Goal: Task Accomplishment & Management: Manage account settings

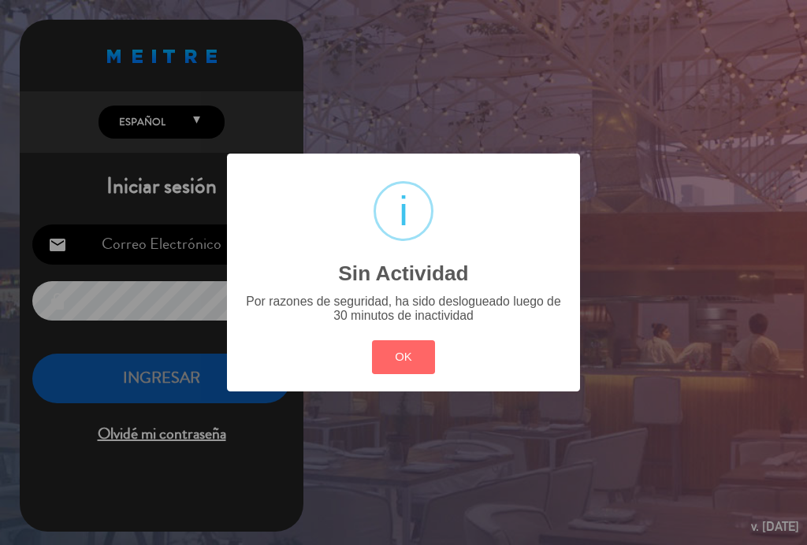
click at [413, 346] on button "OK" at bounding box center [404, 357] width 64 height 34
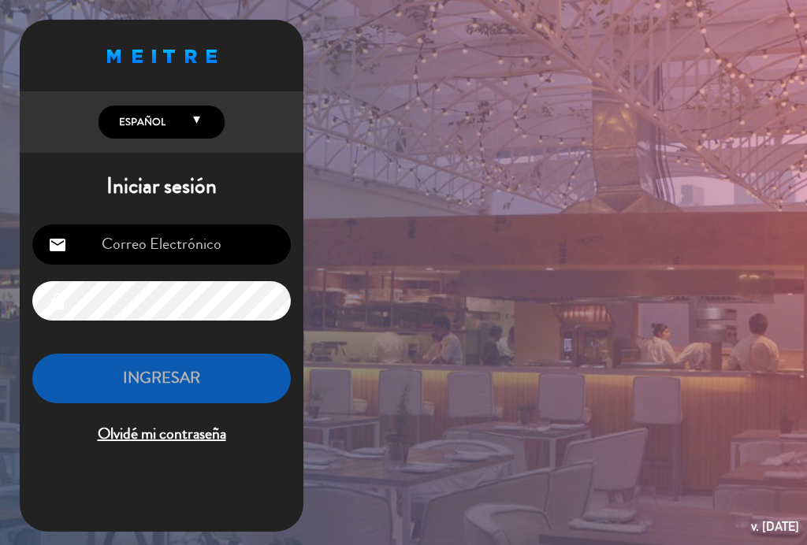
click at [237, 235] on input "email" at bounding box center [161, 244] width 258 height 40
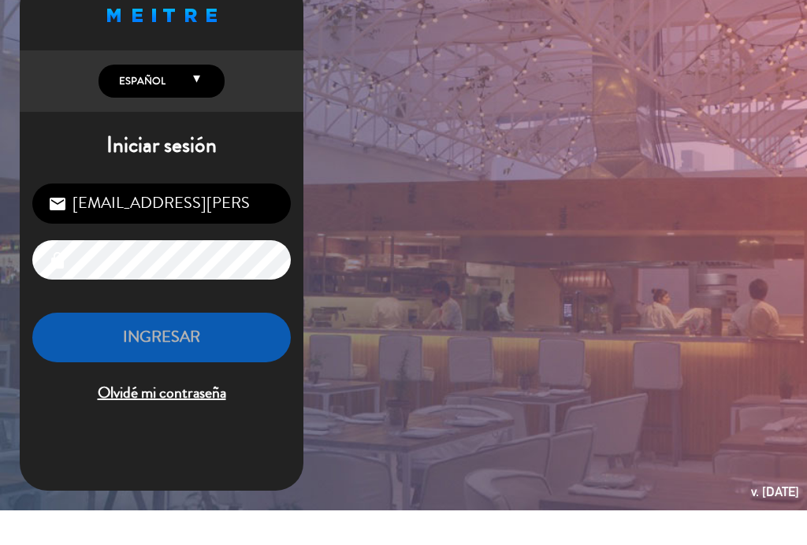
scroll to position [6, 0]
type input "[EMAIL_ADDRESS][PERSON_NAME][DOMAIN_NAME]"
click at [384, 115] on div "Proudly born in [GEOGRAPHIC_DATA]. Made with love in [US_STATE] English Español…" at bounding box center [403, 272] width 807 height 545
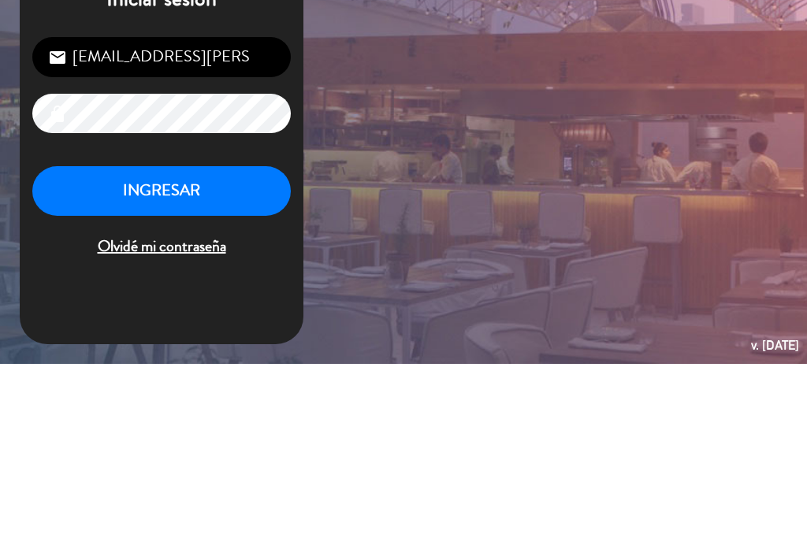
click at [254, 347] on button "INGRESAR" at bounding box center [161, 372] width 258 height 50
click at [245, 347] on button "INGRESAR" at bounding box center [161, 372] width 258 height 50
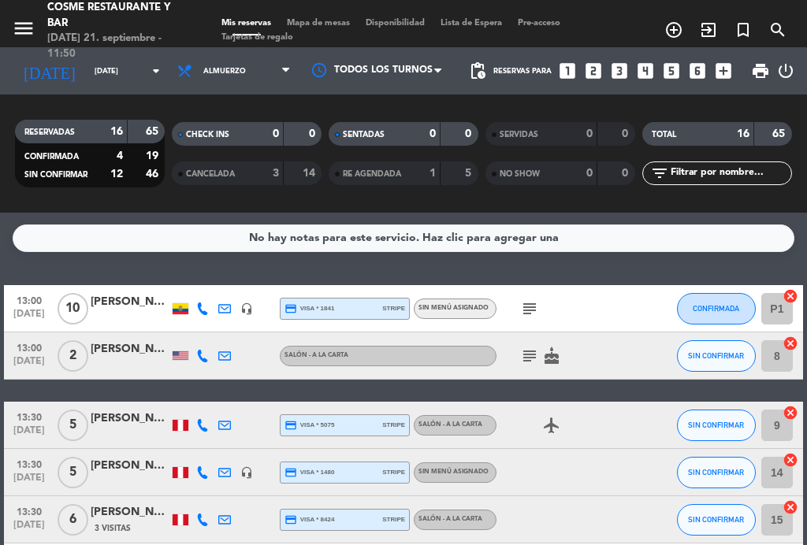
click at [324, 19] on span "Mapa de mesas" at bounding box center [318, 23] width 79 height 9
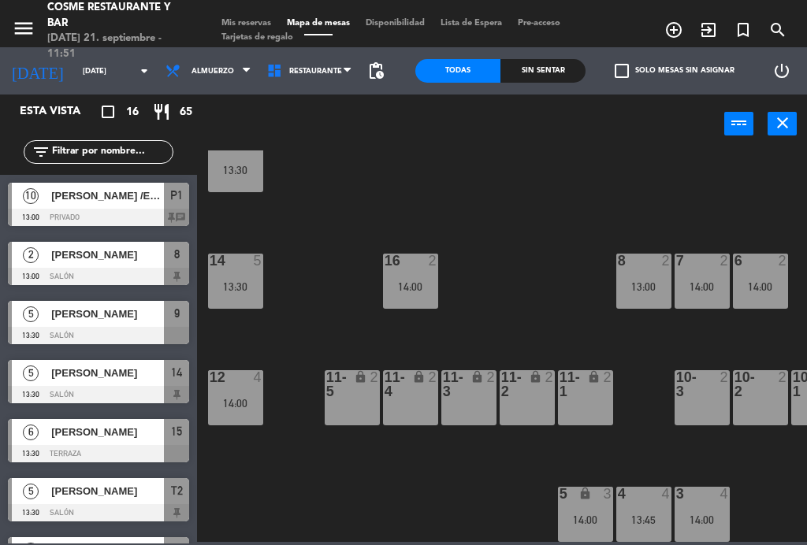
scroll to position [100, 0]
click at [252, 19] on span "Mis reservas" at bounding box center [245, 23] width 65 height 9
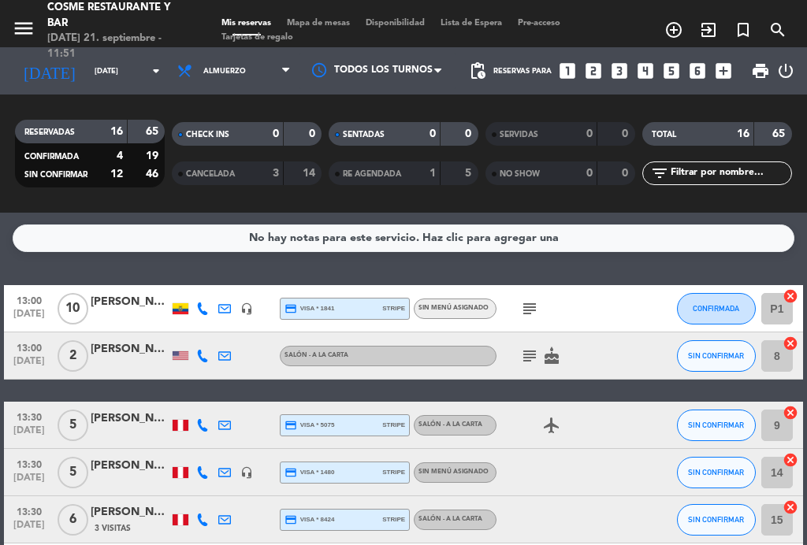
click at [525, 302] on icon "subject" at bounding box center [529, 308] width 19 height 19
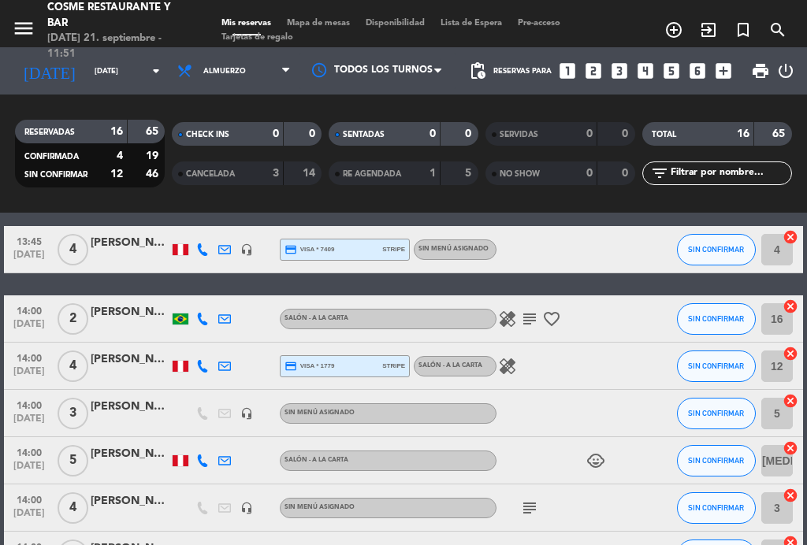
scroll to position [387, 0]
click at [532, 317] on icon "subject" at bounding box center [529, 319] width 19 height 19
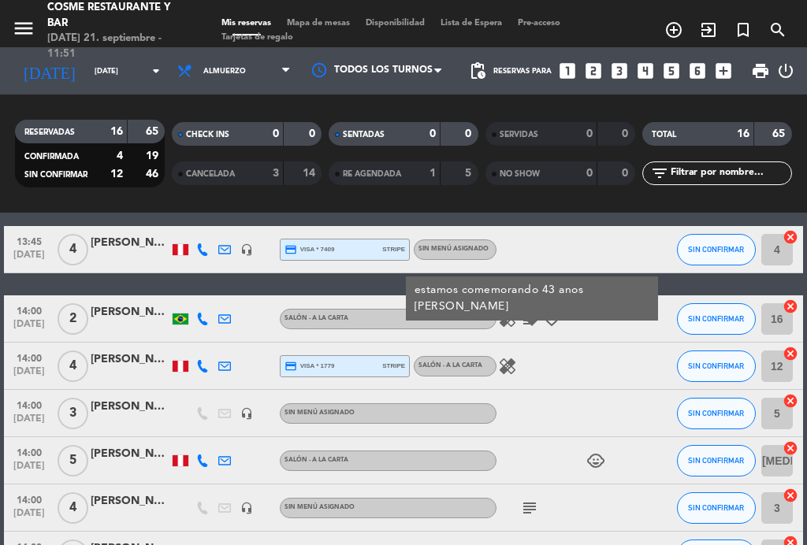
click at [503, 313] on icon "healing" at bounding box center [507, 319] width 19 height 19
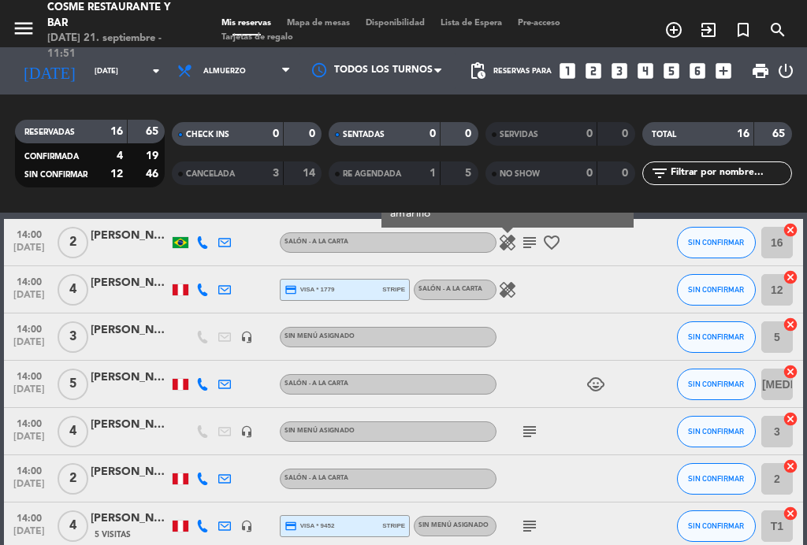
scroll to position [464, 0]
click at [502, 284] on icon "healing" at bounding box center [507, 289] width 19 height 19
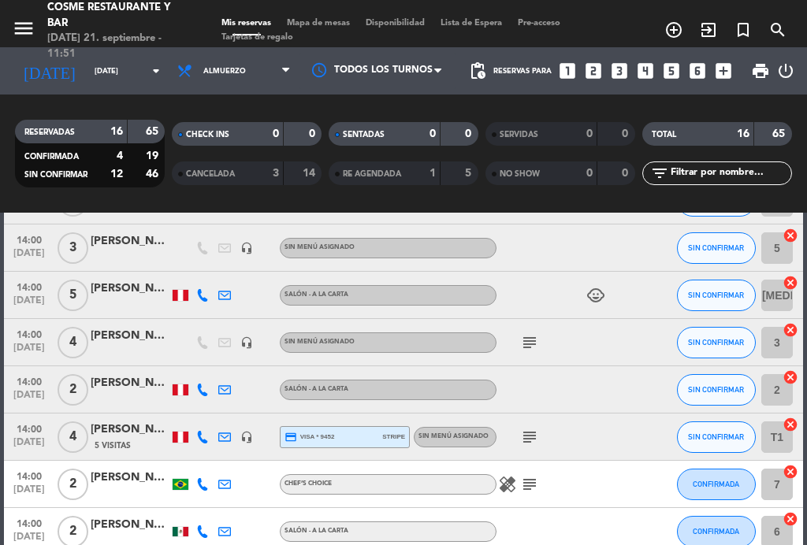
scroll to position [552, 0]
click at [592, 287] on icon "child_care" at bounding box center [595, 295] width 19 height 19
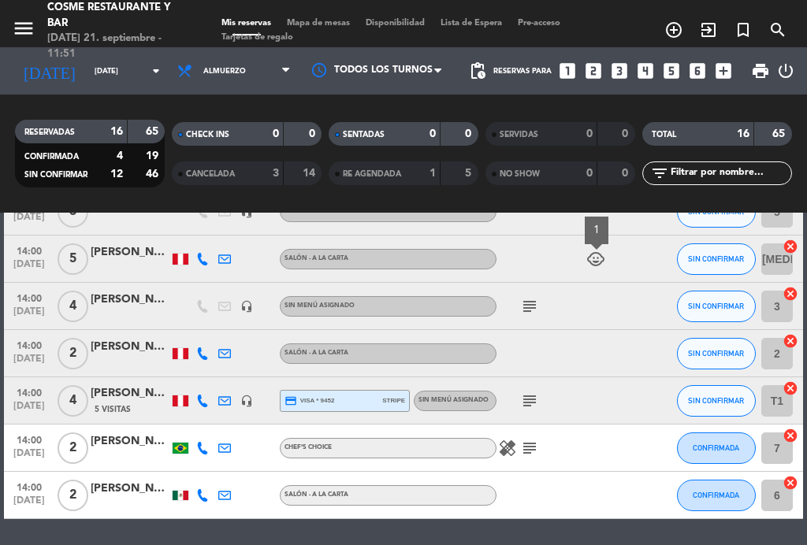
click at [528, 307] on icon "subject" at bounding box center [529, 306] width 19 height 19
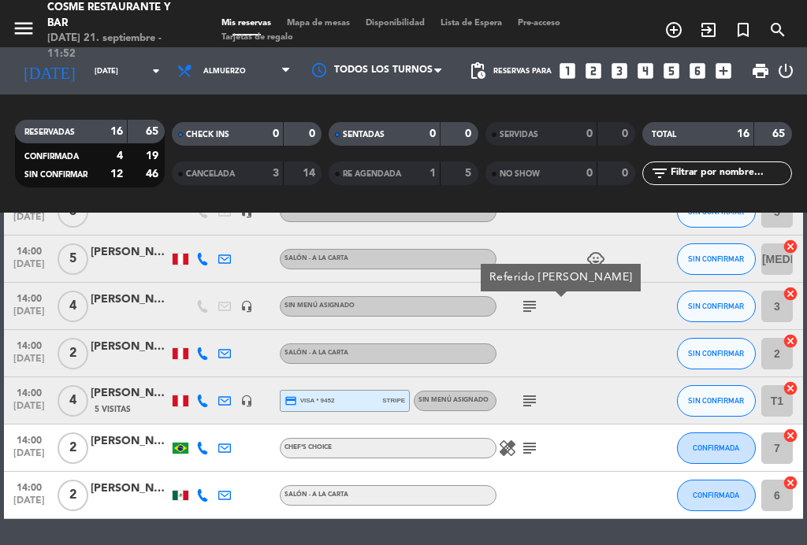
click at [521, 408] on icon "subject" at bounding box center [529, 400] width 19 height 19
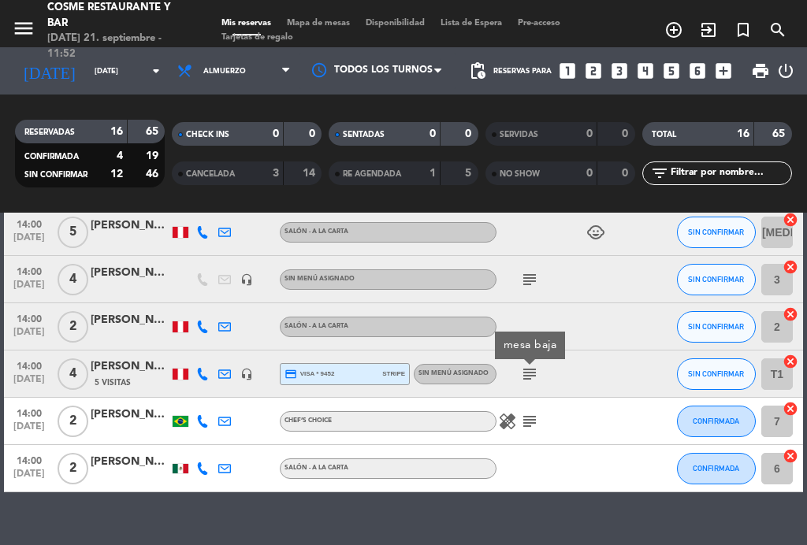
scroll to position [614, 0]
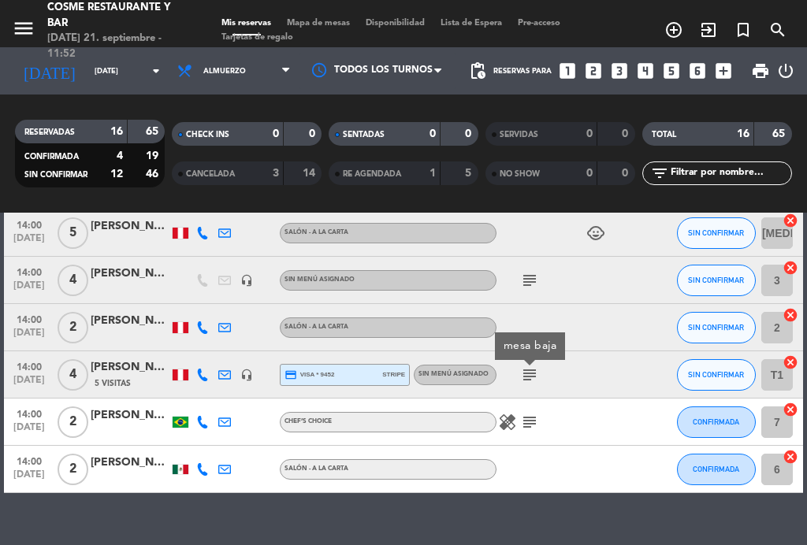
click at [524, 421] on icon "subject" at bounding box center [529, 422] width 19 height 19
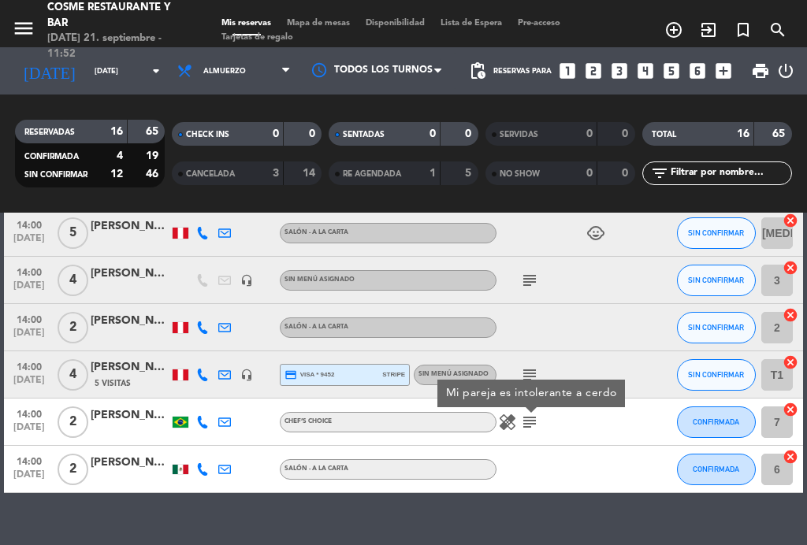
click at [498, 419] on icon "healing" at bounding box center [507, 422] width 19 height 19
click at [529, 421] on icon "subject" at bounding box center [529, 422] width 19 height 19
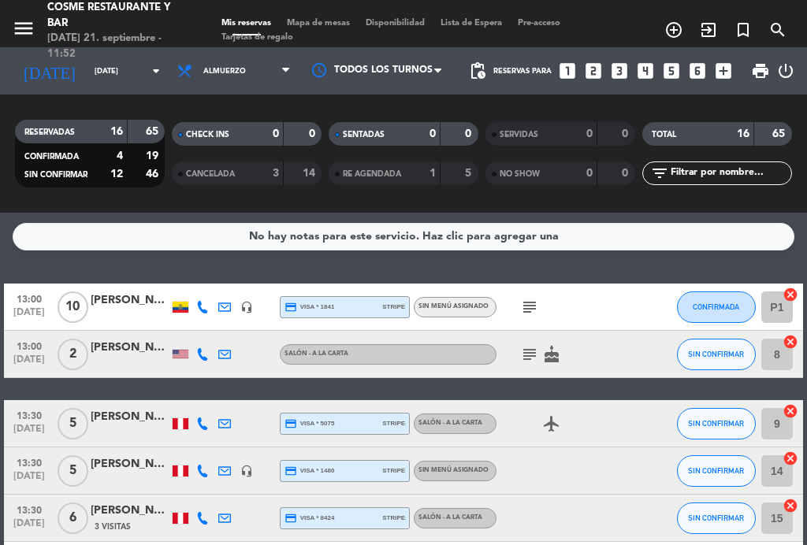
scroll to position [-11, 0]
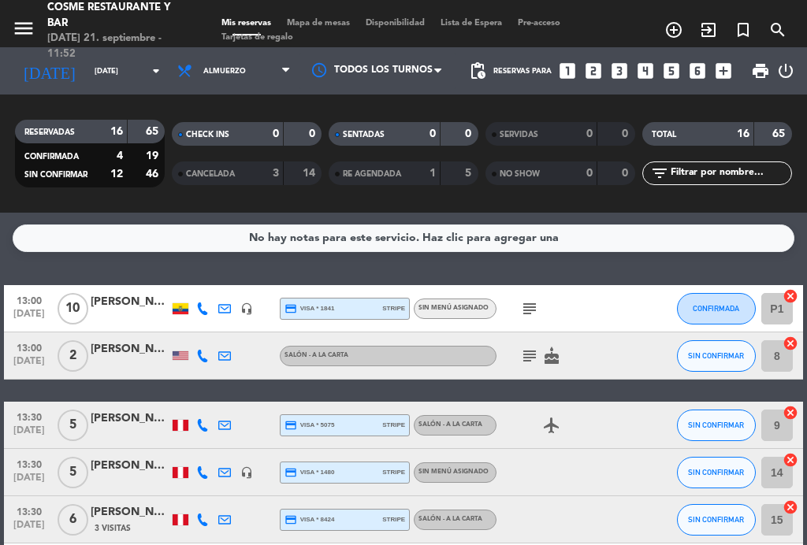
click at [326, 26] on span "Mapa de mesas" at bounding box center [318, 23] width 79 height 9
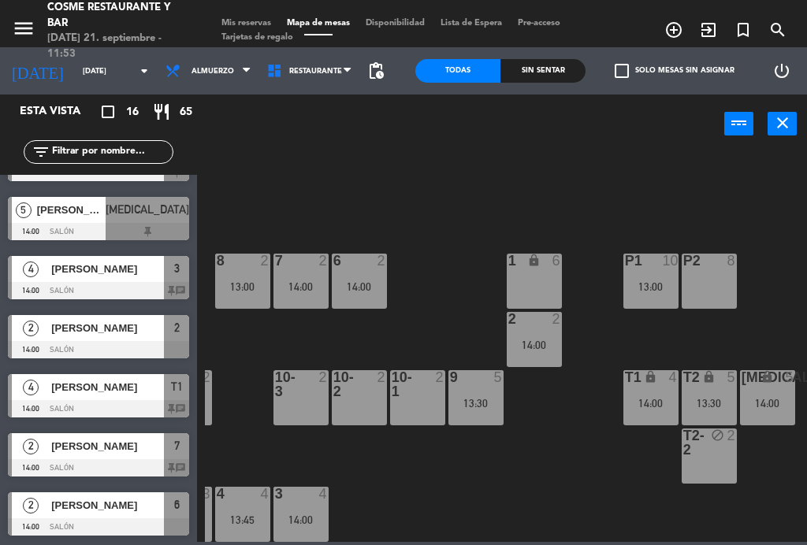
scroll to position [577, 0]
click at [538, 262] on icon "lock" at bounding box center [533, 260] width 13 height 13
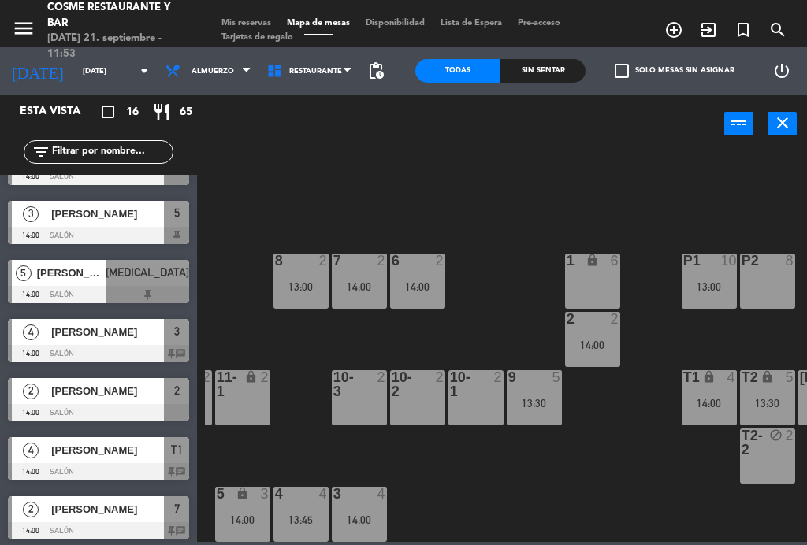
scroll to position [100, 345]
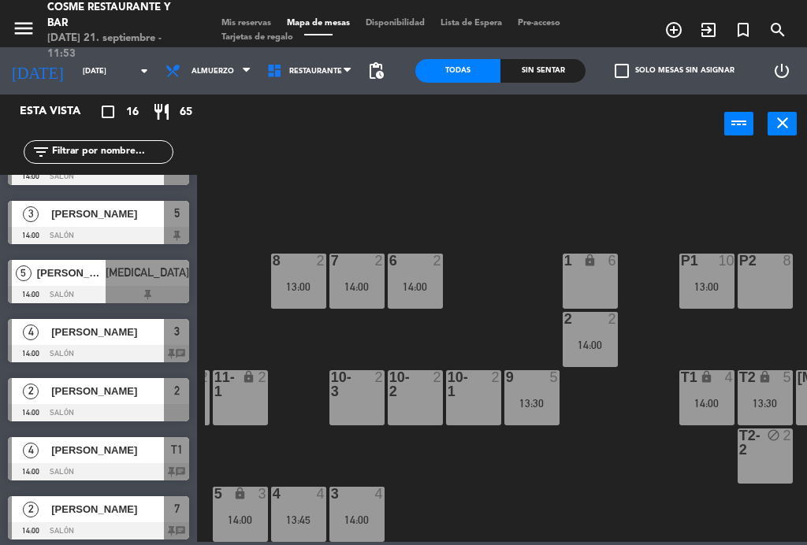
click at [235, 522] on div "14:00" at bounding box center [240, 519] width 55 height 11
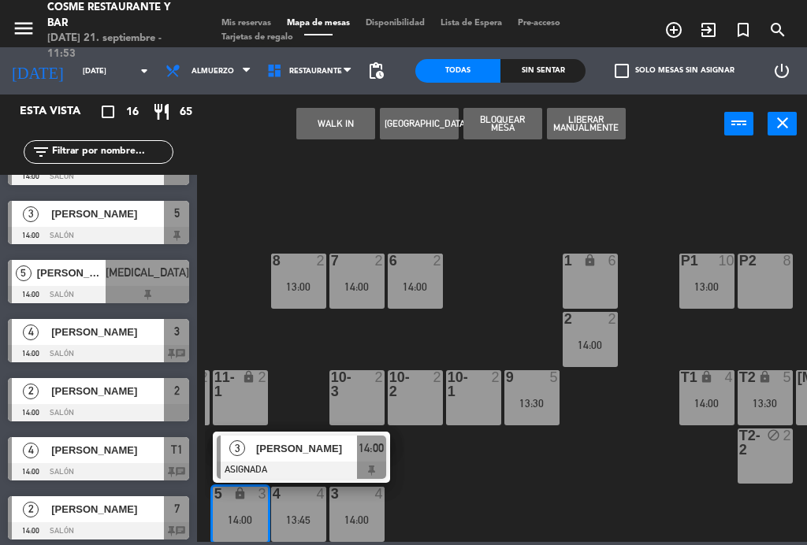
click at [603, 262] on div "6" at bounding box center [616, 261] width 26 height 15
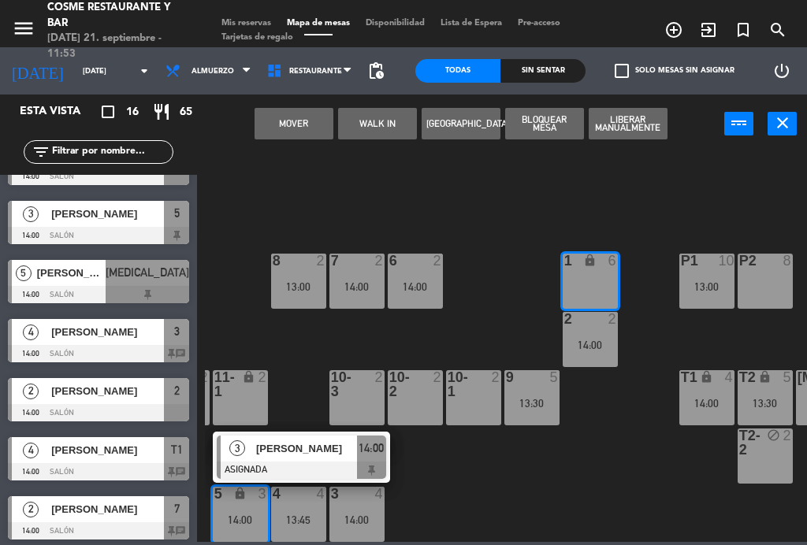
click at [303, 122] on button "Mover" at bounding box center [293, 124] width 79 height 32
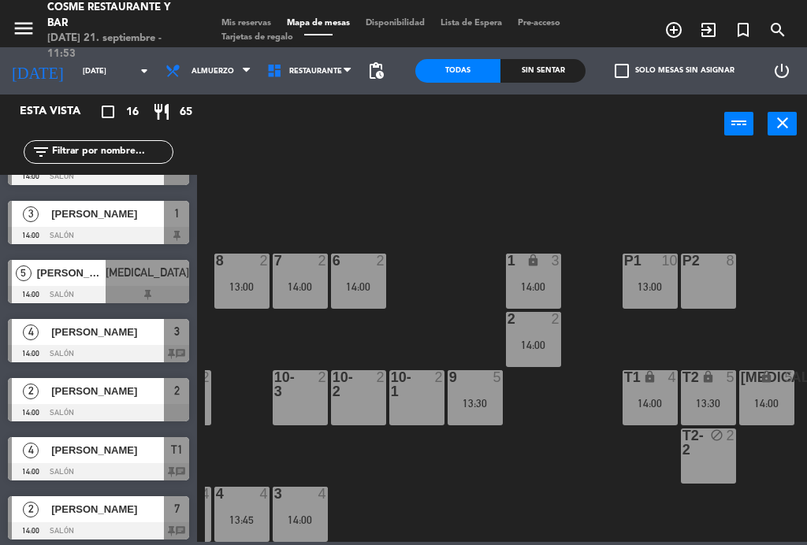
scroll to position [100, 401]
click at [536, 521] on div "B1 lock 2 B2 lock 2 B3 lock 2 B4 lock 2 15 6 13:30 14 5 13:30 8 2 13:00 7 2 14:…" at bounding box center [506, 345] width 602 height 391
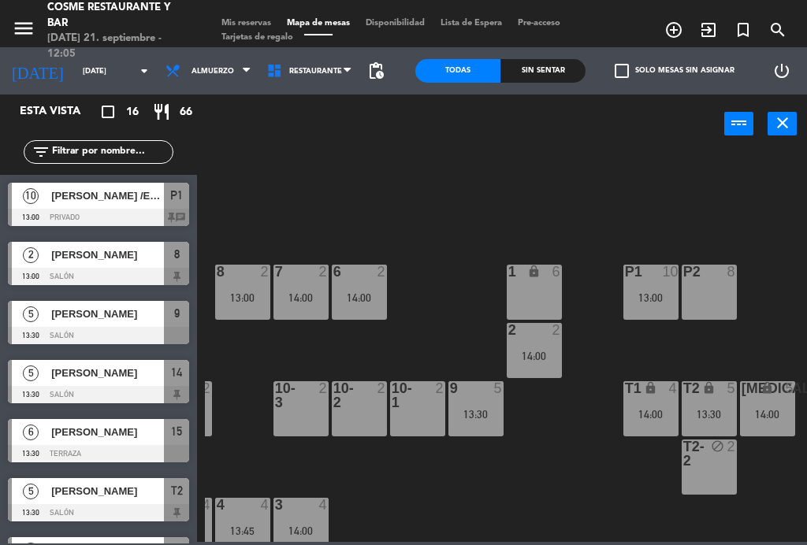
scroll to position [0, 0]
click at [476, 414] on div "13:30" at bounding box center [475, 414] width 55 height 11
click at [597, 496] on div "B1 lock 2 B2 lock 2 B3 lock 2 B4 lock 2 15 6 13:30 14 5 13:30 8 2 13:00 7 2 14:…" at bounding box center [506, 345] width 602 height 391
click at [664, 414] on div "14:00" at bounding box center [650, 414] width 55 height 11
click at [625, 501] on div "B1 lock 2 B2 lock 2 B3 lock 2 B4 lock 2 15 6 13:30 14 5 13:30 8 2 13:00 7 2 14:…" at bounding box center [506, 345] width 602 height 391
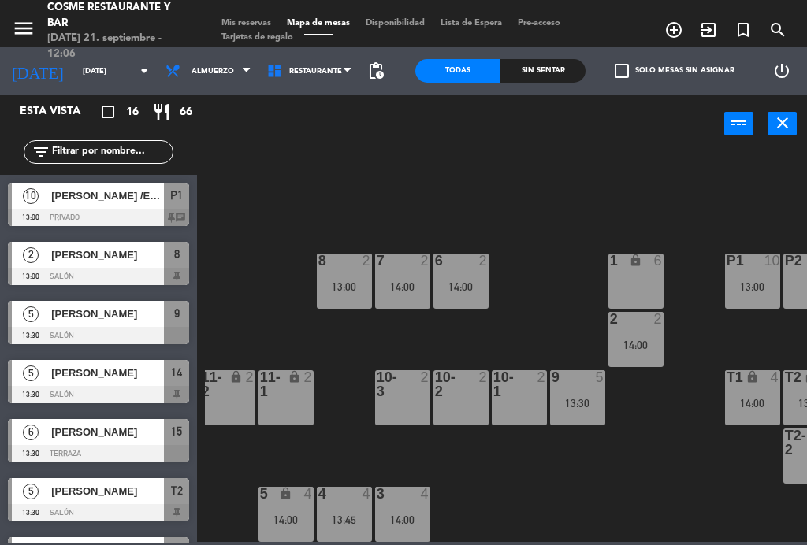
scroll to position [100, 298]
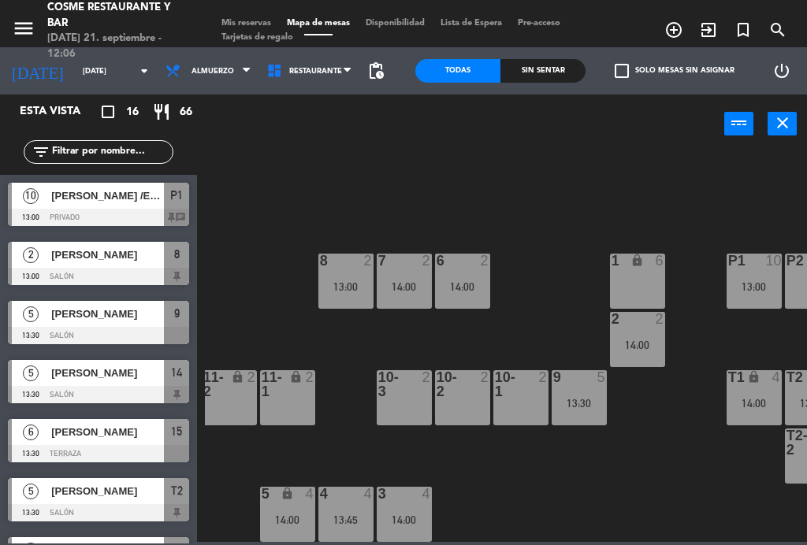
click at [284, 501] on div "lock" at bounding box center [287, 494] width 26 height 15
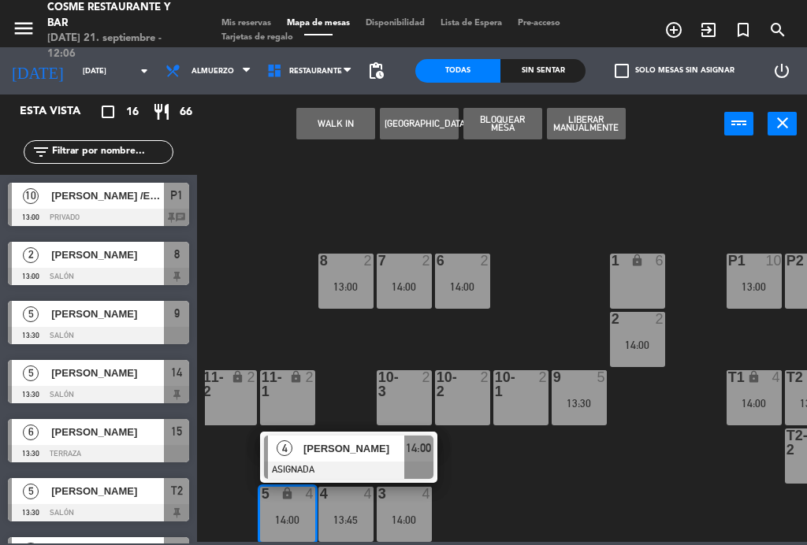
click at [649, 284] on div "1 lock 6" at bounding box center [637, 281] width 55 height 55
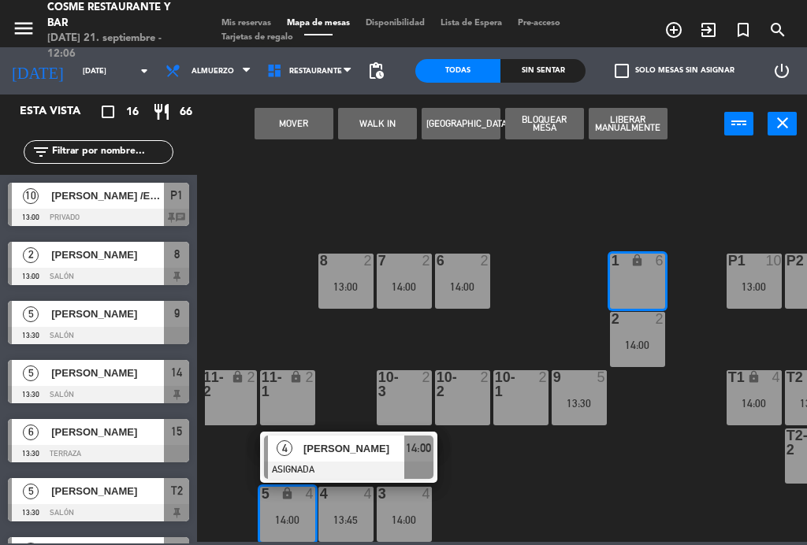
click at [280, 113] on button "Mover" at bounding box center [293, 124] width 79 height 32
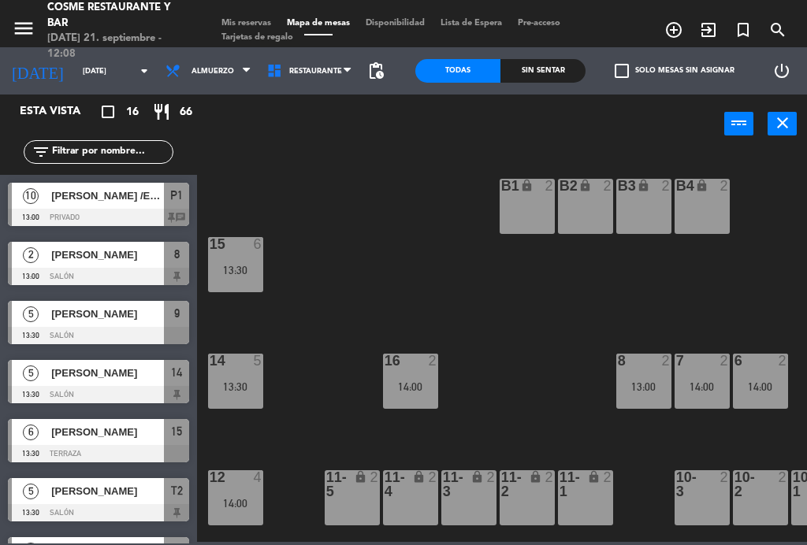
scroll to position [0, 0]
click at [134, 375] on span "[PERSON_NAME]" at bounding box center [107, 373] width 113 height 17
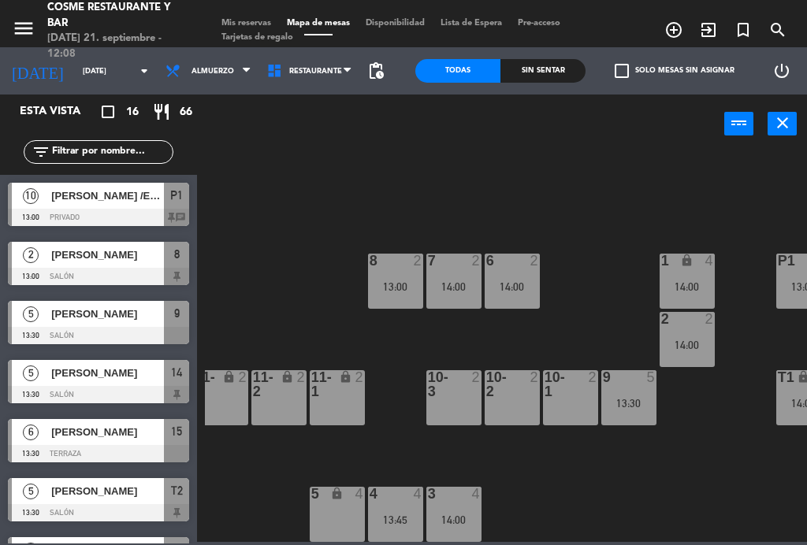
scroll to position [100, 250]
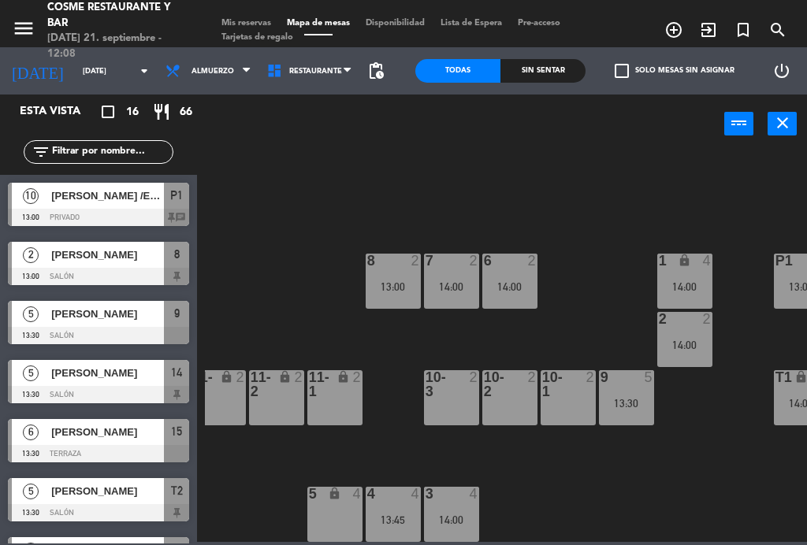
click at [401, 286] on div "13:00" at bounding box center [392, 286] width 55 height 11
click at [652, 497] on div "B1 lock 2 B2 lock 2 B3 lock 2 B4 lock 2 15 6 13:30 14 5 13:30 8 2 13:00 7 2 14:…" at bounding box center [506, 345] width 602 height 391
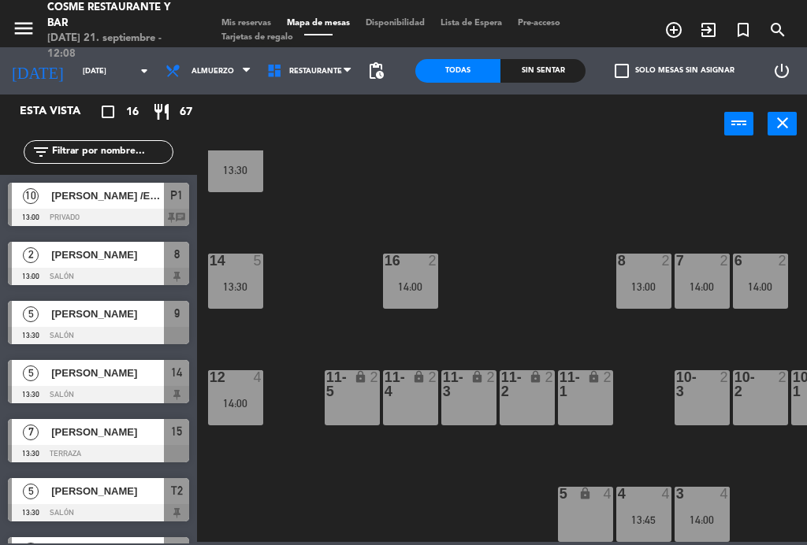
scroll to position [100, -1]
click at [257, 8] on div "menu [PERSON_NAME] Restaurante y Bar [DATE] 21. septiembre - 12:08 Mis reservas…" at bounding box center [403, 23] width 807 height 47
click at [254, 19] on span "Mis reservas" at bounding box center [245, 23] width 65 height 9
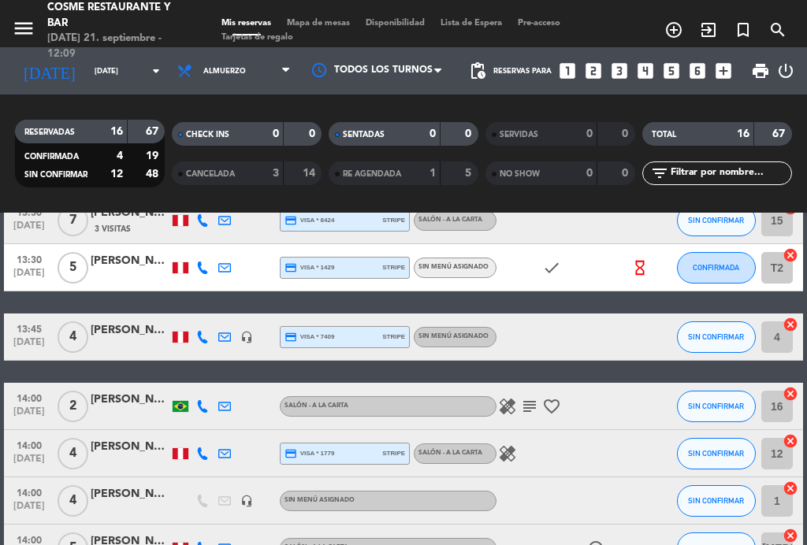
scroll to position [301, 0]
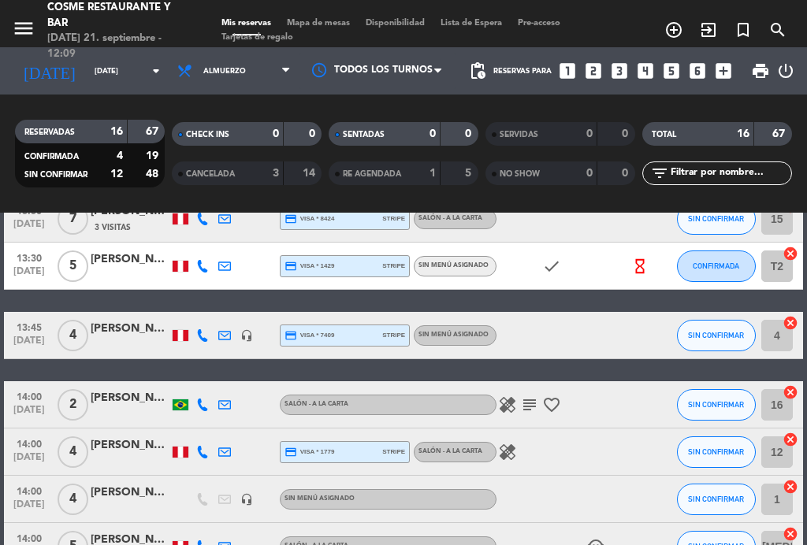
click at [530, 397] on icon "subject" at bounding box center [529, 404] width 19 height 19
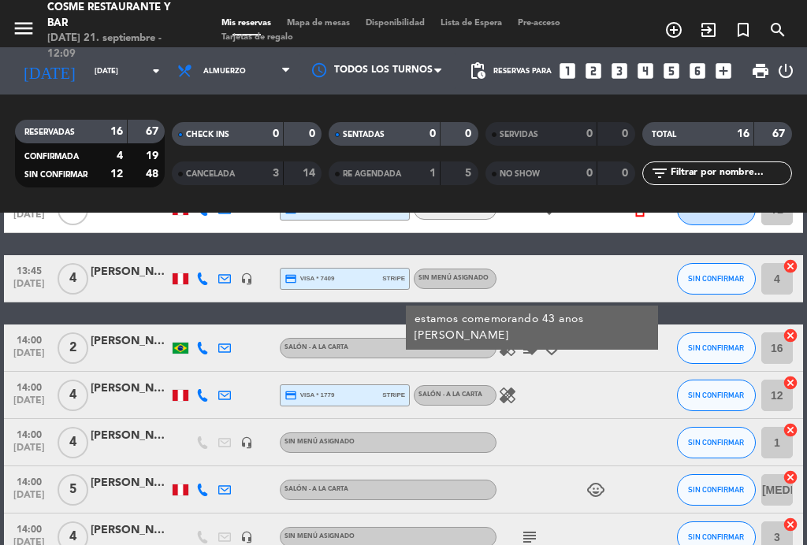
scroll to position [452, 0]
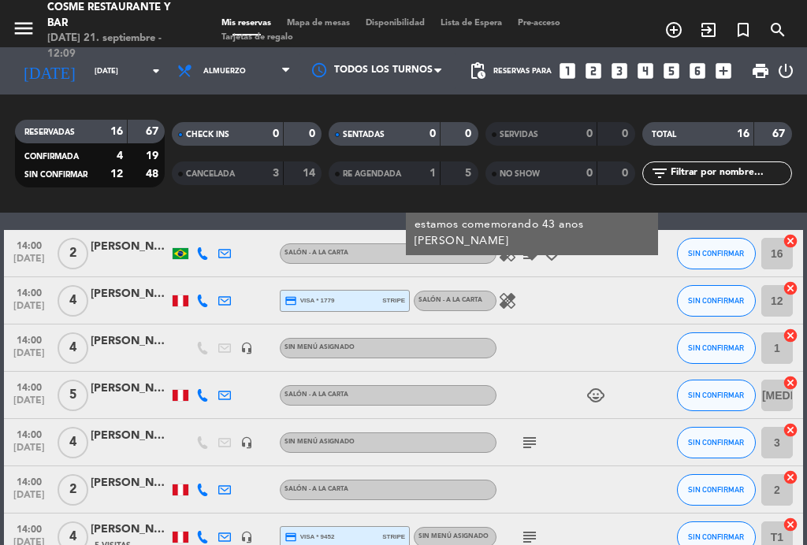
click at [513, 292] on icon "healing" at bounding box center [507, 300] width 19 height 19
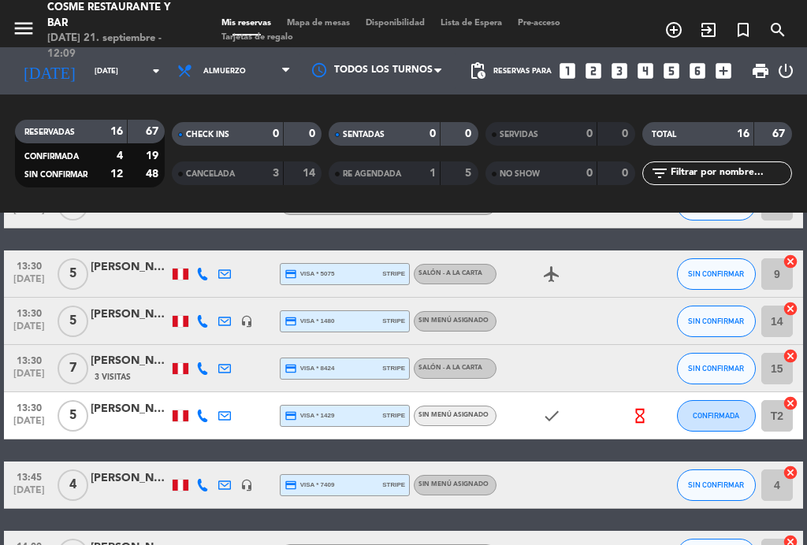
scroll to position [65, 0]
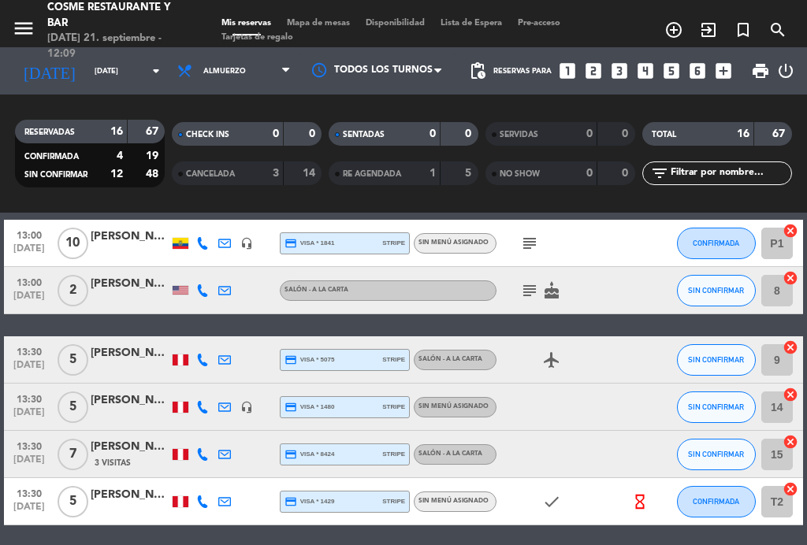
click at [529, 236] on icon "subject" at bounding box center [529, 243] width 19 height 19
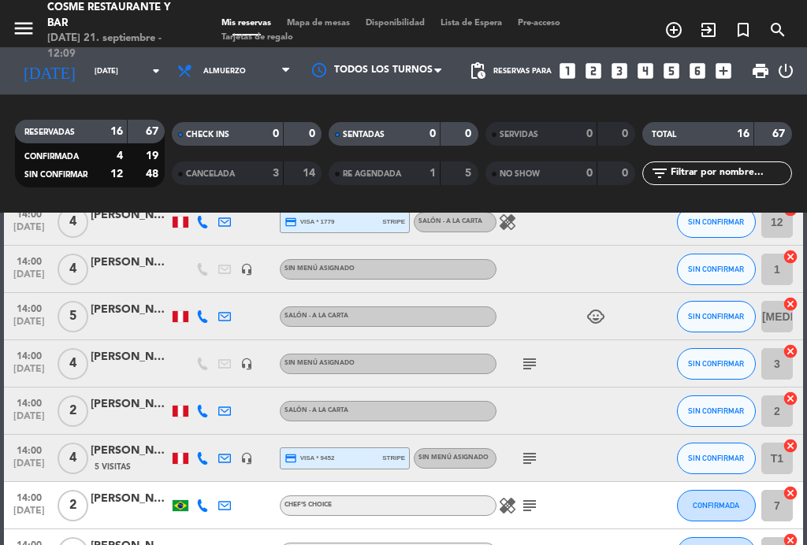
scroll to position [532, 0]
click at [510, 495] on icon "healing" at bounding box center [507, 504] width 19 height 19
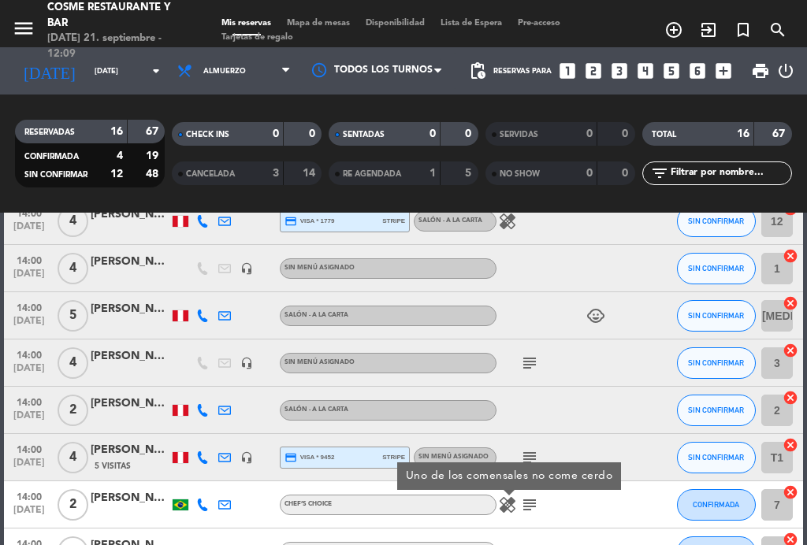
scroll to position [368, 0]
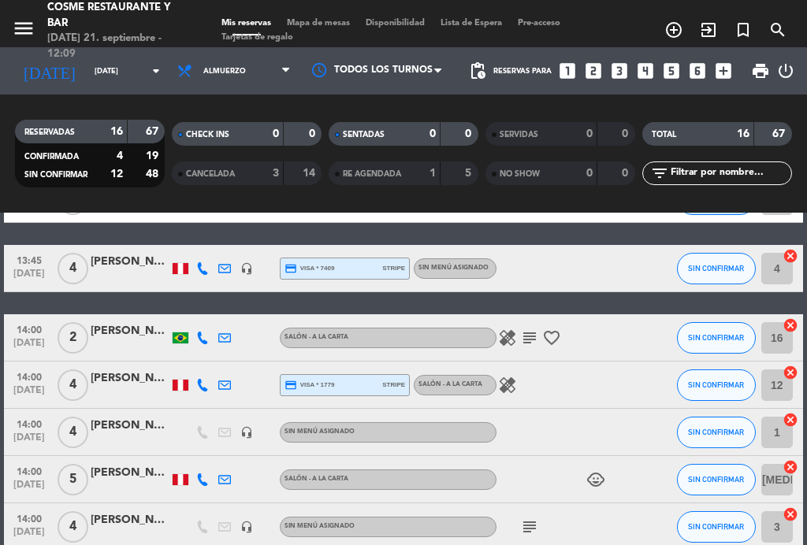
click at [506, 377] on icon "healing" at bounding box center [507, 385] width 19 height 19
click at [618, 395] on div "healing Mariscos" at bounding box center [562, 385] width 132 height 46
click at [500, 328] on icon "healing" at bounding box center [507, 337] width 19 height 19
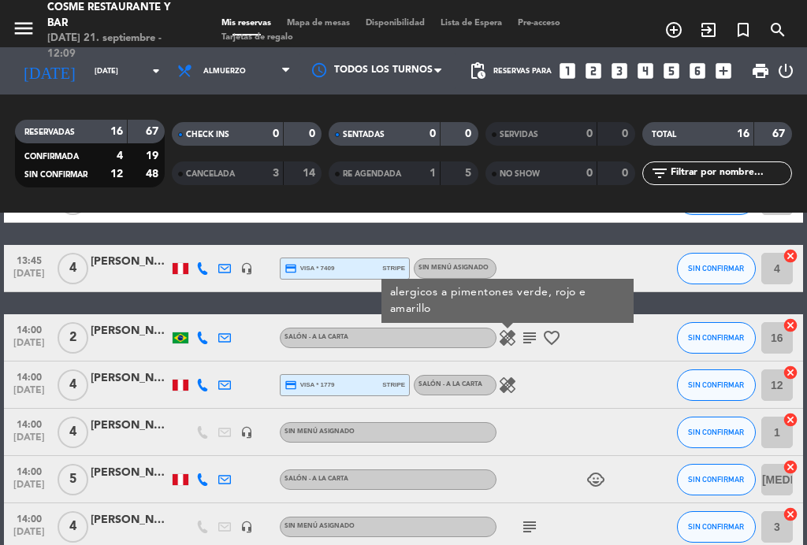
click at [352, 25] on span "Mapa de mesas" at bounding box center [318, 23] width 79 height 9
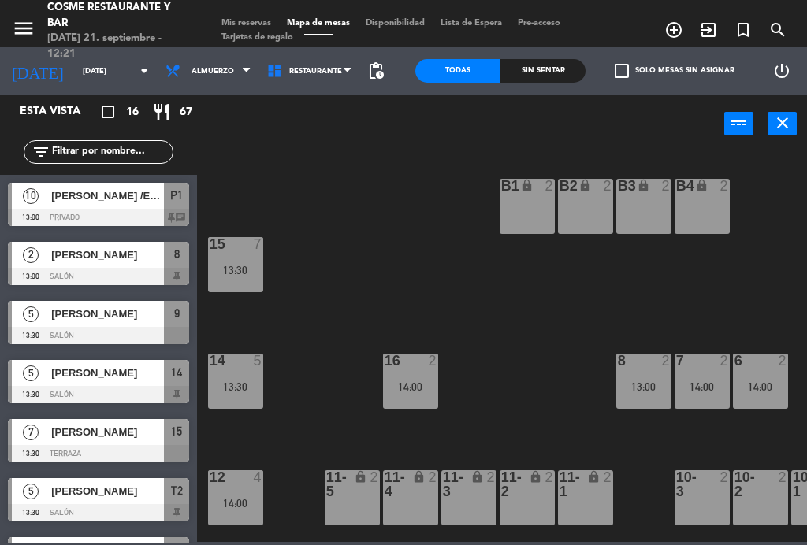
click at [103, 254] on span "[PERSON_NAME]" at bounding box center [107, 255] width 113 height 17
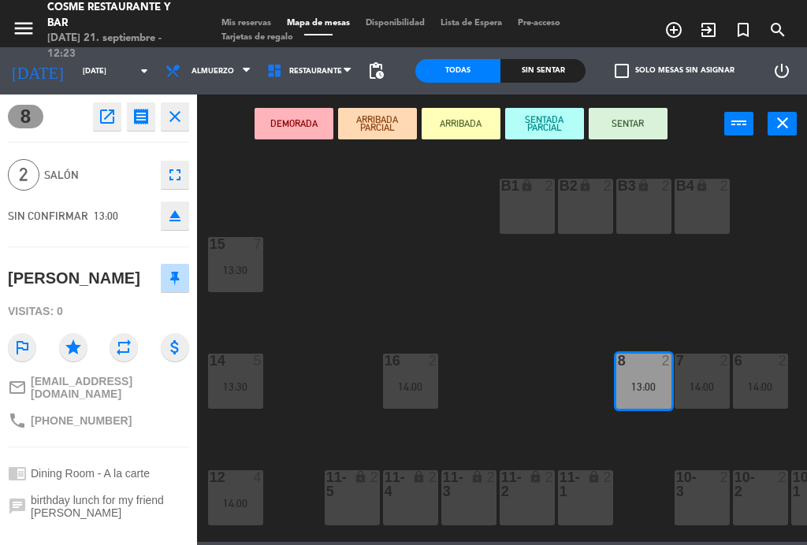
click at [631, 117] on button "SENTAR" at bounding box center [627, 124] width 79 height 32
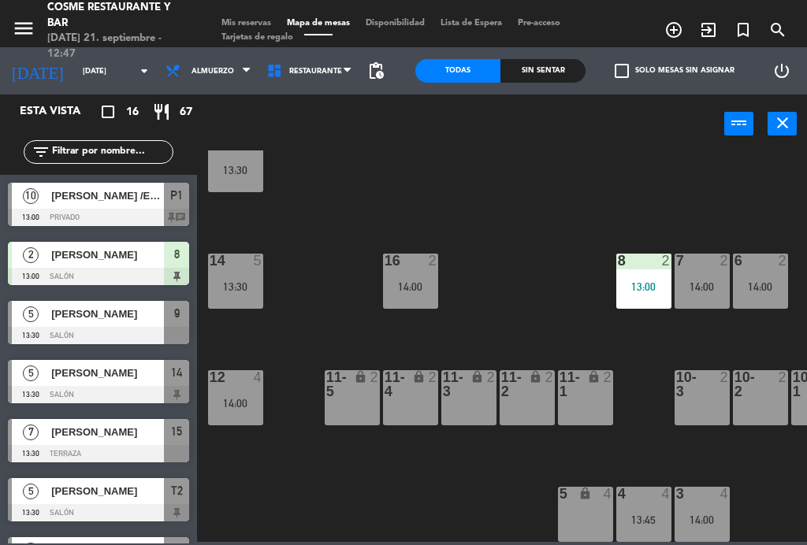
scroll to position [100, 0]
click at [529, 390] on div "lock" at bounding box center [527, 384] width 26 height 28
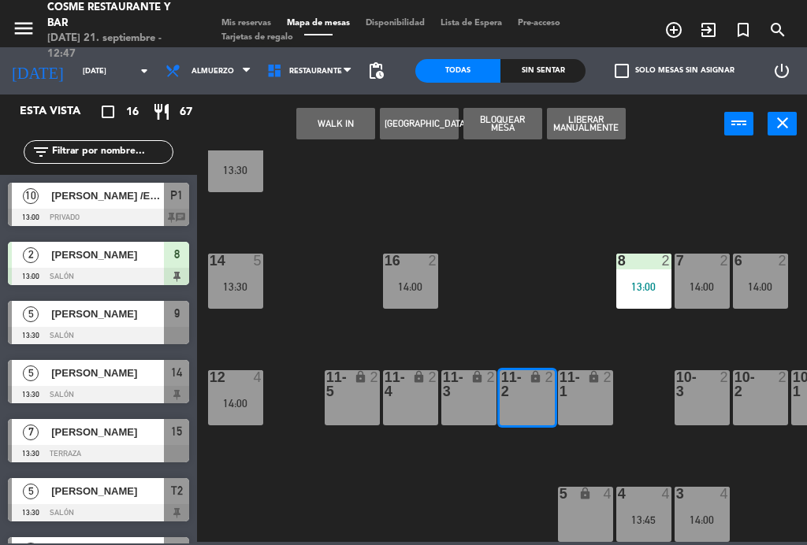
click at [581, 391] on div "lock" at bounding box center [585, 384] width 26 height 28
click at [469, 388] on div "lock" at bounding box center [468, 384] width 26 height 28
click at [347, 117] on button "WALK IN" at bounding box center [335, 124] width 79 height 32
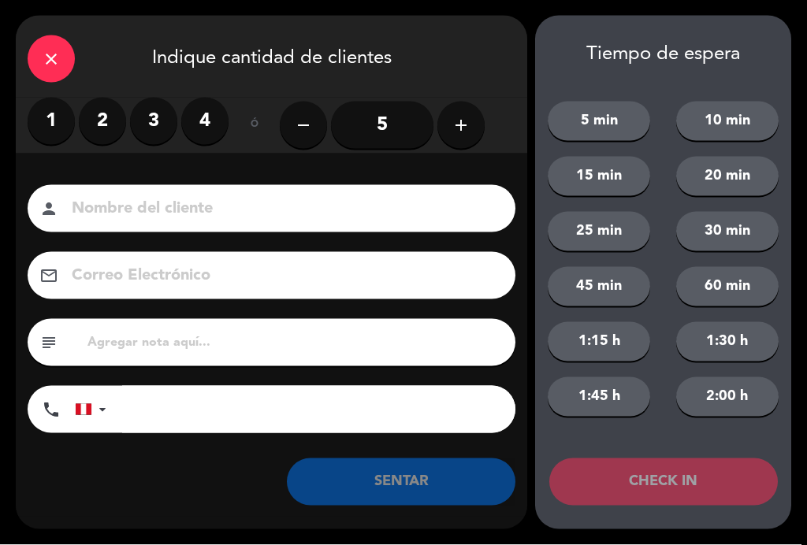
click at [480, 129] on button "add" at bounding box center [460, 125] width 47 height 47
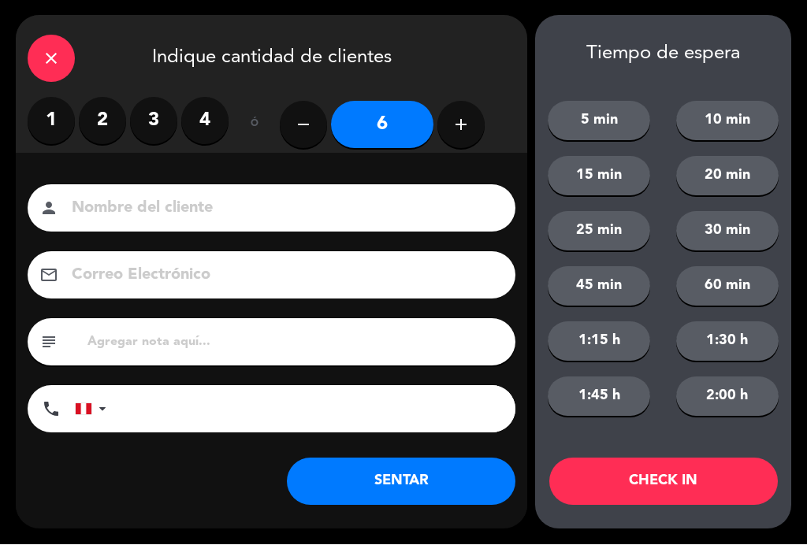
click at [298, 212] on input at bounding box center [282, 209] width 425 height 28
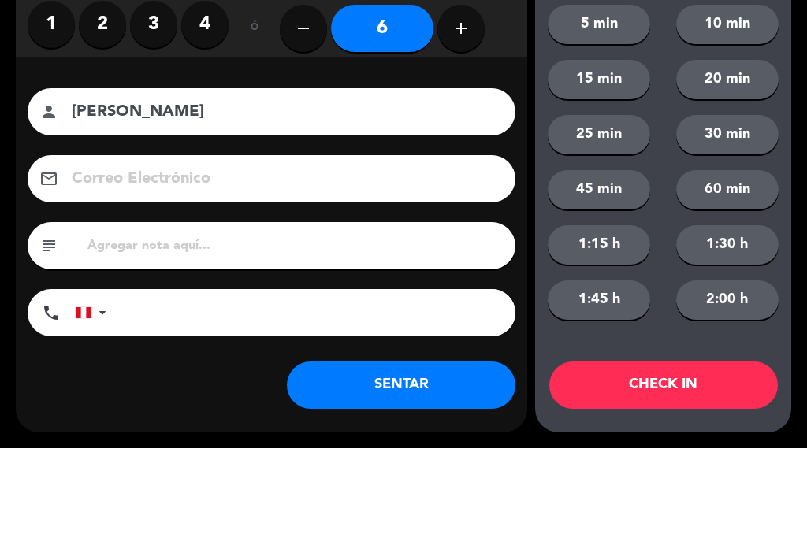
type input "[PERSON_NAME]"
click at [487, 154] on div "Nombre del cliente person [PERSON_NAME] Correo Electrónico email subject phone …" at bounding box center [271, 335] width 511 height 363
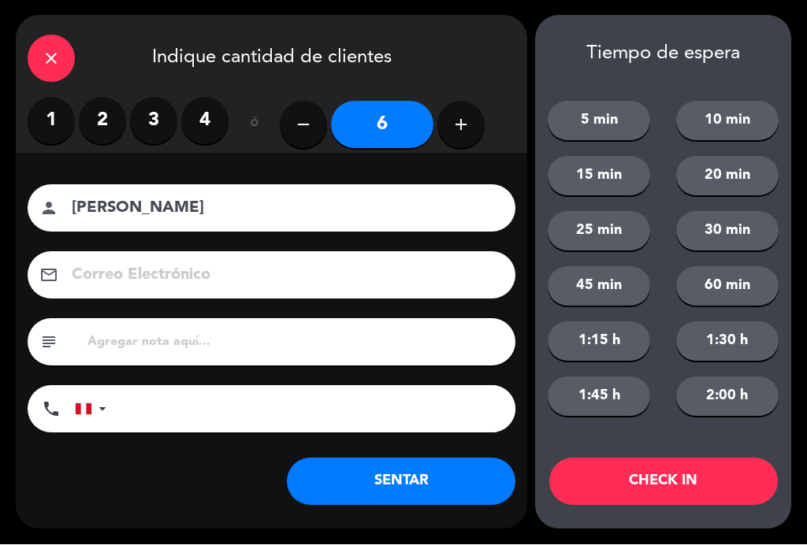
click at [442, 473] on button "SENTAR" at bounding box center [401, 481] width 228 height 47
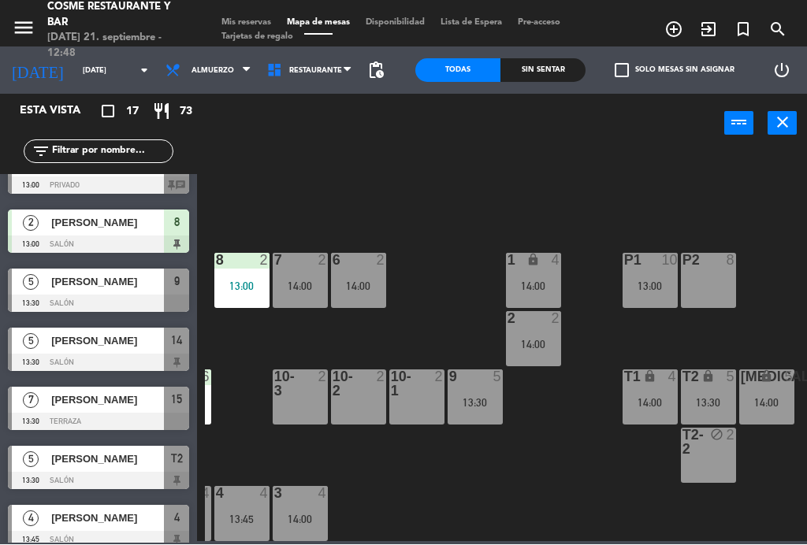
scroll to position [100, 401]
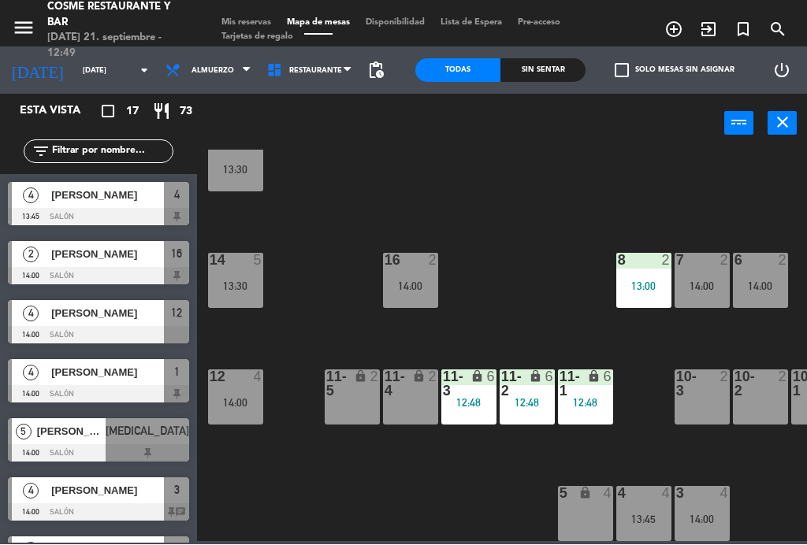
click at [250, 401] on div "14:00" at bounding box center [235, 403] width 55 height 11
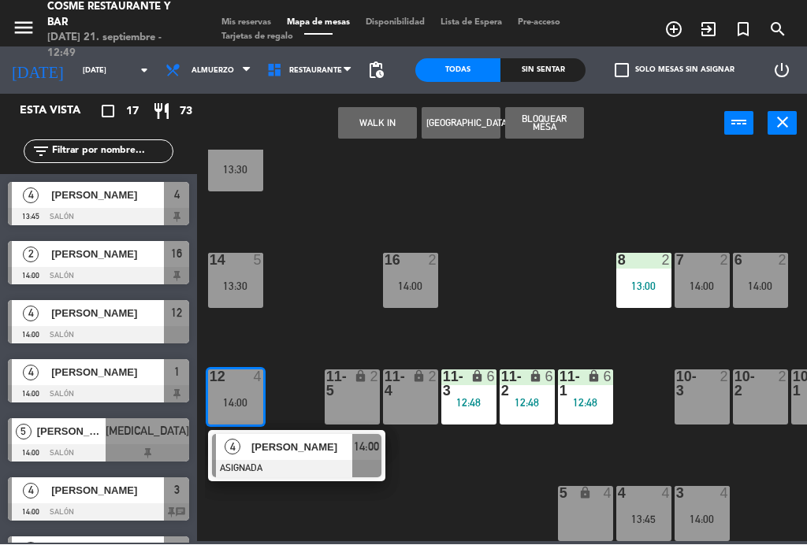
click at [304, 462] on div at bounding box center [296, 469] width 169 height 17
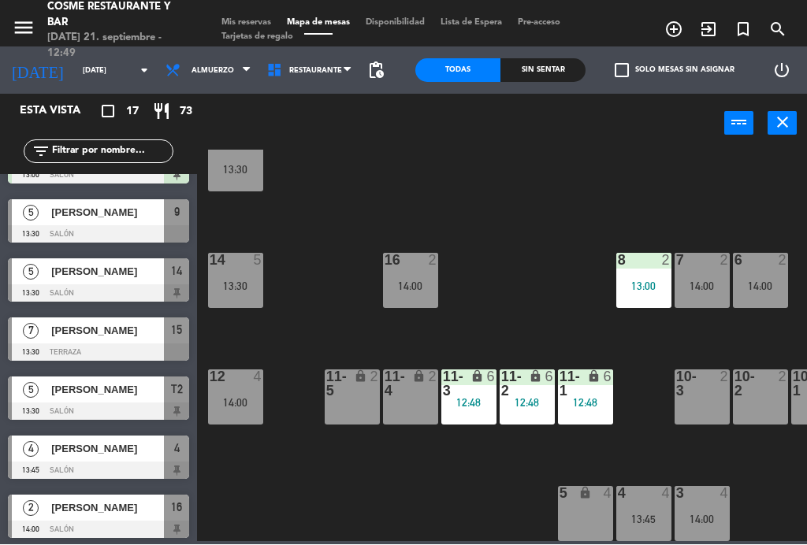
click at [47, 271] on div "5" at bounding box center [31, 272] width 38 height 26
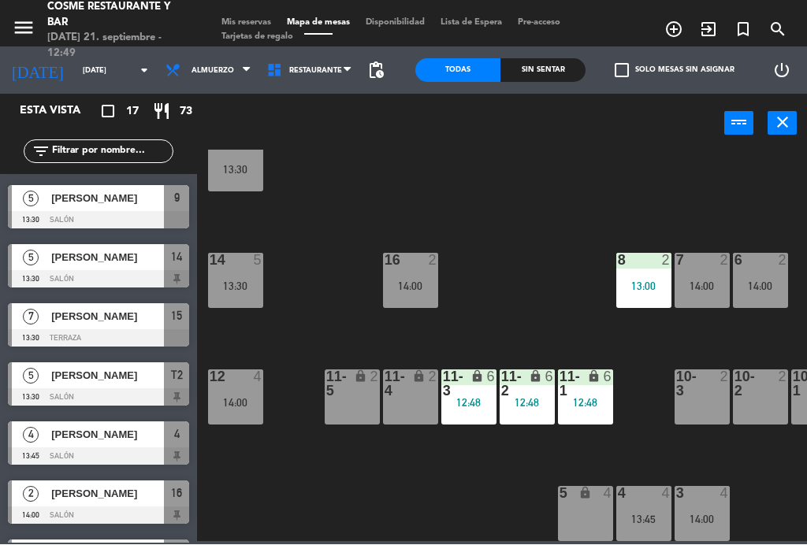
click at [51, 328] on div "[PERSON_NAME]" at bounding box center [107, 317] width 114 height 26
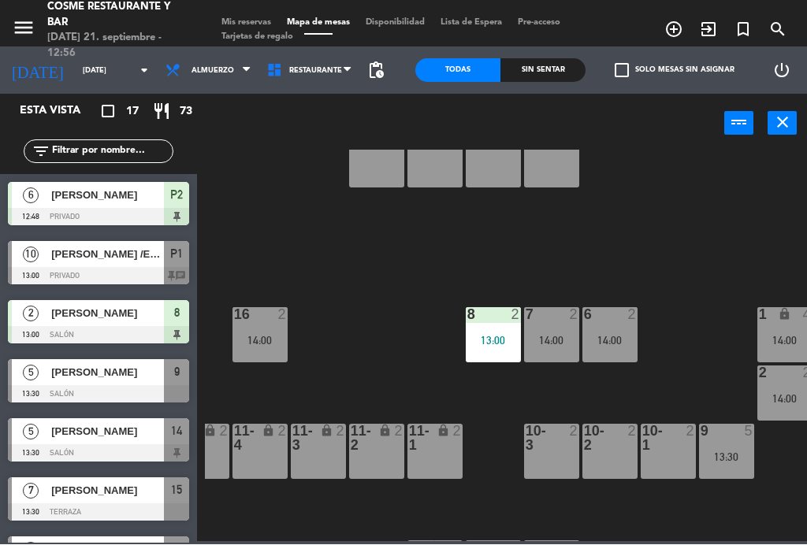
scroll to position [48, 152]
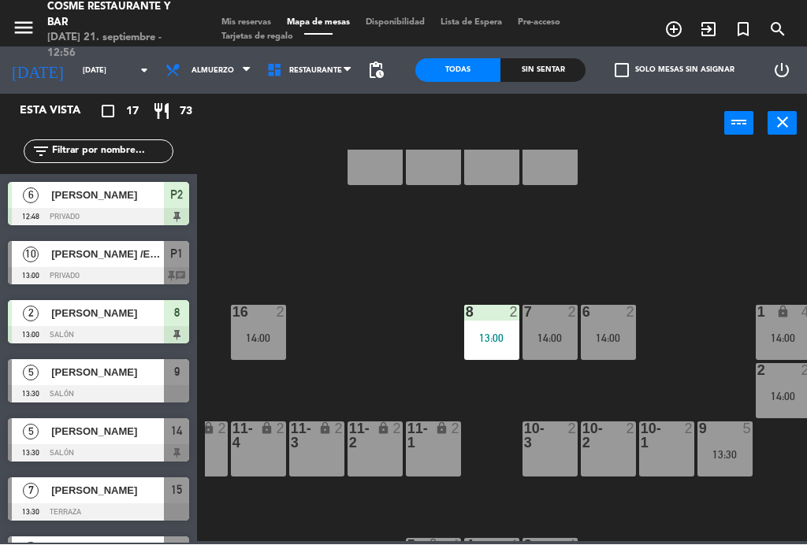
click at [499, 322] on div "8 2 13:00" at bounding box center [491, 333] width 55 height 55
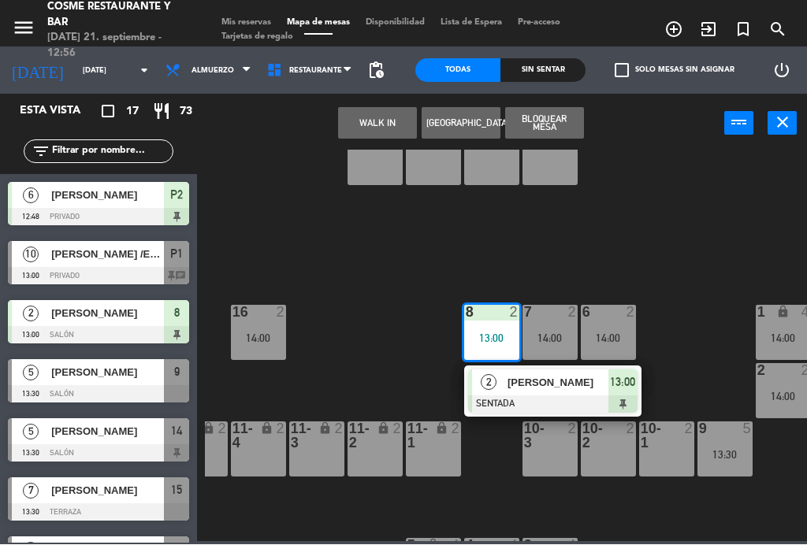
click at [552, 388] on span "[PERSON_NAME]" at bounding box center [557, 383] width 101 height 17
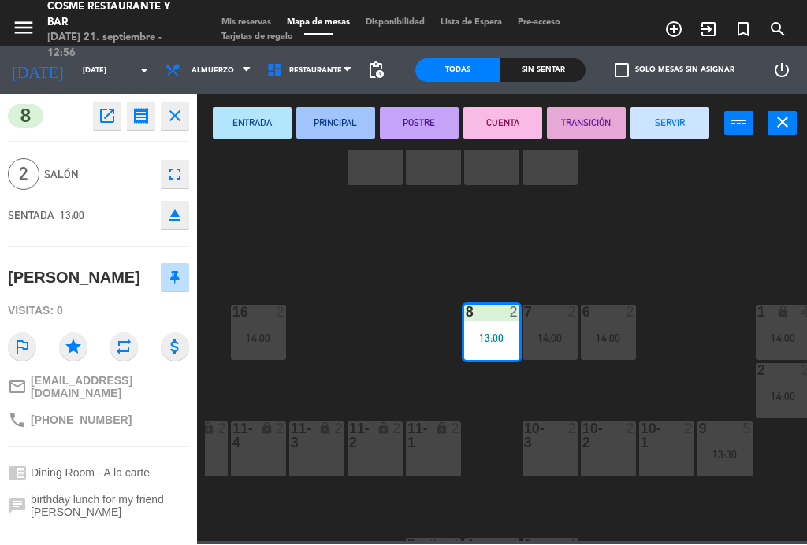
click at [679, 125] on button "SERVIR" at bounding box center [669, 124] width 79 height 32
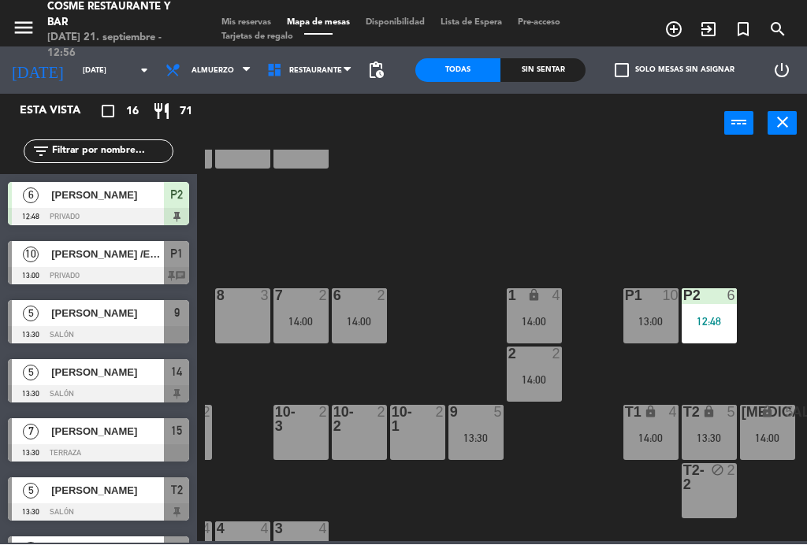
scroll to position [74, 353]
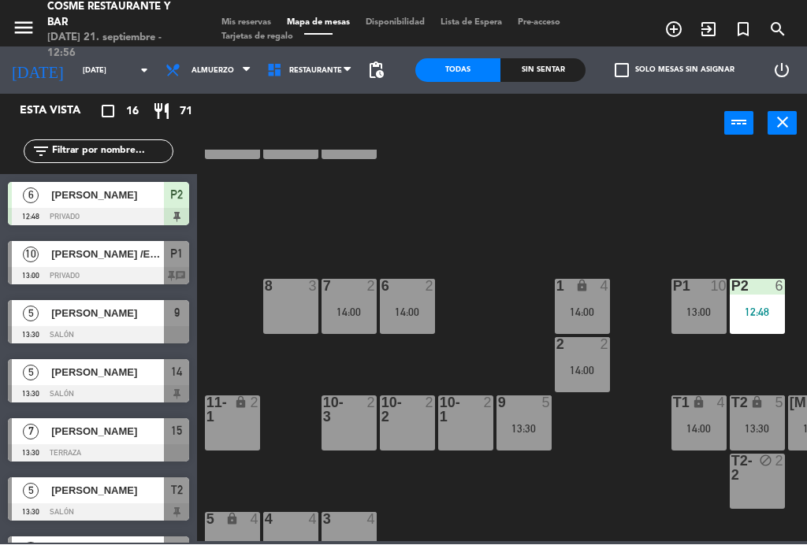
click at [592, 365] on div "14:00" at bounding box center [582, 370] width 55 height 11
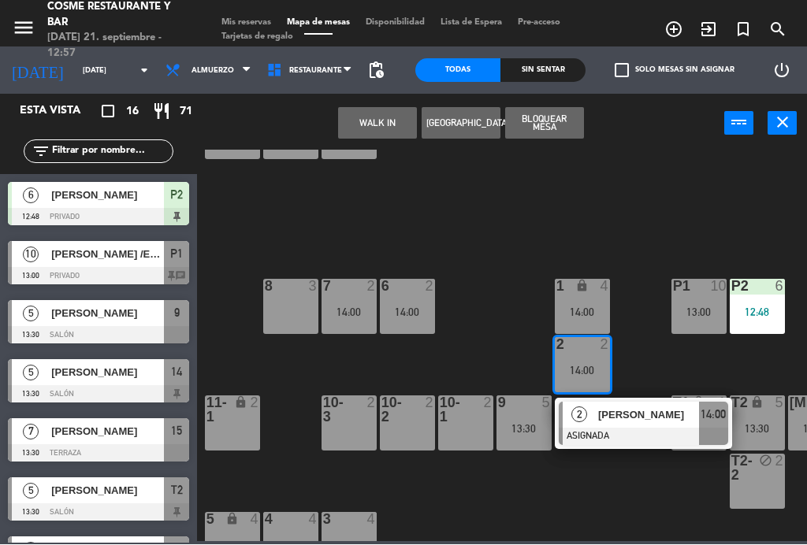
click at [288, 310] on div "8 3" at bounding box center [290, 307] width 55 height 55
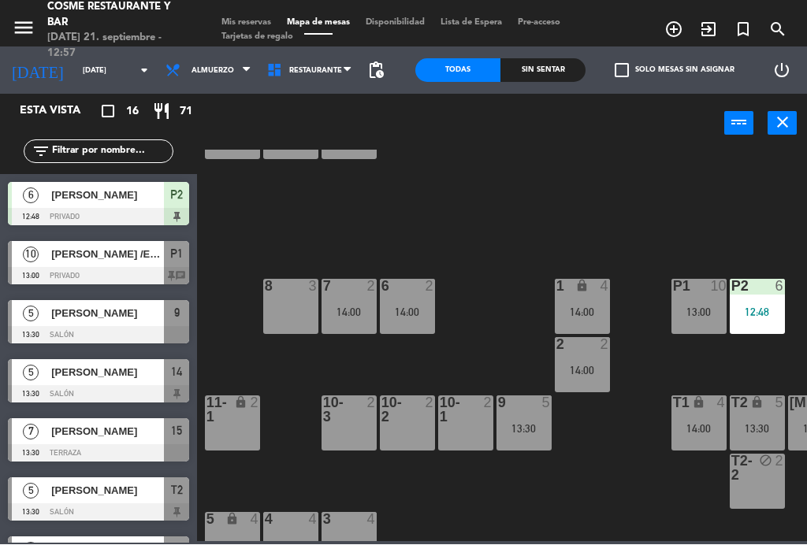
click at [616, 222] on div "B1 lock 2 B2 lock 2 B3 lock 2 B4 lock 2 15 7 13:30 14 5 13:30 8 3 7 2 14:00 6 2…" at bounding box center [506, 345] width 602 height 391
click at [596, 365] on div "14:00" at bounding box center [582, 370] width 55 height 11
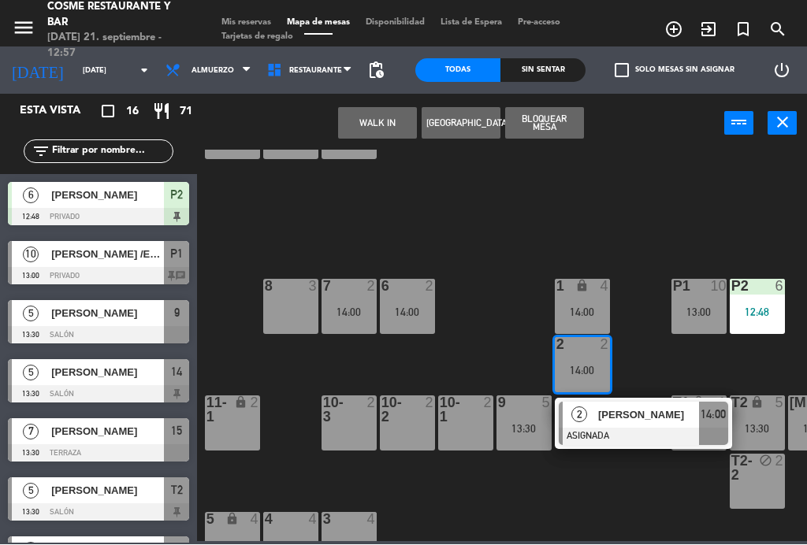
click at [289, 317] on div "8 3" at bounding box center [290, 307] width 55 height 55
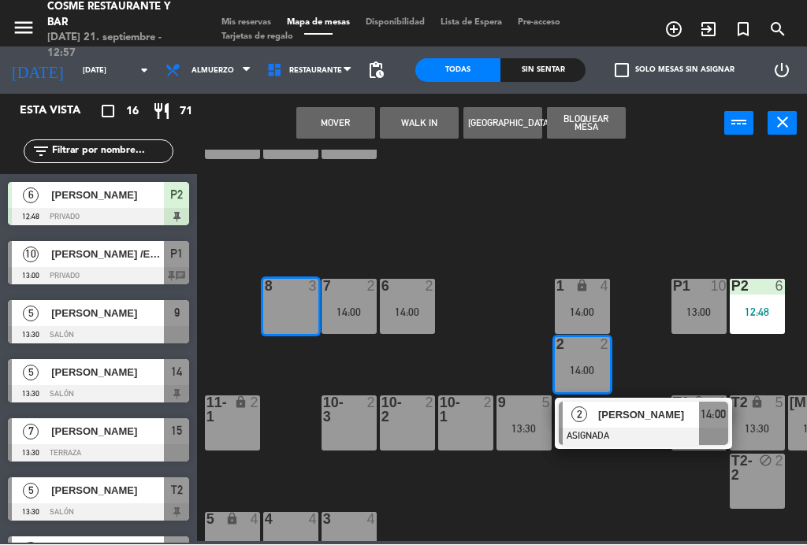
click at [351, 118] on button "Mover" at bounding box center [335, 124] width 79 height 32
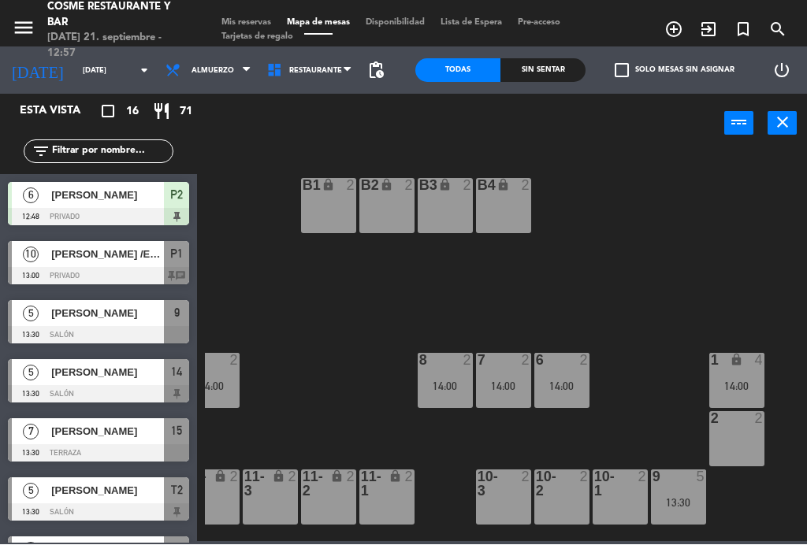
scroll to position [0, 199]
click at [636, 301] on div "B1 lock 2 B2 lock 2 B3 lock 2 B4 lock 2 15 7 13:30 14 5 13:30 8 2 14:00 7 2 14:…" at bounding box center [506, 345] width 602 height 391
click at [443, 383] on div "14:00" at bounding box center [444, 386] width 55 height 11
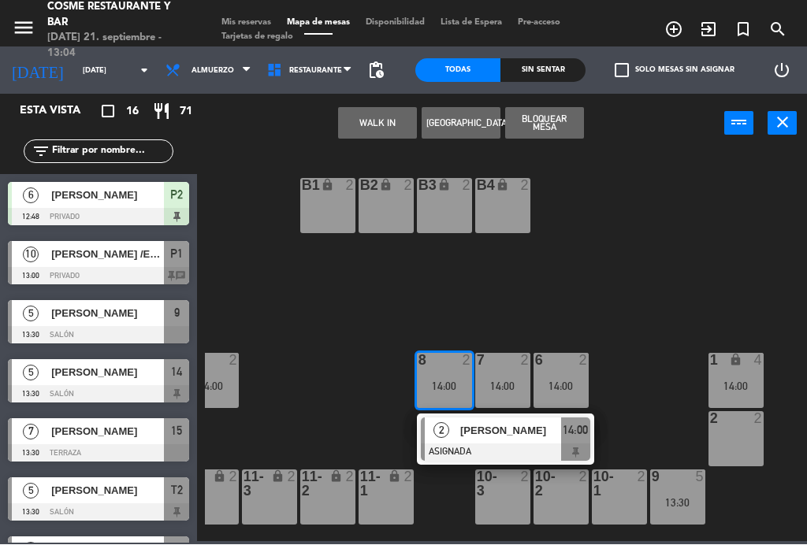
click at [740, 440] on div "2 2" at bounding box center [735, 439] width 55 height 55
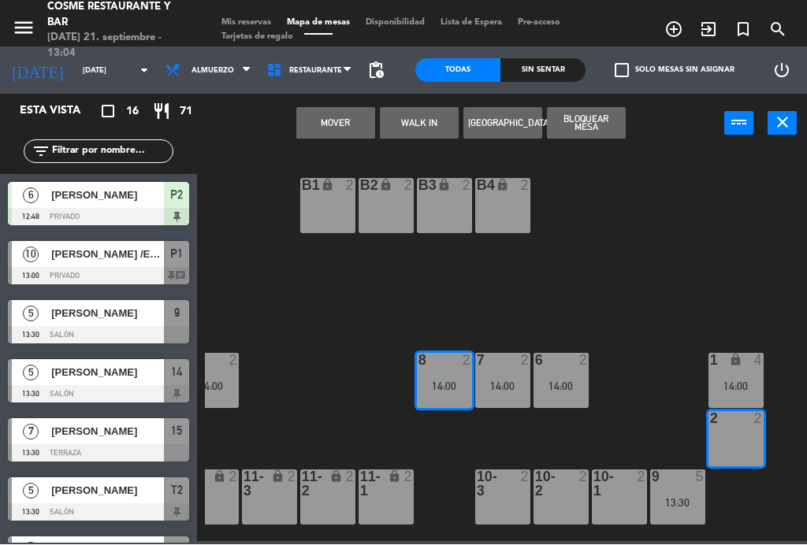
click at [339, 124] on button "Mover" at bounding box center [335, 124] width 79 height 32
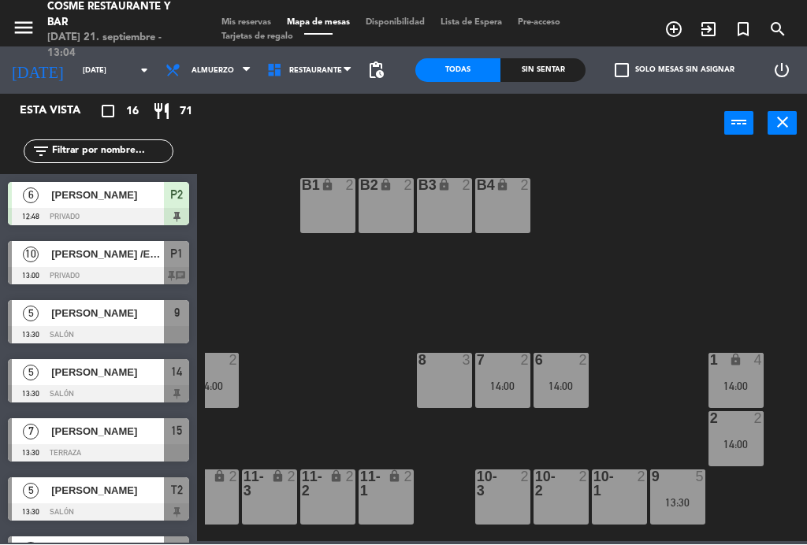
click at [572, 376] on div "6 2 14:00" at bounding box center [560, 381] width 55 height 55
click at [638, 364] on div "B1 lock 2 B2 lock 2 B3 lock 2 B4 lock 2 15 7 13:30 14 5 13:30 8 3 7 2 14:00 6 2…" at bounding box center [506, 345] width 602 height 391
click at [748, 443] on div "14:00" at bounding box center [735, 445] width 55 height 11
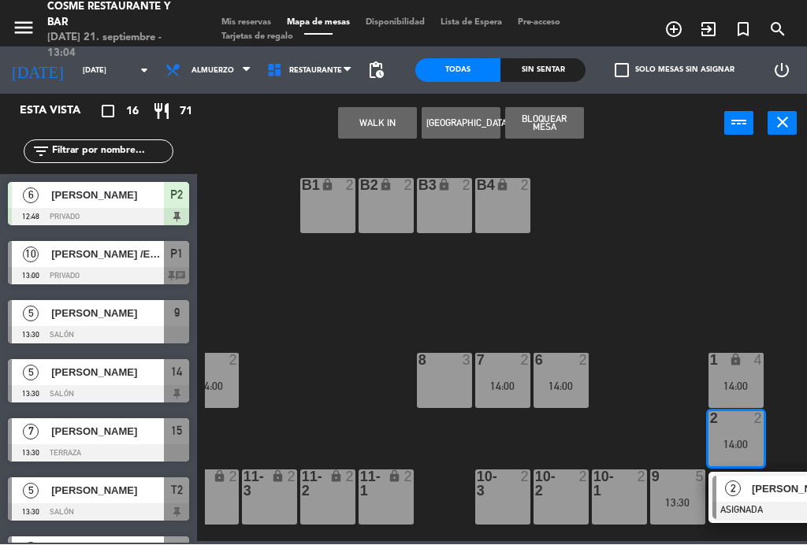
click at [777, 499] on div "[PERSON_NAME]" at bounding box center [801, 490] width 102 height 26
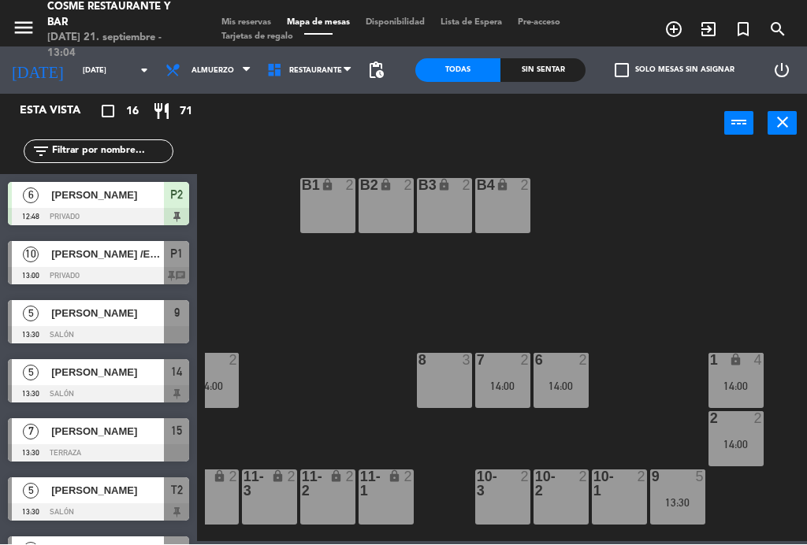
scroll to position [102, 0]
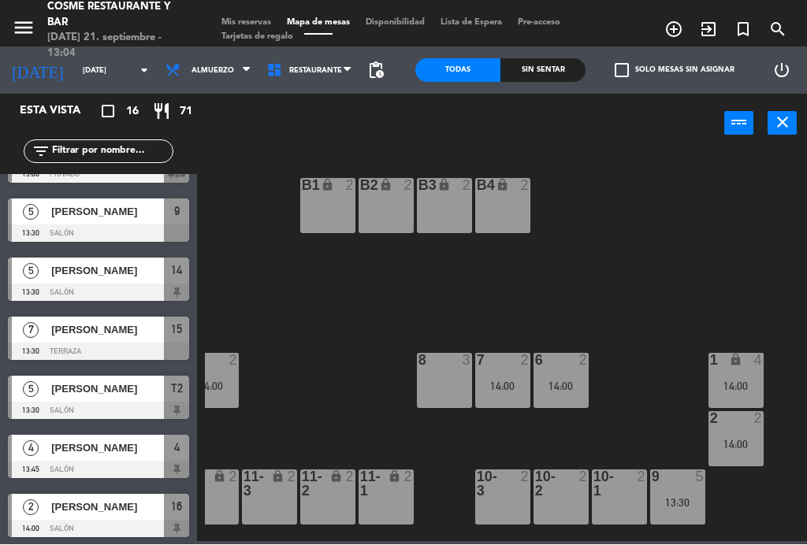
click at [443, 377] on div "8 3" at bounding box center [444, 381] width 55 height 55
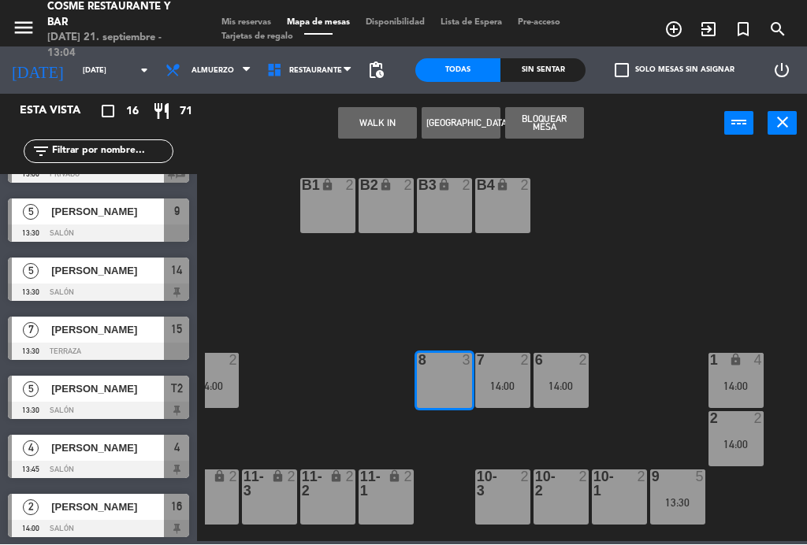
click at [462, 121] on button "[GEOGRAPHIC_DATA]" at bounding box center [460, 124] width 79 height 32
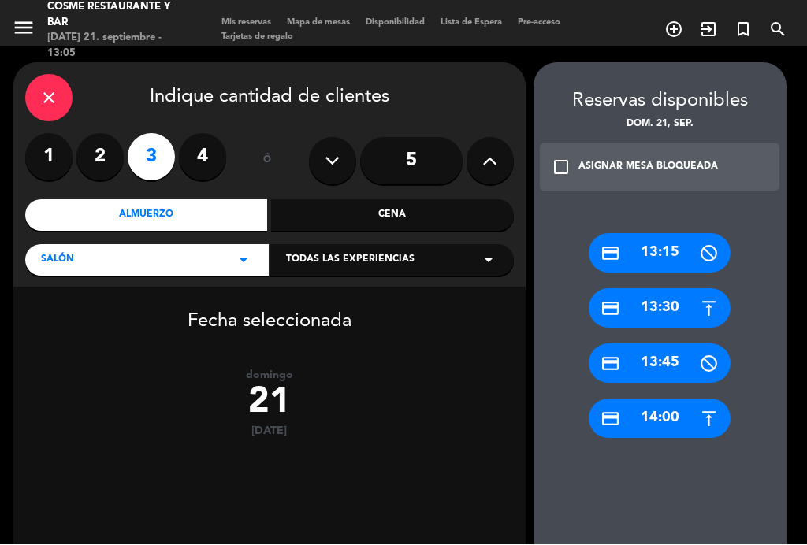
click at [101, 156] on label "2" at bounding box center [99, 157] width 47 height 47
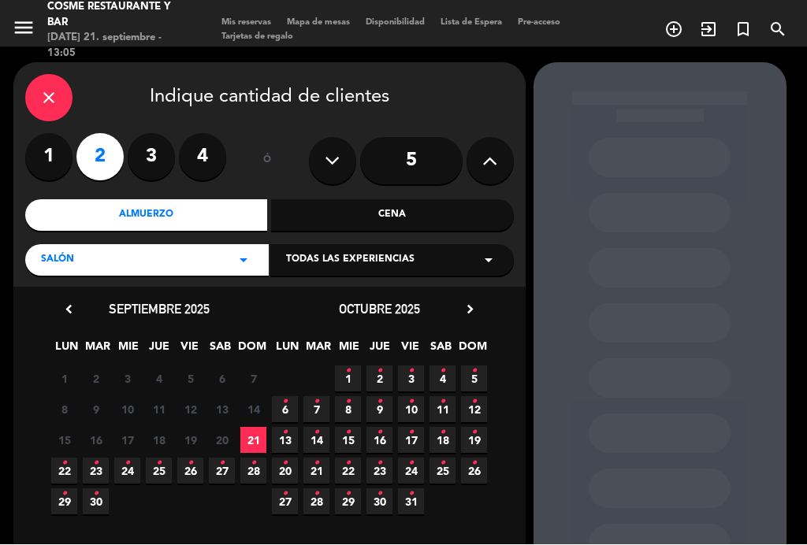
click at [257, 435] on span "21" at bounding box center [253, 441] width 26 height 26
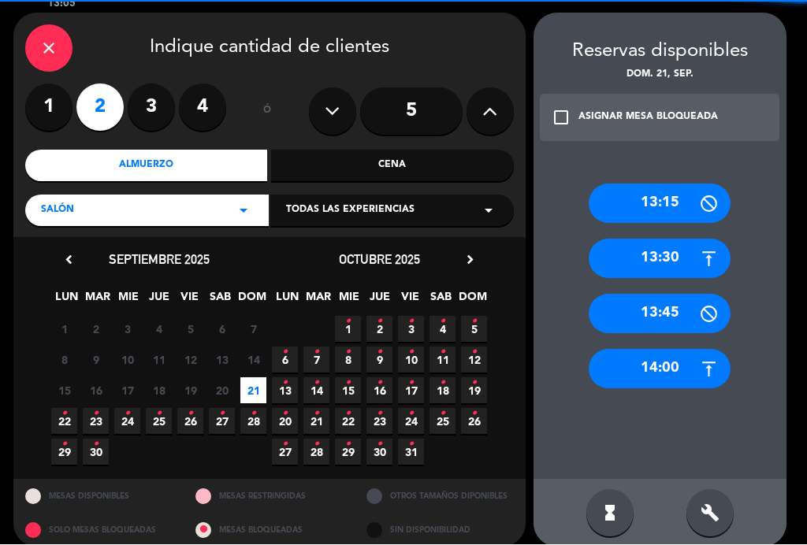
scroll to position [41, 0]
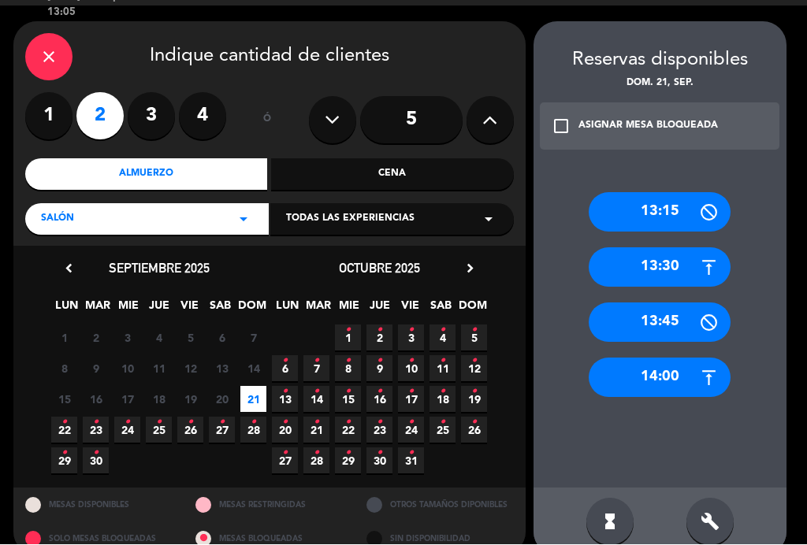
click at [658, 201] on div "13:15" at bounding box center [659, 212] width 142 height 39
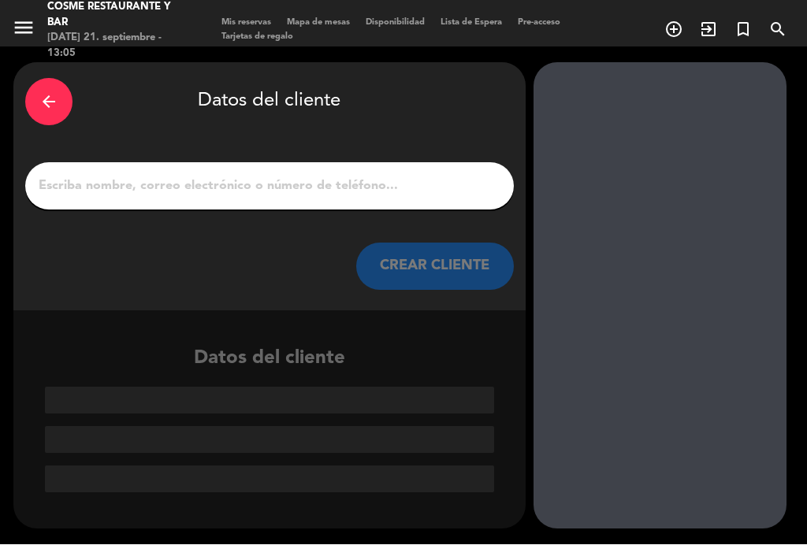
scroll to position [0, 0]
click at [331, 187] on input "1" at bounding box center [269, 187] width 465 height 22
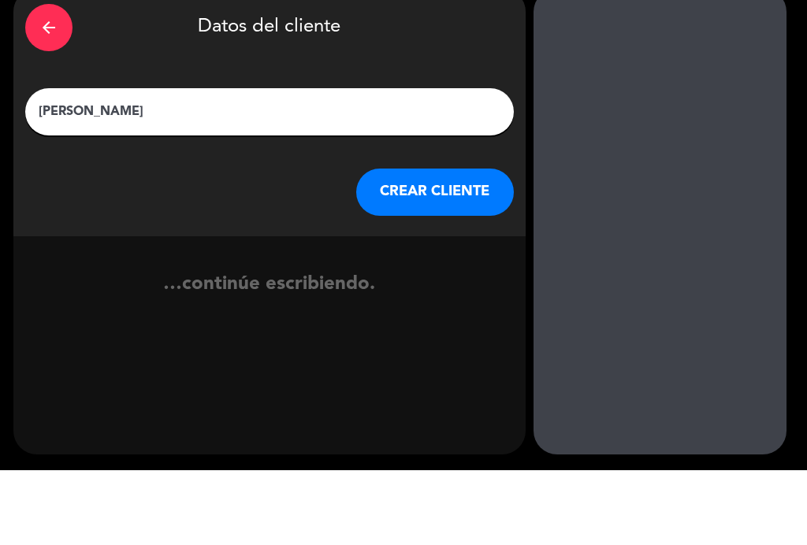
type input "[PERSON_NAME]"
click at [454, 243] on button "CREAR CLIENTE" at bounding box center [435, 266] width 158 height 47
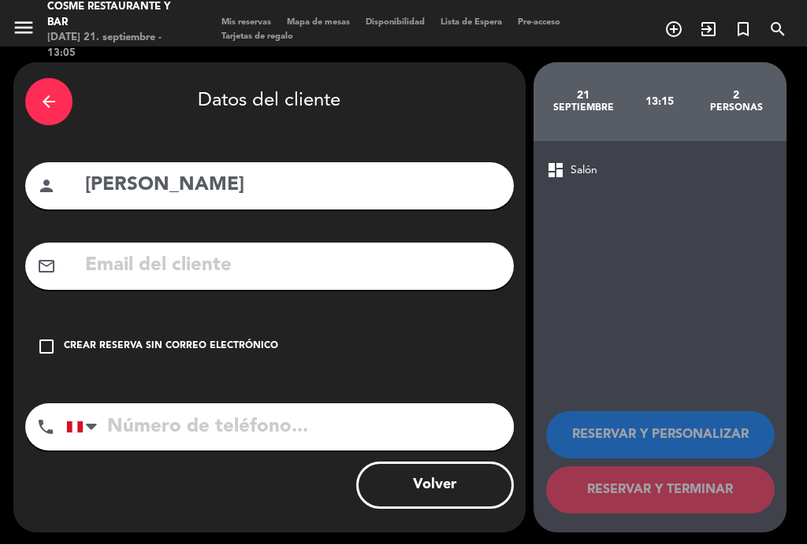
click at [48, 336] on div "check_box_outline_blank Crear reserva sin correo electrónico" at bounding box center [269, 347] width 488 height 47
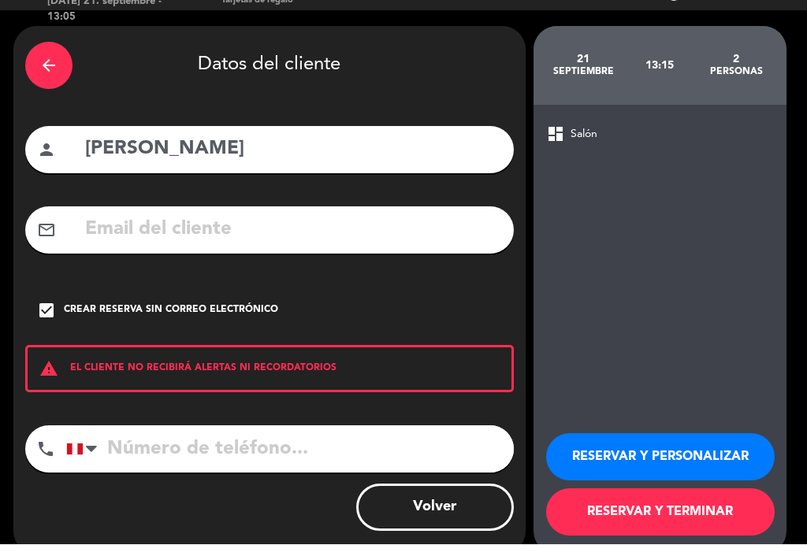
scroll to position [35, 0]
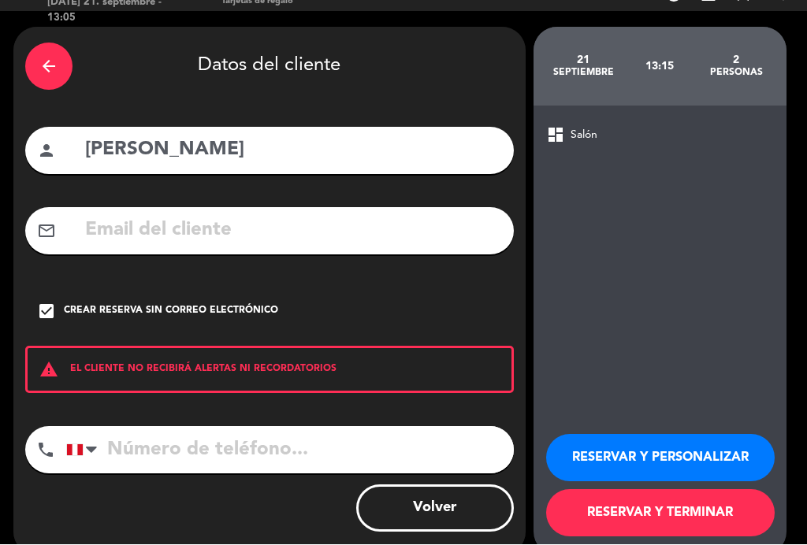
click at [701, 518] on button "RESERVAR Y TERMINAR" at bounding box center [660, 513] width 228 height 47
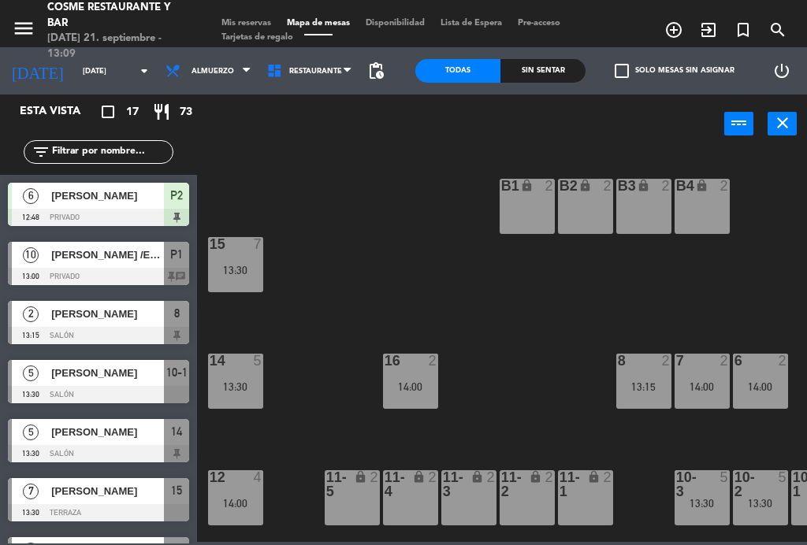
click at [103, 250] on span "[PERSON_NAME] /Empresa The Council" at bounding box center [107, 255] width 113 height 17
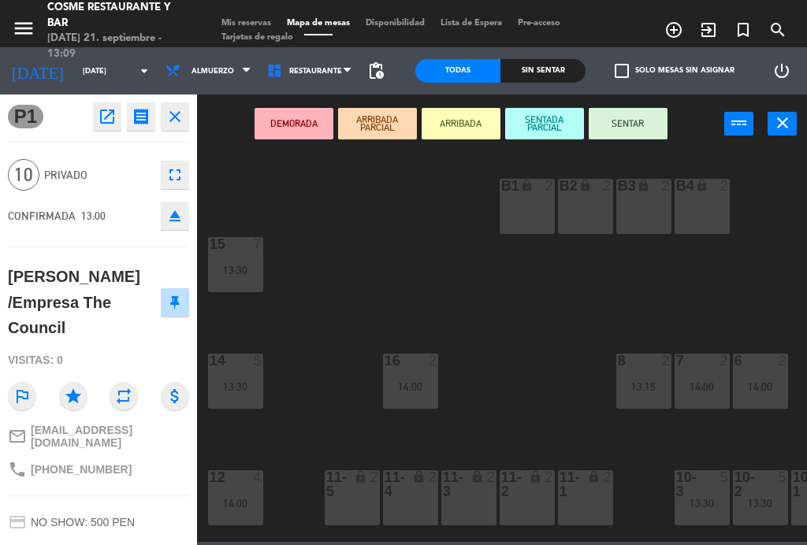
click at [635, 114] on button "SENTAR" at bounding box center [627, 124] width 79 height 32
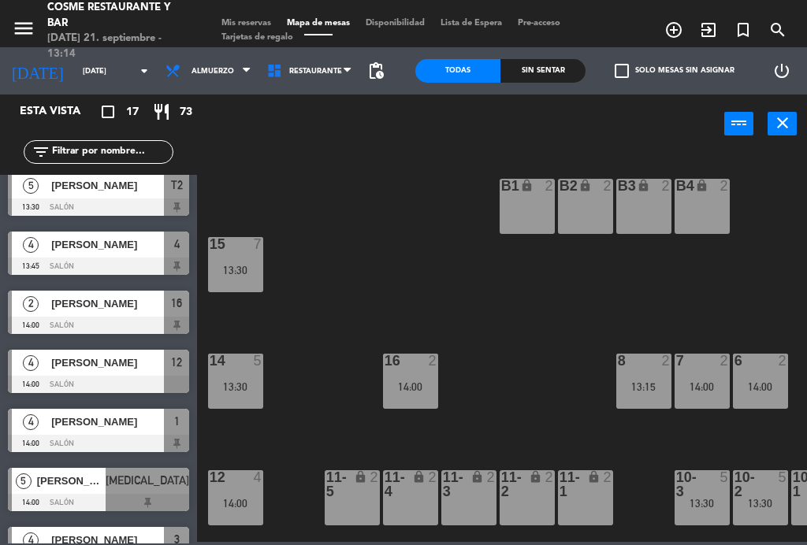
scroll to position [360, 0]
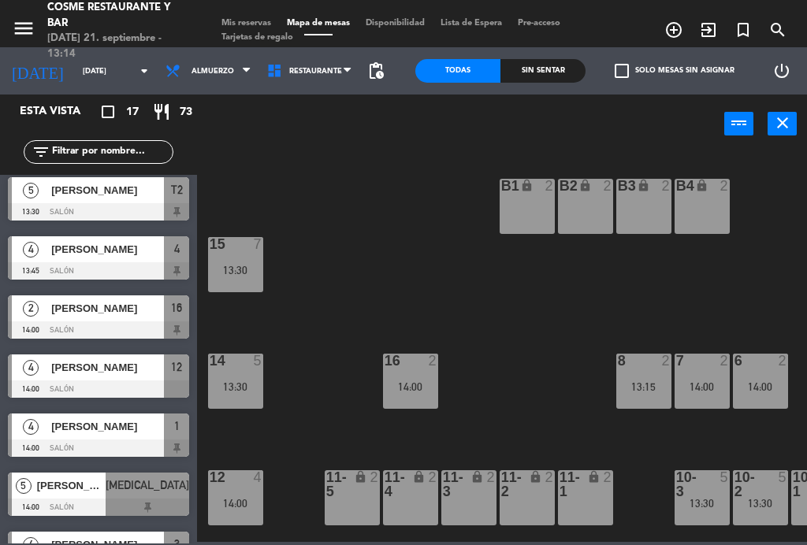
click at [639, 388] on div "13:15" at bounding box center [643, 386] width 55 height 11
click at [731, 289] on div "B1 lock 2 B2 lock 2 B3 lock 2 B4 lock 2 15 7 13:30 14 5 13:30 8 2 13:15 7 2 14:…" at bounding box center [506, 345] width 602 height 391
click at [647, 388] on div "13:15" at bounding box center [643, 386] width 55 height 11
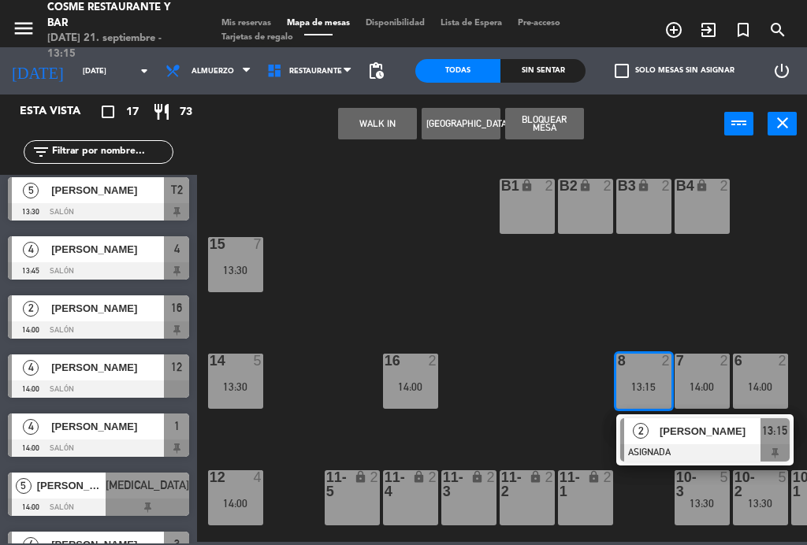
click at [703, 436] on span "[PERSON_NAME]" at bounding box center [709, 431] width 101 height 17
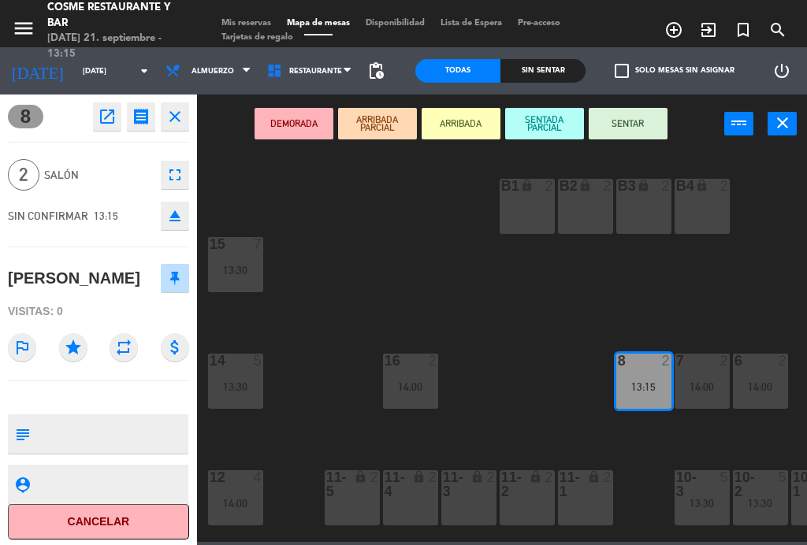
click at [644, 104] on div "DEMORADA ARRIBADA PARCIAL ARRIBADA SENTADA PARCIAL SENTAR power_input close" at bounding box center [460, 125] width 527 height 60
click at [636, 126] on button "SENTAR" at bounding box center [627, 124] width 79 height 32
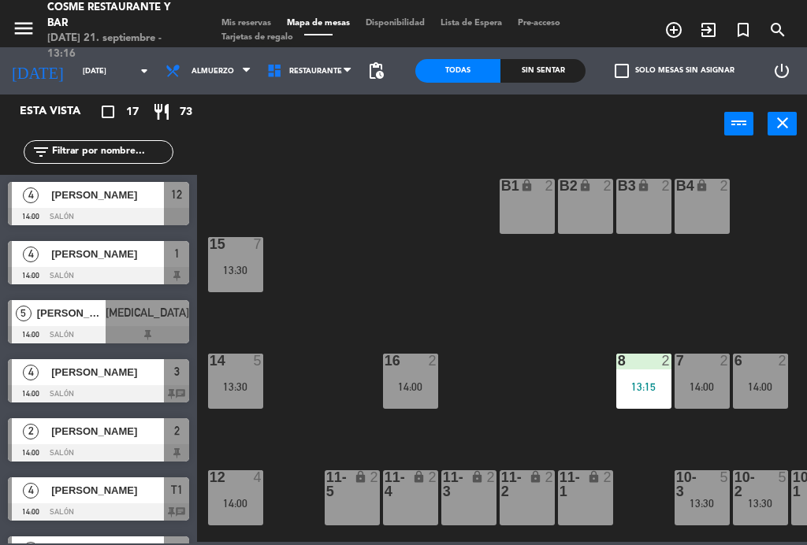
scroll to position [533, 0]
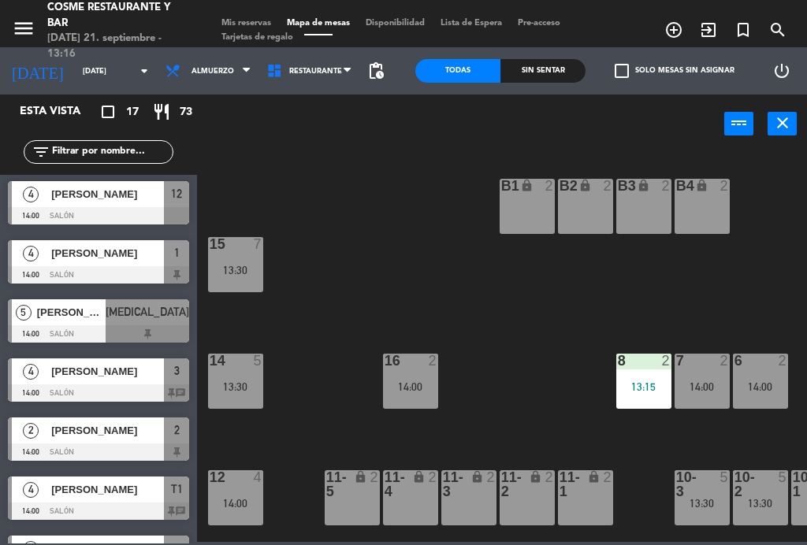
click at [345, 506] on div "11-5 lock 2" at bounding box center [352, 497] width 55 height 55
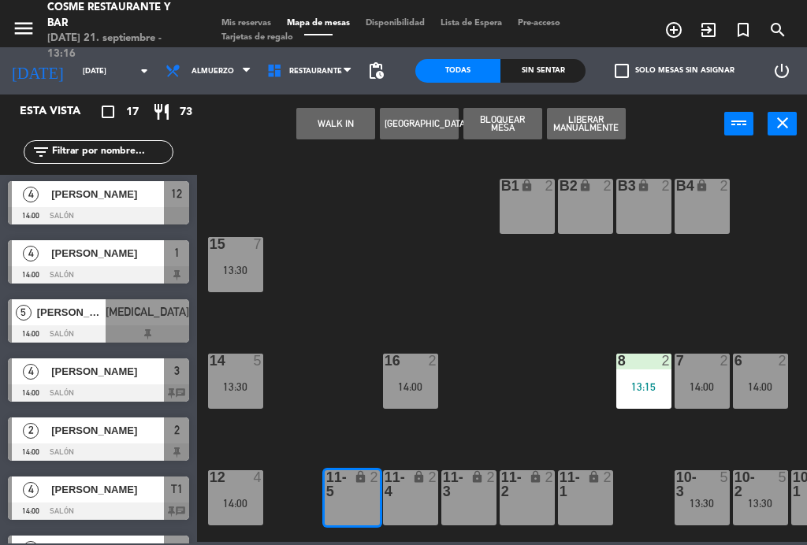
click at [347, 501] on div "11-5 lock 2" at bounding box center [352, 497] width 55 height 55
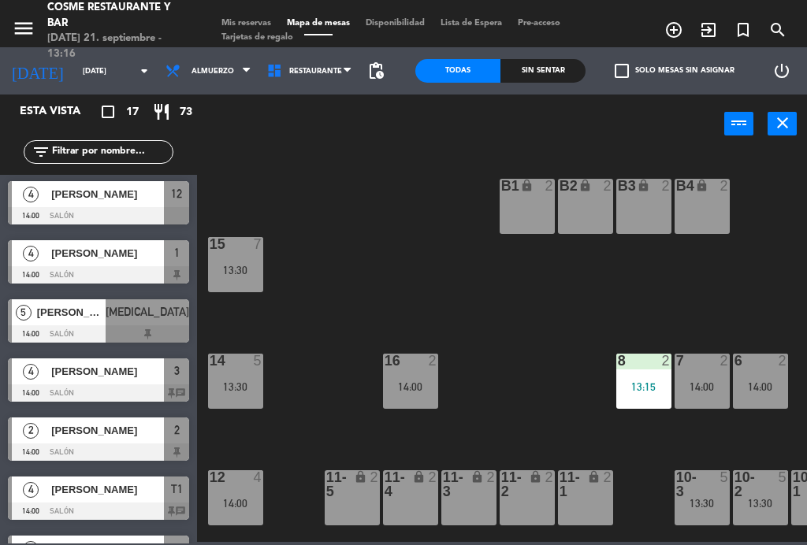
click at [354, 499] on div "11-5 lock 2" at bounding box center [352, 497] width 55 height 55
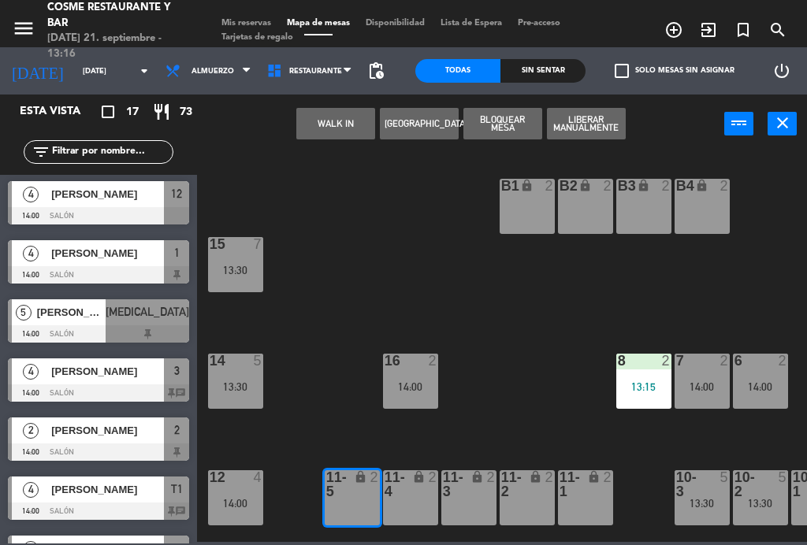
click at [430, 121] on button "[GEOGRAPHIC_DATA]" at bounding box center [419, 124] width 79 height 32
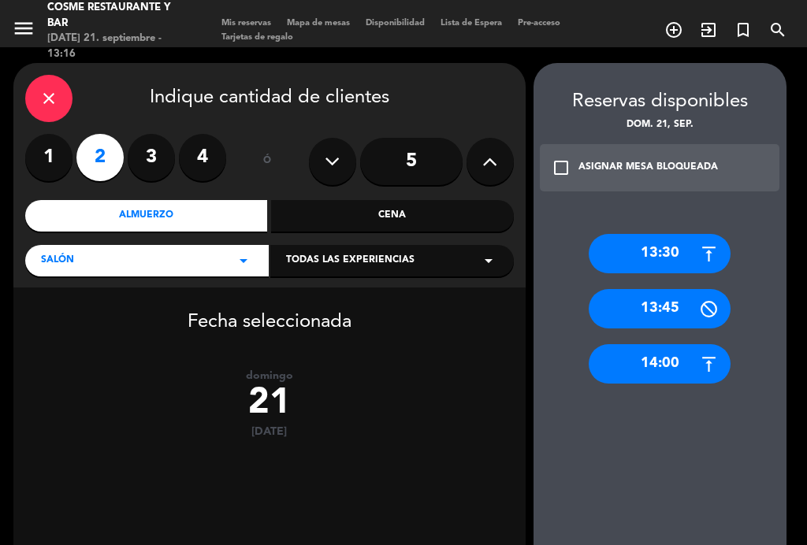
click at [154, 147] on label "3" at bounding box center [151, 157] width 47 height 47
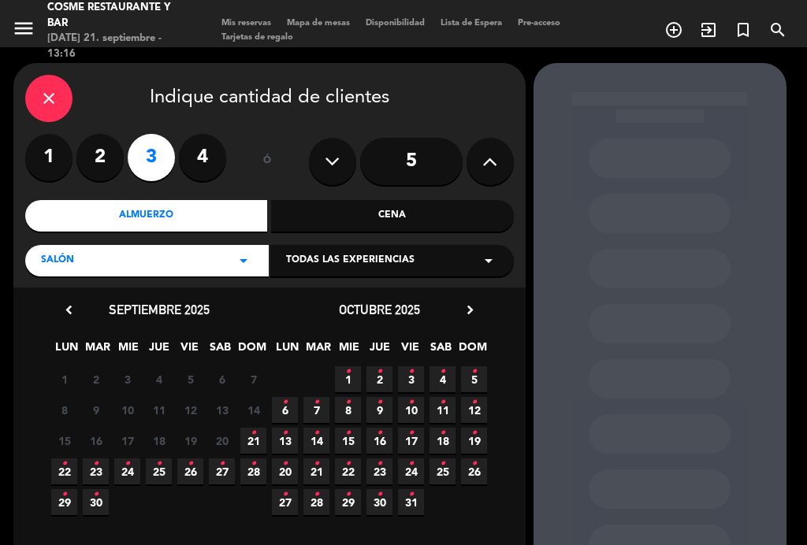
click at [202, 268] on div "Salón arrow_drop_down" at bounding box center [146, 261] width 243 height 32
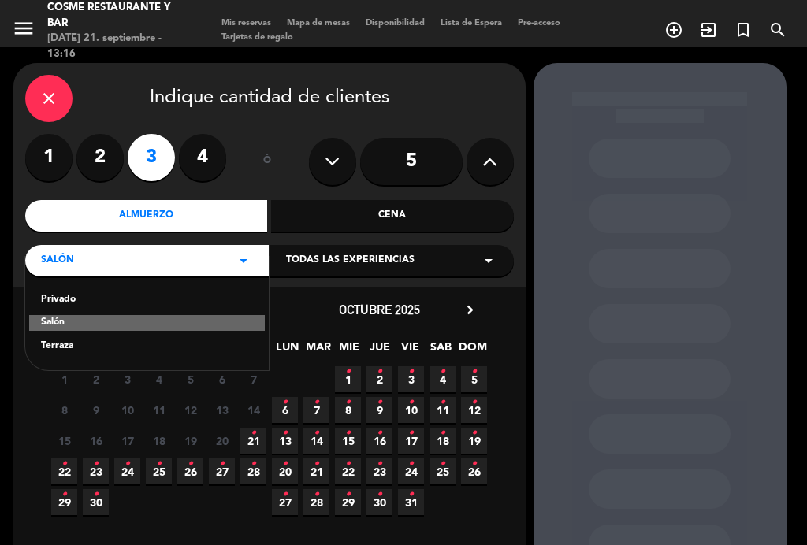
click at [195, 258] on div "Salón arrow_drop_down" at bounding box center [146, 261] width 243 height 32
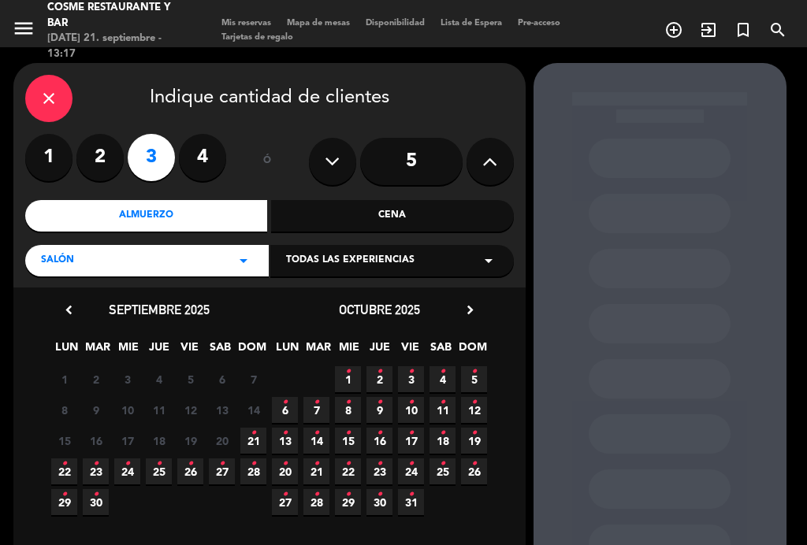
click at [51, 93] on icon "close" at bounding box center [48, 98] width 19 height 19
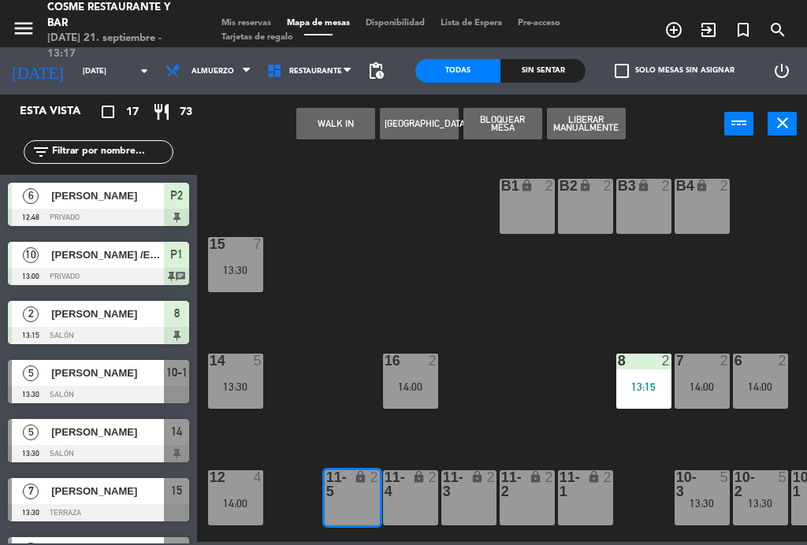
click at [354, 499] on div "11-5 lock 2" at bounding box center [352, 497] width 55 height 55
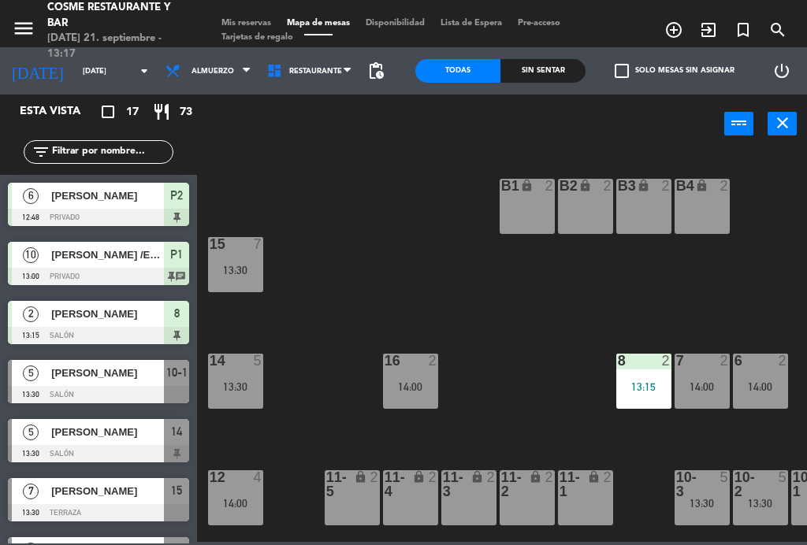
click at [351, 485] on div "lock" at bounding box center [352, 484] width 26 height 28
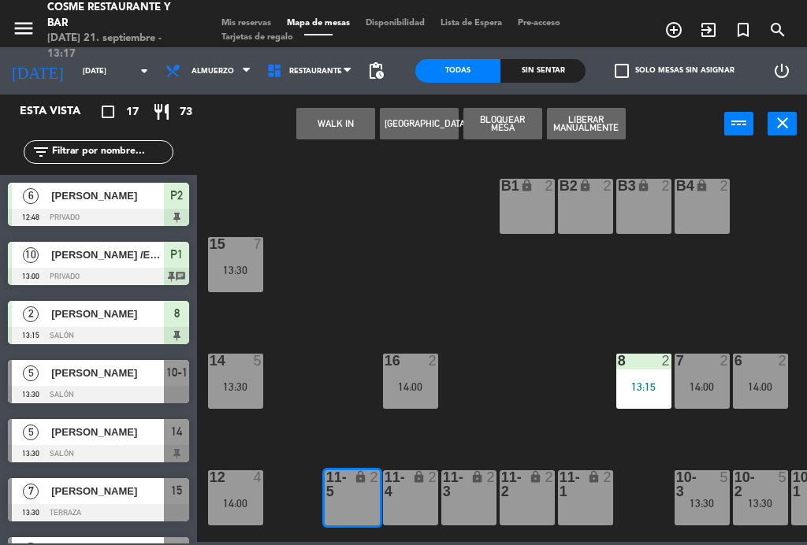
click at [361, 498] on div "lock" at bounding box center [352, 484] width 26 height 28
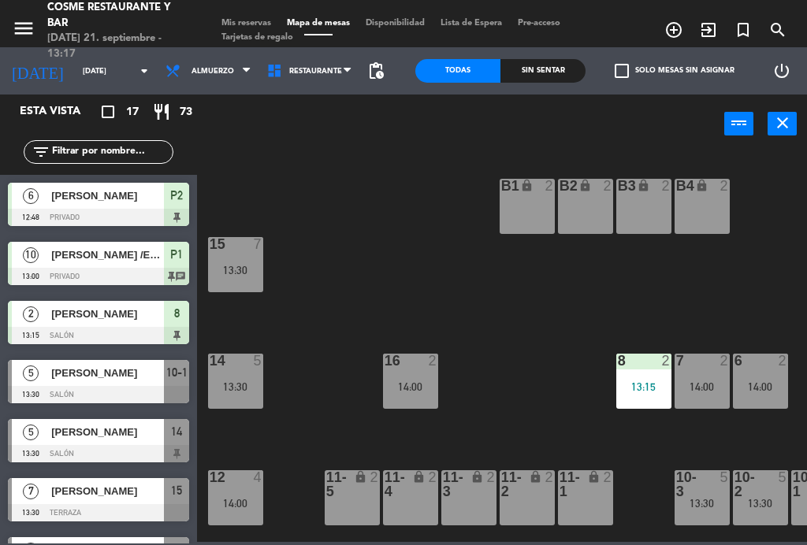
click at [362, 494] on div "lock" at bounding box center [352, 484] width 26 height 28
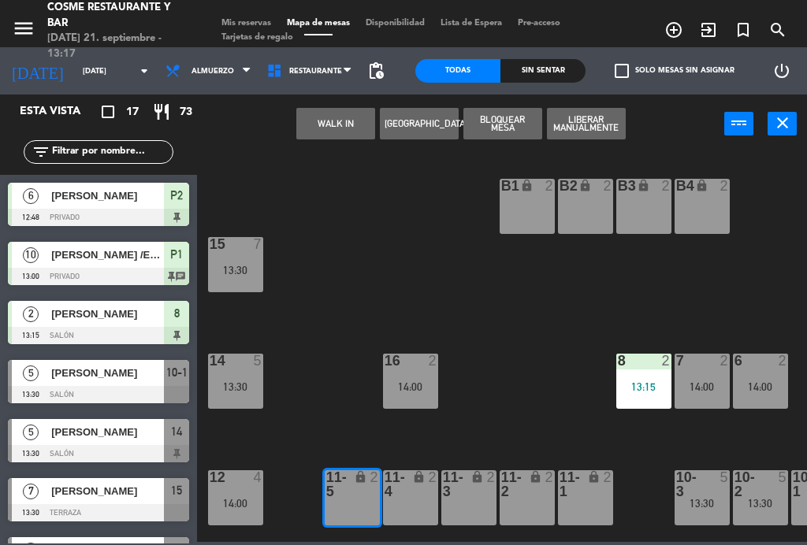
click at [429, 120] on button "[GEOGRAPHIC_DATA]" at bounding box center [419, 124] width 79 height 32
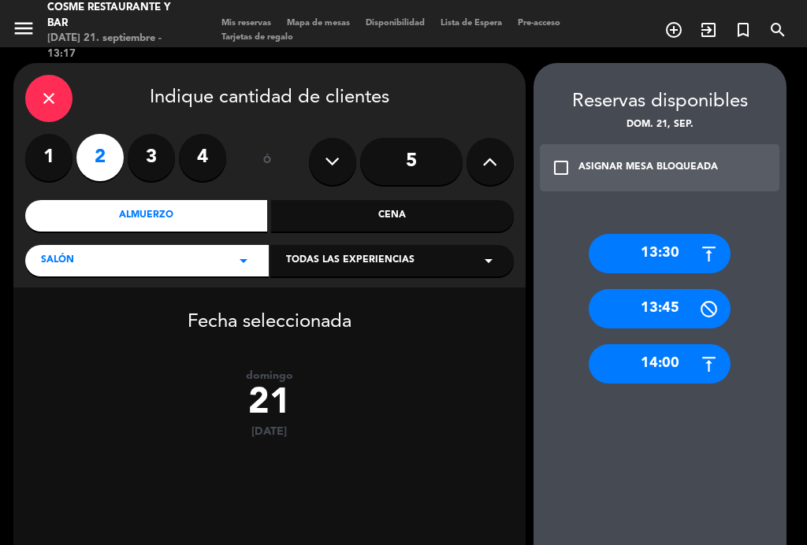
click at [154, 149] on label "3" at bounding box center [151, 157] width 47 height 47
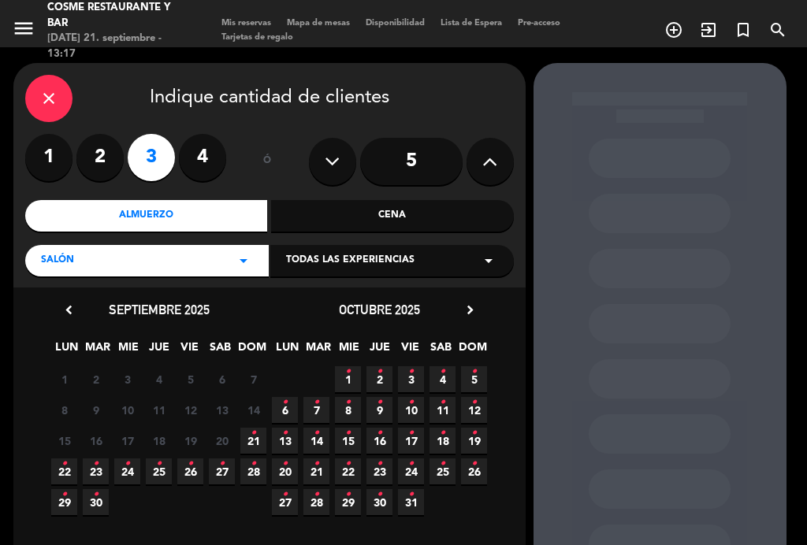
click at [258, 436] on span "21 •" at bounding box center [253, 441] width 26 height 26
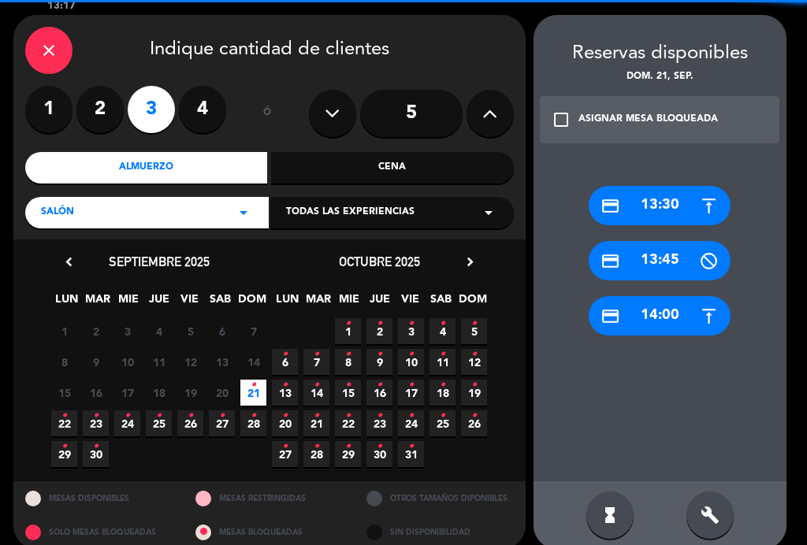
scroll to position [41, 0]
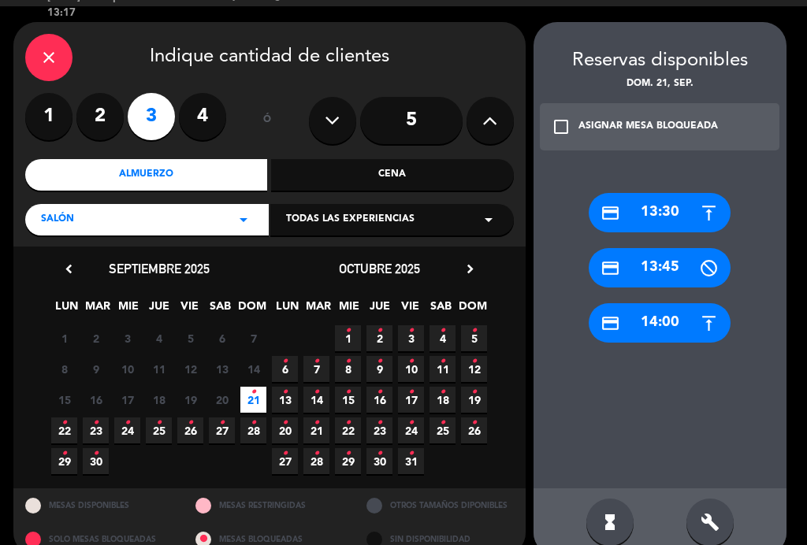
click at [666, 206] on div "credit_card 13:30" at bounding box center [659, 212] width 142 height 39
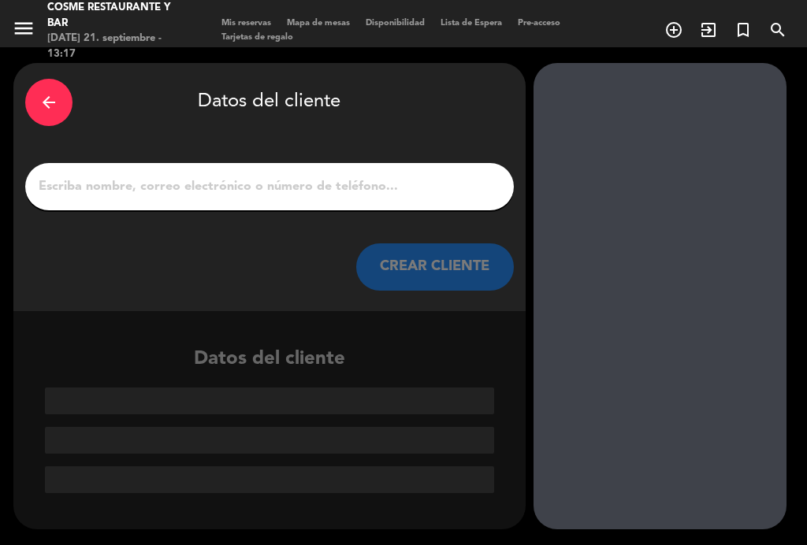
scroll to position [0, 0]
click at [291, 188] on input "1" at bounding box center [269, 187] width 465 height 22
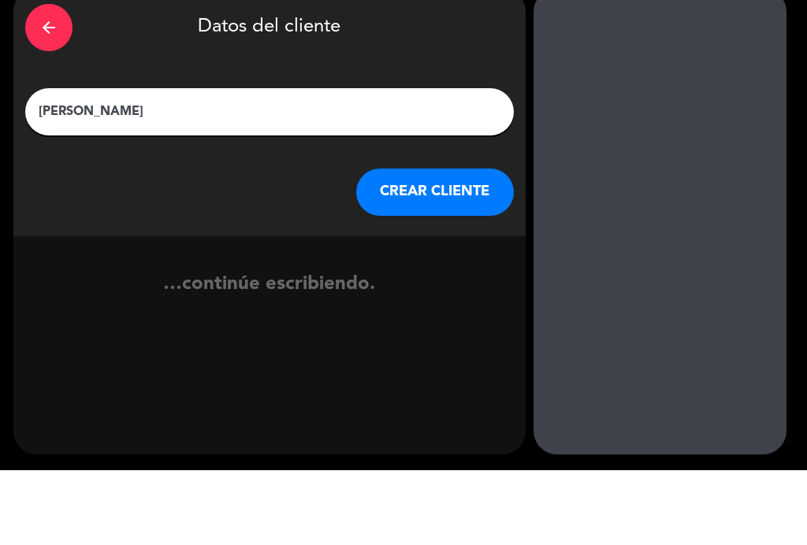
type input "[PERSON_NAME]"
click at [462, 243] on button "CREAR CLIENTE" at bounding box center [435, 266] width 158 height 47
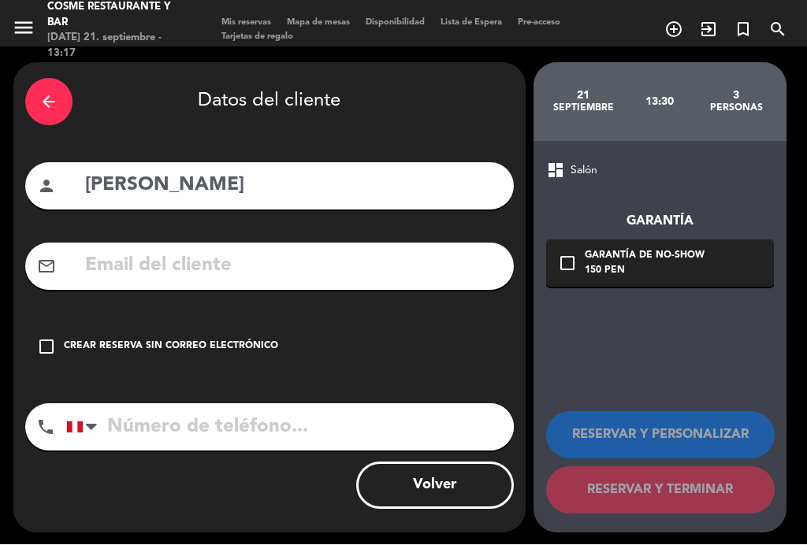
click at [707, 255] on div "check_box_outline_blank Garantía de no-show 150 PEN" at bounding box center [660, 263] width 228 height 47
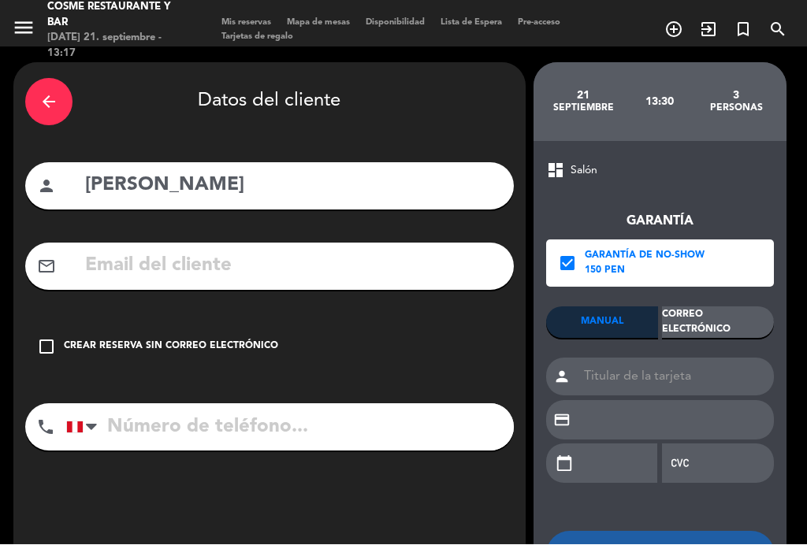
click at [39, 333] on div "check_box_outline_blank Crear reserva sin correo electrónico" at bounding box center [269, 347] width 488 height 47
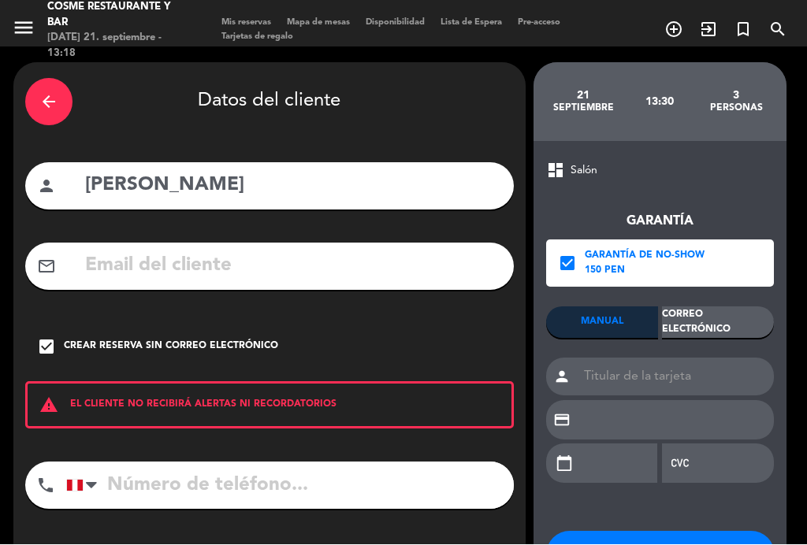
click at [52, 100] on icon "arrow_back" at bounding box center [48, 102] width 19 height 19
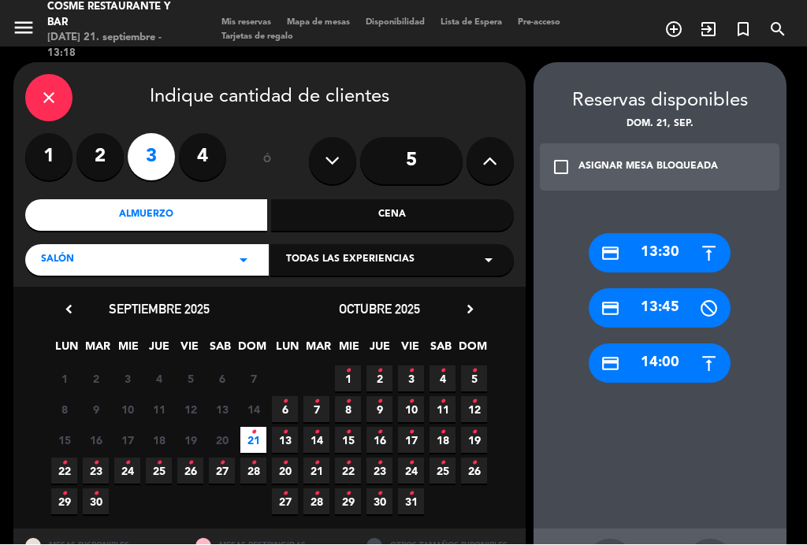
click at [59, 98] on div "close" at bounding box center [48, 98] width 47 height 47
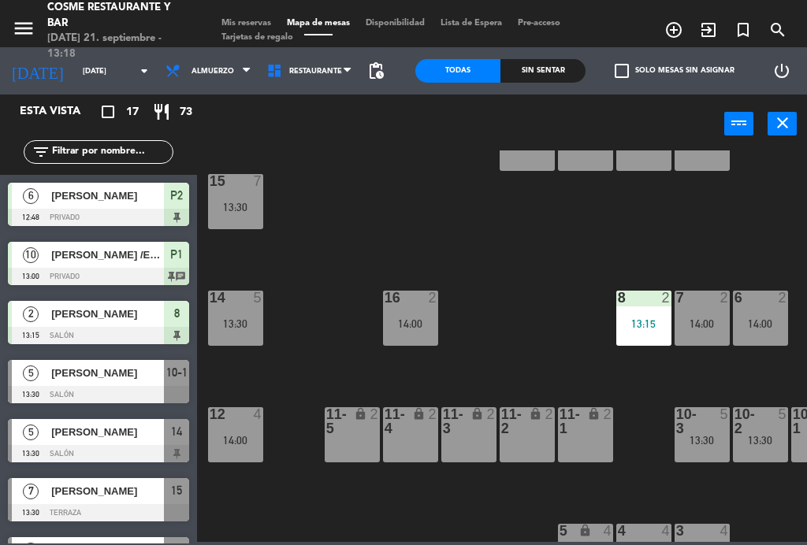
scroll to position [64, 0]
click at [343, 449] on div "11-5 lock 2" at bounding box center [352, 433] width 55 height 55
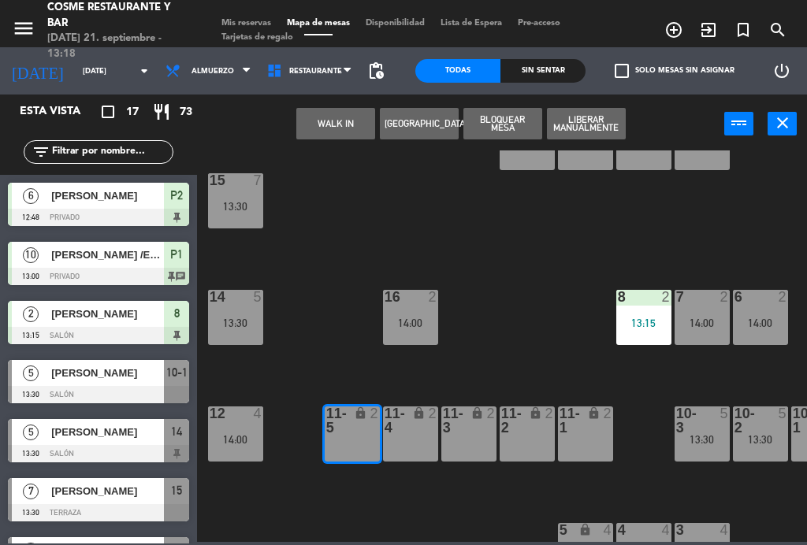
click at [351, 447] on div "11-5 lock 2" at bounding box center [352, 433] width 55 height 55
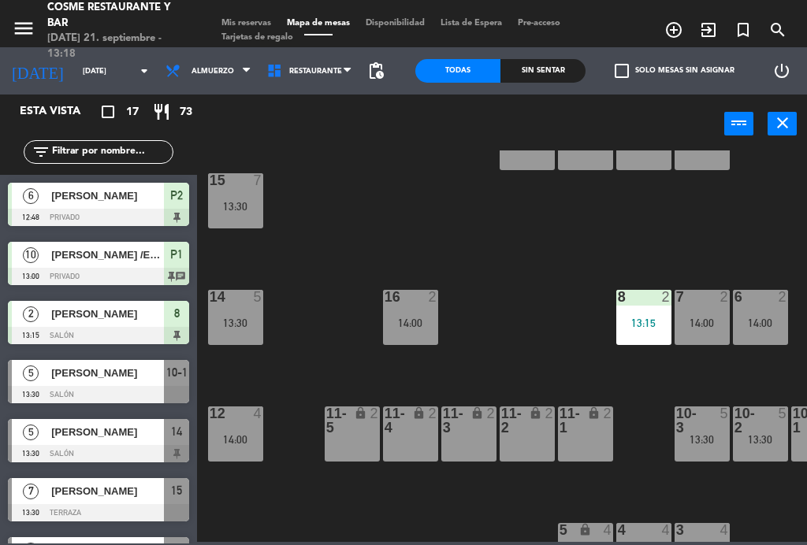
click at [353, 454] on div "11-5 lock 2" at bounding box center [352, 433] width 55 height 55
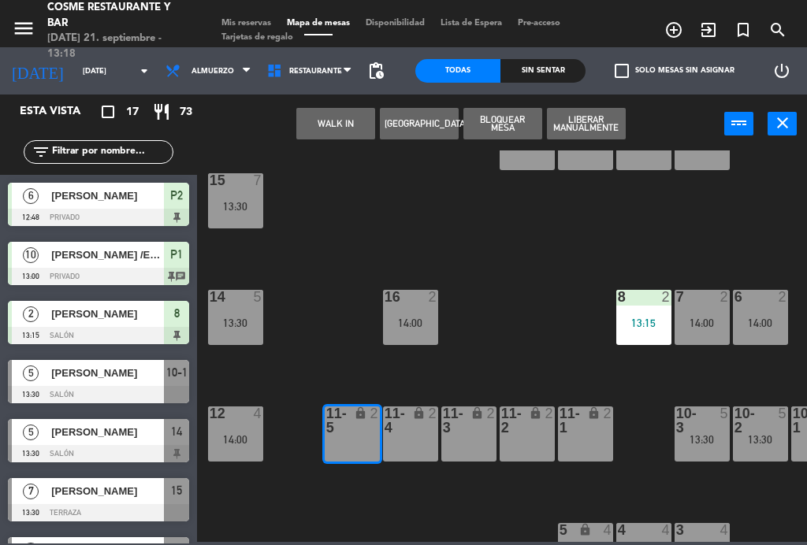
click at [412, 443] on div "11-4 lock 2" at bounding box center [410, 433] width 55 height 55
click at [341, 129] on button "WALK IN" at bounding box center [335, 124] width 79 height 32
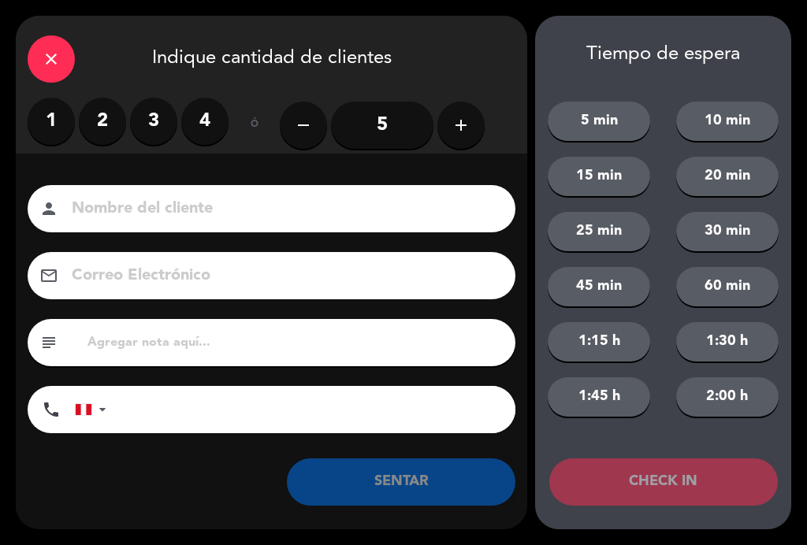
click at [158, 120] on label "3" at bounding box center [153, 121] width 47 height 47
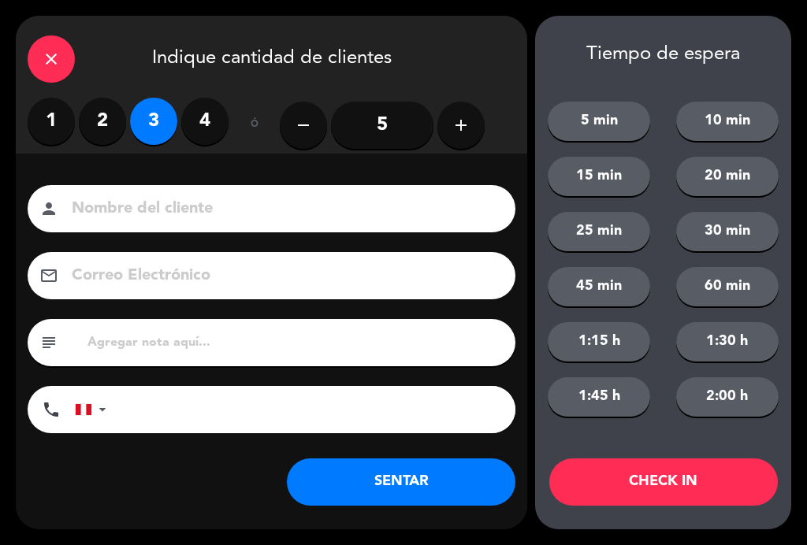
click at [339, 219] on input at bounding box center [282, 209] width 425 height 28
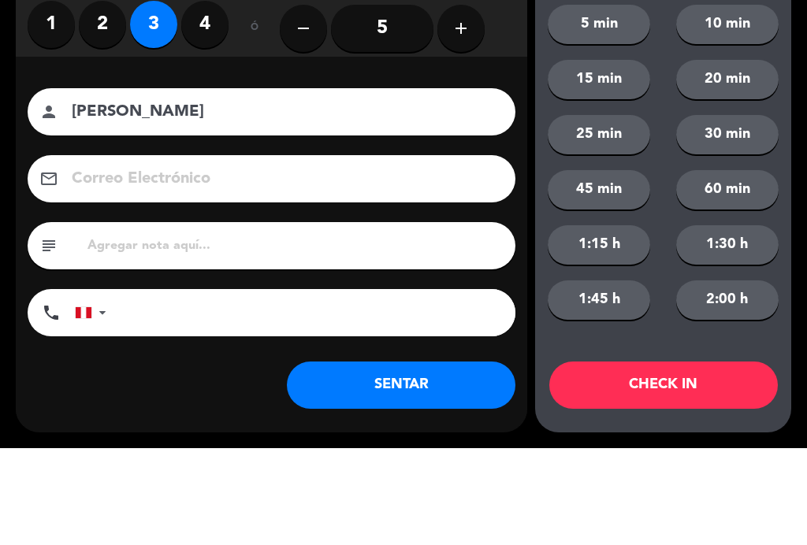
type input "[PERSON_NAME]"
click at [486, 154] on div "Nombre del cliente person [PERSON_NAME] Correo Electrónico email subject phone …" at bounding box center [271, 335] width 511 height 363
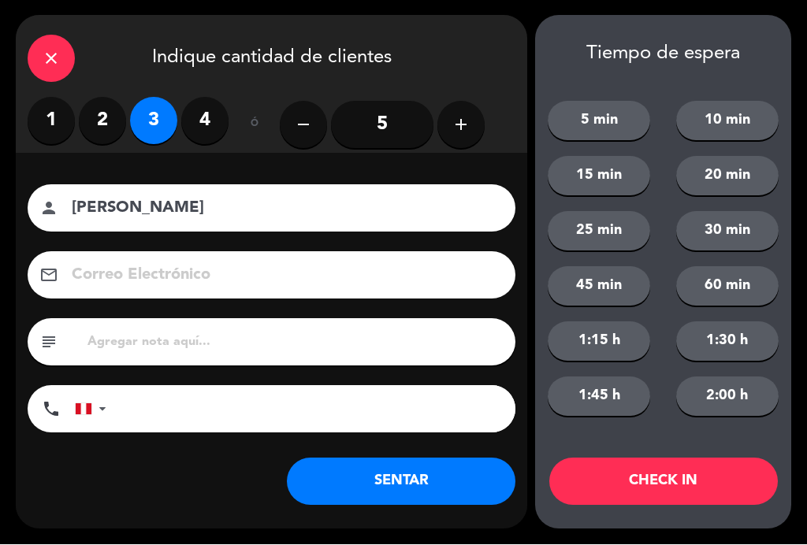
click at [421, 480] on button "SENTAR" at bounding box center [401, 481] width 228 height 47
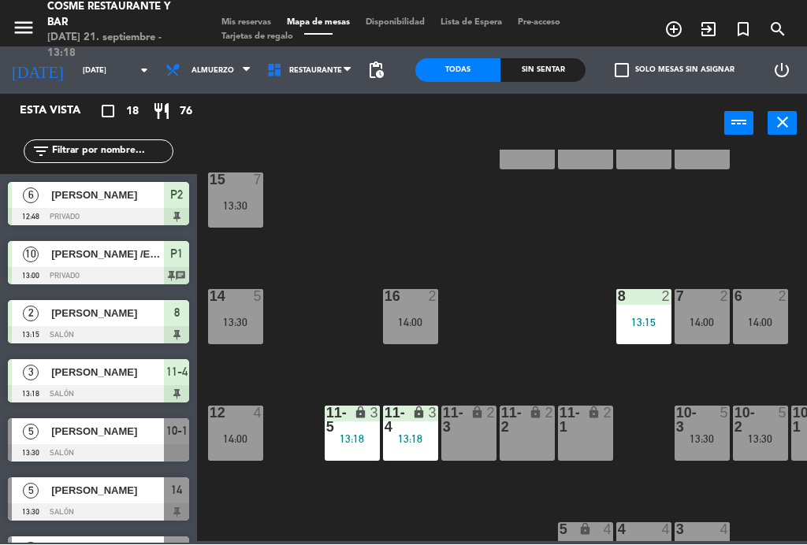
click at [589, 426] on div "lock" at bounding box center [585, 420] width 26 height 28
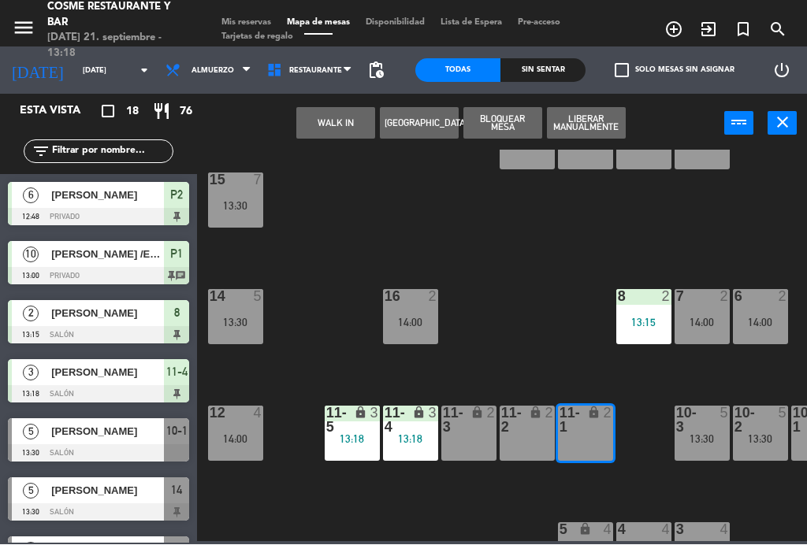
click at [340, 125] on button "WALK IN" at bounding box center [335, 124] width 79 height 32
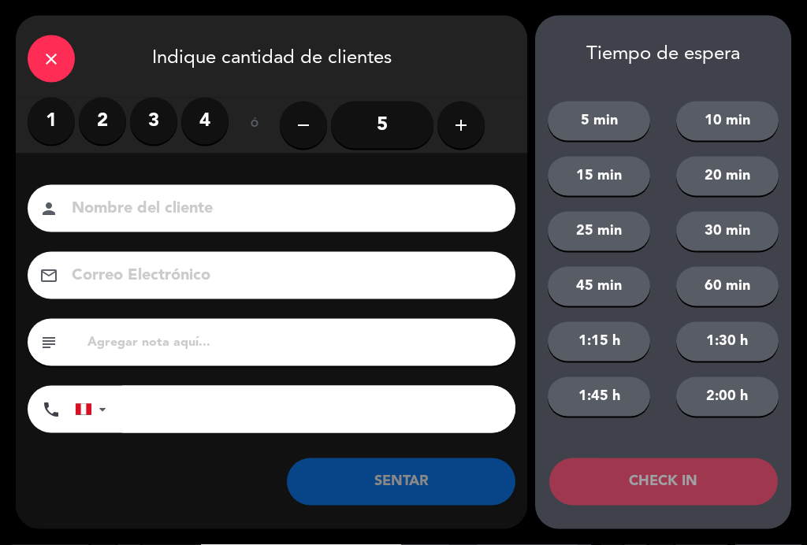
click at [114, 118] on label "2" at bounding box center [102, 121] width 47 height 47
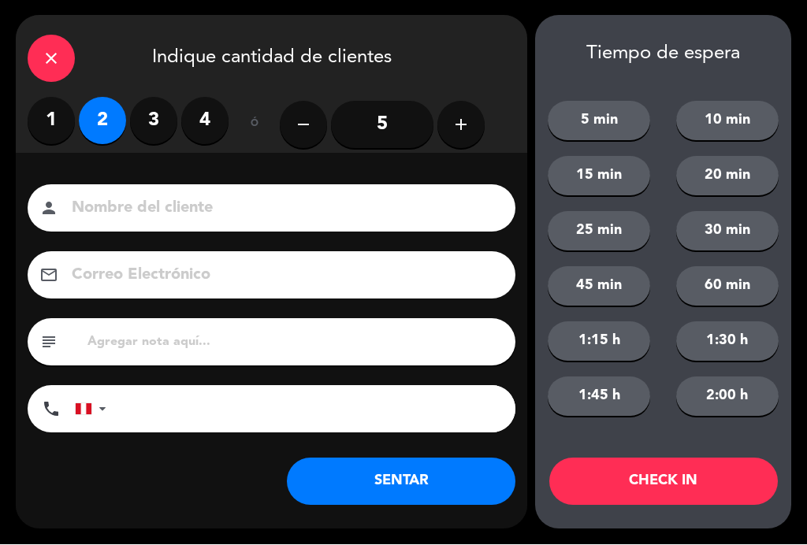
click at [150, 477] on div "Nombre del cliente person Correo Electrónico email subject phone [GEOGRAPHIC_DA…" at bounding box center [271, 335] width 511 height 363
click at [51, 59] on icon "close" at bounding box center [51, 59] width 19 height 19
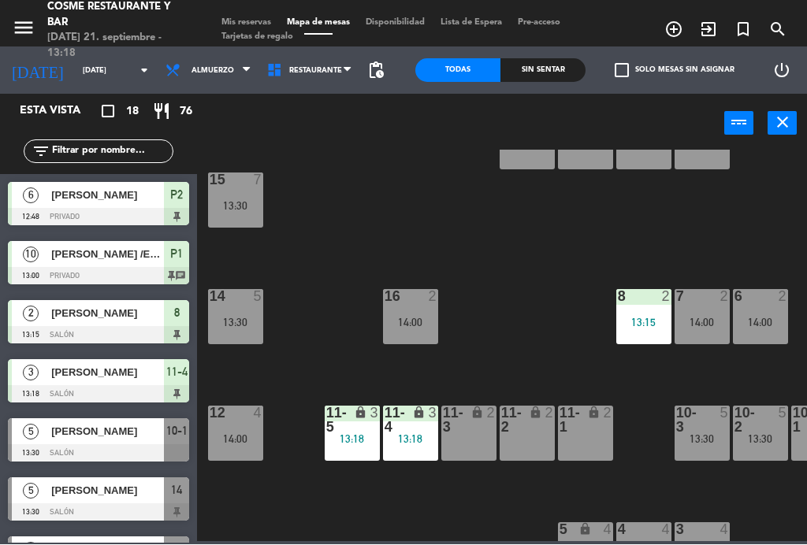
click at [525, 271] on div "B1 lock 2 B2 lock 2 B3 lock 2 B4 lock 2 15 7 13:30 14 5 13:30 8 2 13:15 7 2 14:…" at bounding box center [506, 345] width 602 height 391
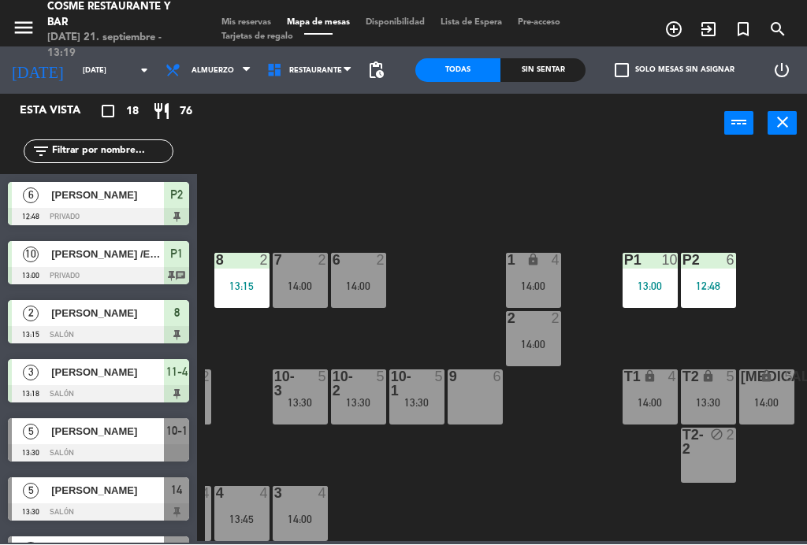
scroll to position [100, 401]
click at [253, 8] on div "menu [PERSON_NAME] Restaurante y Bar [DATE] 21. septiembre - 13:19 Mis reservas…" at bounding box center [403, 23] width 807 height 47
click at [262, 19] on span "Mis reservas" at bounding box center [245, 23] width 65 height 9
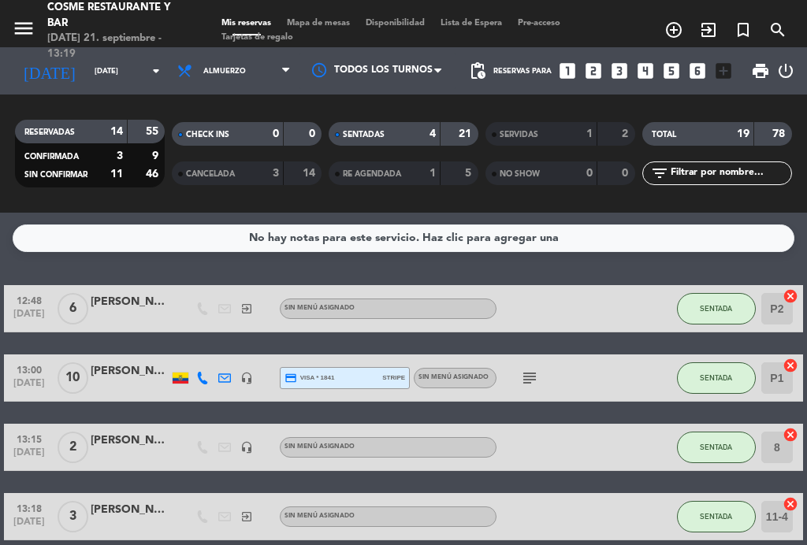
click at [225, 180] on div "CANCELADA" at bounding box center [212, 174] width 72 height 18
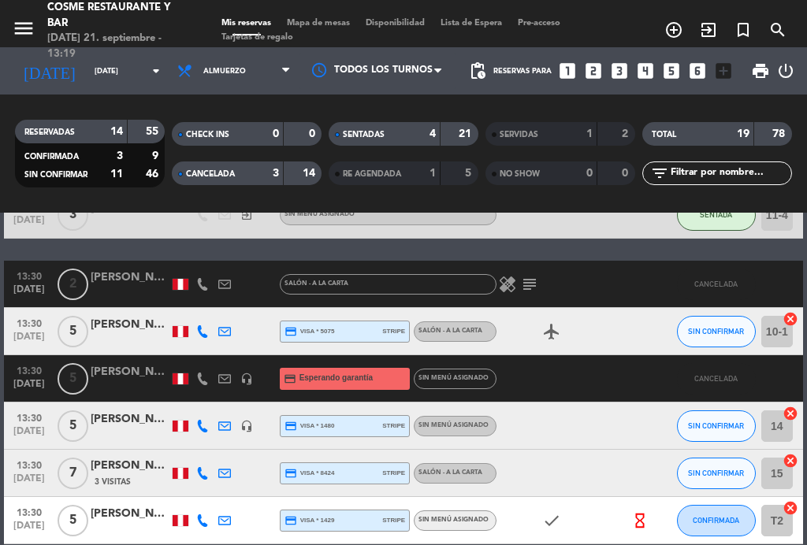
scroll to position [301, 0]
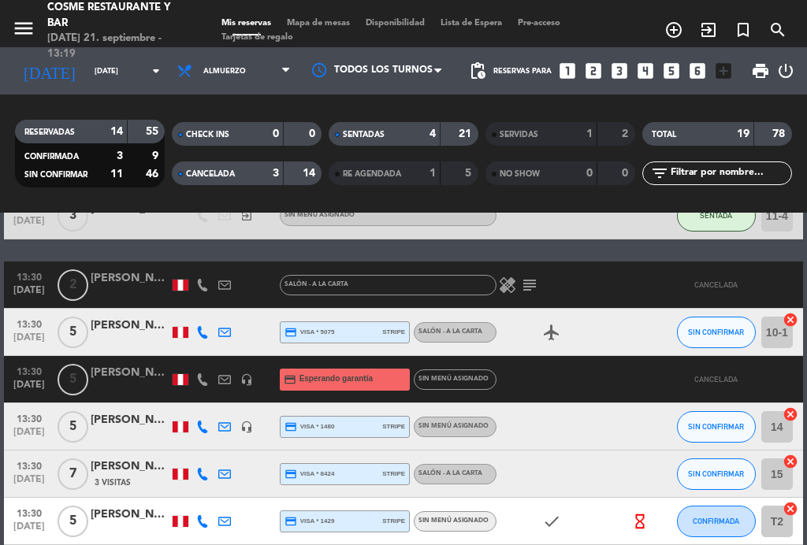
click at [104, 394] on div at bounding box center [130, 388] width 79 height 13
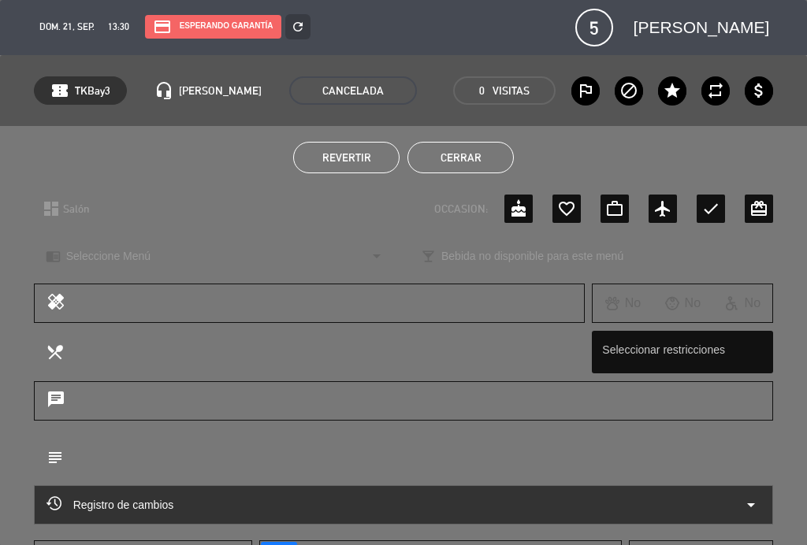
click at [465, 161] on button "Cerrar" at bounding box center [460, 158] width 106 height 32
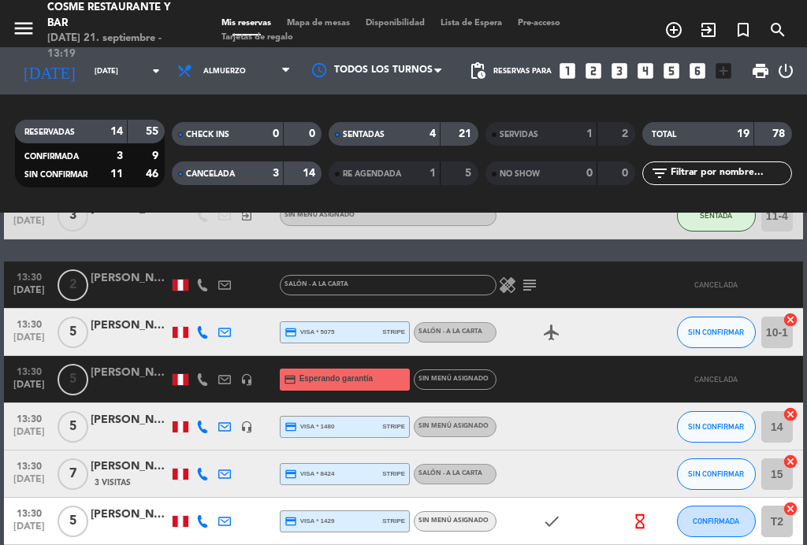
click at [328, 25] on span "Mapa de mesas" at bounding box center [318, 23] width 79 height 9
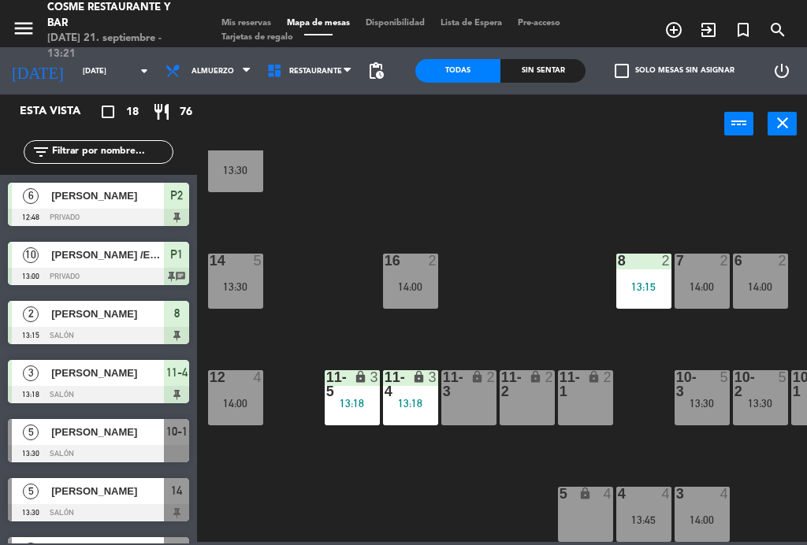
scroll to position [100, 0]
click at [595, 404] on div "11-1 lock 2" at bounding box center [585, 397] width 55 height 55
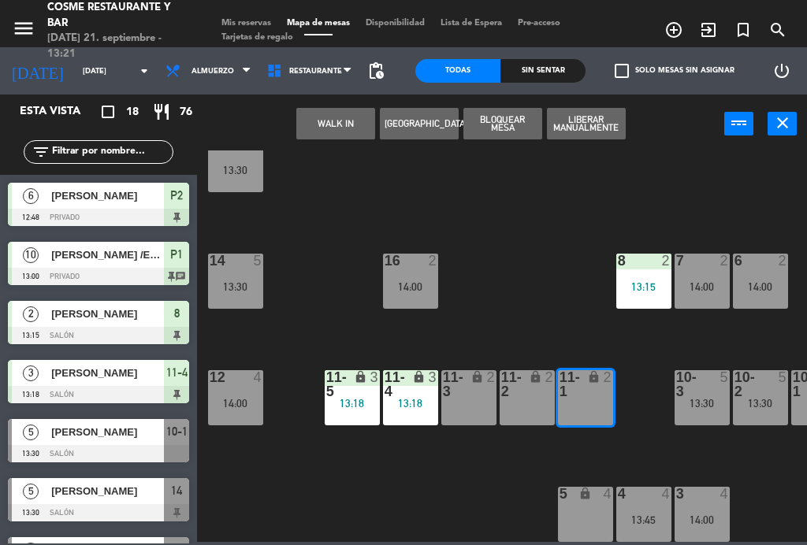
click at [342, 118] on button "WALK IN" at bounding box center [335, 124] width 79 height 32
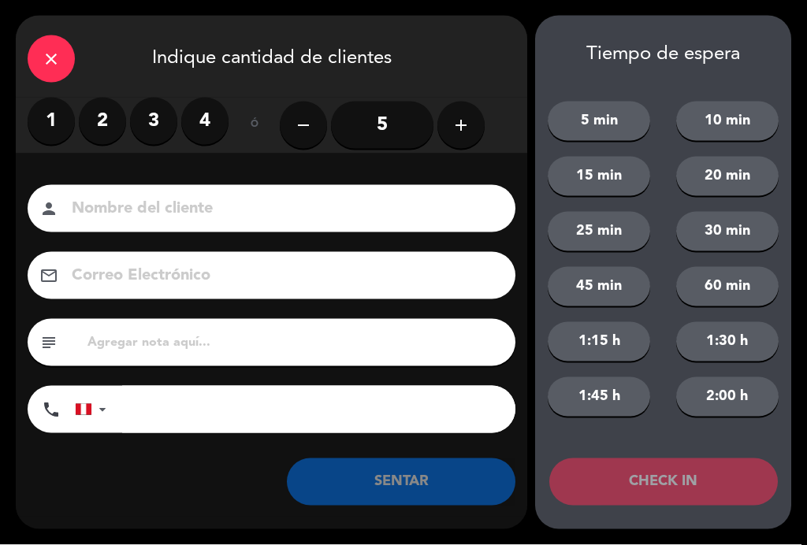
click at [52, 121] on label "1" at bounding box center [51, 121] width 47 height 47
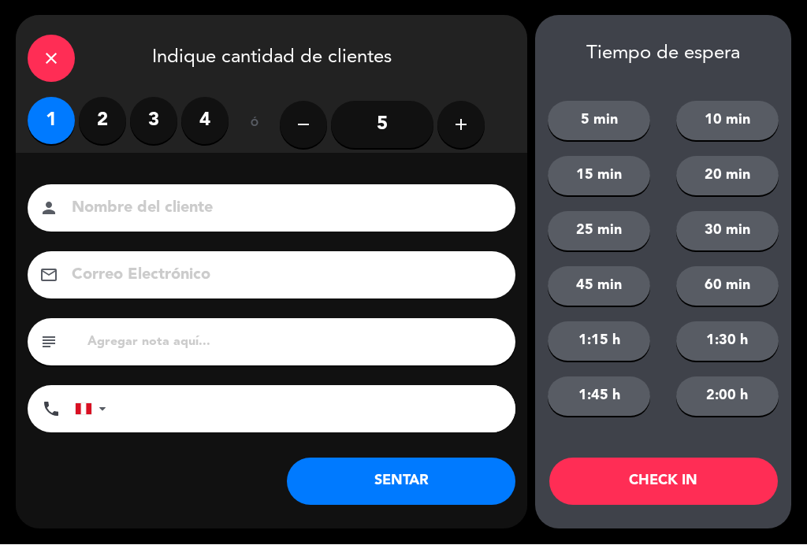
click at [232, 201] on input at bounding box center [282, 209] width 425 height 28
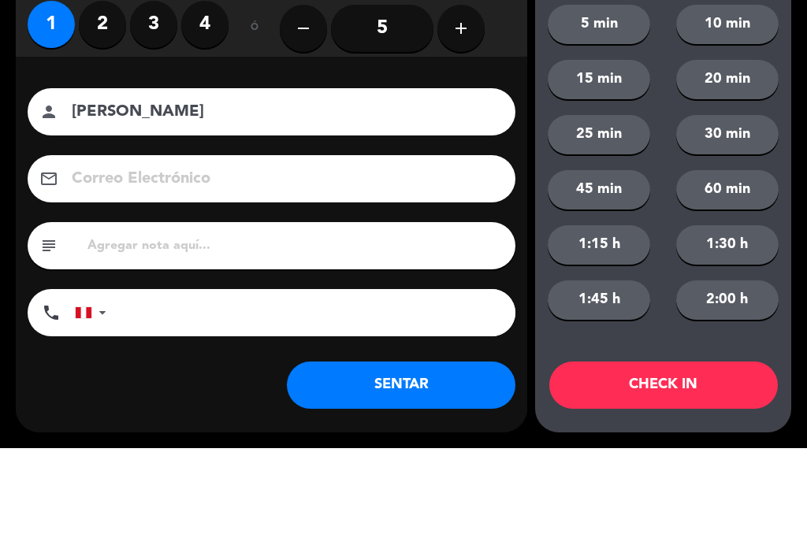
type input "[PERSON_NAME]"
click at [506, 154] on div "Nombre del cliente person [PERSON_NAME] Correo Electrónico email subject phone …" at bounding box center [271, 335] width 511 height 363
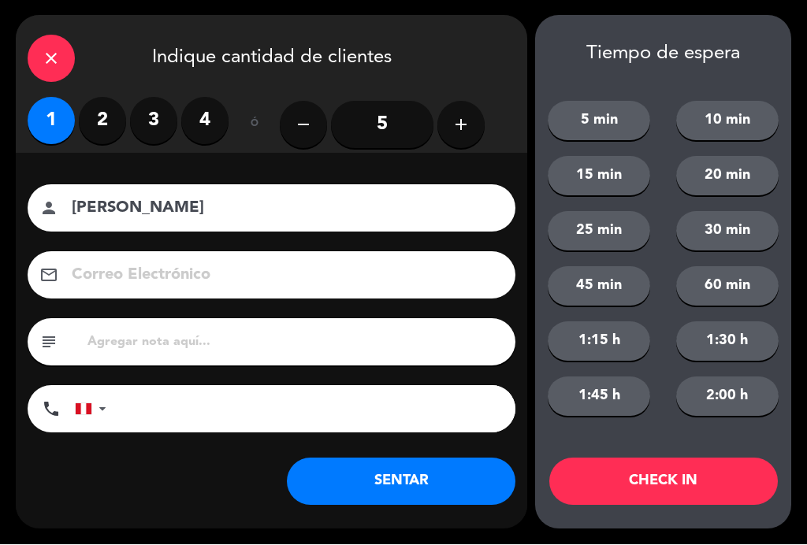
click at [430, 480] on button "SENTAR" at bounding box center [401, 481] width 228 height 47
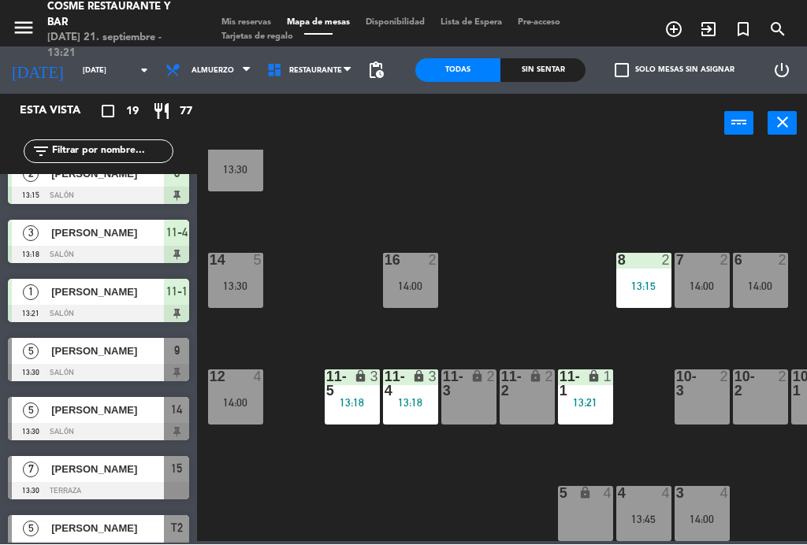
scroll to position [140, 0]
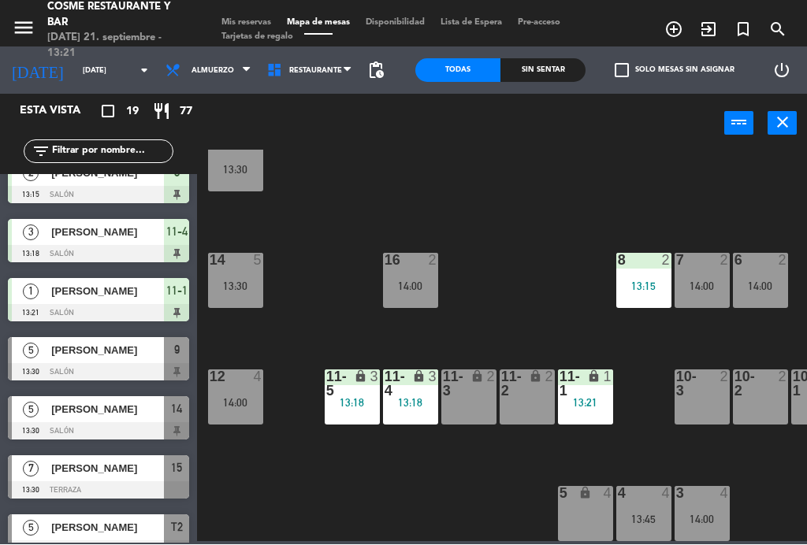
click at [79, 421] on div "[PERSON_NAME]" at bounding box center [107, 410] width 114 height 26
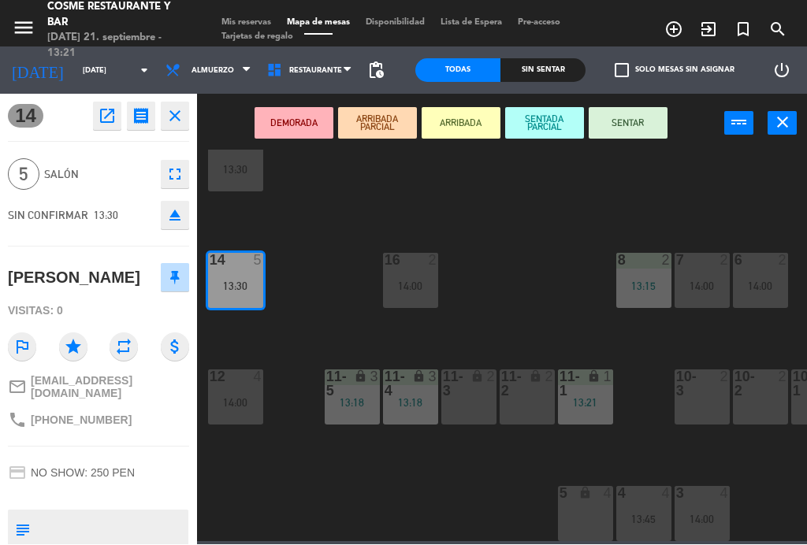
click at [638, 121] on button "SENTAR" at bounding box center [627, 124] width 79 height 32
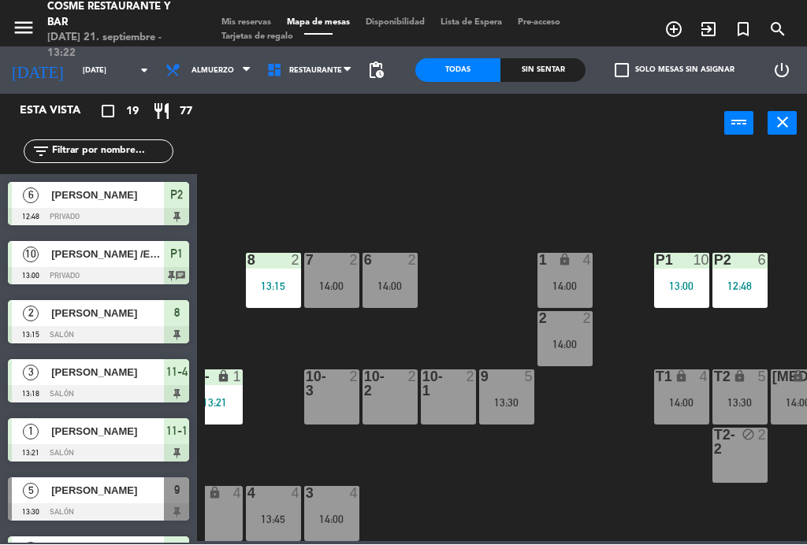
scroll to position [100, 369]
click at [562, 345] on div "14:00" at bounding box center [565, 344] width 55 height 11
click at [706, 325] on div "B1 lock 2 B2 lock 2 B3 lock 2 B4 lock 2 15 7 13:30 14 5 13:30 8 2 13:15 7 2 14:…" at bounding box center [506, 345] width 602 height 391
click at [397, 291] on div "14:00" at bounding box center [390, 286] width 55 height 11
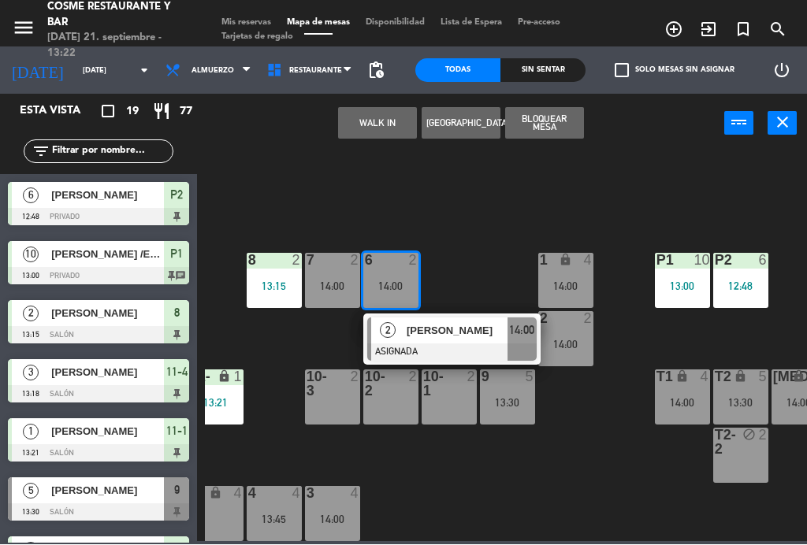
click at [469, 328] on span "[PERSON_NAME]" at bounding box center [456, 331] width 101 height 17
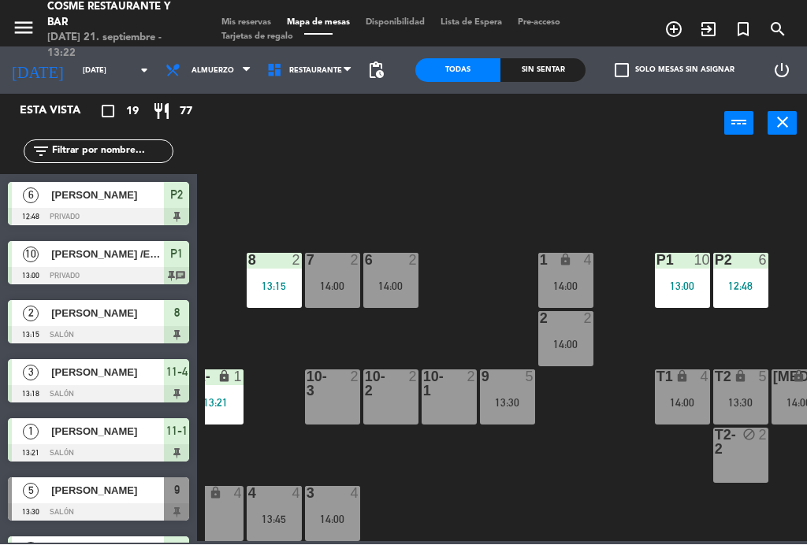
scroll to position [340, 0]
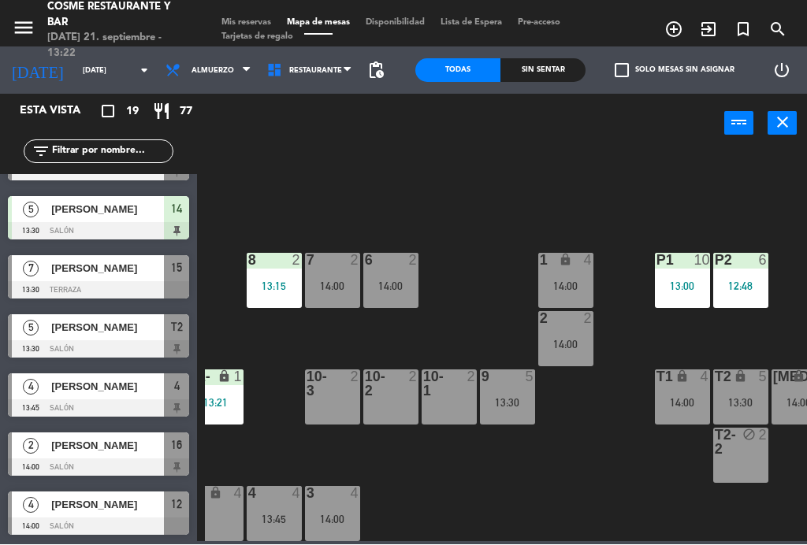
click at [577, 340] on div "14:00" at bounding box center [565, 344] width 55 height 11
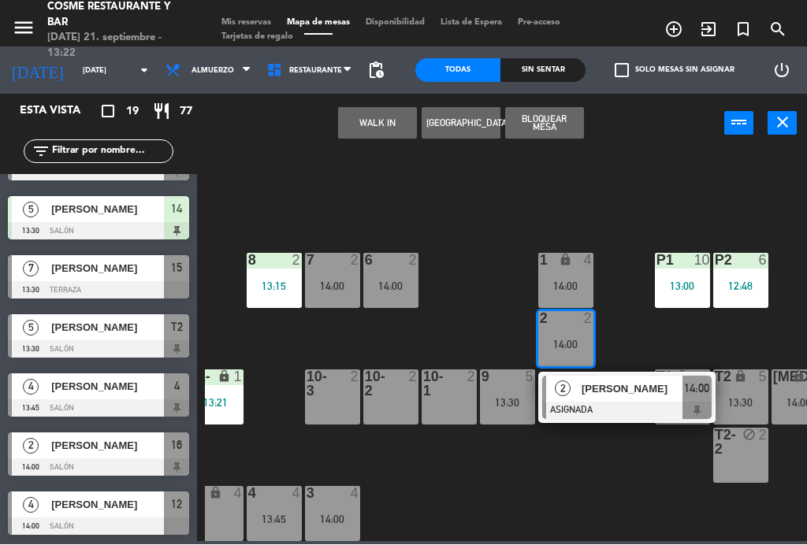
click at [406, 274] on div "6 2 14:00" at bounding box center [390, 281] width 55 height 55
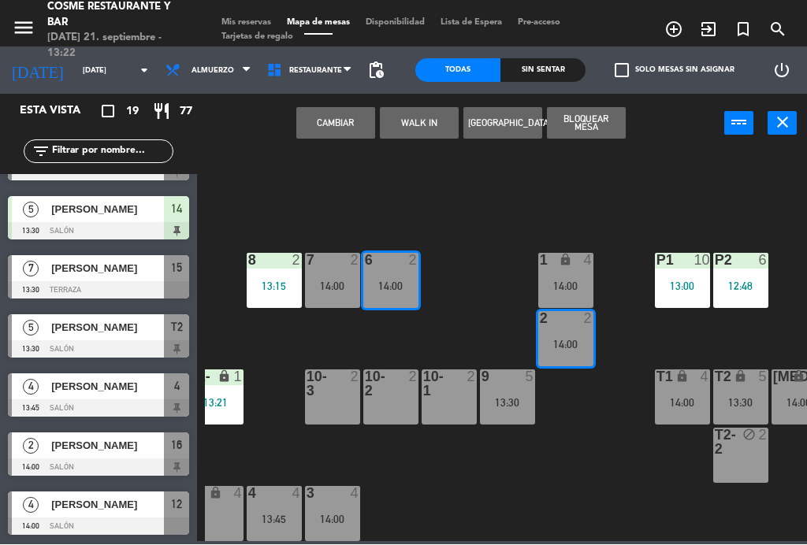
click at [350, 121] on button "Cambiar" at bounding box center [335, 124] width 79 height 32
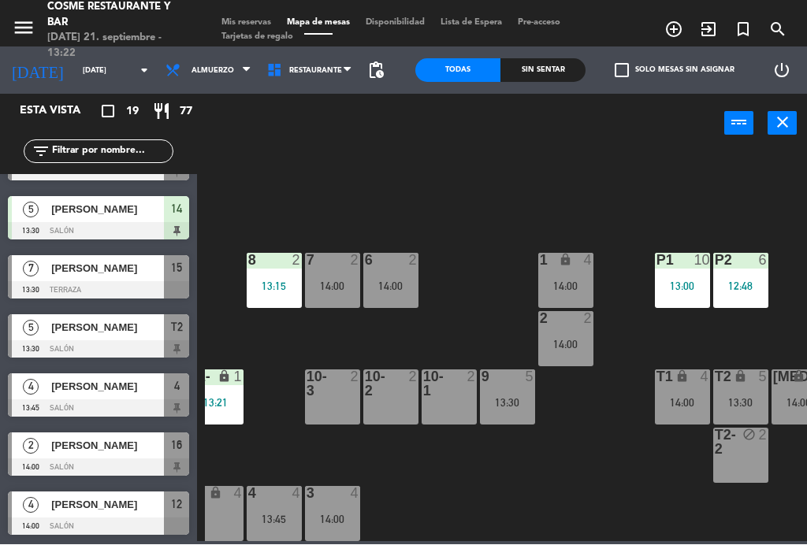
click at [399, 269] on div "6 2 14:00" at bounding box center [390, 281] width 55 height 55
click at [471, 240] on div "B1 lock 2 B2 lock 2 B3 lock 2 B4 lock 2 15 7 13:30 14 5 13:30 8 2 13:15 7 2 14:…" at bounding box center [506, 345] width 602 height 391
click at [339, 284] on div "14:00" at bounding box center [332, 286] width 55 height 11
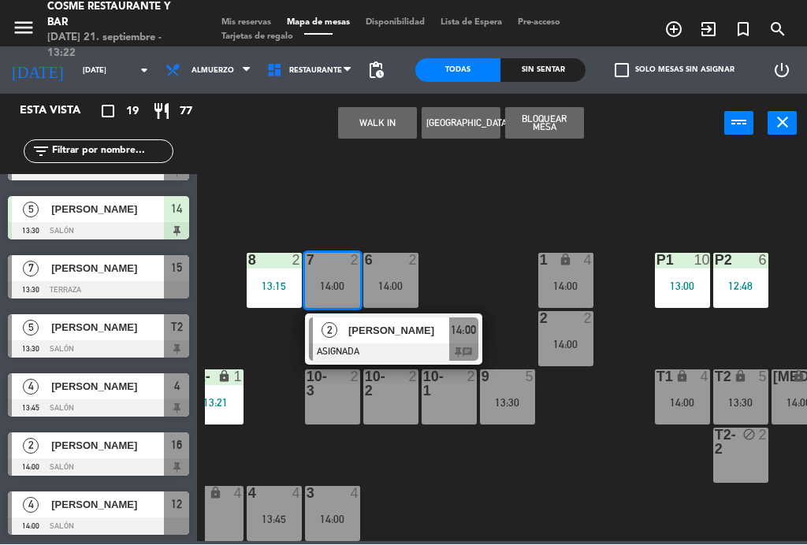
click at [466, 351] on div at bounding box center [393, 352] width 169 height 17
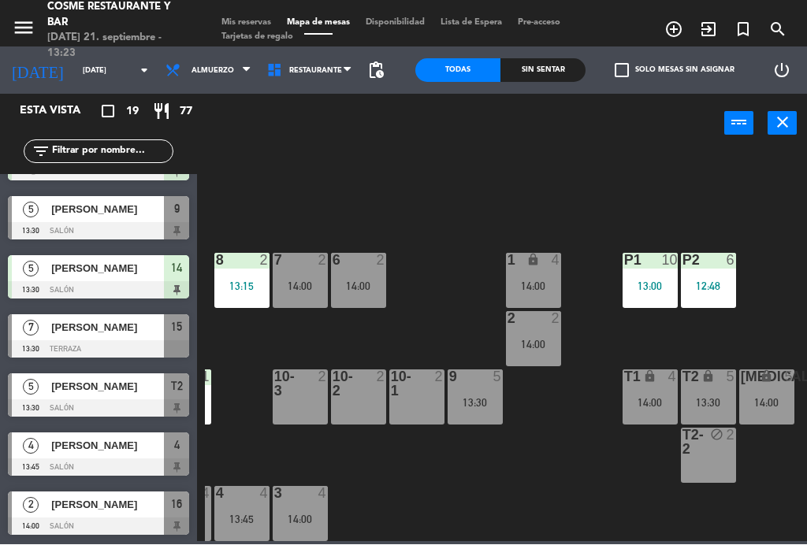
scroll to position [100, 401]
click at [109, 330] on span "[PERSON_NAME]" at bounding box center [107, 328] width 113 height 17
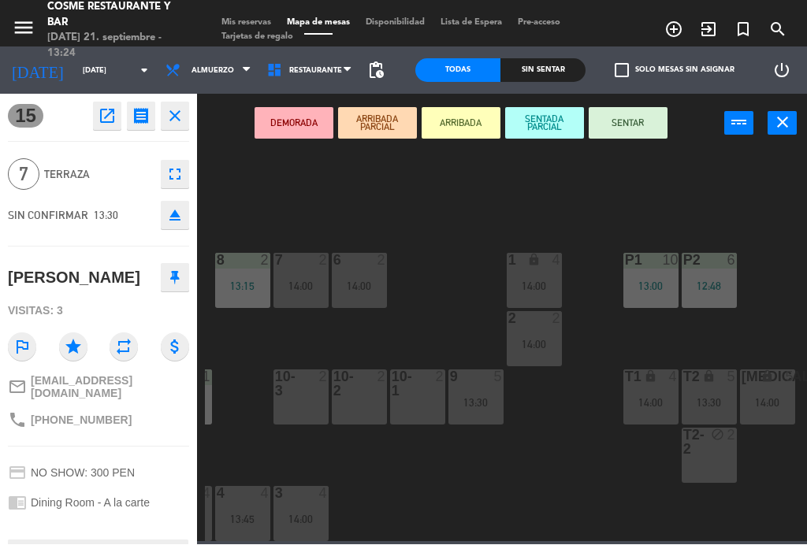
click at [636, 121] on button "SENTAR" at bounding box center [627, 124] width 79 height 32
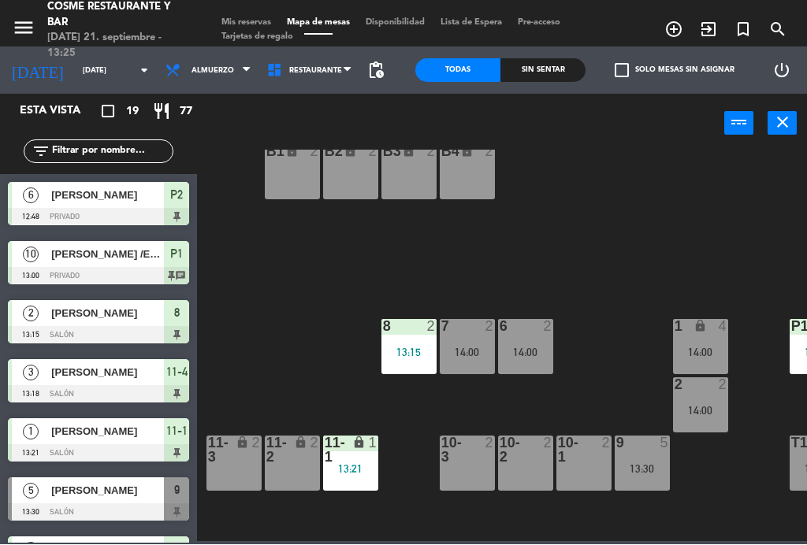
scroll to position [94, 232]
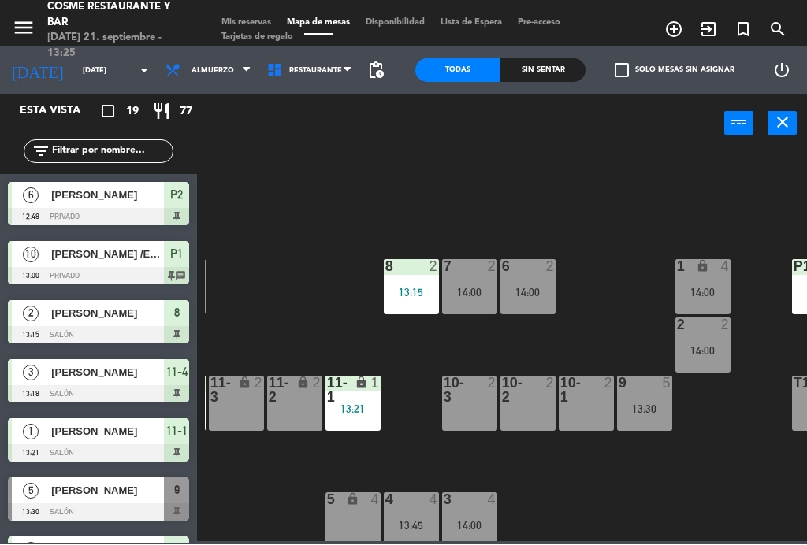
click at [463, 403] on div at bounding box center [469, 391] width 26 height 28
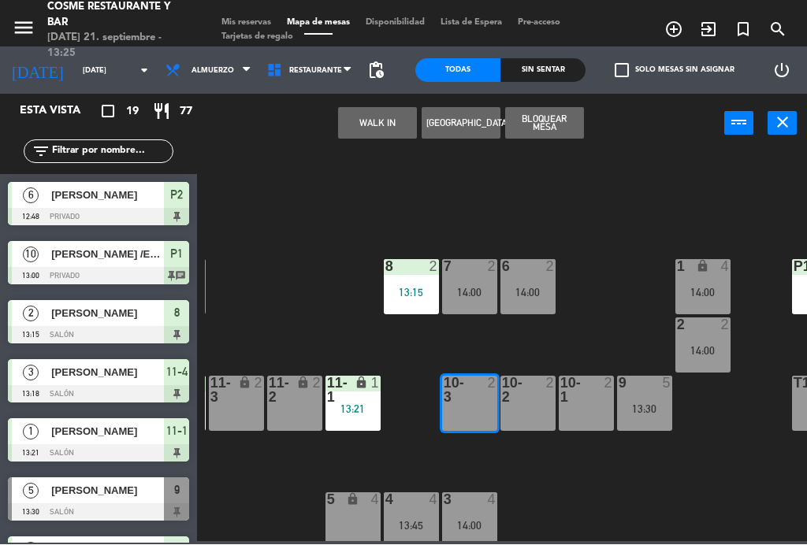
click at [536, 412] on div "10-2 2" at bounding box center [527, 404] width 55 height 55
click at [381, 134] on button "WALK IN" at bounding box center [377, 124] width 79 height 32
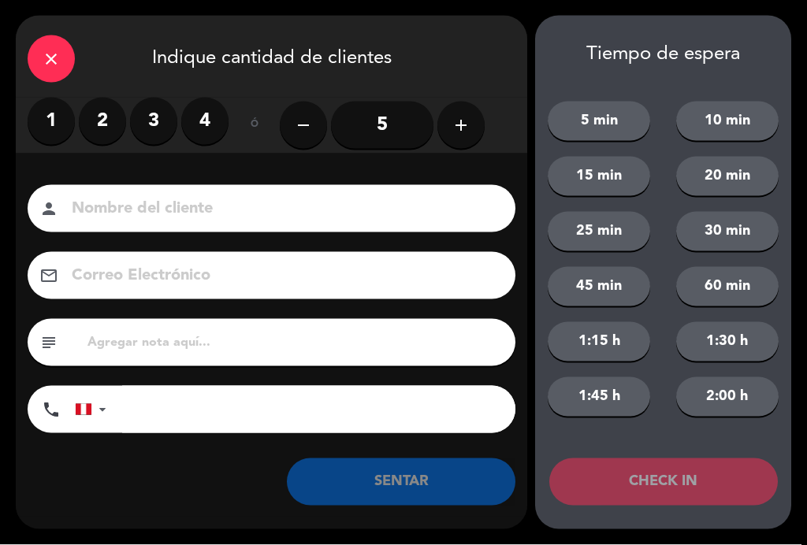
click at [196, 119] on label "4" at bounding box center [204, 121] width 47 height 47
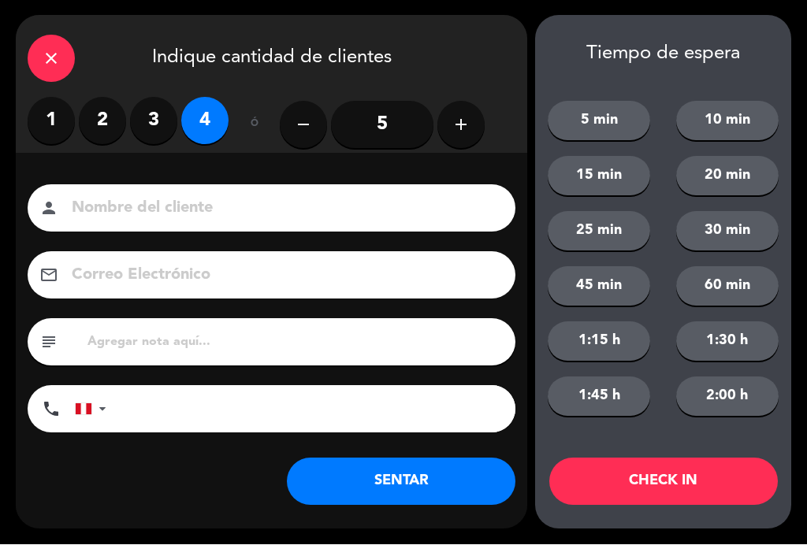
click at [347, 214] on input at bounding box center [282, 209] width 425 height 28
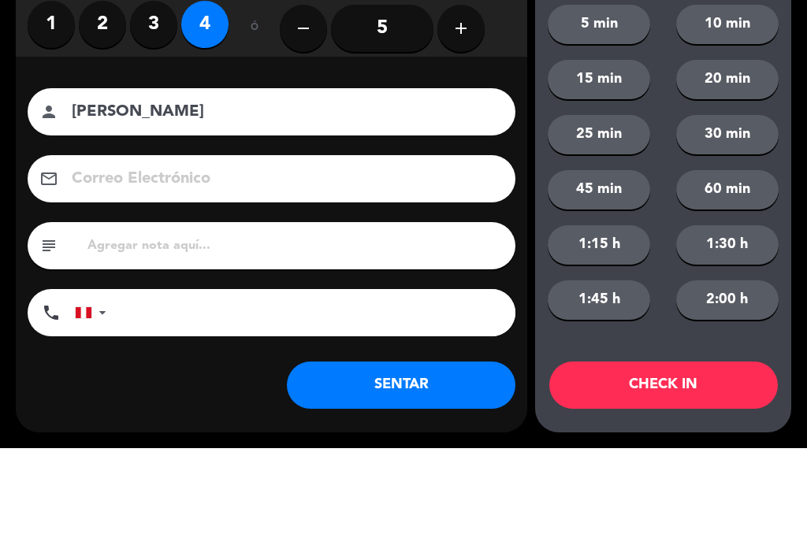
type input "[PERSON_NAME]"
click at [23, 185] on div "Nombre del cliente person [PERSON_NAME] Correo Electrónico email subject phone …" at bounding box center [271, 311] width 511 height 253
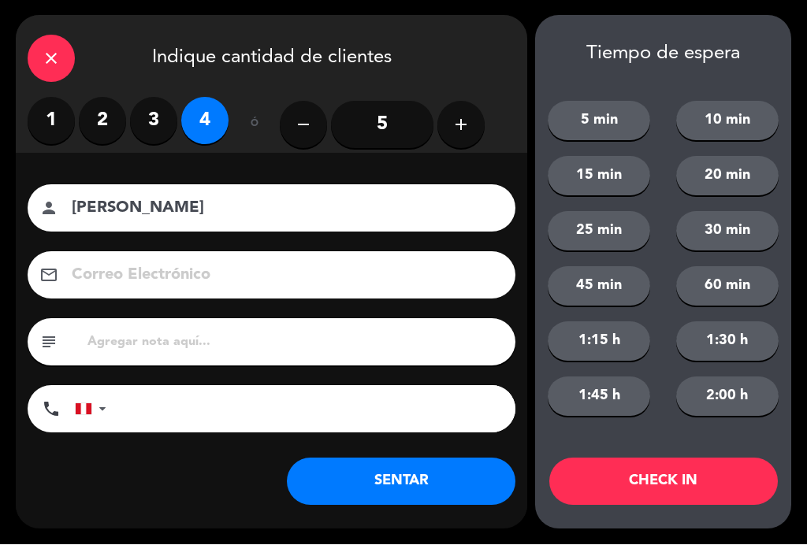
click at [414, 489] on button "SENTAR" at bounding box center [401, 481] width 228 height 47
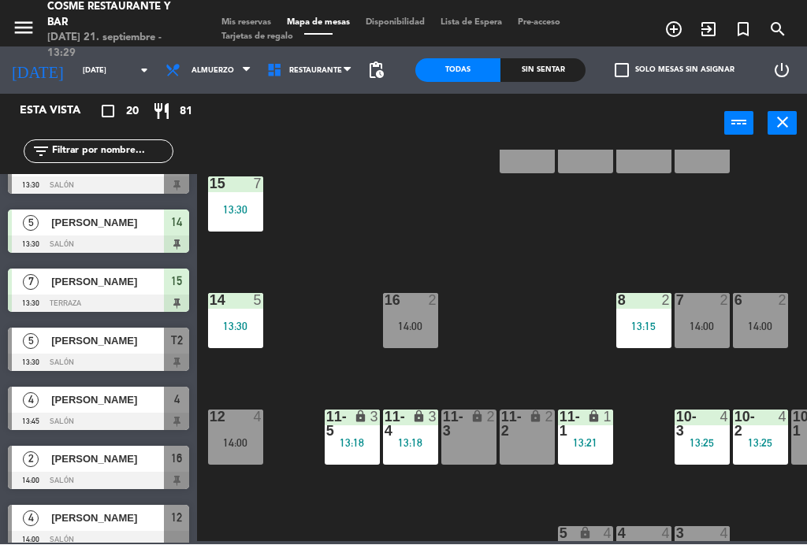
scroll to position [390, 0]
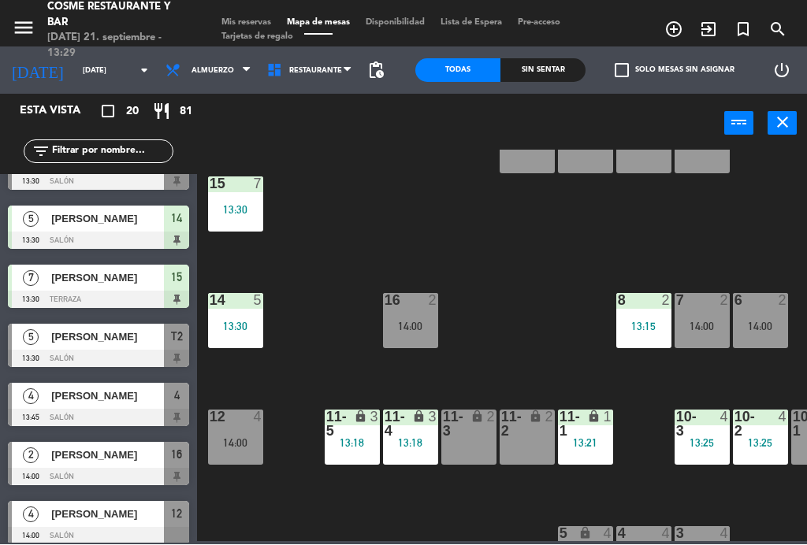
click at [98, 339] on span "[PERSON_NAME]" at bounding box center [107, 337] width 113 height 17
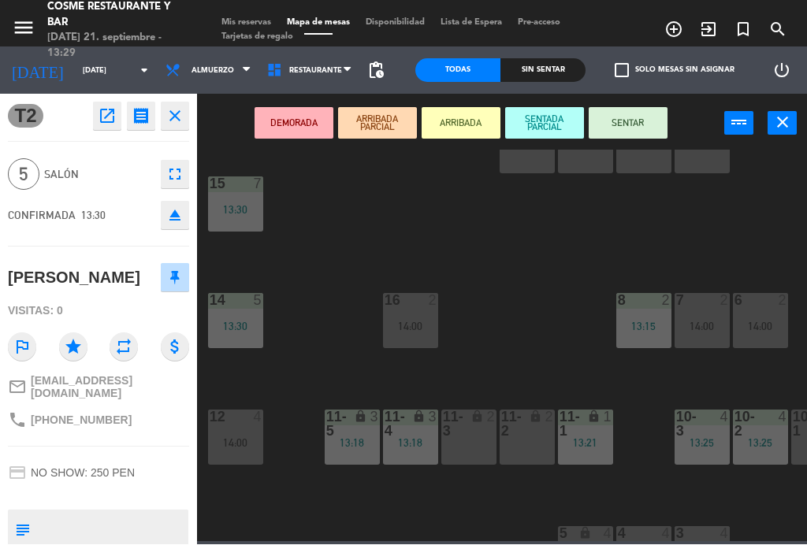
click at [636, 123] on button "SENTAR" at bounding box center [627, 124] width 79 height 32
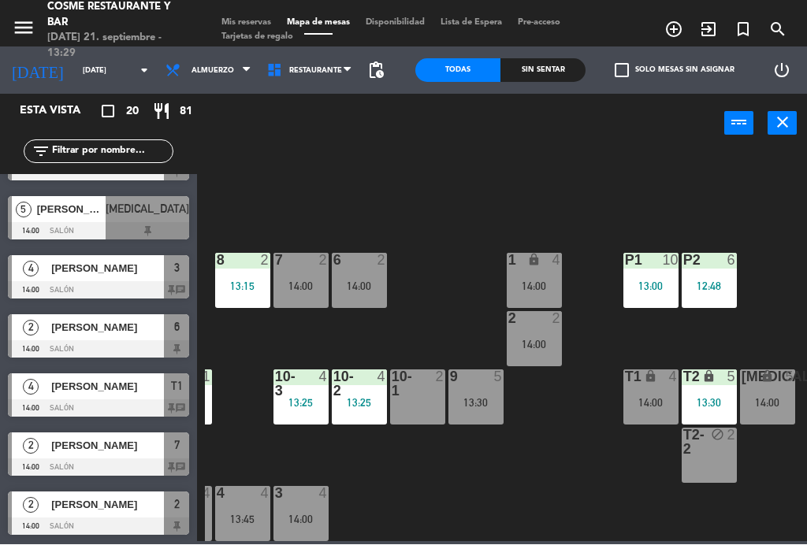
scroll to position [813, 0]
click at [169, 274] on div "3" at bounding box center [176, 269] width 25 height 26
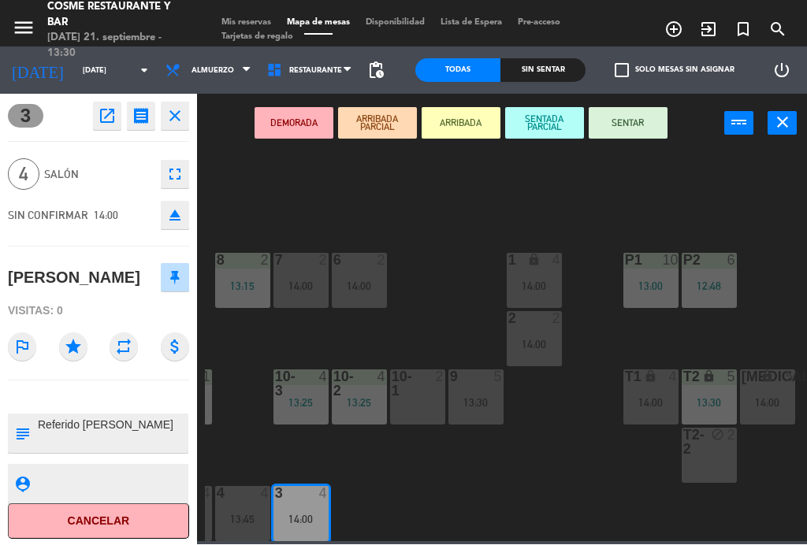
click at [174, 112] on icon "close" at bounding box center [174, 116] width 19 height 19
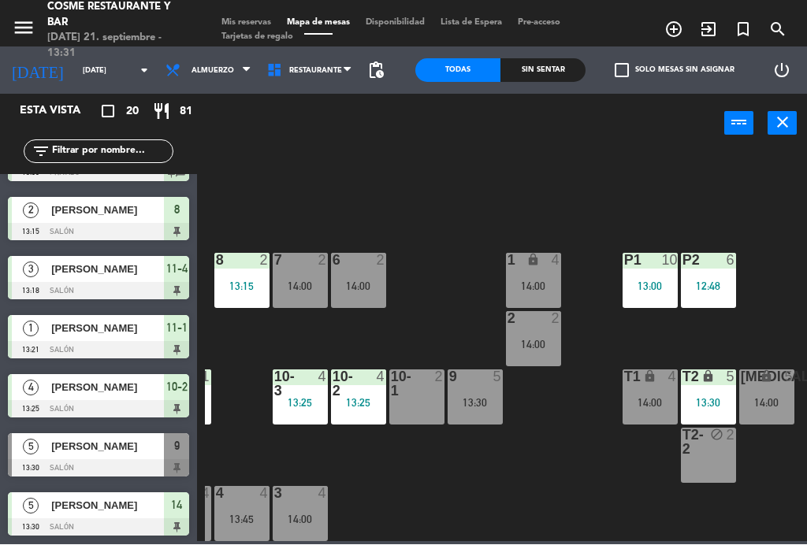
scroll to position [100, 401]
click at [711, 398] on div "13:30" at bounding box center [708, 403] width 55 height 11
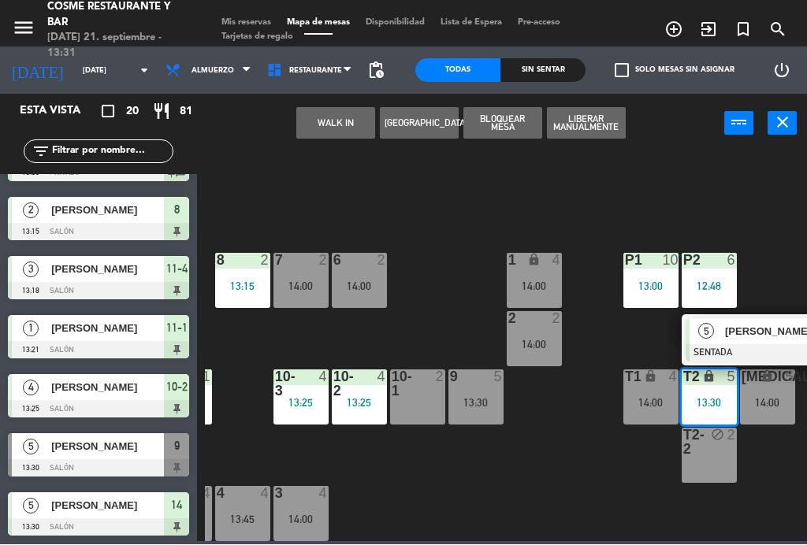
click at [771, 394] on div "[MEDICAL_DATA] lock 5 14:00" at bounding box center [767, 397] width 55 height 55
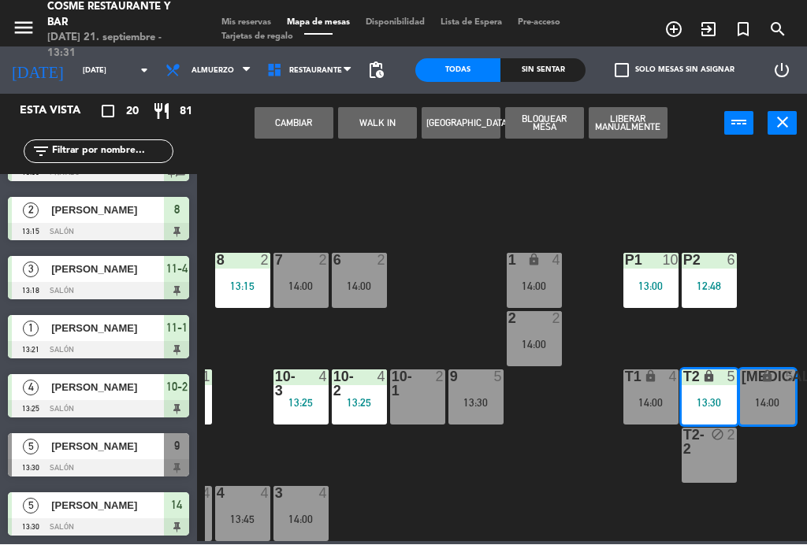
click at [302, 125] on button "Cambiar" at bounding box center [293, 124] width 79 height 32
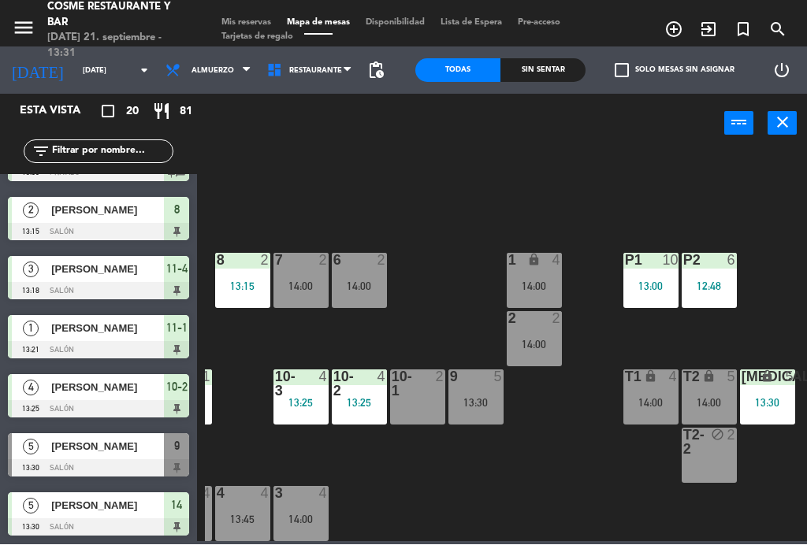
click at [715, 390] on div "T2 lock 5 14:00" at bounding box center [708, 397] width 55 height 55
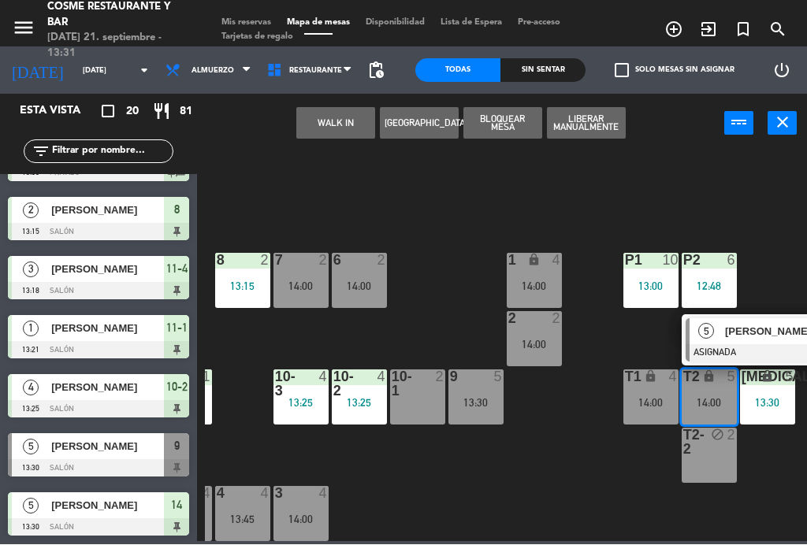
click at [650, 393] on div "T1 lock 4 14:00" at bounding box center [650, 397] width 55 height 55
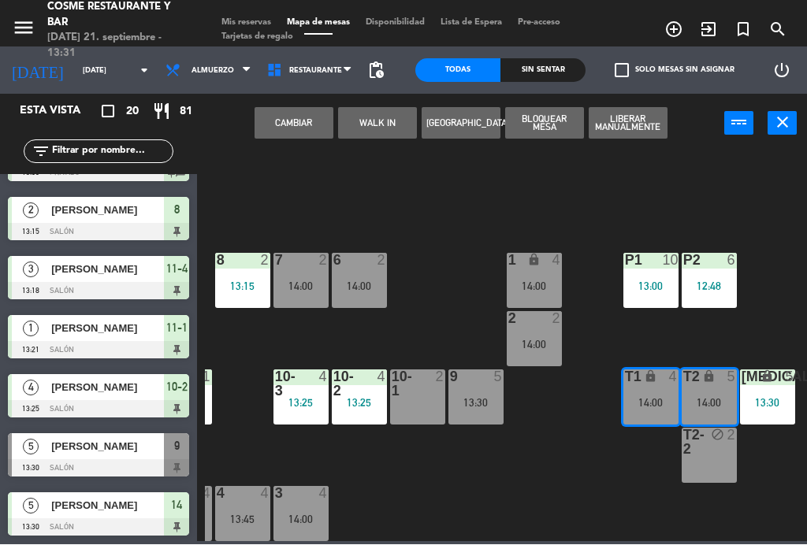
click at [293, 128] on button "Cambiar" at bounding box center [293, 124] width 79 height 32
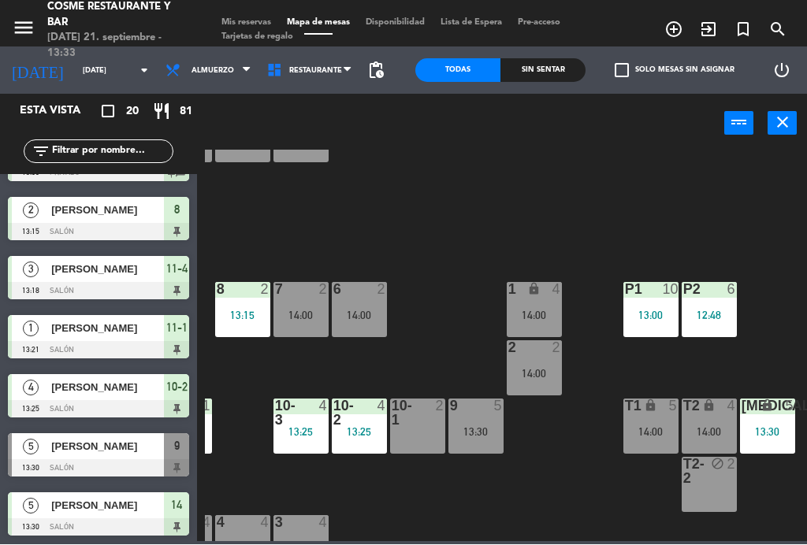
scroll to position [72, 401]
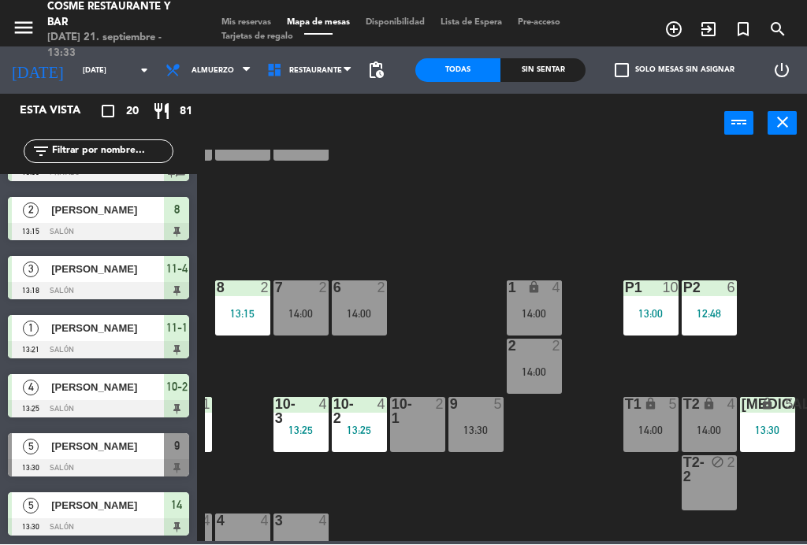
click at [482, 418] on div "9 5 13:30" at bounding box center [475, 425] width 55 height 55
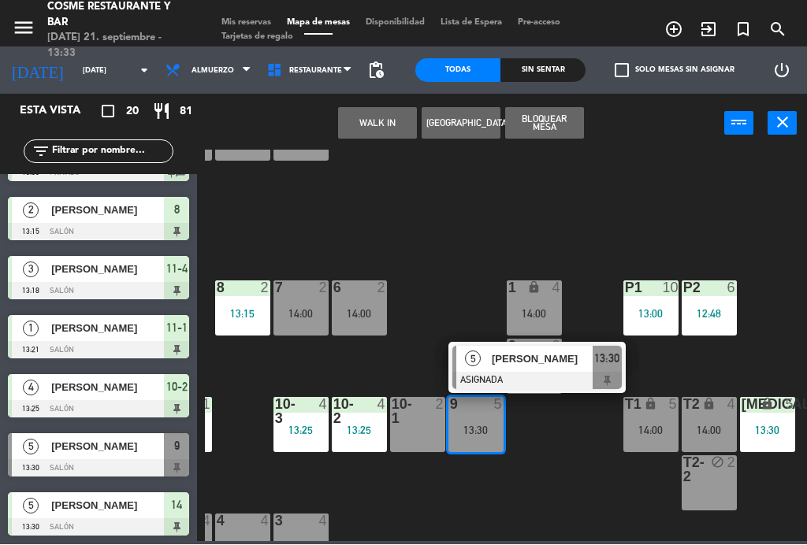
click at [546, 360] on span "[PERSON_NAME]" at bounding box center [542, 359] width 101 height 17
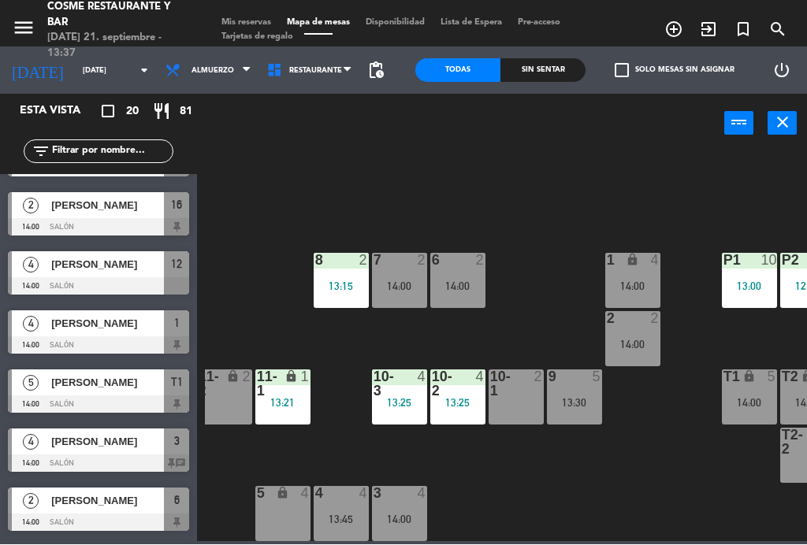
scroll to position [640, 0]
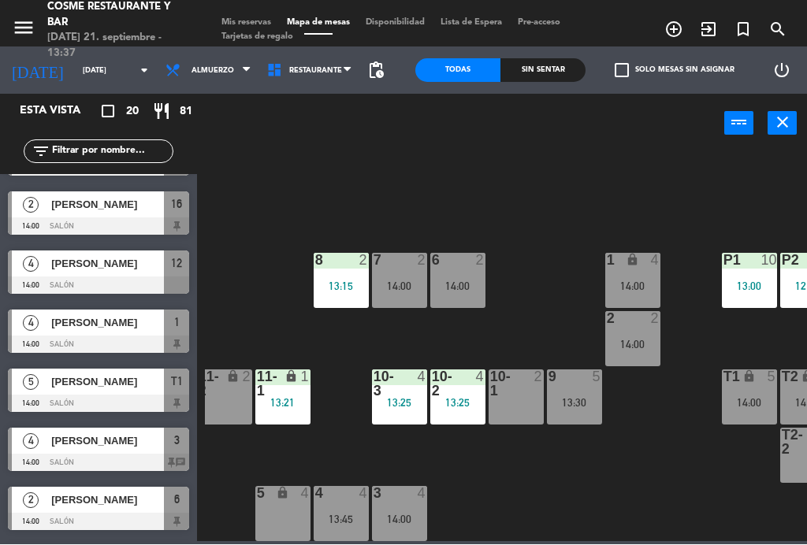
click at [91, 330] on span "[PERSON_NAME]" at bounding box center [107, 323] width 113 height 17
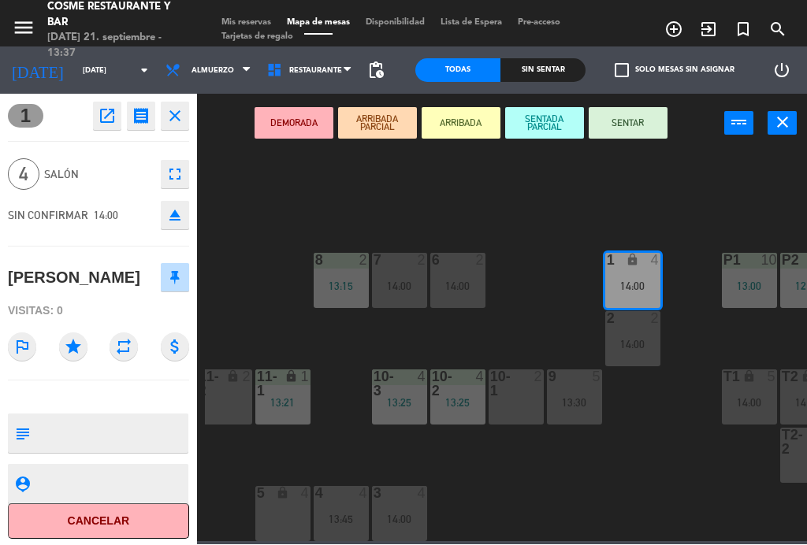
click at [627, 120] on button "SENTAR" at bounding box center [627, 124] width 79 height 32
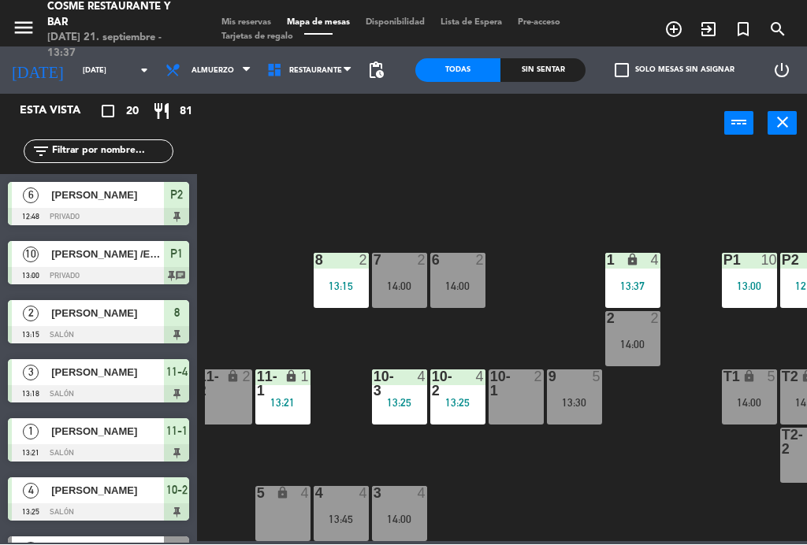
scroll to position [7, 0]
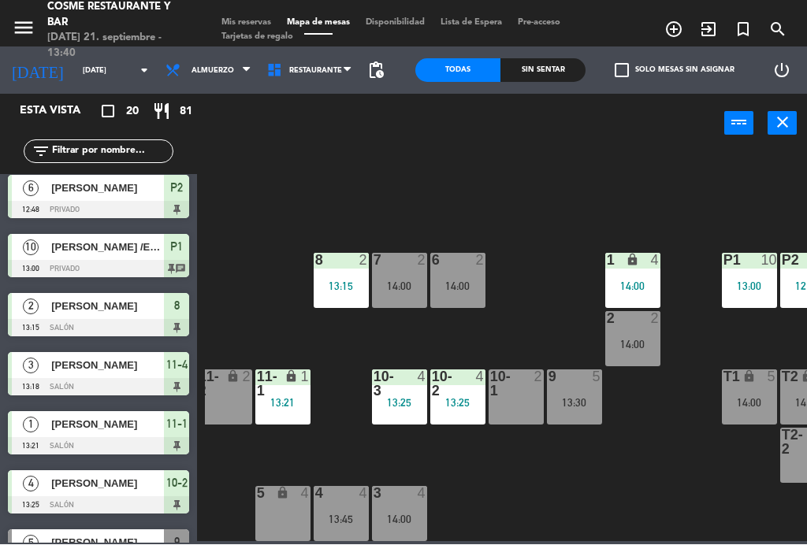
click at [632, 269] on div "1 lock 4 14:00" at bounding box center [632, 281] width 55 height 55
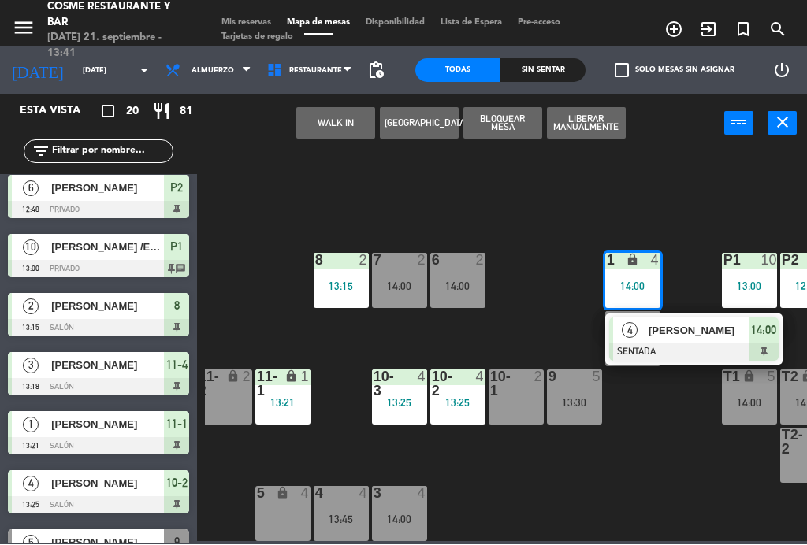
click at [641, 475] on div "B1 lock 2 B2 lock 2 B3 lock 2 B4 lock 2 15 7 13:30 14 5 13:30 8 2 13:15 7 2 14:…" at bounding box center [506, 345] width 602 height 391
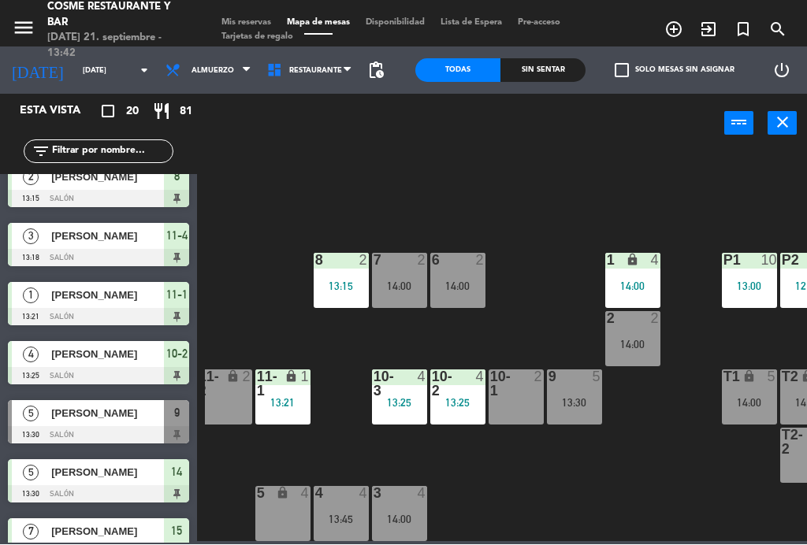
scroll to position [137, 0]
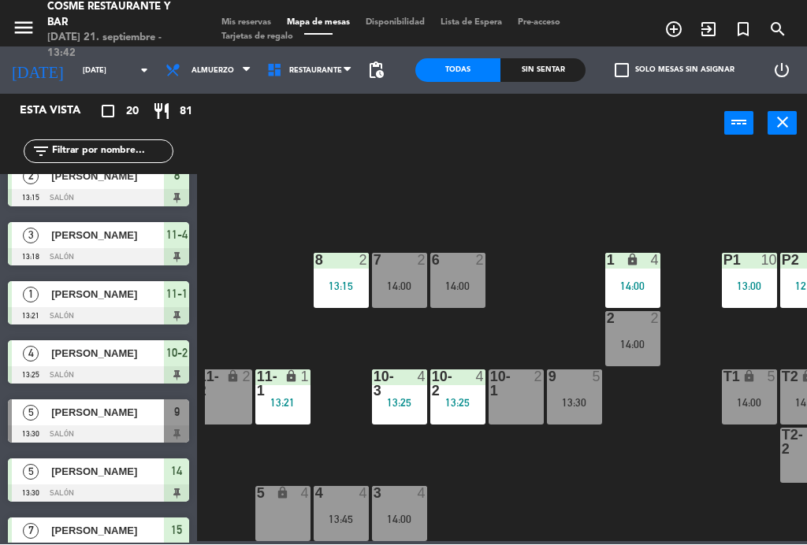
click at [113, 412] on span "[PERSON_NAME]" at bounding box center [107, 413] width 113 height 17
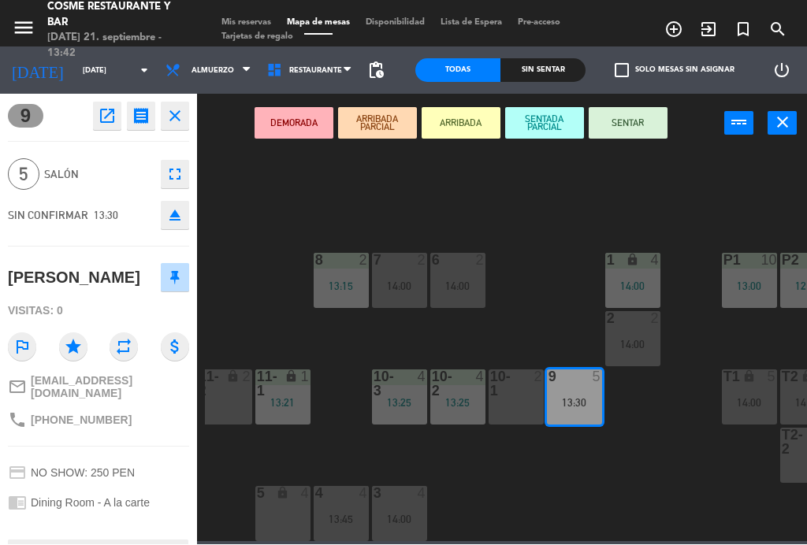
click at [636, 124] on button "SENTAR" at bounding box center [627, 124] width 79 height 32
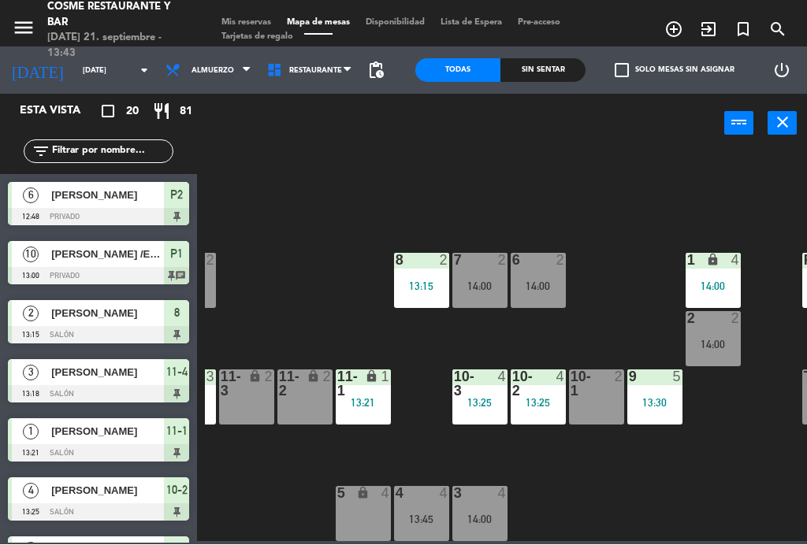
scroll to position [100, 218]
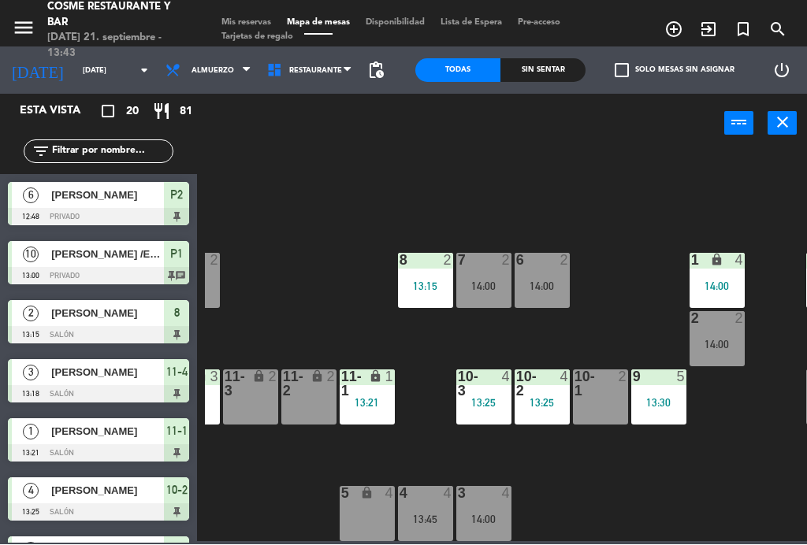
click at [599, 403] on div "10-1 2" at bounding box center [600, 397] width 55 height 55
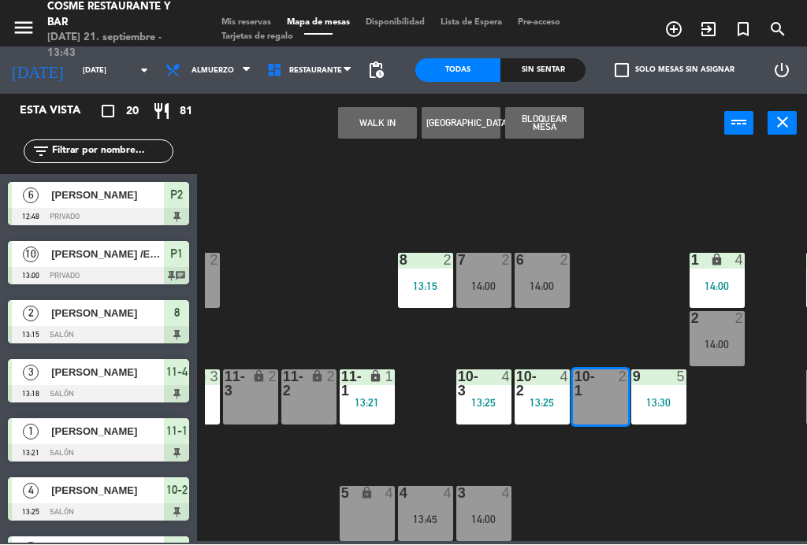
click at [377, 126] on button "WALK IN" at bounding box center [377, 124] width 79 height 32
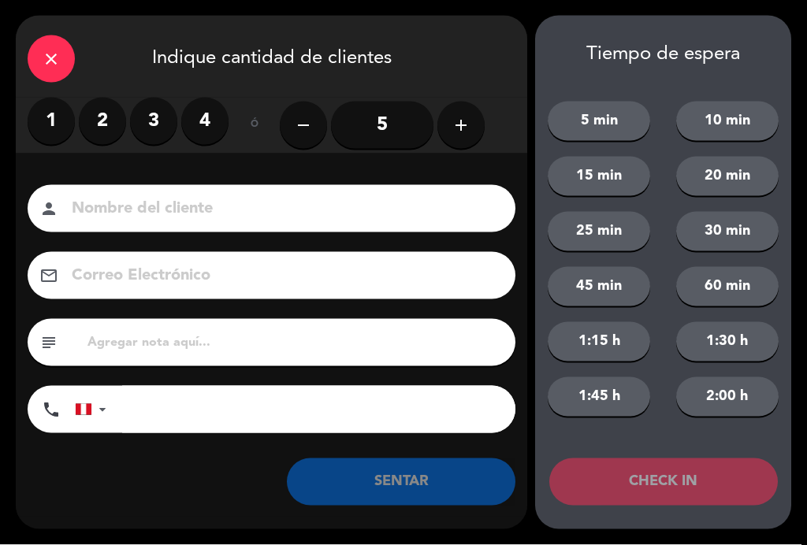
click at [106, 115] on label "2" at bounding box center [102, 121] width 47 height 47
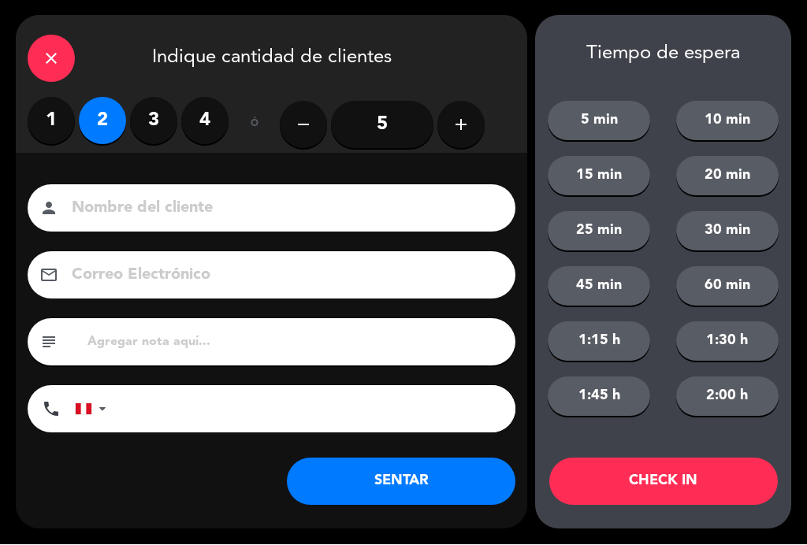
click at [298, 210] on input at bounding box center [282, 209] width 425 height 28
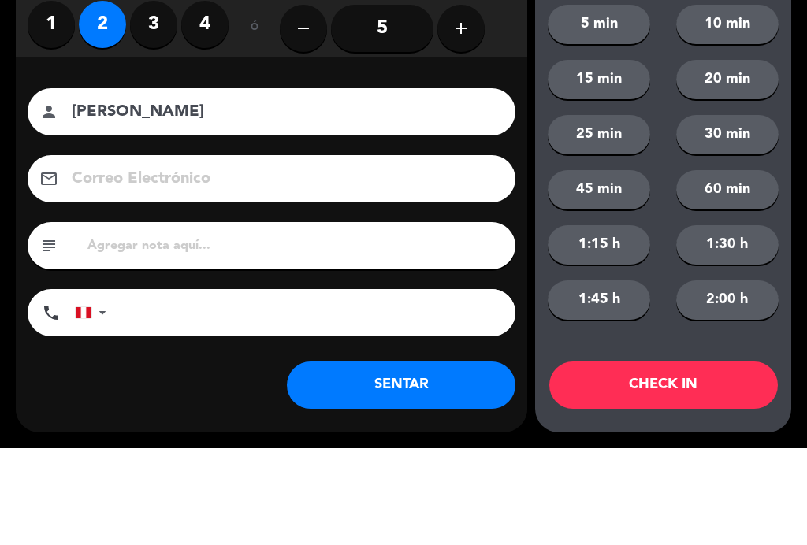
type input "[PERSON_NAME]"
click at [497, 154] on div "Nombre del cliente person [PERSON_NAME] Correo Electrónico email subject phone …" at bounding box center [271, 335] width 511 height 363
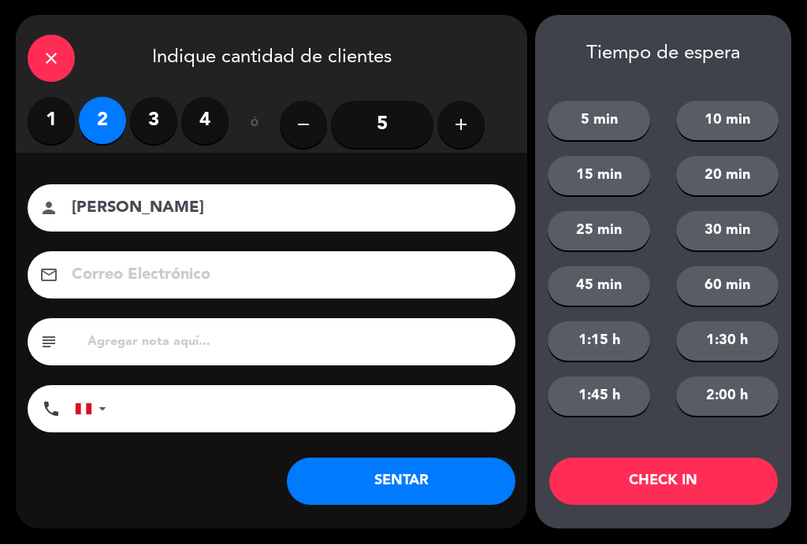
click at [430, 483] on button "SENTAR" at bounding box center [401, 481] width 228 height 47
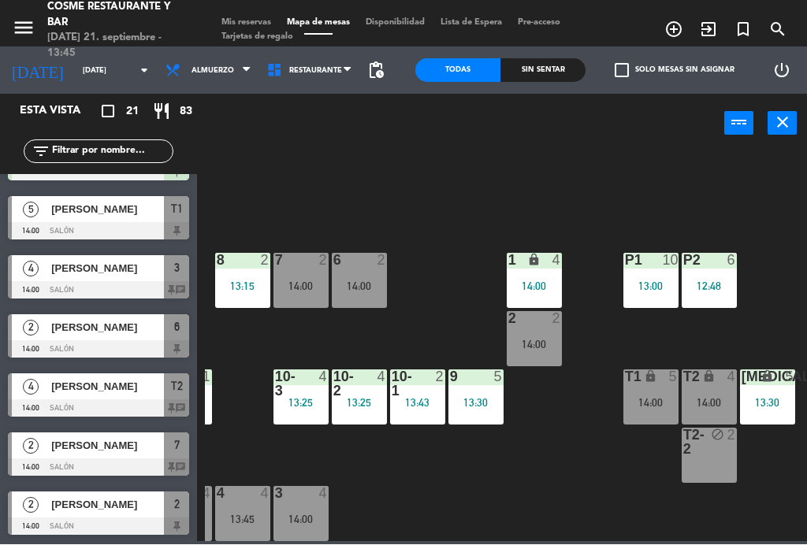
scroll to position [872, 0]
click at [302, 274] on div "7 2 14:00" at bounding box center [300, 281] width 55 height 55
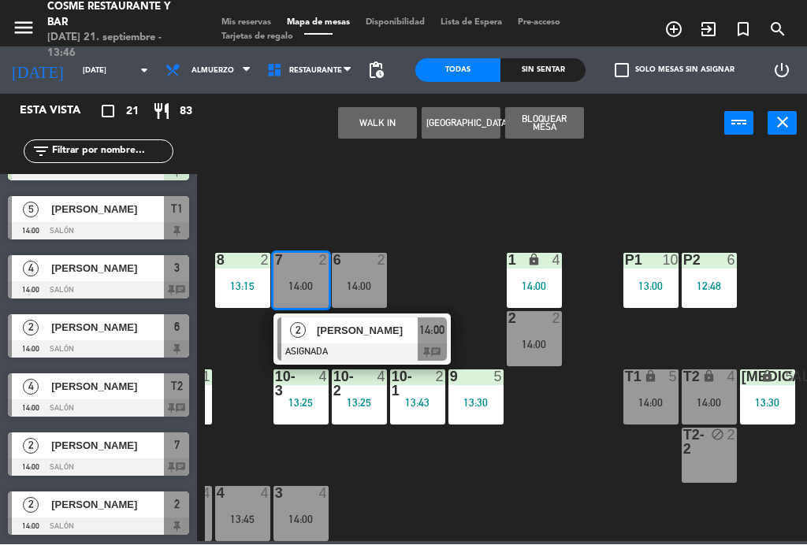
click at [386, 332] on span "[PERSON_NAME]" at bounding box center [367, 331] width 101 height 17
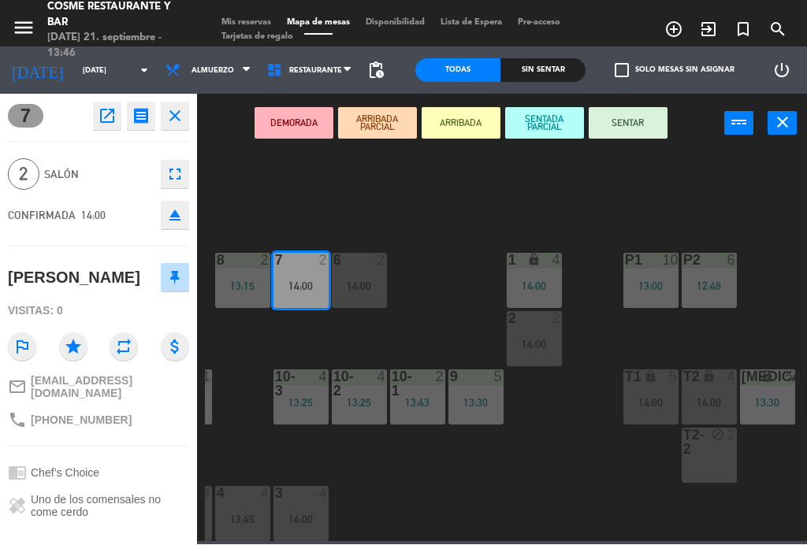
click at [636, 131] on button "SENTAR" at bounding box center [627, 124] width 79 height 32
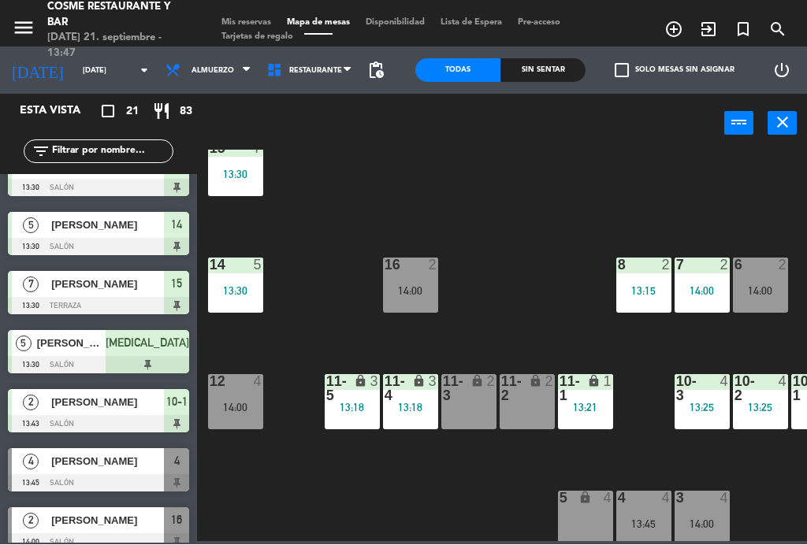
scroll to position [418, 0]
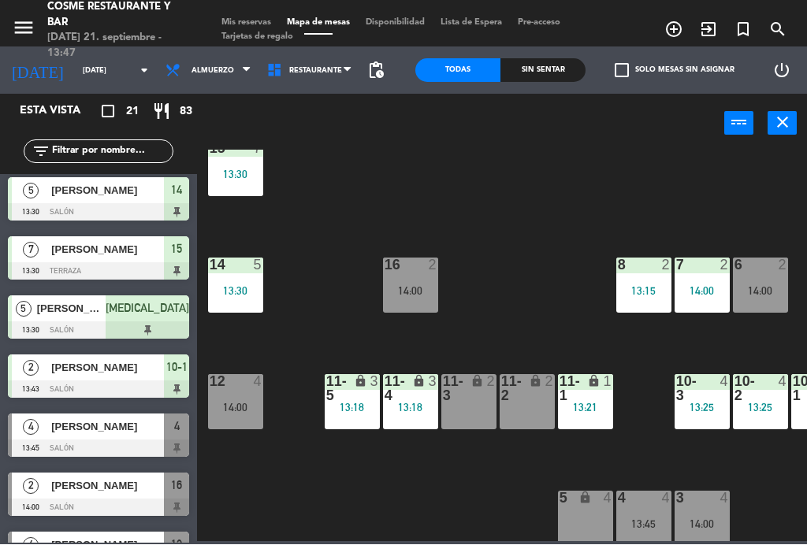
click at [110, 432] on span "[PERSON_NAME]" at bounding box center [107, 427] width 113 height 17
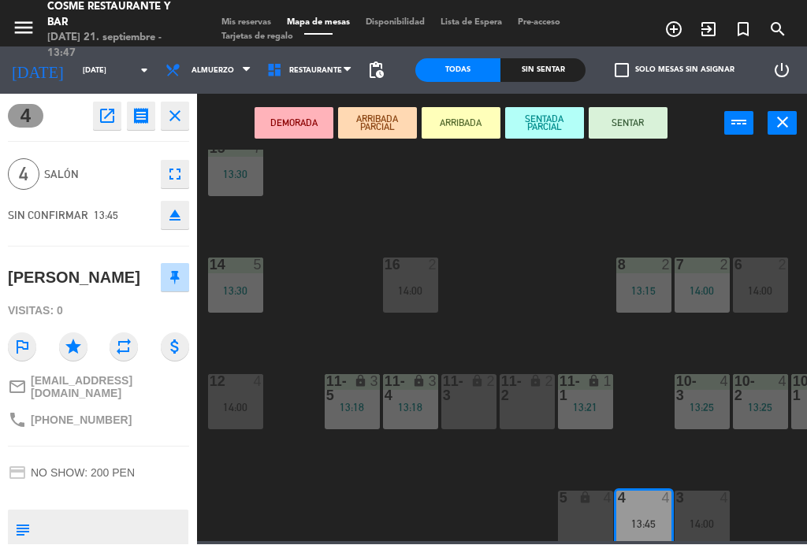
click at [642, 130] on button "SENTAR" at bounding box center [627, 124] width 79 height 32
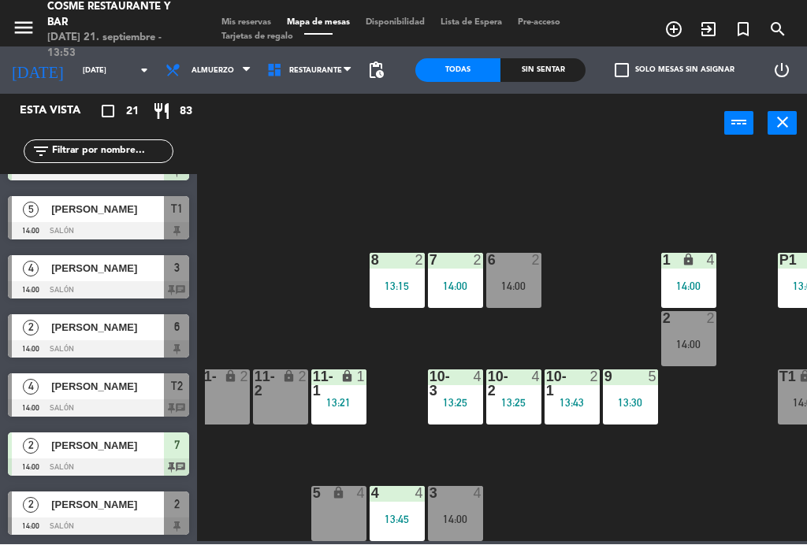
scroll to position [872, 0]
click at [109, 510] on span "[PERSON_NAME]" at bounding box center [107, 505] width 113 height 17
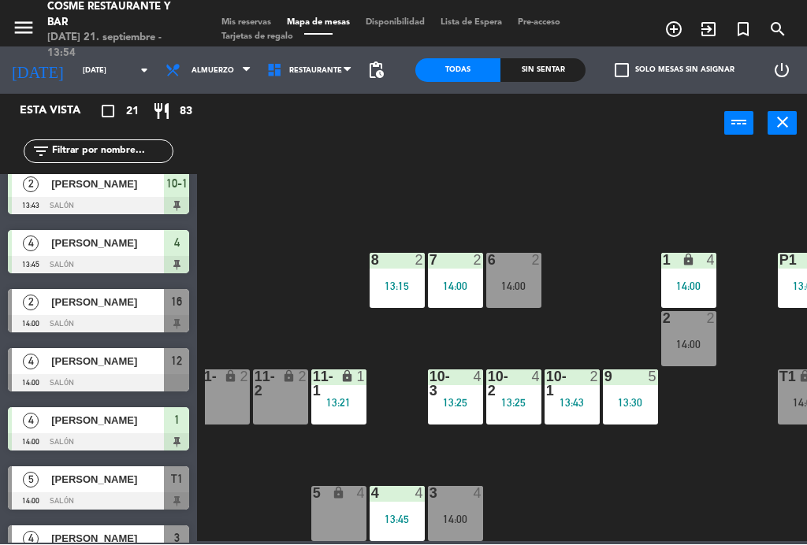
scroll to position [601, 0]
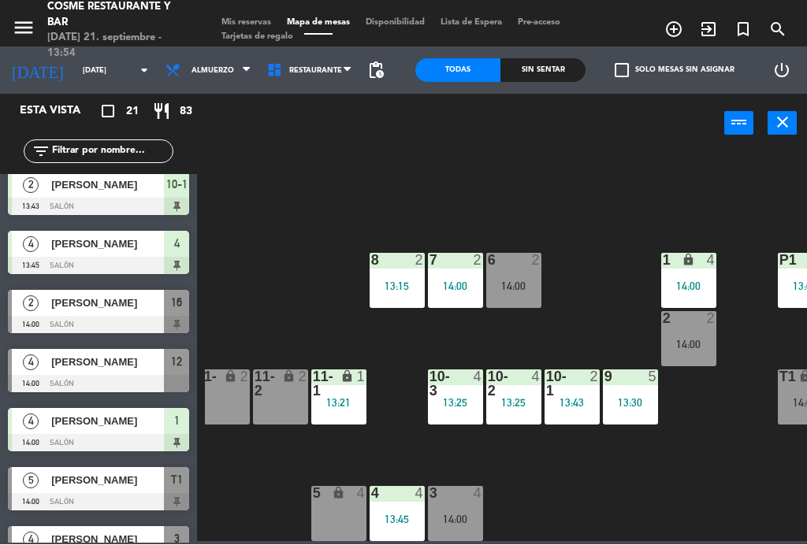
click at [523, 281] on div "14:00" at bounding box center [513, 286] width 55 height 11
click at [594, 233] on div "B1 lock 2 B2 lock 2 B3 lock 2 B4 lock 2 15 7 13:30 14 5 13:30 8 2 13:15 7 2 14:…" at bounding box center [506, 345] width 602 height 391
click at [696, 339] on div "14:00" at bounding box center [688, 344] width 55 height 11
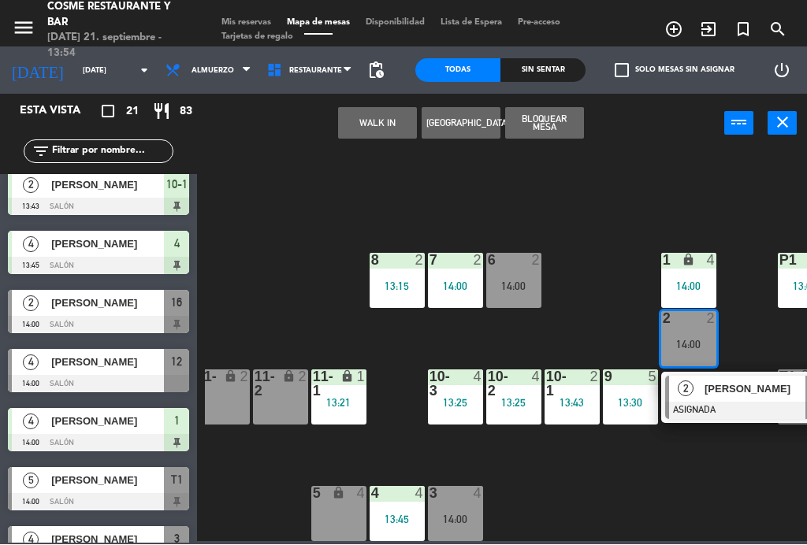
click at [518, 271] on div "6 2 14:00" at bounding box center [513, 281] width 55 height 55
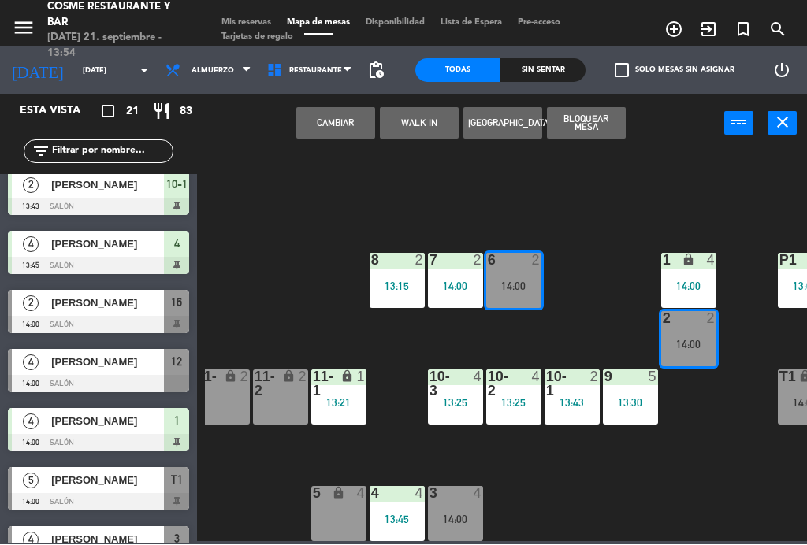
click at [336, 112] on button "Cambiar" at bounding box center [335, 124] width 79 height 32
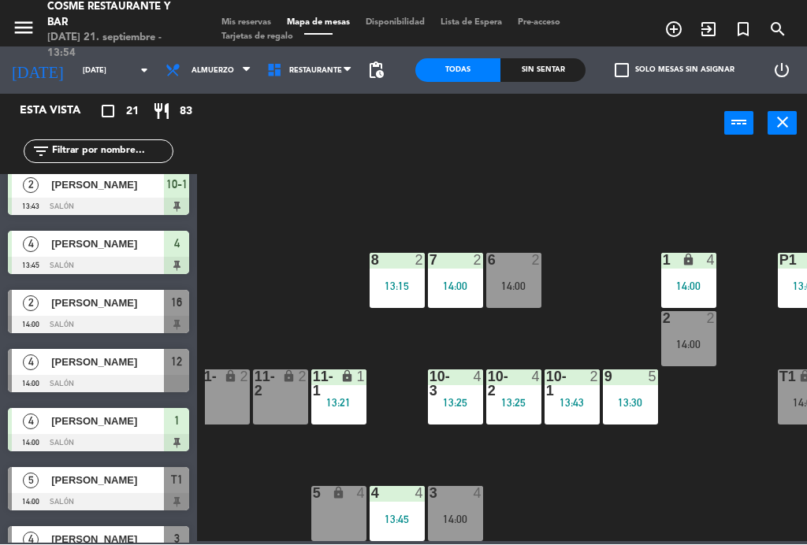
click at [523, 281] on div "14:00" at bounding box center [513, 286] width 55 height 11
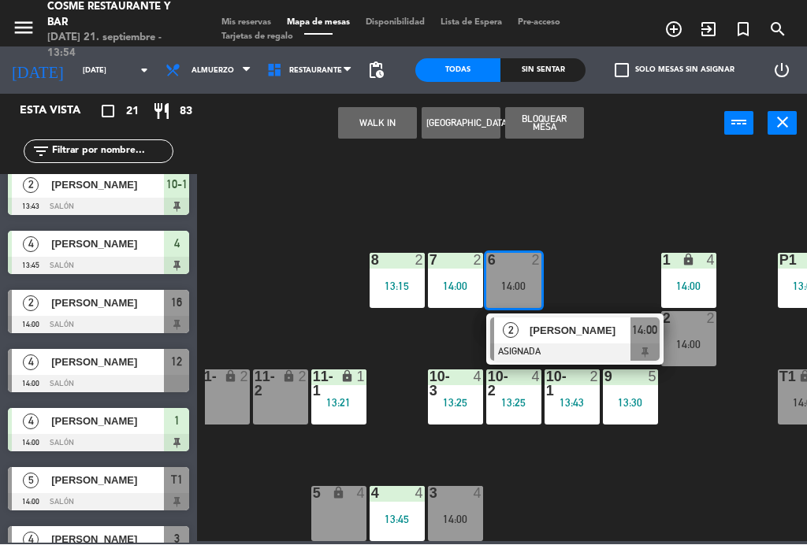
click at [594, 325] on span "[PERSON_NAME]" at bounding box center [579, 331] width 101 height 17
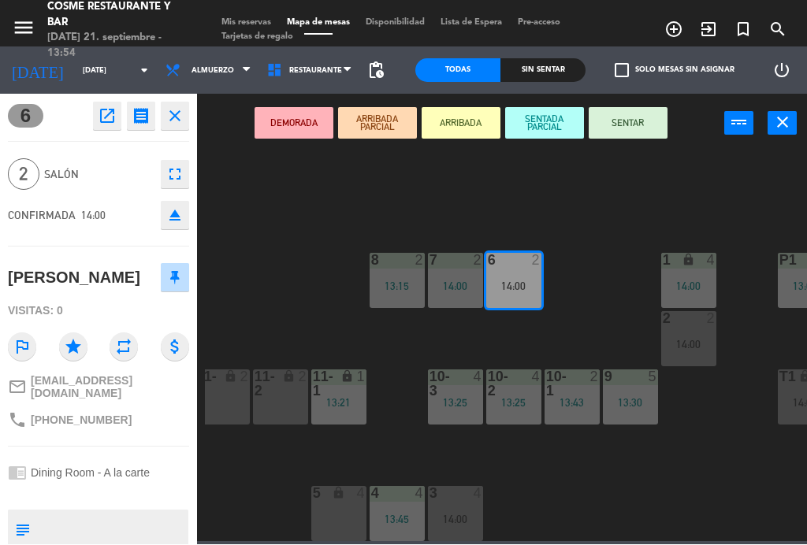
click at [637, 124] on button "SENTAR" at bounding box center [627, 124] width 79 height 32
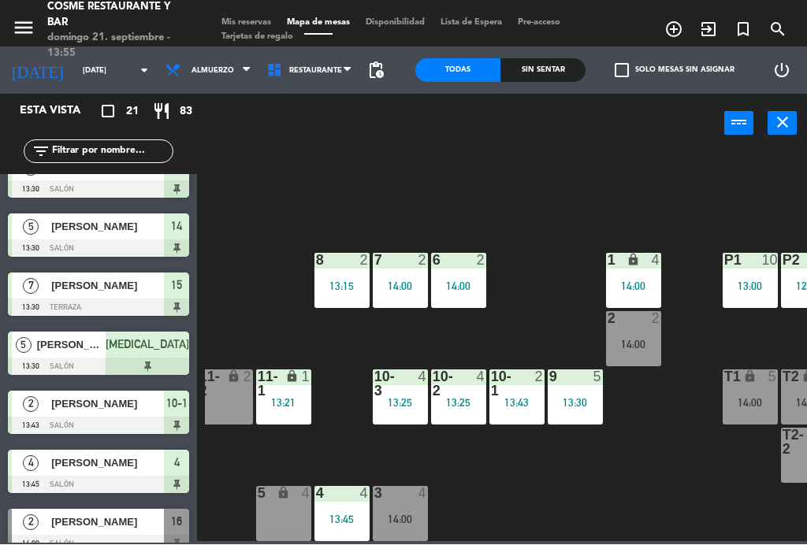
scroll to position [100, 305]
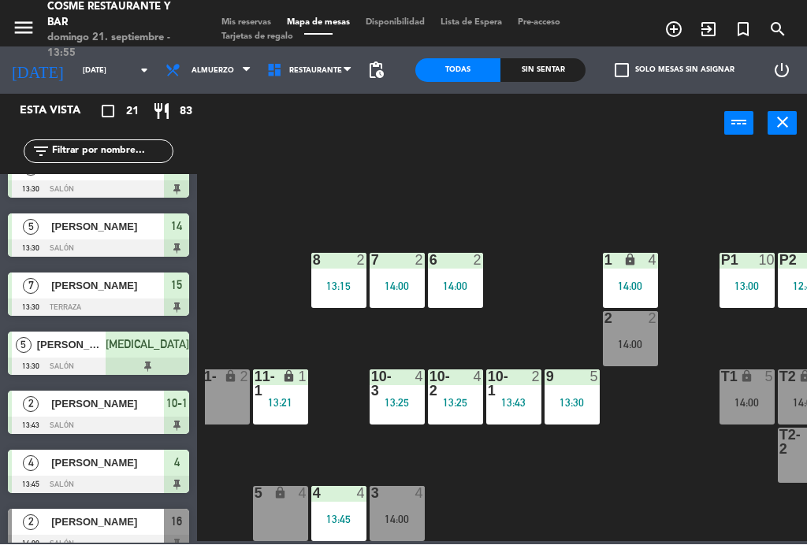
click at [640, 342] on div "14:00" at bounding box center [630, 344] width 55 height 11
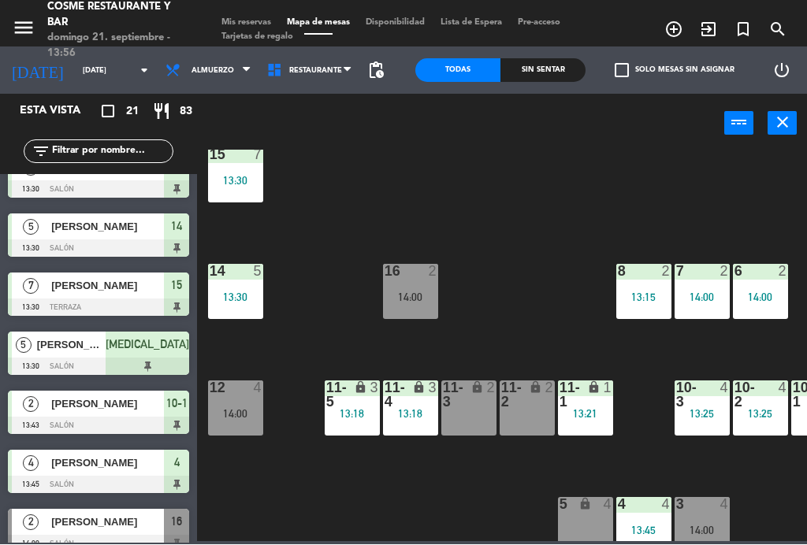
scroll to position [91, 0]
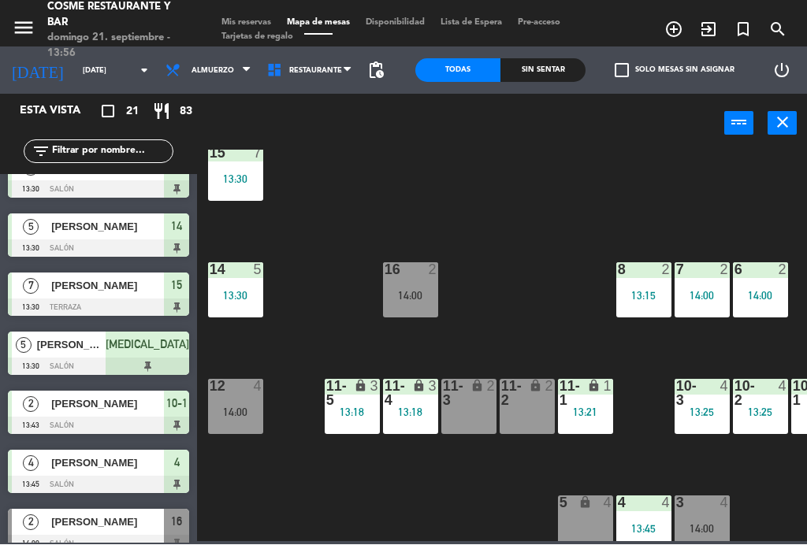
click at [225, 408] on div "14:00" at bounding box center [235, 412] width 55 height 11
click at [328, 236] on div "B1 lock 2 B2 lock 2 B3 lock 2 B4 lock 2 15 7 13:30 14 5 13:30 8 2 13:15 7 2 14:…" at bounding box center [506, 345] width 602 height 391
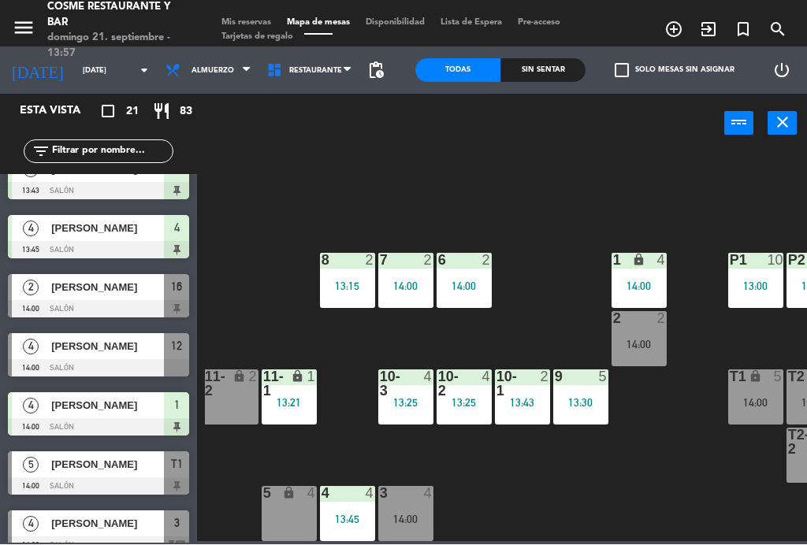
scroll to position [618, 0]
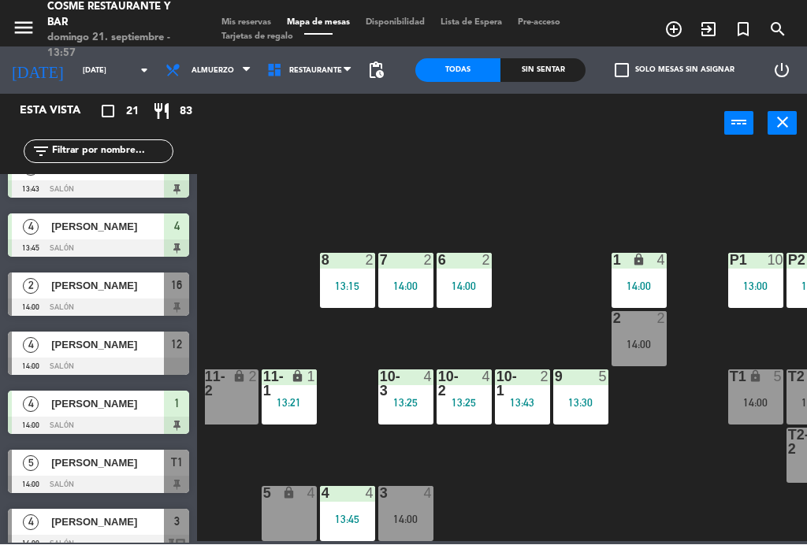
click at [94, 352] on span "[PERSON_NAME]" at bounding box center [107, 345] width 113 height 17
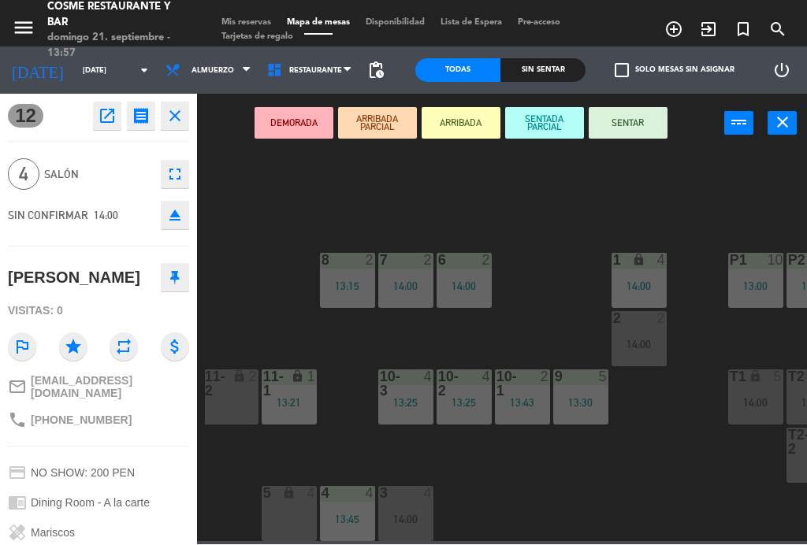
click at [644, 126] on button "SENTAR" at bounding box center [627, 124] width 79 height 32
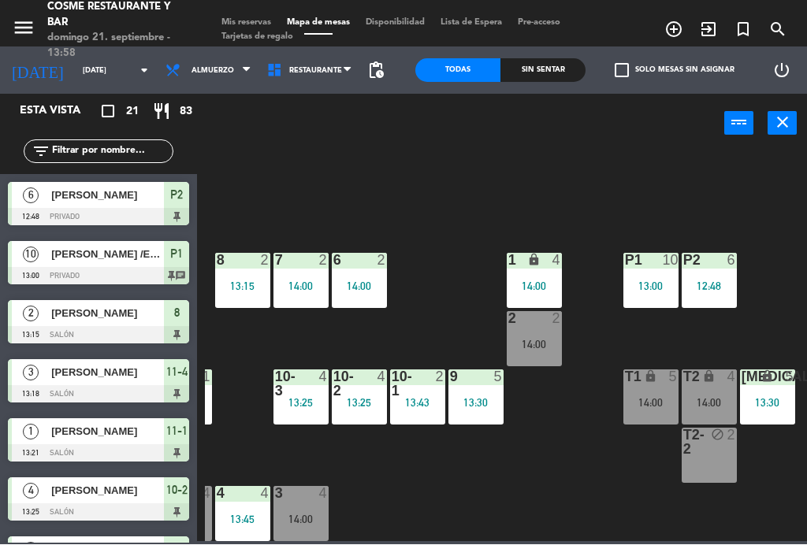
scroll to position [100, 401]
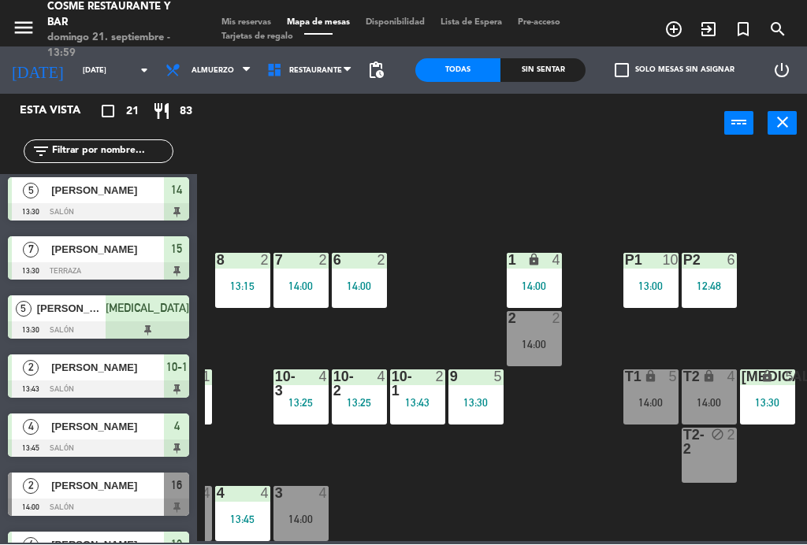
click at [531, 345] on div "14:00" at bounding box center [533, 344] width 55 height 11
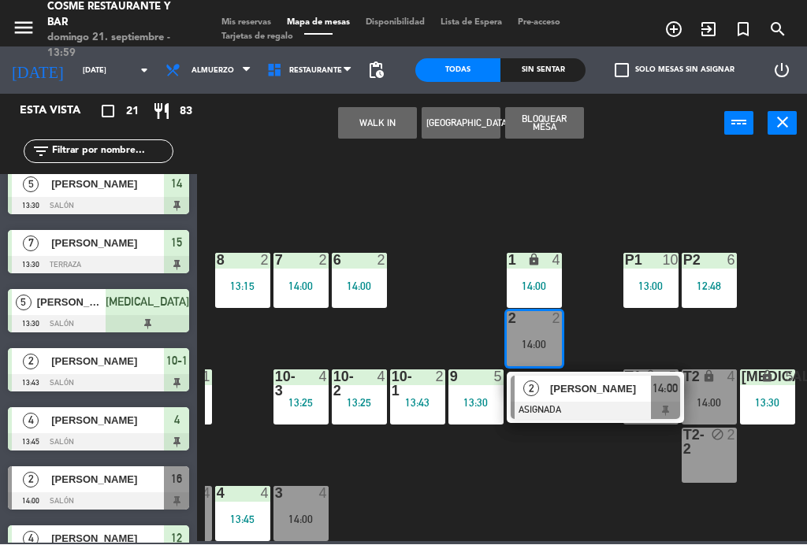
scroll to position [426, 0]
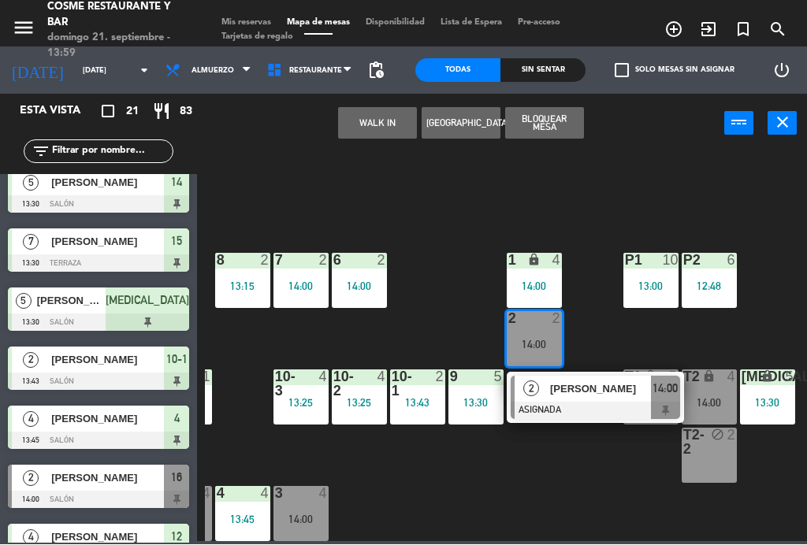
click at [591, 397] on div "[PERSON_NAME]" at bounding box center [599, 390] width 102 height 26
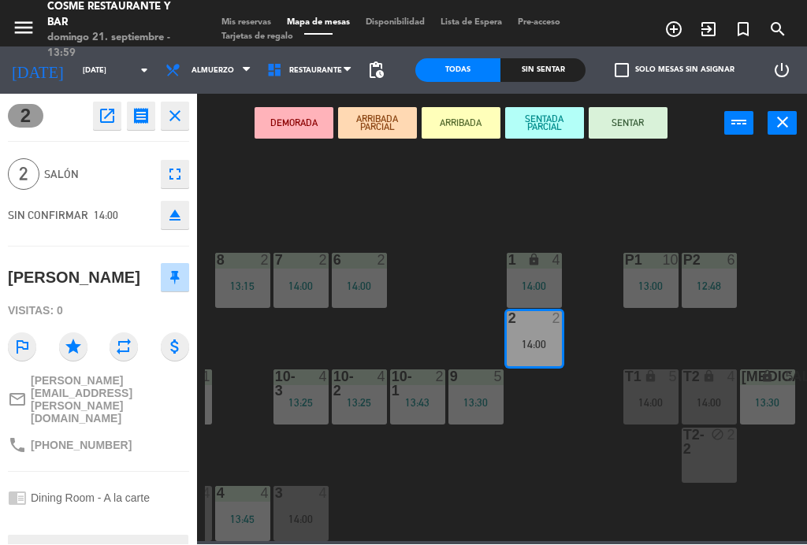
click at [623, 132] on button "SENTAR" at bounding box center [627, 124] width 79 height 32
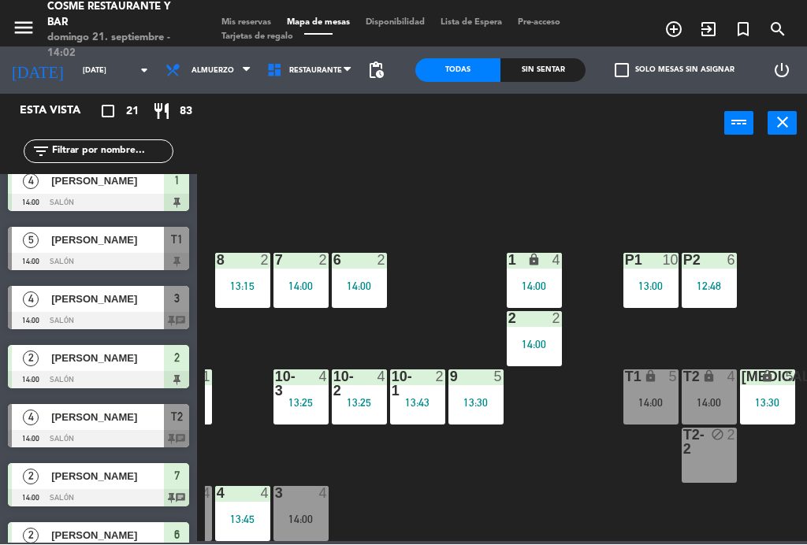
scroll to position [833, 0]
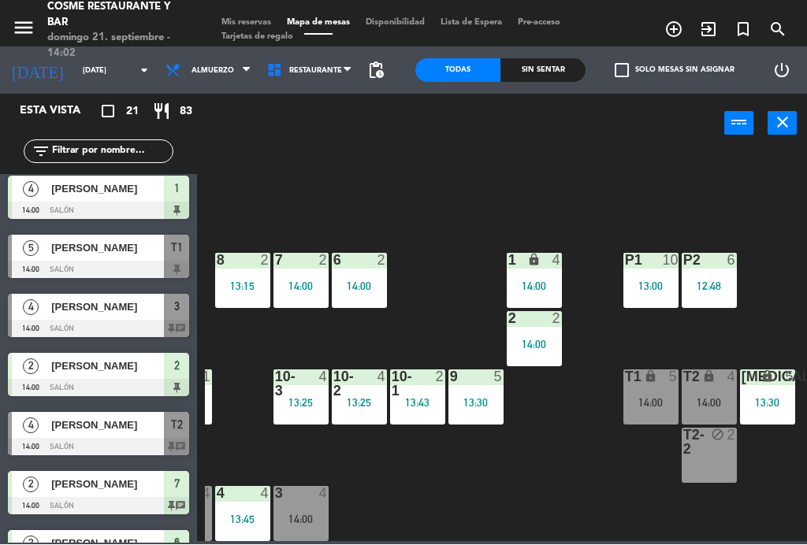
click at [109, 250] on span "[PERSON_NAME]" at bounding box center [107, 248] width 113 height 17
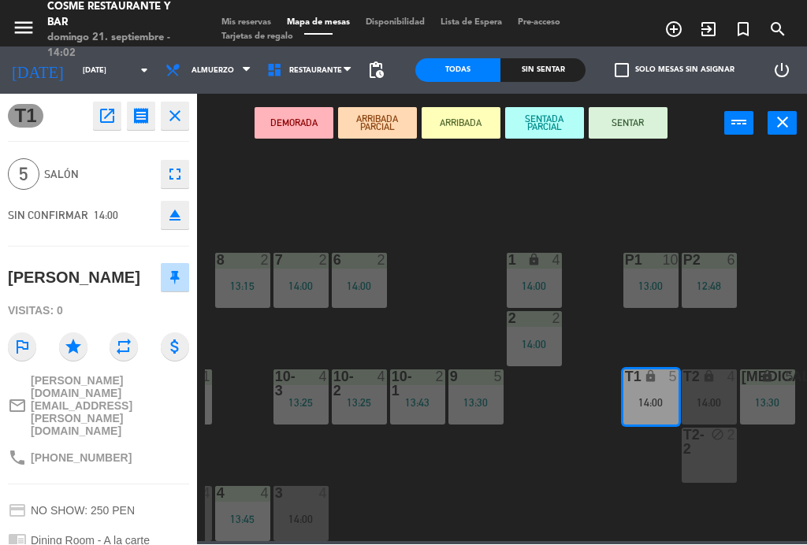
click at [646, 137] on button "SENTAR" at bounding box center [627, 124] width 79 height 32
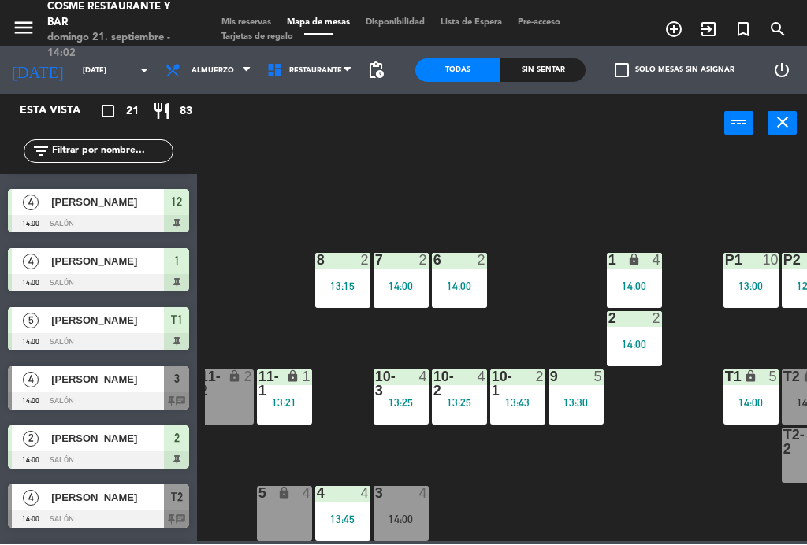
scroll to position [100, 301]
click at [401, 511] on div "3 4 14:00" at bounding box center [400, 514] width 55 height 55
click at [576, 502] on div "B1 lock 2 B2 lock 2 B3 lock 2 B4 lock 2 15 7 13:30 14 5 13:30 8 2 13:15 7 2 14:…" at bounding box center [506, 345] width 602 height 391
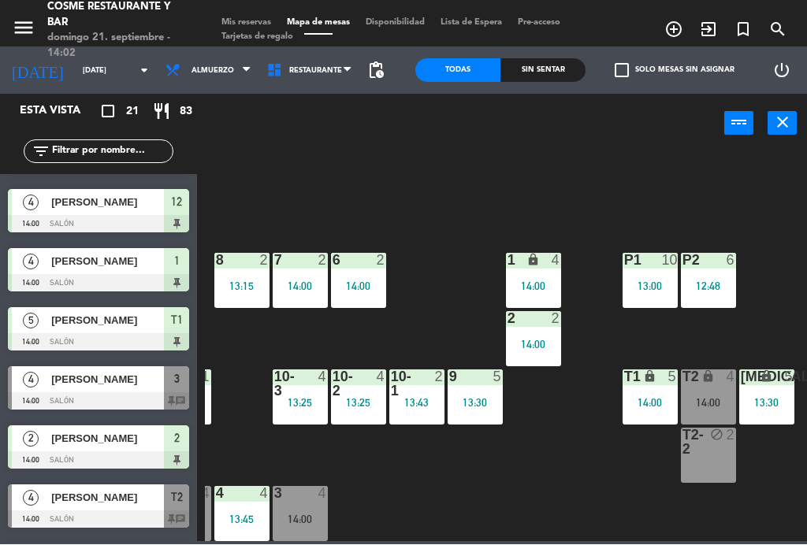
scroll to position [100, 401]
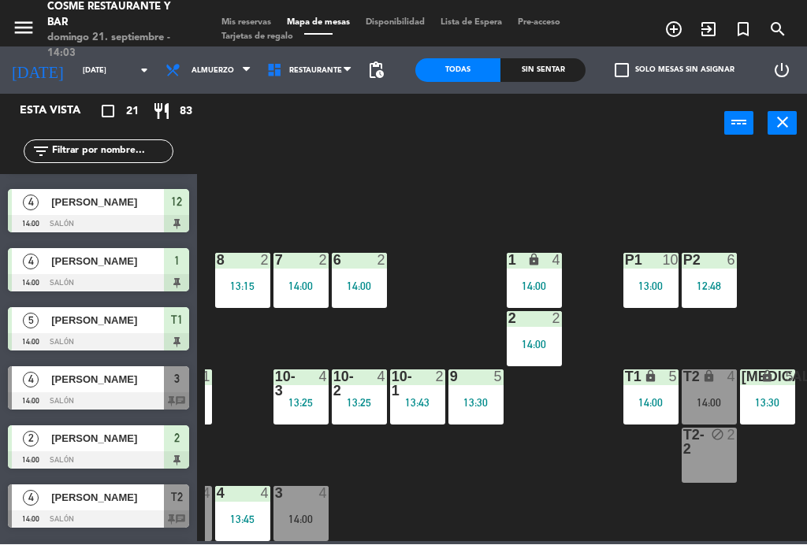
click at [711, 401] on div "14:00" at bounding box center [708, 403] width 55 height 11
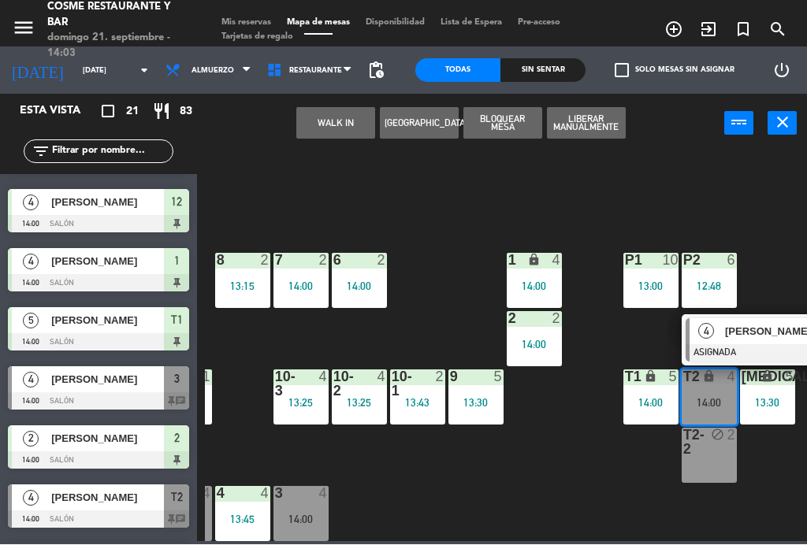
click at [510, 489] on div "B1 lock 2 B2 lock 2 B3 lock 2 B4 lock 2 15 7 13:30 14 5 13:30 8 2 13:15 7 2 14:…" at bounding box center [506, 345] width 602 height 391
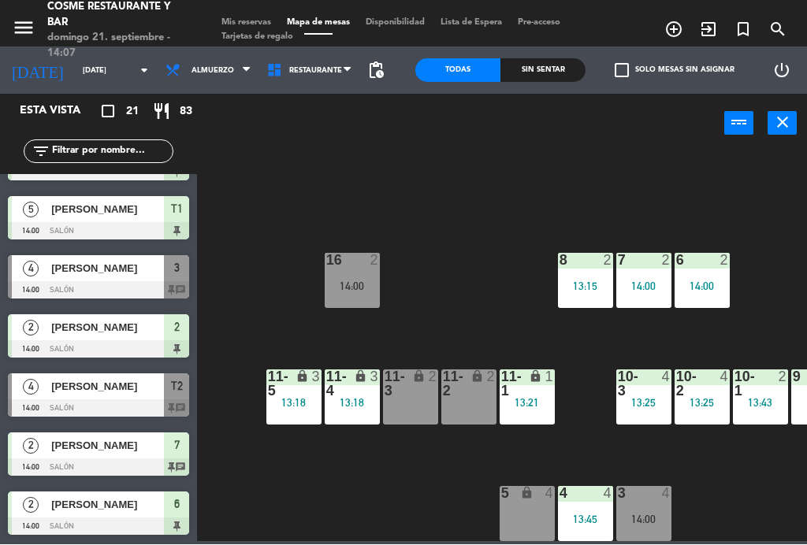
scroll to position [100, 59]
click at [527, 390] on div "lock" at bounding box center [526, 384] width 26 height 28
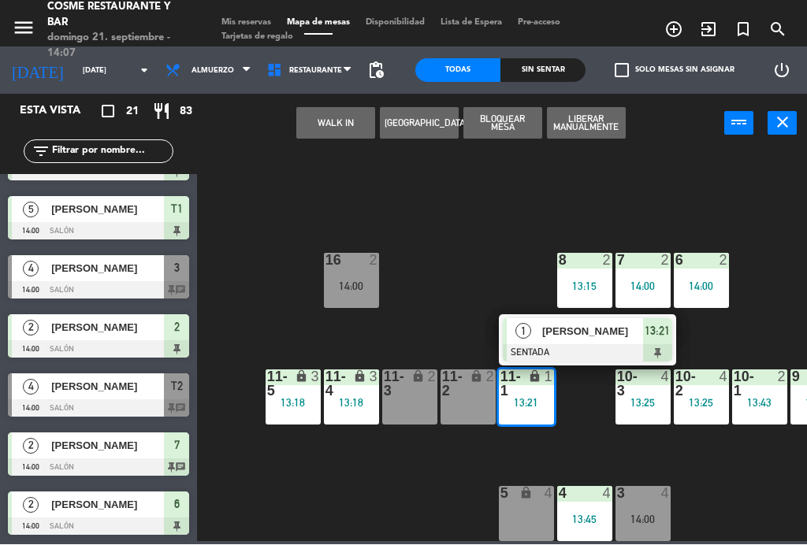
click at [592, 334] on span "[PERSON_NAME]" at bounding box center [592, 332] width 101 height 17
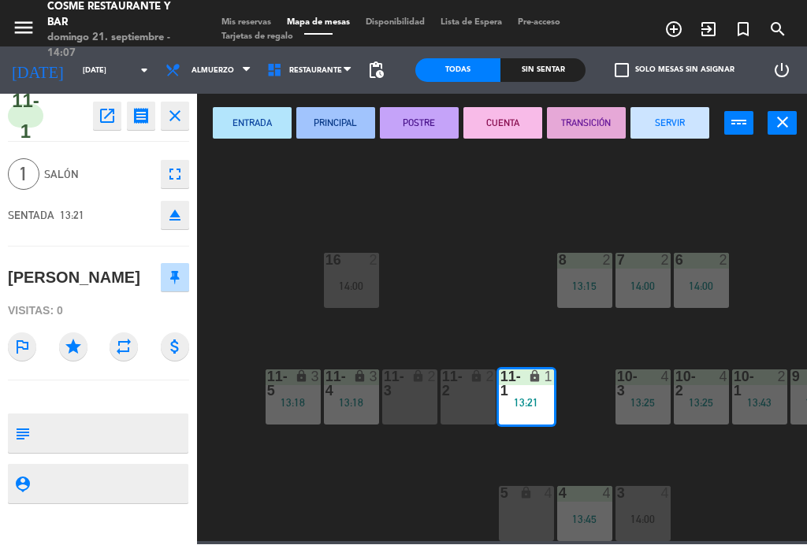
click at [681, 119] on button "SERVIR" at bounding box center [669, 124] width 79 height 32
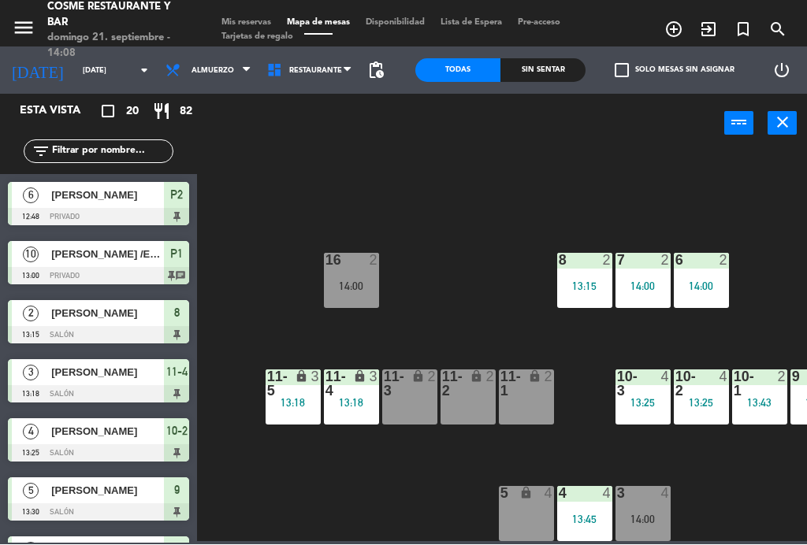
click at [647, 516] on div "14:00" at bounding box center [642, 519] width 55 height 11
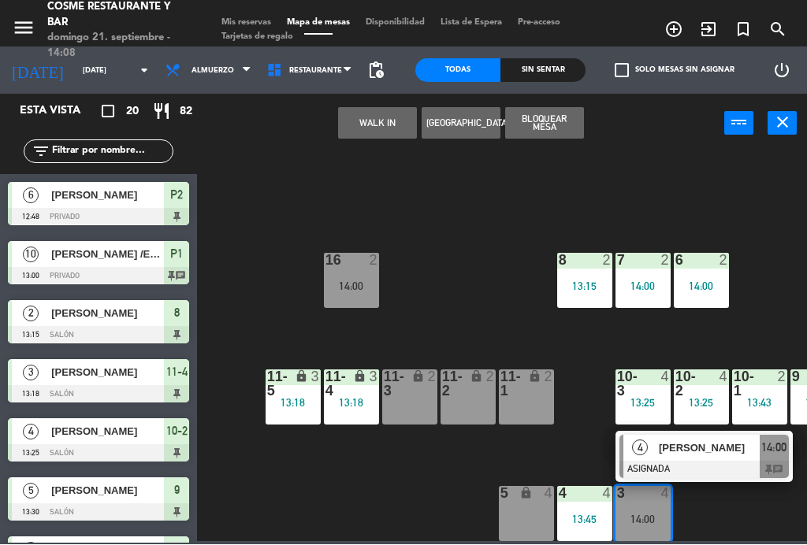
click at [707, 454] on span "[PERSON_NAME]" at bounding box center [708, 448] width 101 height 17
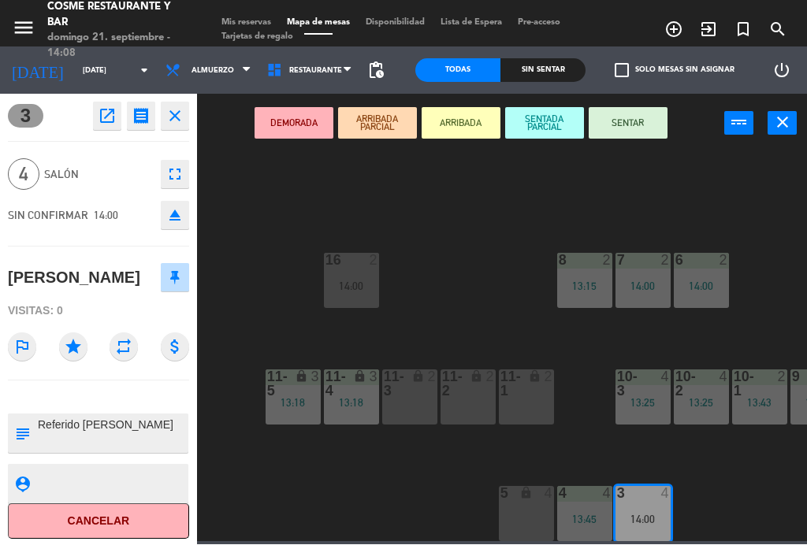
click at [635, 118] on button "SENTAR" at bounding box center [627, 124] width 79 height 32
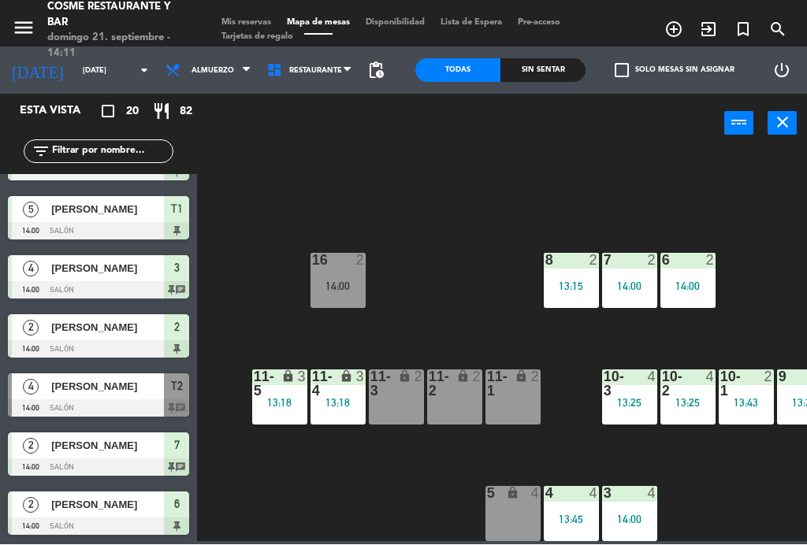
scroll to position [72, 53]
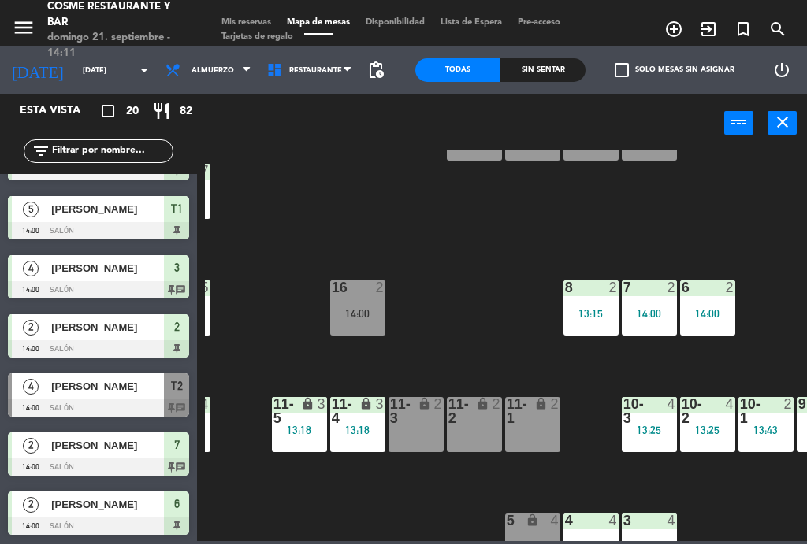
click at [532, 418] on div "lock" at bounding box center [532, 412] width 26 height 28
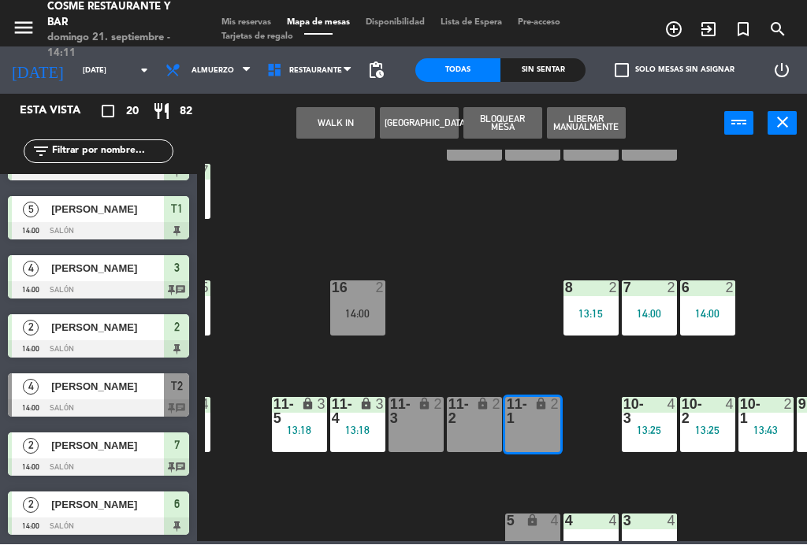
click at [339, 123] on button "WALK IN" at bounding box center [335, 124] width 79 height 32
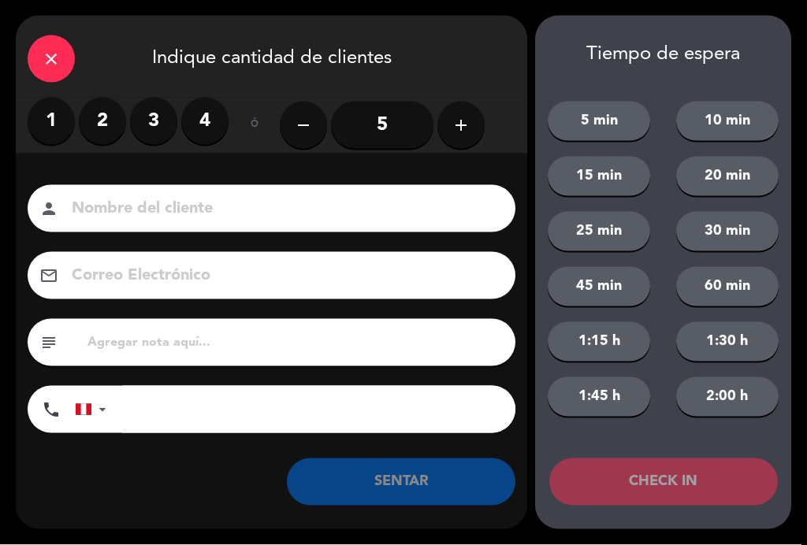
click at [51, 129] on label "1" at bounding box center [51, 121] width 47 height 47
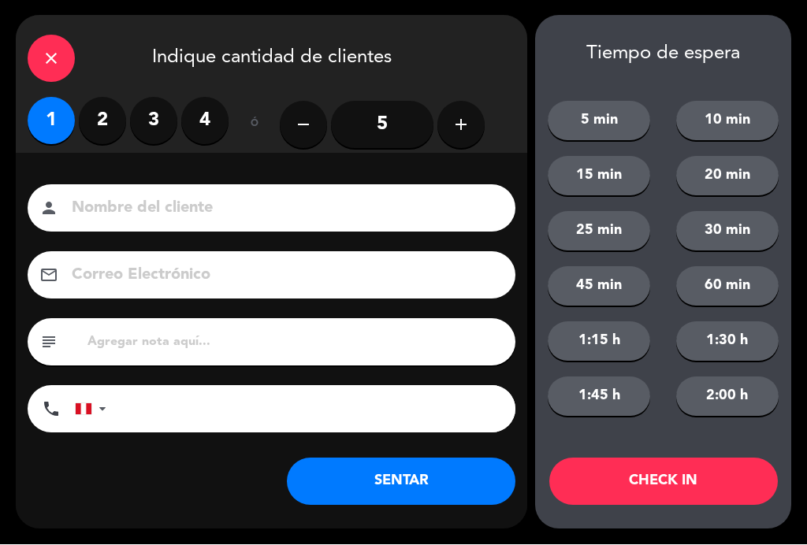
click at [206, 209] on input at bounding box center [282, 209] width 425 height 28
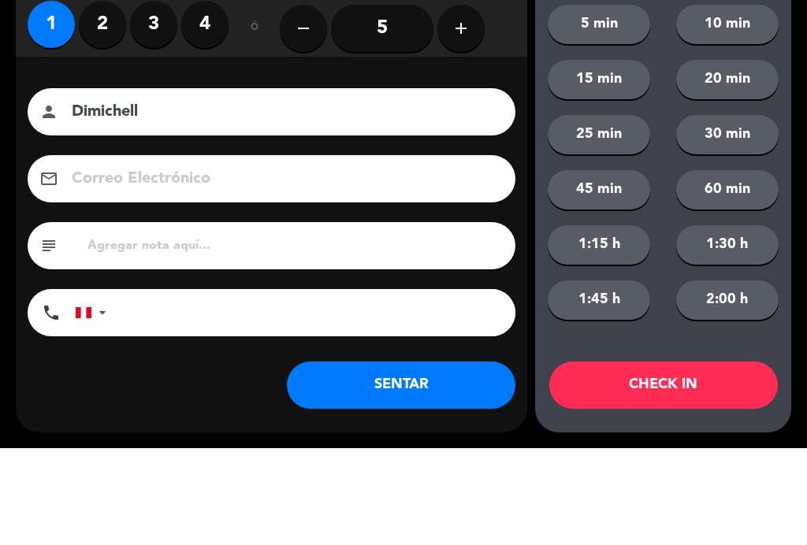
type input "Dimichell"
click at [511, 185] on div "Nombre del cliente person Dimichell Correo Electrónico email subject phone [GEO…" at bounding box center [271, 311] width 511 height 253
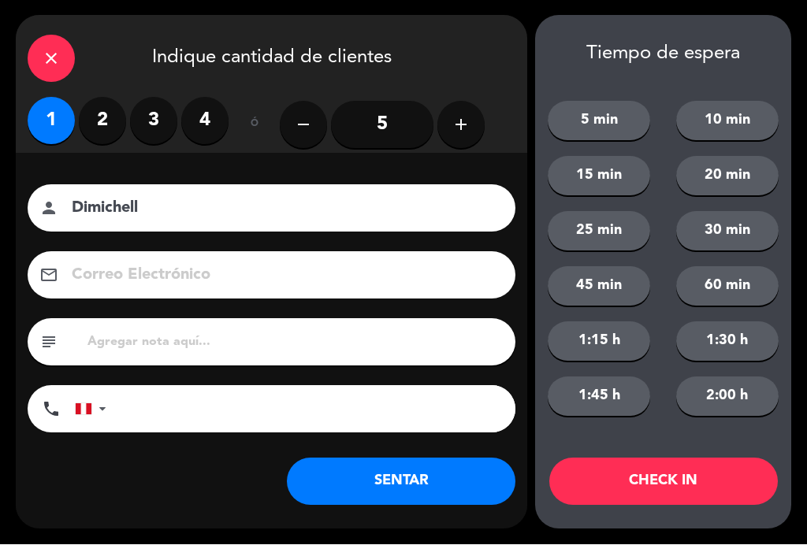
click at [410, 488] on button "SENTAR" at bounding box center [401, 481] width 228 height 47
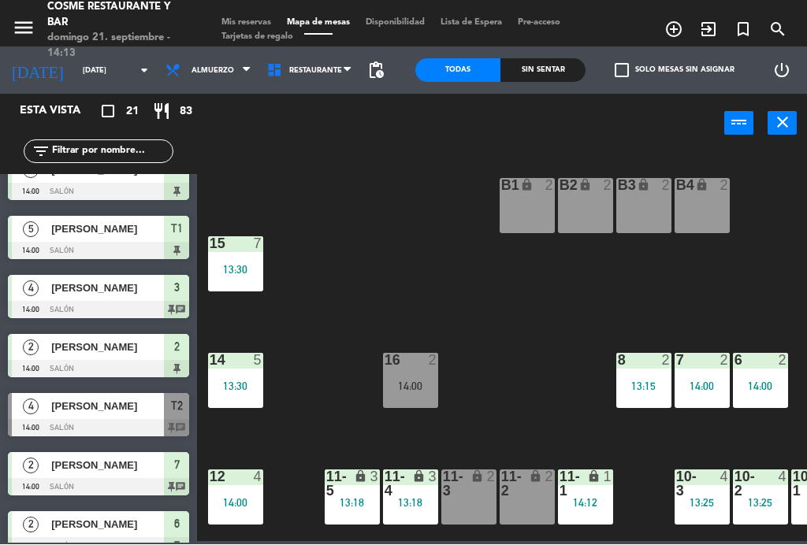
scroll to position [793, 0]
click at [93, 417] on div "[PERSON_NAME]" at bounding box center [107, 407] width 114 height 26
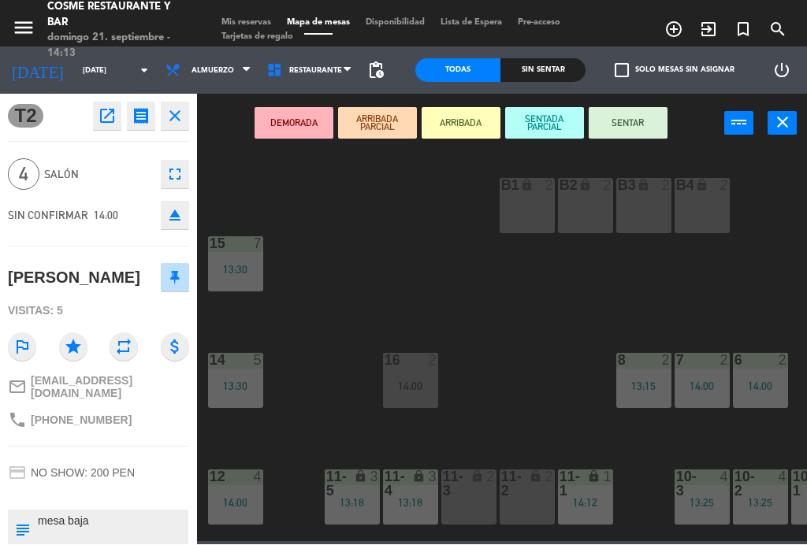
click at [650, 124] on button "SENTAR" at bounding box center [627, 124] width 79 height 32
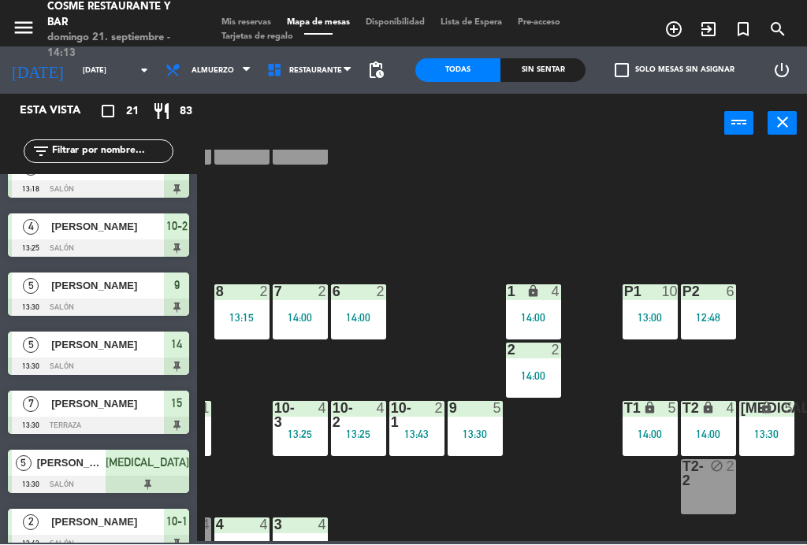
scroll to position [69, 401]
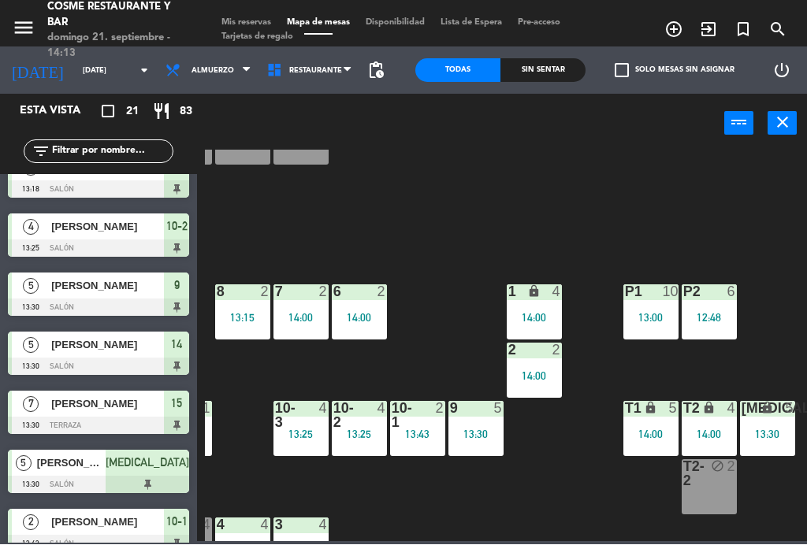
click at [706, 429] on div "14:00" at bounding box center [708, 434] width 55 height 11
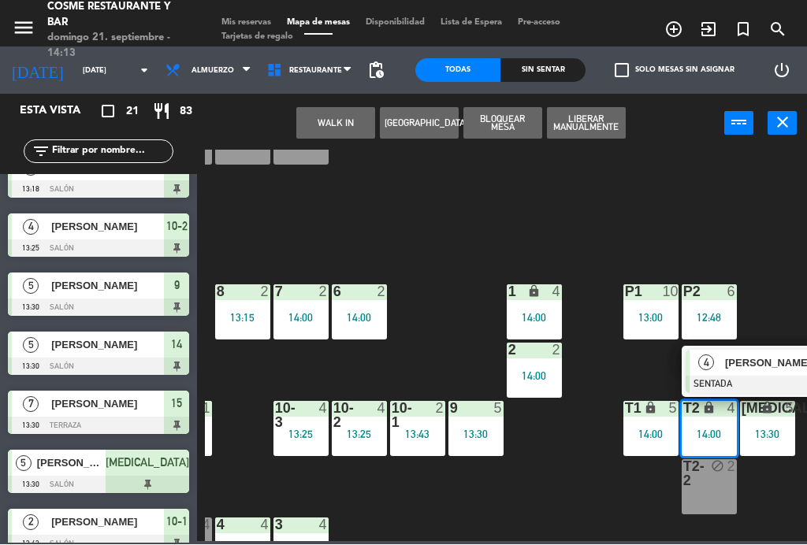
click at [695, 192] on div "B1 lock 2 B2 lock 2 B3 lock 2 B4 lock 2 15 7 13:30 14 5 13:30 8 2 13:15 7 2 14:…" at bounding box center [506, 345] width 602 height 391
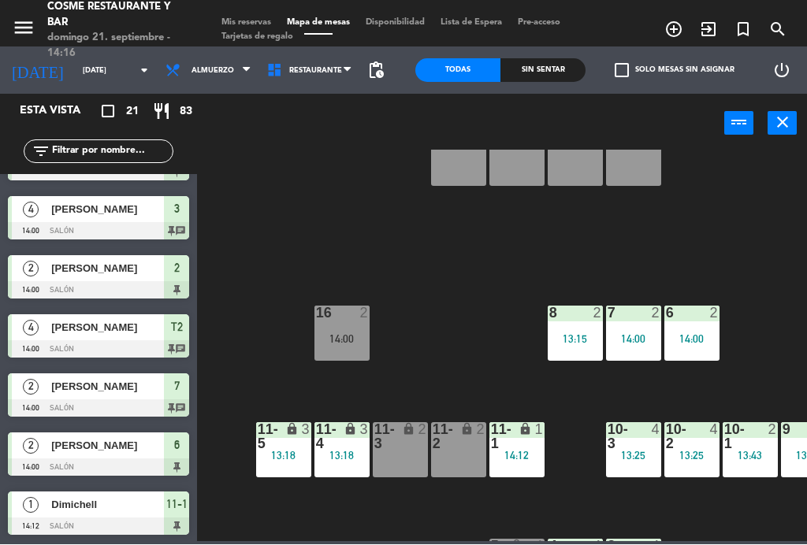
scroll to position [24, 52]
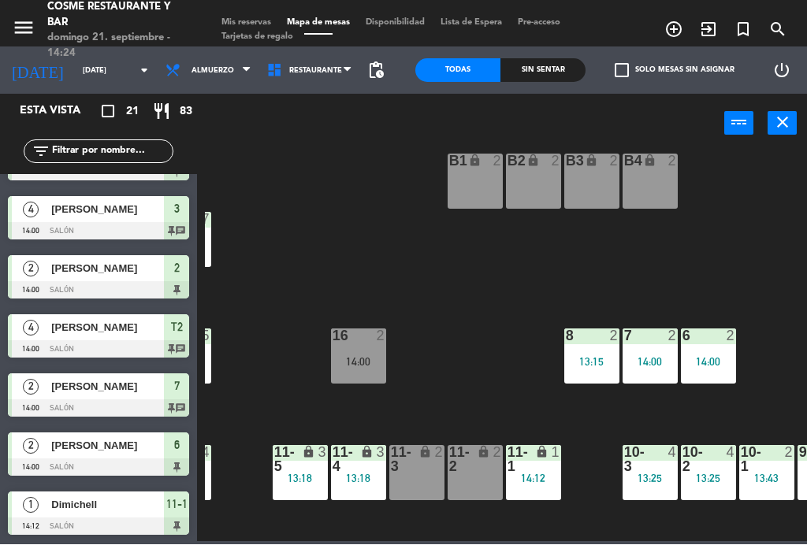
click at [653, 175] on div "B4 lock 2" at bounding box center [649, 181] width 55 height 55
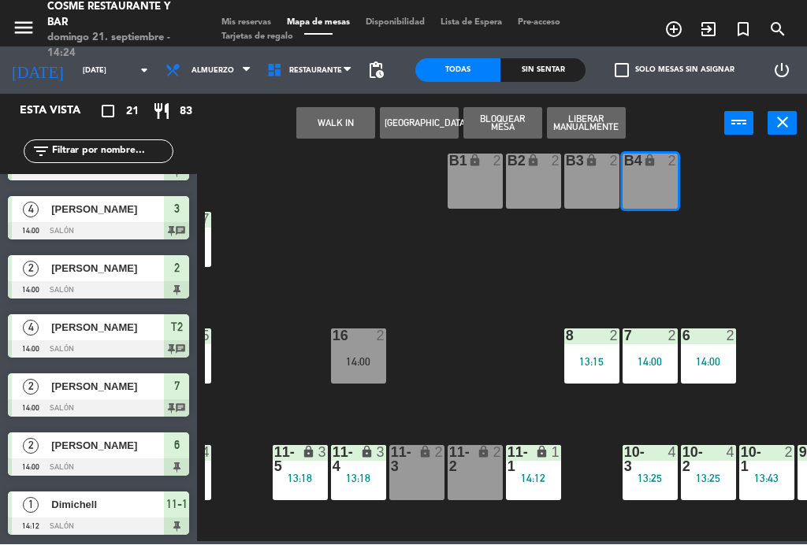
click at [592, 187] on div "B3 lock 2" at bounding box center [591, 181] width 55 height 55
click at [328, 116] on button "WALK IN" at bounding box center [335, 124] width 79 height 32
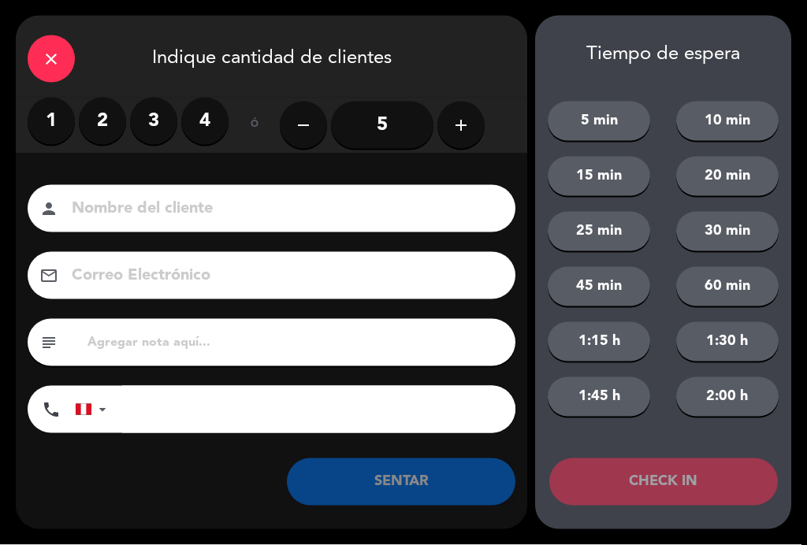
click at [152, 121] on label "3" at bounding box center [153, 121] width 47 height 47
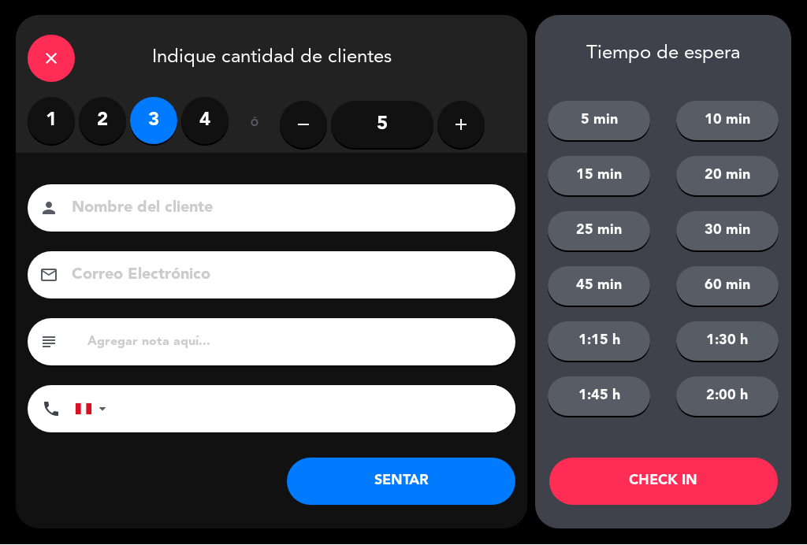
click at [258, 211] on input at bounding box center [282, 209] width 425 height 28
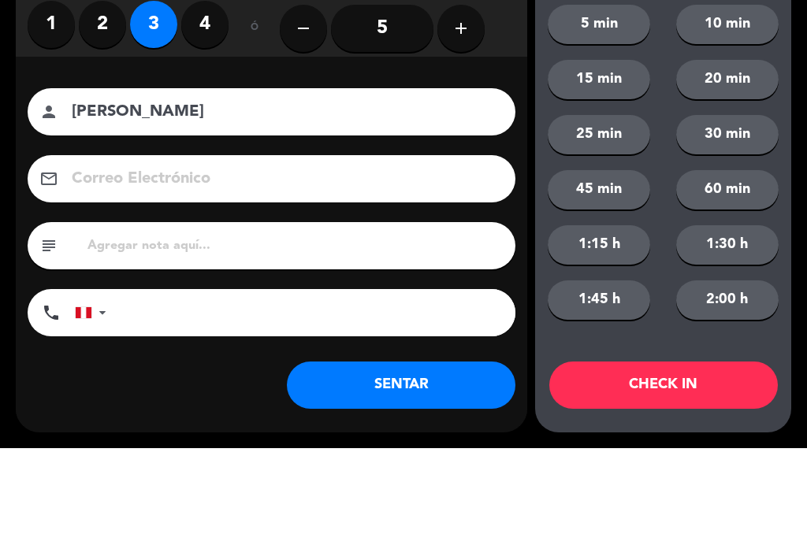
type input "[PERSON_NAME]"
click at [514, 154] on div "Nombre del cliente person [PERSON_NAME] Electrónico email subject phone [GEOGRA…" at bounding box center [271, 335] width 511 height 363
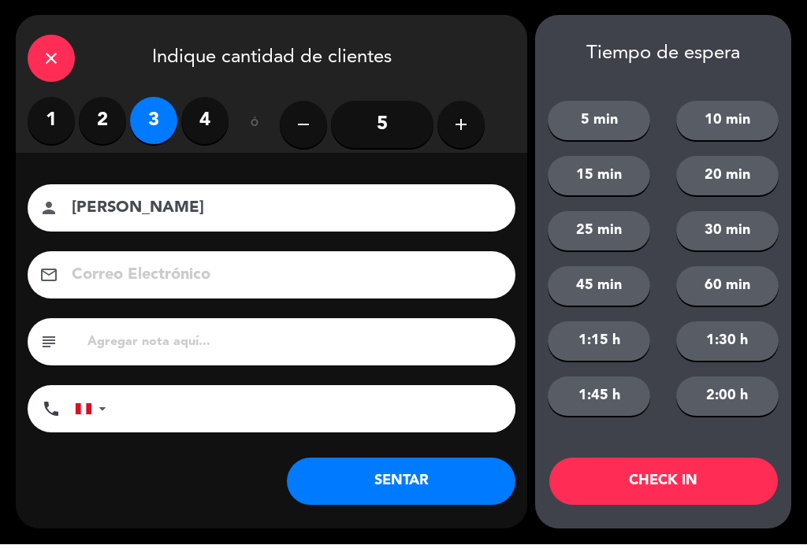
click at [457, 470] on button "SENTAR" at bounding box center [401, 481] width 228 height 47
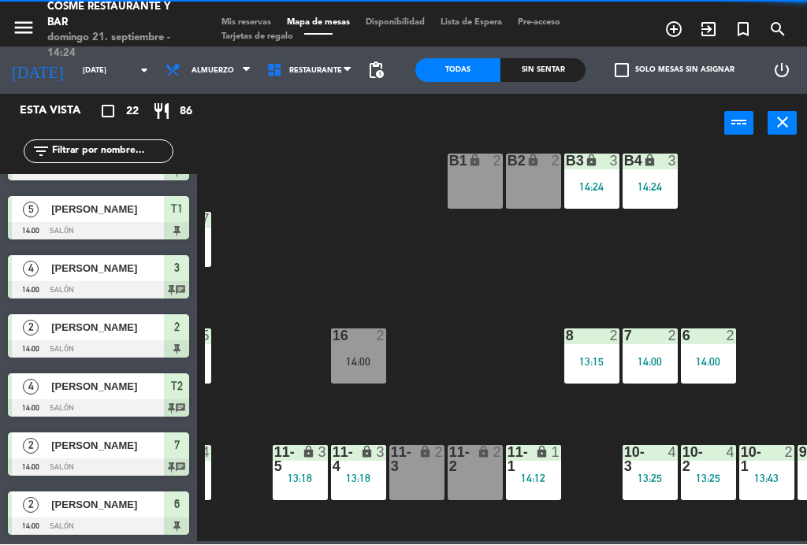
scroll to position [0, 0]
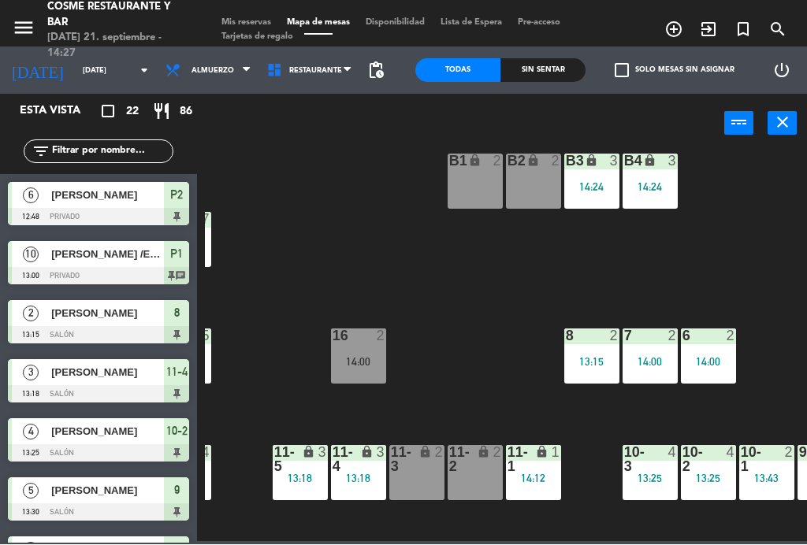
click at [523, 173] on div "B2 lock 2" at bounding box center [533, 181] width 55 height 55
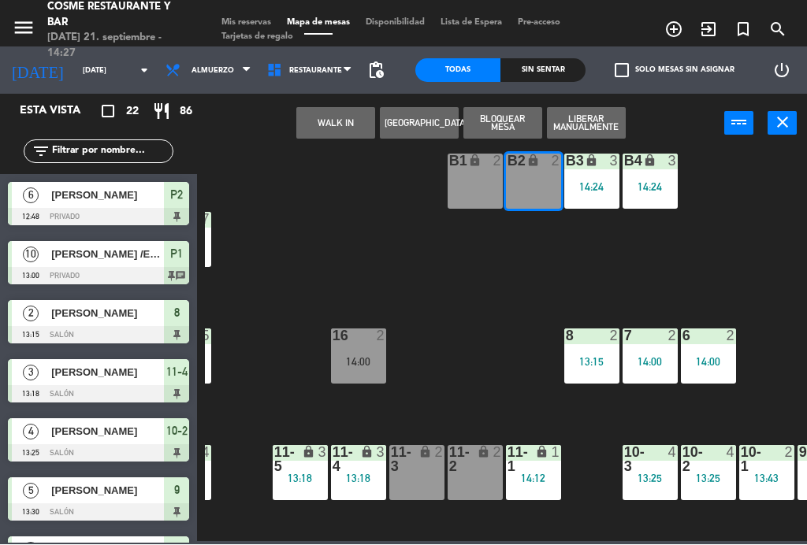
click at [469, 169] on div "B1 lock 2" at bounding box center [474, 181] width 55 height 55
click at [353, 121] on button "WALK IN" at bounding box center [335, 124] width 79 height 32
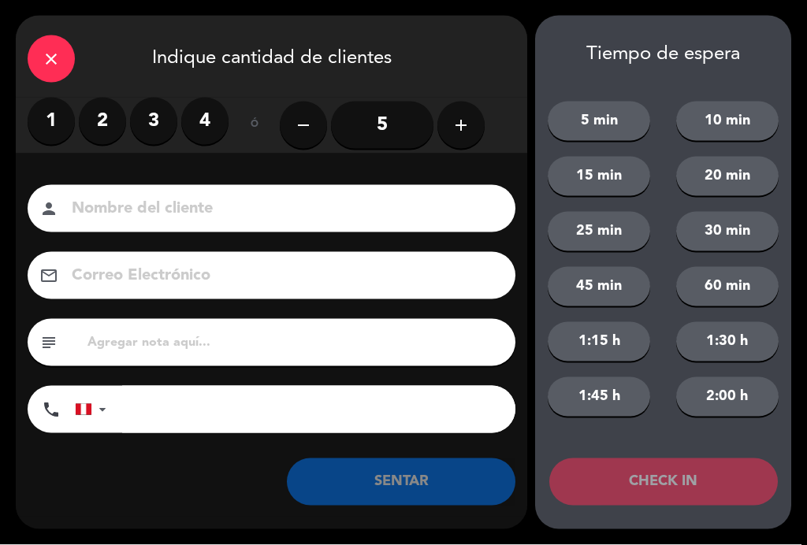
click at [158, 120] on label "3" at bounding box center [153, 121] width 47 height 47
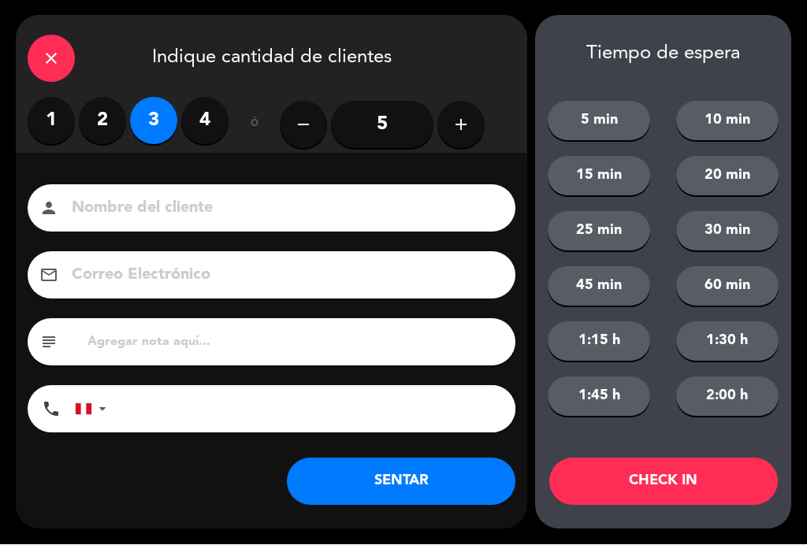
click at [281, 207] on input at bounding box center [282, 209] width 425 height 28
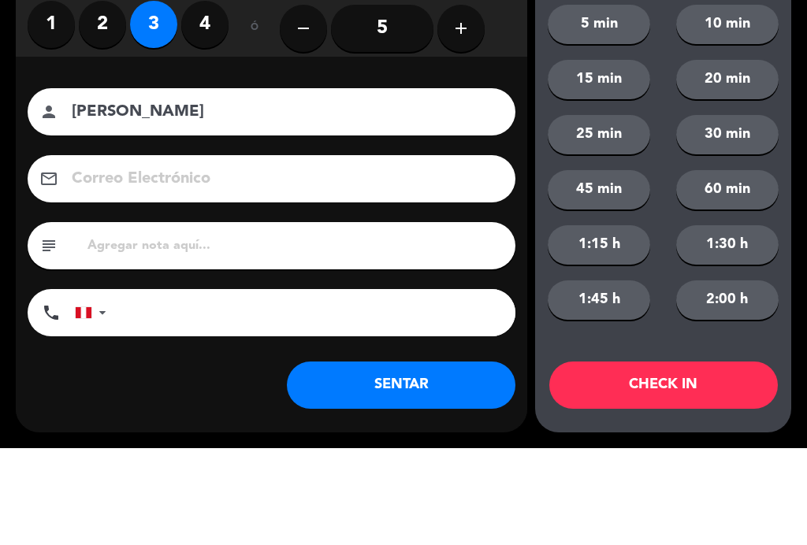
type input "[PERSON_NAME]"
click at [491, 185] on div "Nombre del cliente person [PERSON_NAME] Correo Electrónico email subject phone …" at bounding box center [271, 311] width 511 height 253
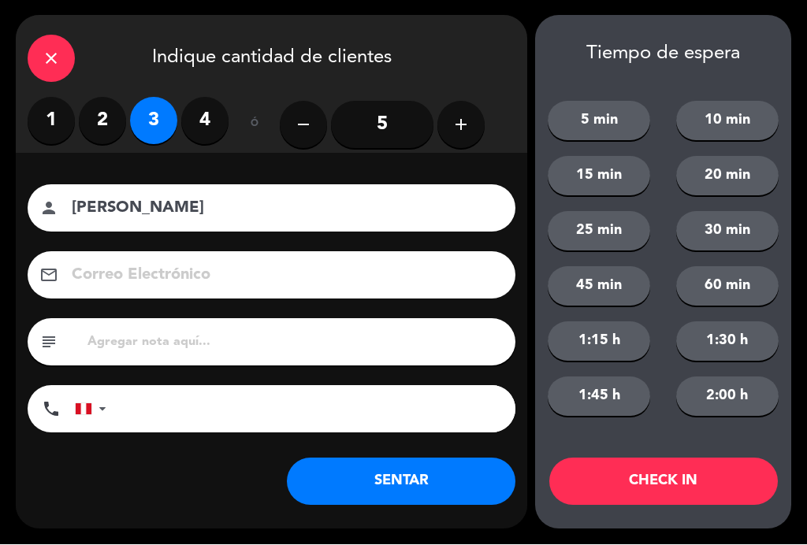
click at [411, 473] on button "SENTAR" at bounding box center [401, 481] width 228 height 47
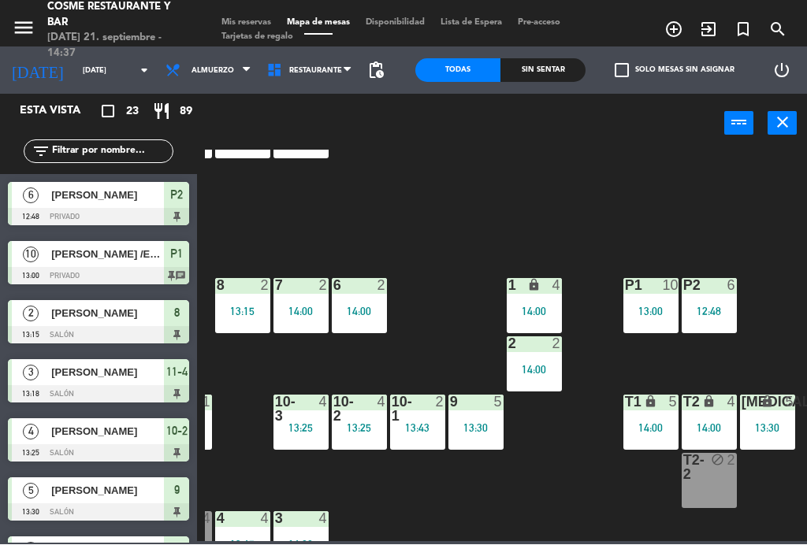
scroll to position [76, 401]
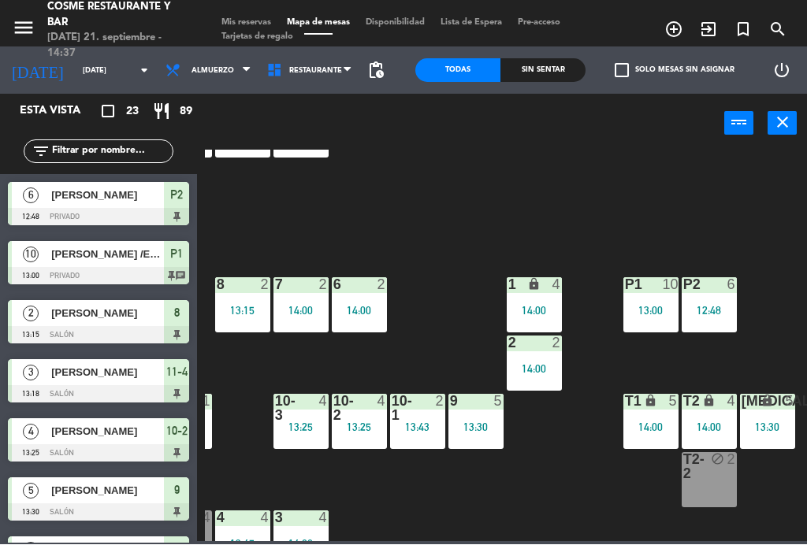
click at [708, 424] on div "14:00" at bounding box center [708, 427] width 55 height 11
click at [711, 243] on div "B1 lock 3 14:28 B2 lock 3 14:28 B3 lock 3 14:24 B4 lock 3 14:24 15 7 13:30 14 5…" at bounding box center [506, 345] width 602 height 391
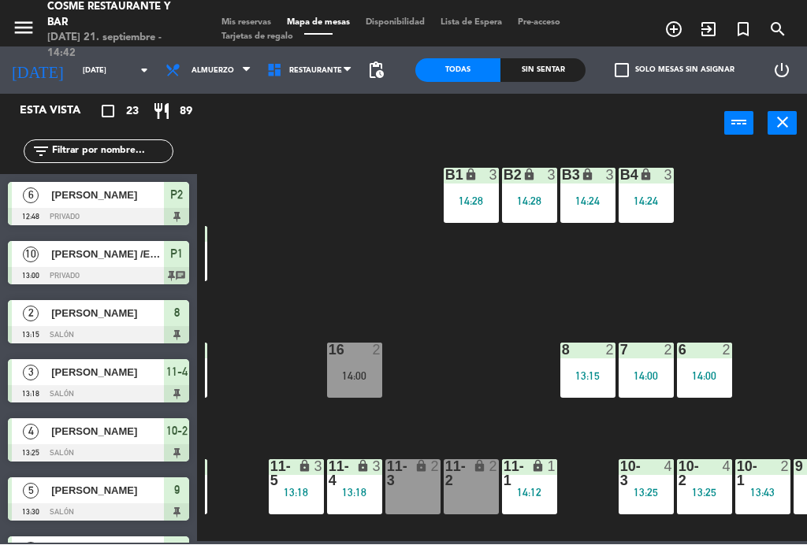
scroll to position [11, 58]
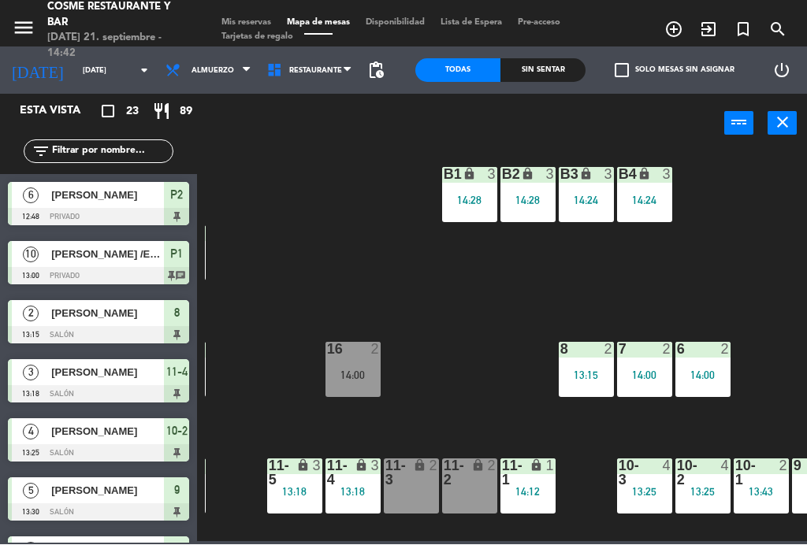
click at [598, 209] on div "B3 lock 3 14:24" at bounding box center [585, 195] width 55 height 55
click at [495, 262] on div "B1 lock 3 14:28 B2 lock 3 14:28 B3 lock 3 14:24 B4 lock 3 14:24 15 7 13:30 14 5…" at bounding box center [506, 345] width 602 height 391
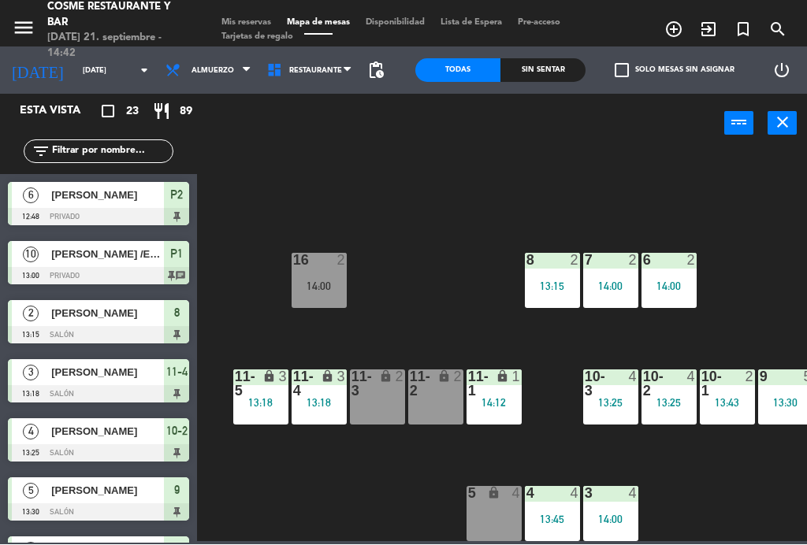
scroll to position [100, 93]
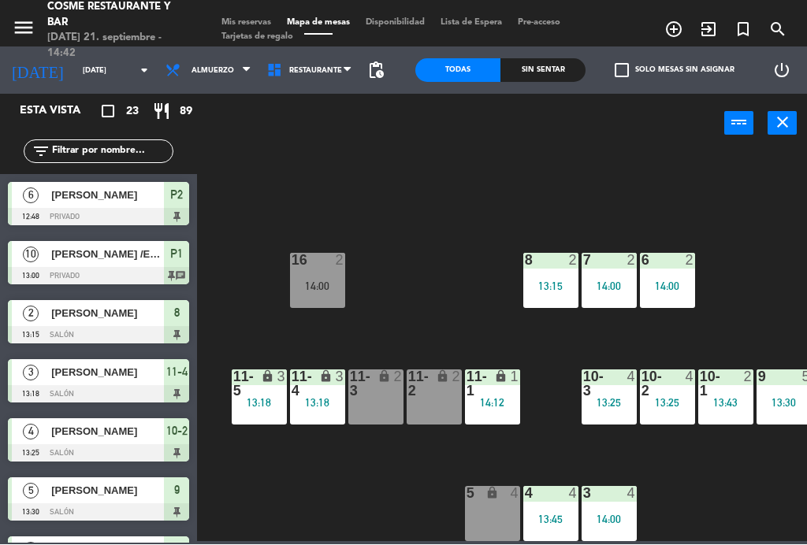
click at [317, 282] on div "14:00" at bounding box center [317, 286] width 55 height 11
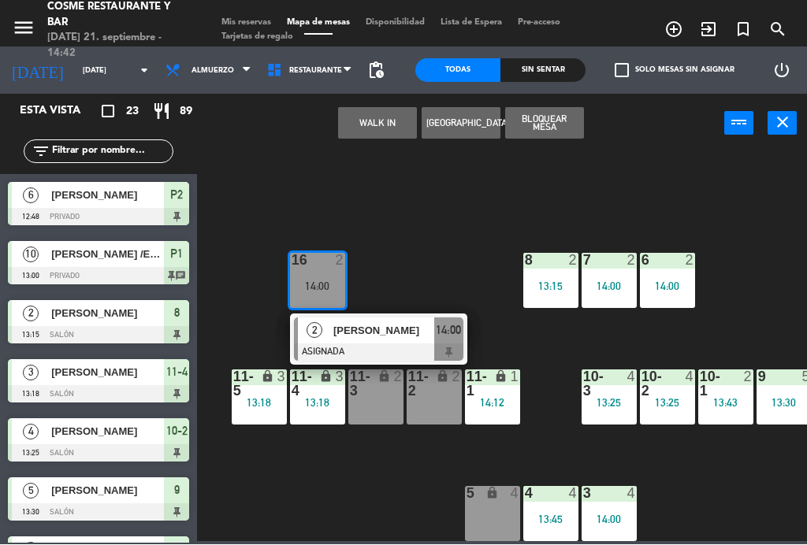
click at [495, 514] on div "5 lock 4" at bounding box center [492, 514] width 55 height 55
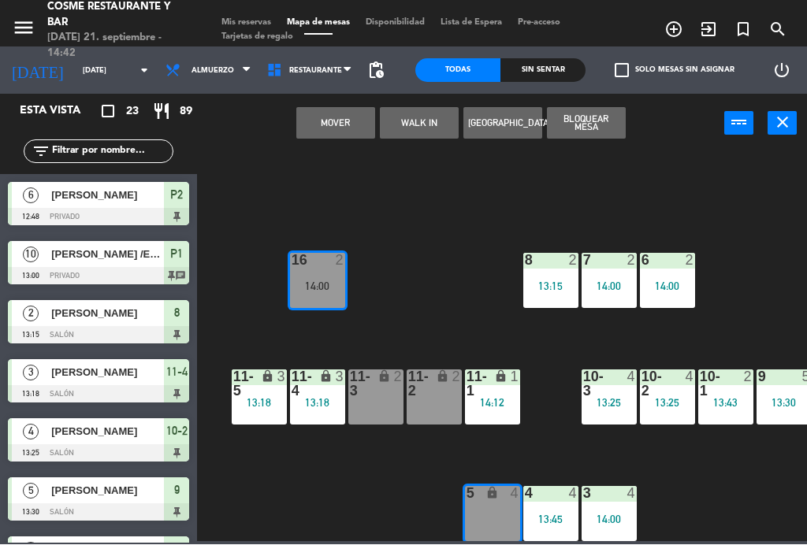
click at [342, 121] on button "Mover" at bounding box center [335, 124] width 79 height 32
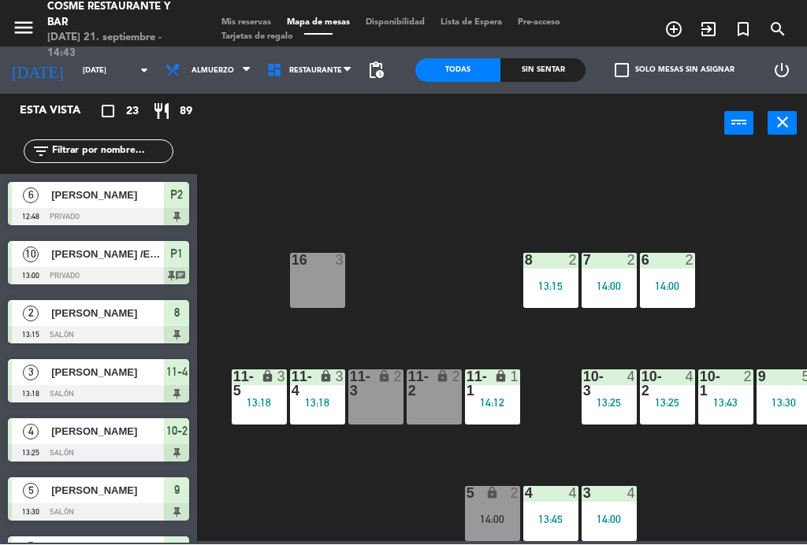
click at [317, 279] on div "16 3" at bounding box center [317, 281] width 55 height 55
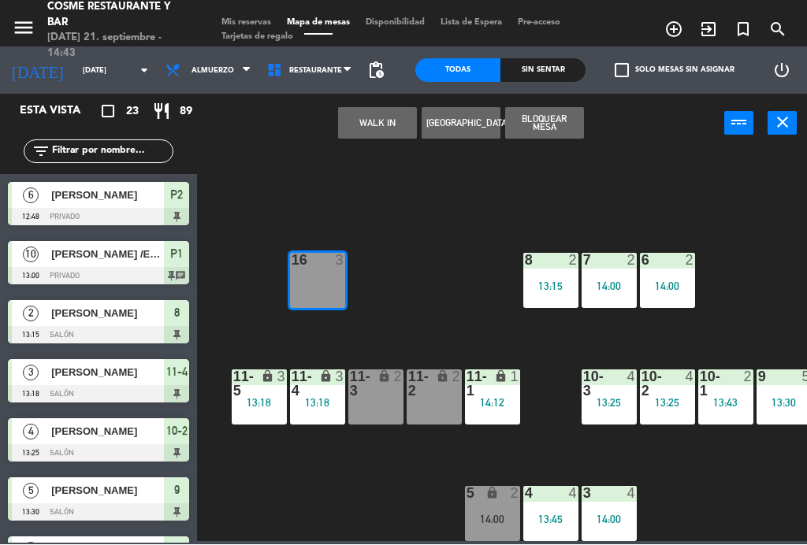
click at [388, 129] on button "WALK IN" at bounding box center [377, 124] width 79 height 32
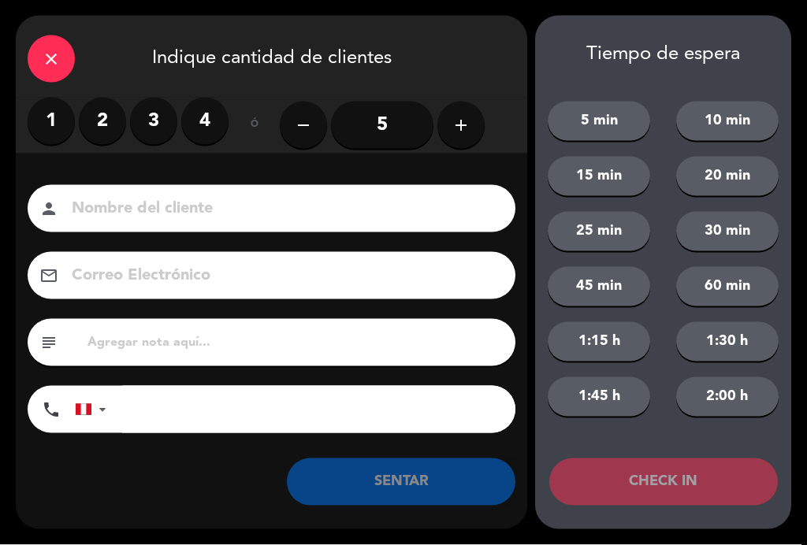
click at [104, 117] on label "2" at bounding box center [102, 121] width 47 height 47
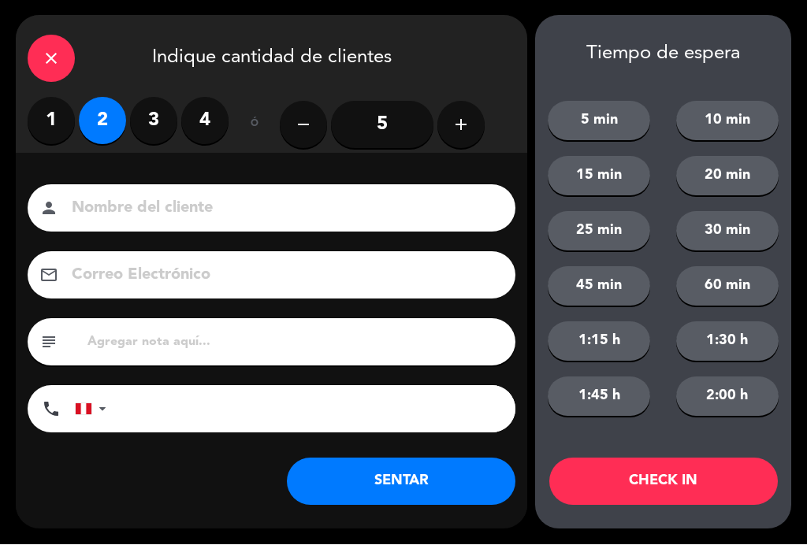
click at [278, 202] on input at bounding box center [282, 209] width 425 height 28
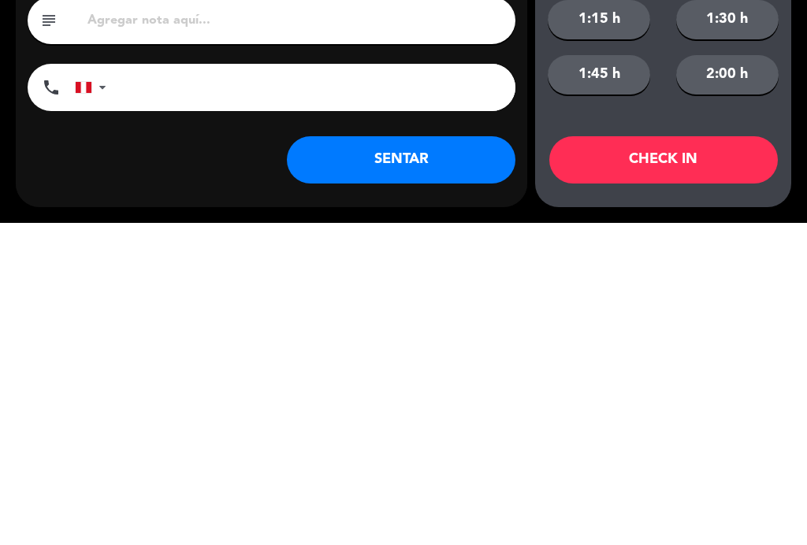
type input "[PERSON_NAME]"
click at [410, 458] on button "SENTAR" at bounding box center [401, 481] width 228 height 47
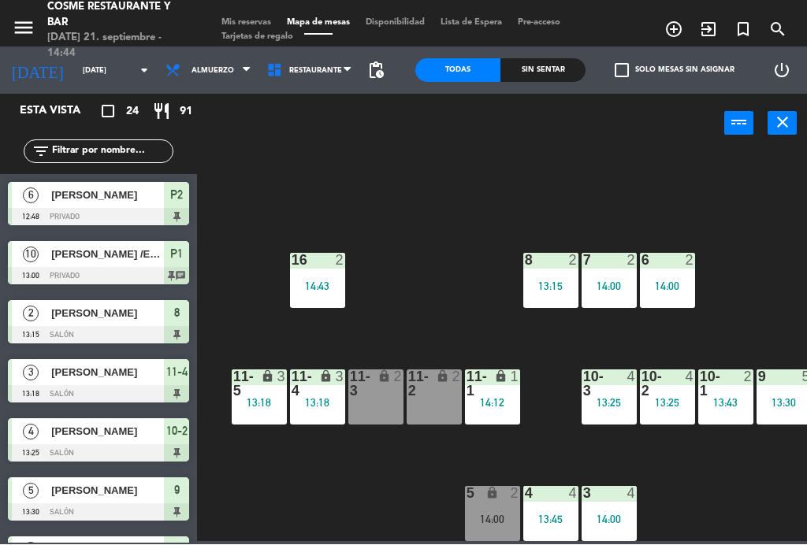
click at [549, 276] on div "8 2 13:15" at bounding box center [550, 281] width 55 height 55
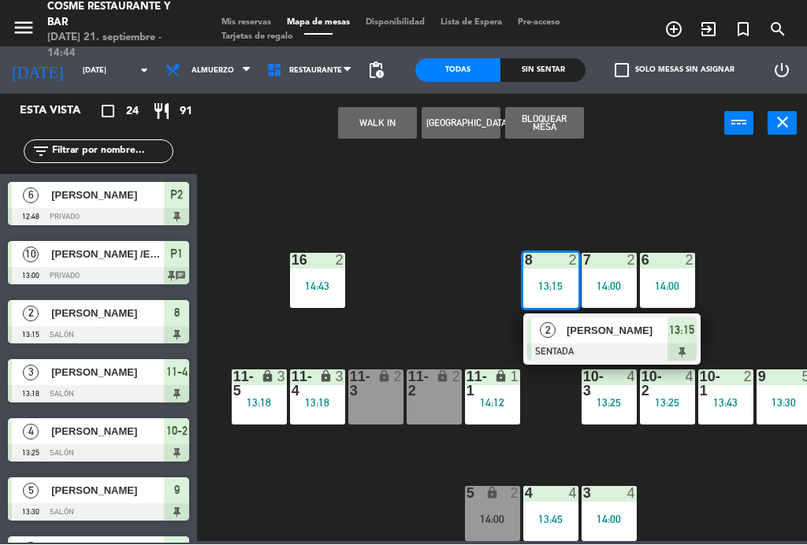
click at [618, 328] on span "[PERSON_NAME]" at bounding box center [616, 331] width 101 height 17
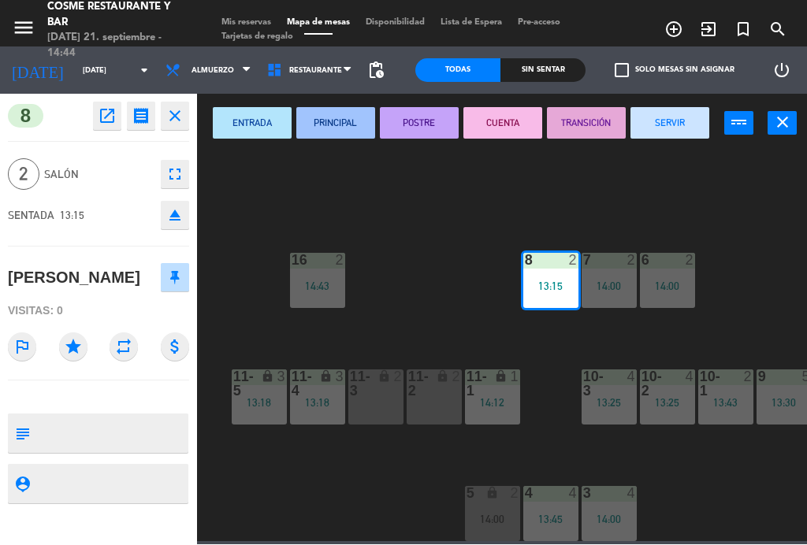
click at [682, 123] on button "SERVIR" at bounding box center [669, 124] width 79 height 32
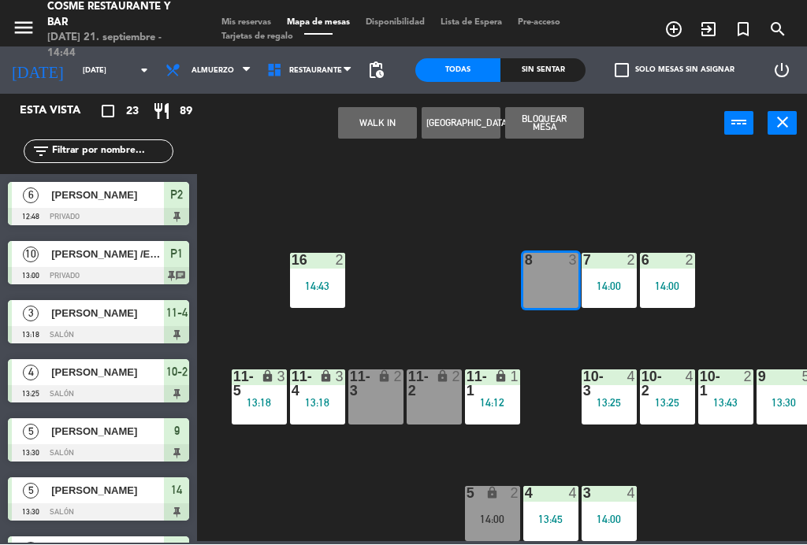
click at [395, 125] on button "WALK IN" at bounding box center [377, 124] width 79 height 32
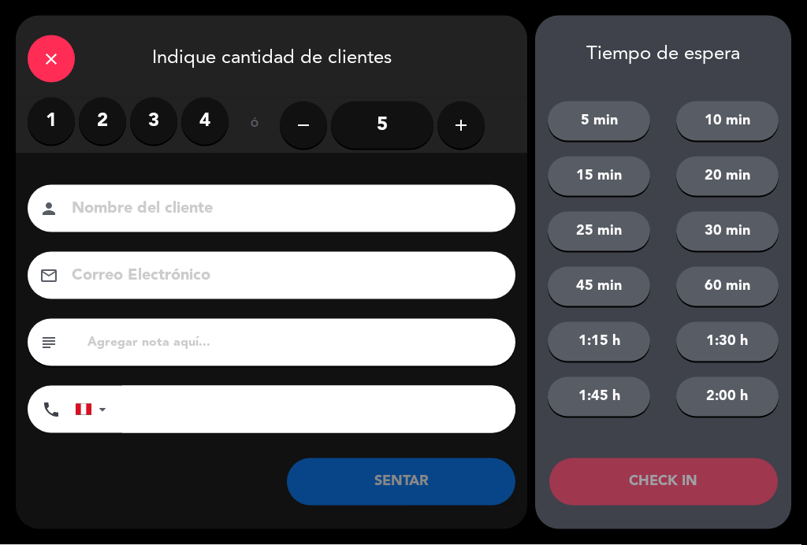
click at [105, 117] on label "2" at bounding box center [102, 121] width 47 height 47
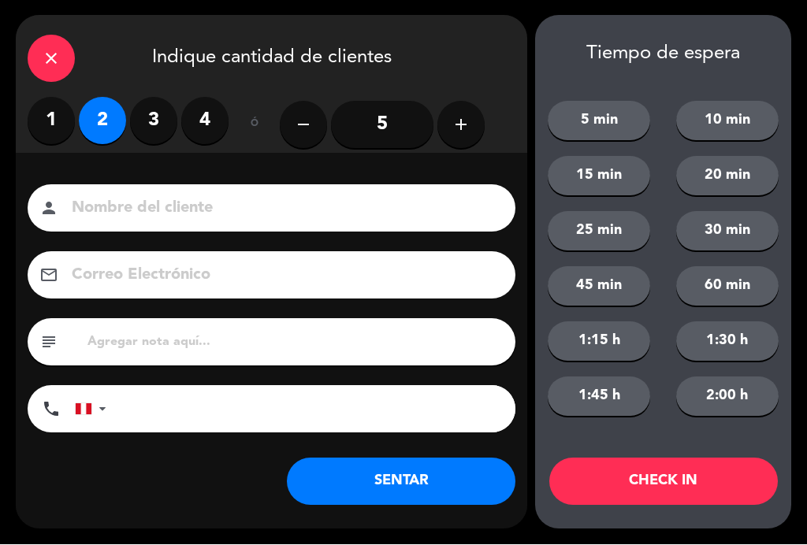
click at [270, 208] on input at bounding box center [282, 209] width 425 height 28
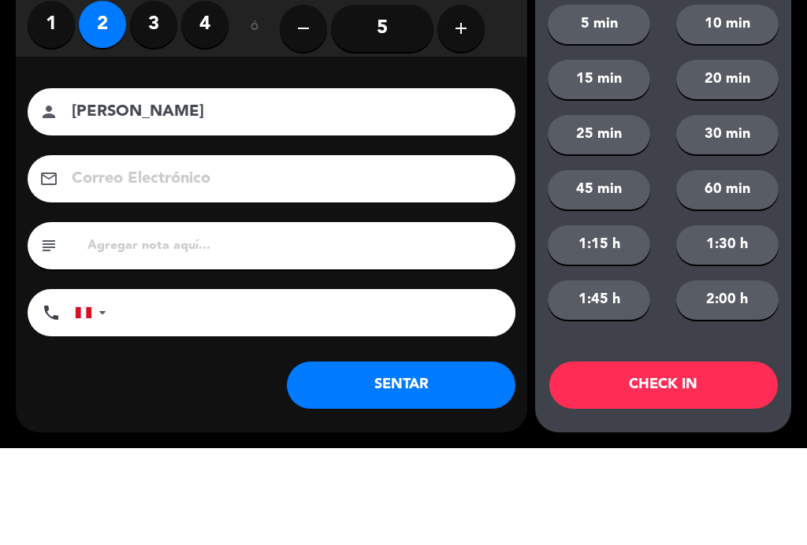
type input "[PERSON_NAME]"
click at [501, 154] on div "Nombre del cliente person [PERSON_NAME] Correo Electrónico email subject phone …" at bounding box center [271, 335] width 511 height 363
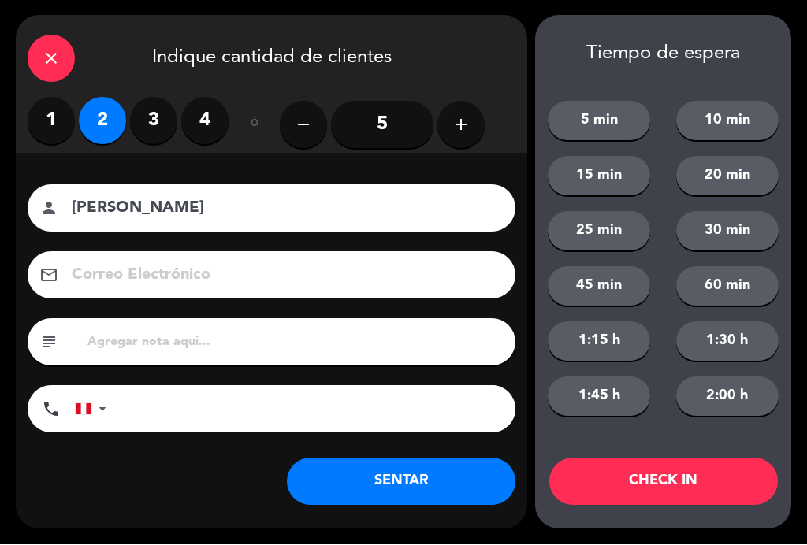
click at [417, 490] on button "SENTAR" at bounding box center [401, 481] width 228 height 47
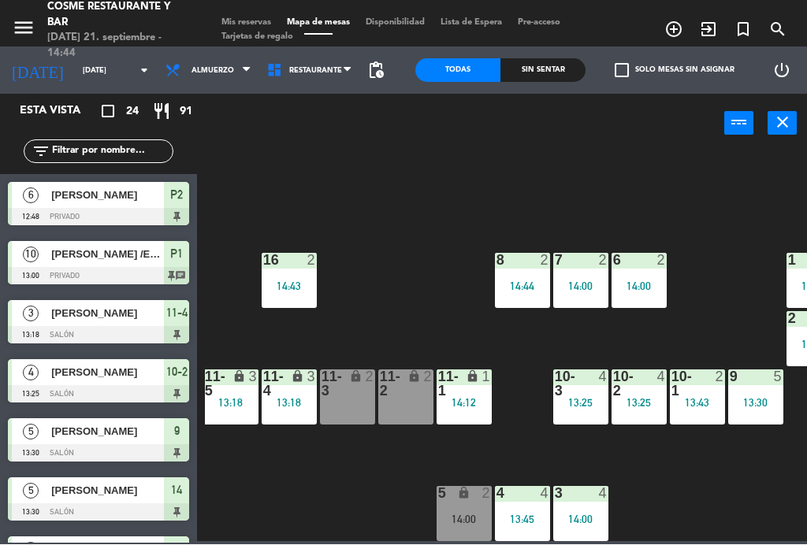
scroll to position [100, 123]
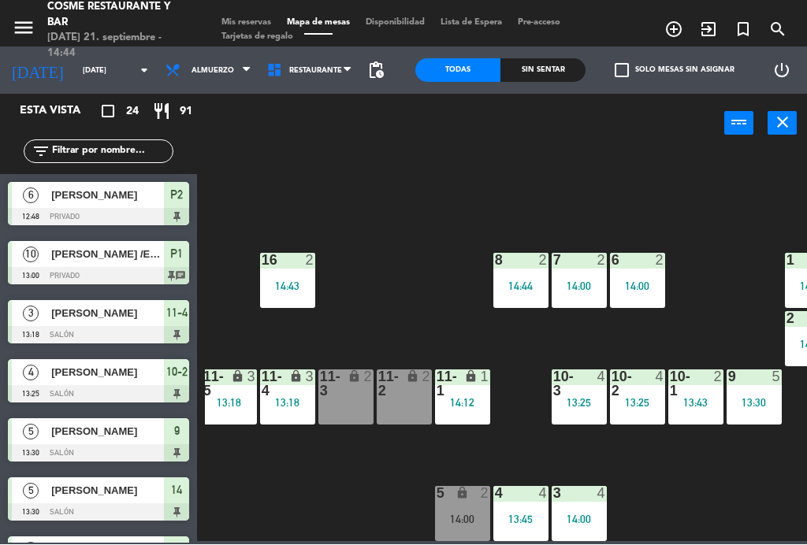
click at [599, 398] on div "13:25" at bounding box center [578, 403] width 55 height 11
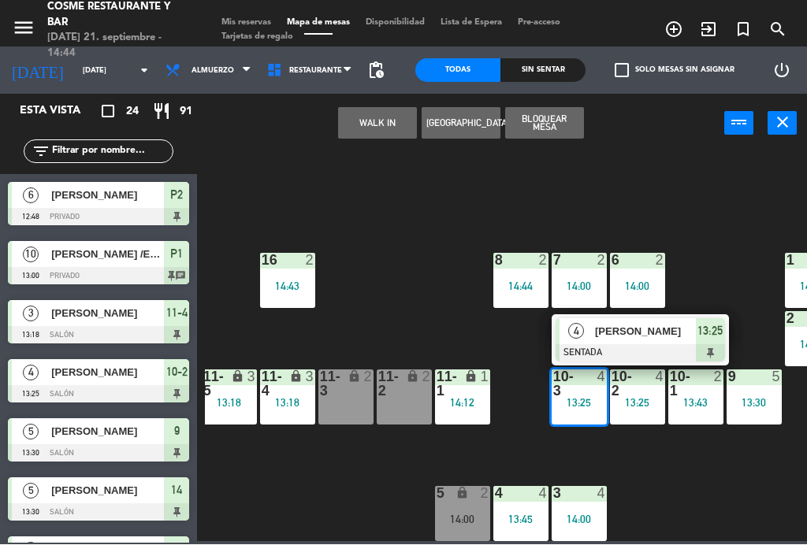
click at [656, 330] on span "[PERSON_NAME]" at bounding box center [645, 332] width 101 height 17
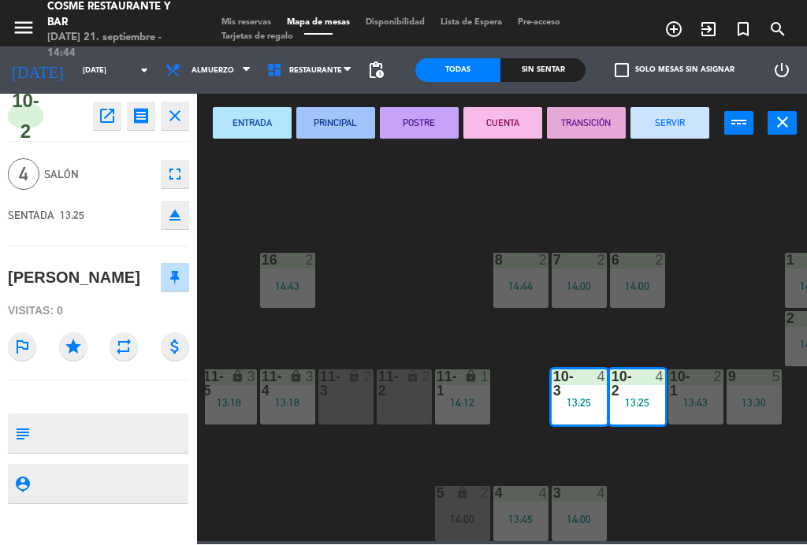
click at [685, 128] on button "SERVIR" at bounding box center [669, 124] width 79 height 32
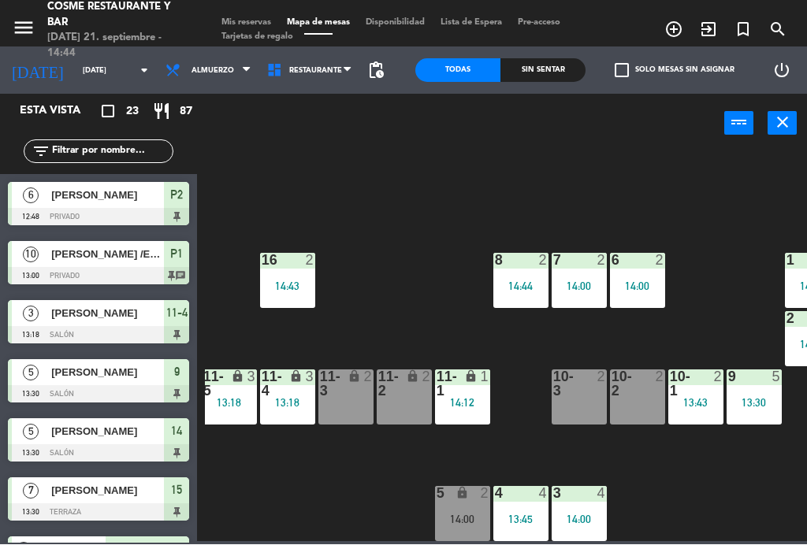
click at [284, 404] on div "13:18" at bounding box center [287, 403] width 55 height 11
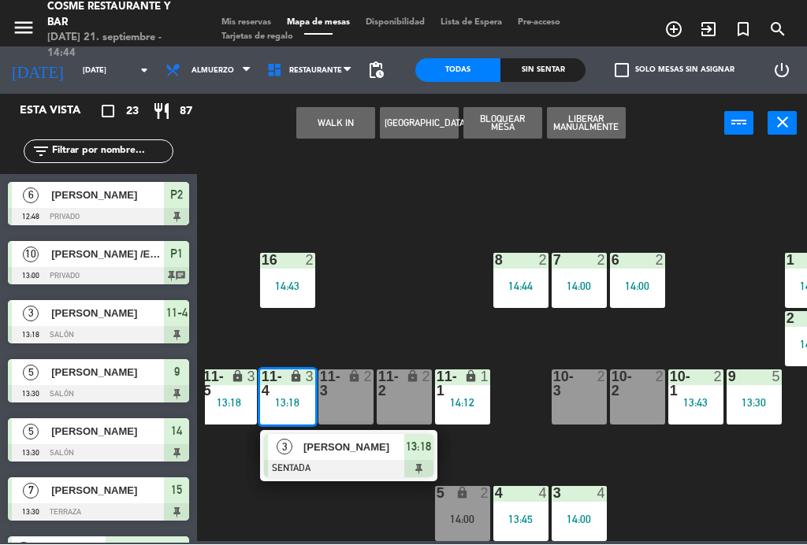
click at [358, 450] on span "[PERSON_NAME]" at bounding box center [353, 448] width 101 height 17
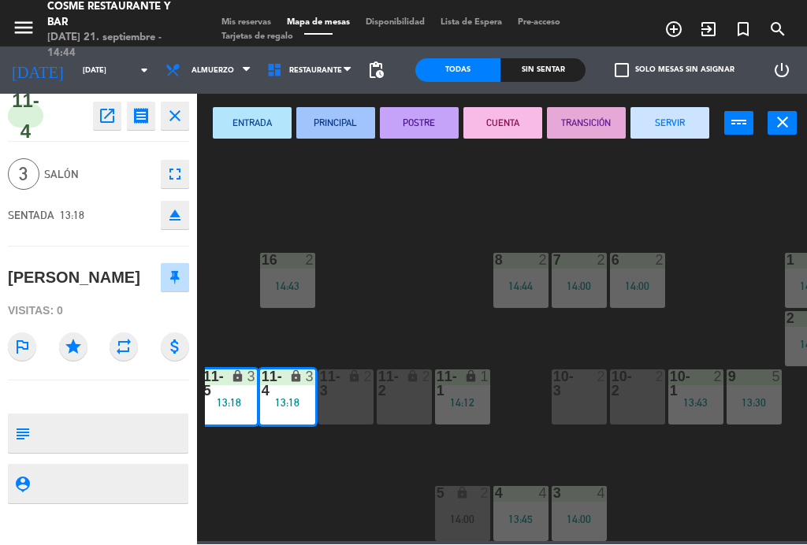
click at [688, 121] on button "SERVIR" at bounding box center [669, 124] width 79 height 32
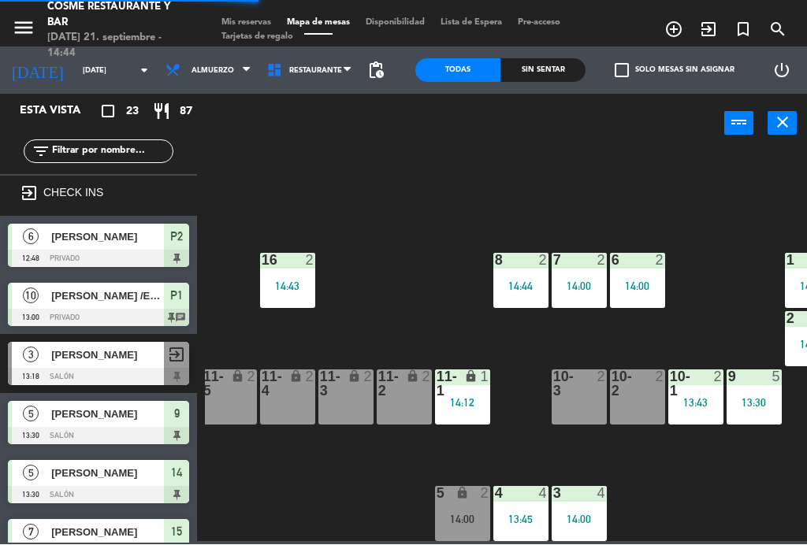
click at [235, 389] on div "lock" at bounding box center [229, 384] width 26 height 28
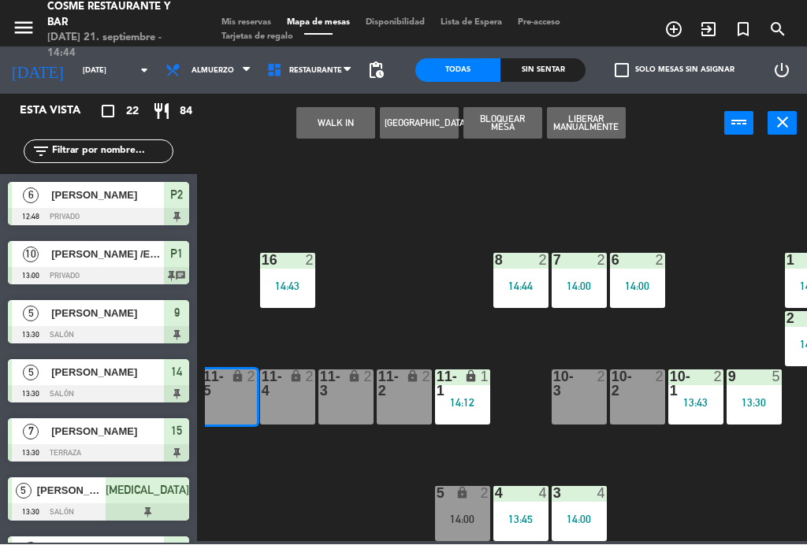
click at [331, 121] on button "WALK IN" at bounding box center [335, 124] width 79 height 32
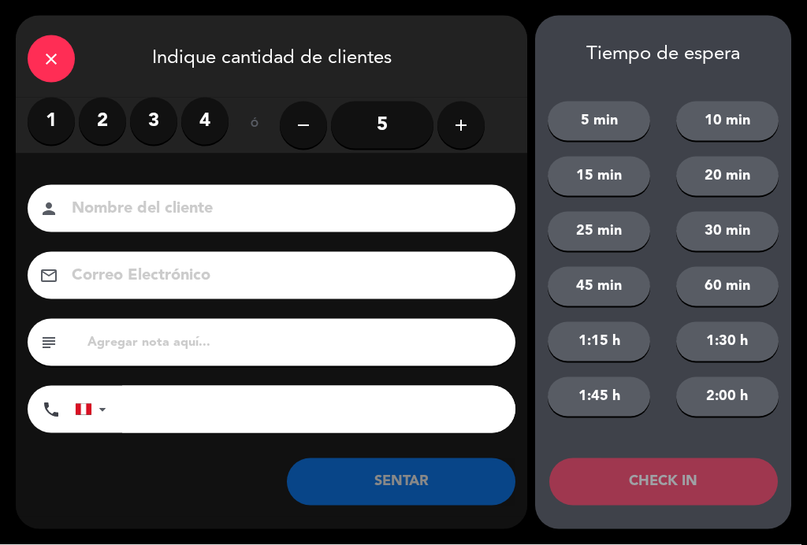
click at [53, 115] on label "1" at bounding box center [51, 121] width 47 height 47
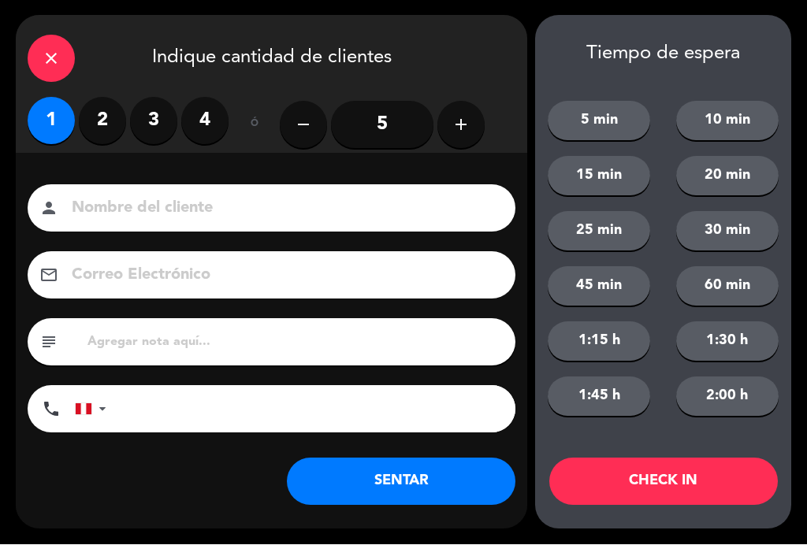
click at [285, 203] on input at bounding box center [282, 209] width 425 height 28
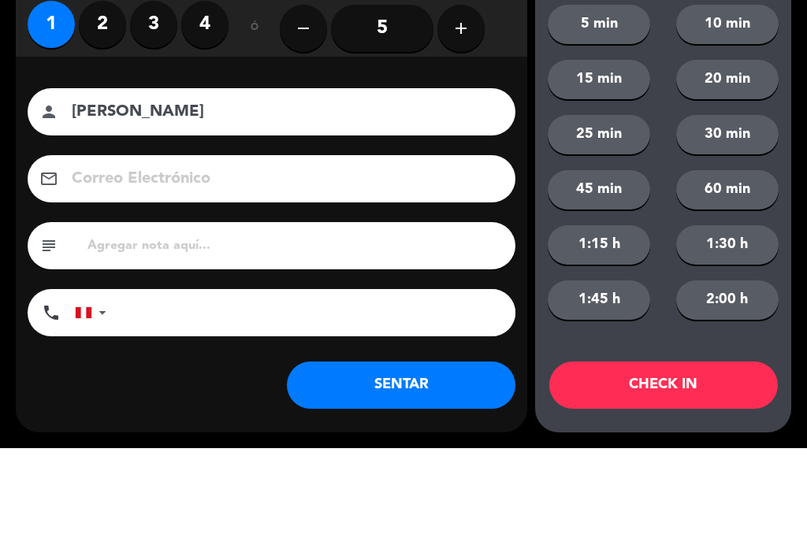
type input "[PERSON_NAME]"
click at [501, 154] on div "Nombre del cliente person [PERSON_NAME] Electrónico email subject phone [GEOGRA…" at bounding box center [271, 335] width 511 height 363
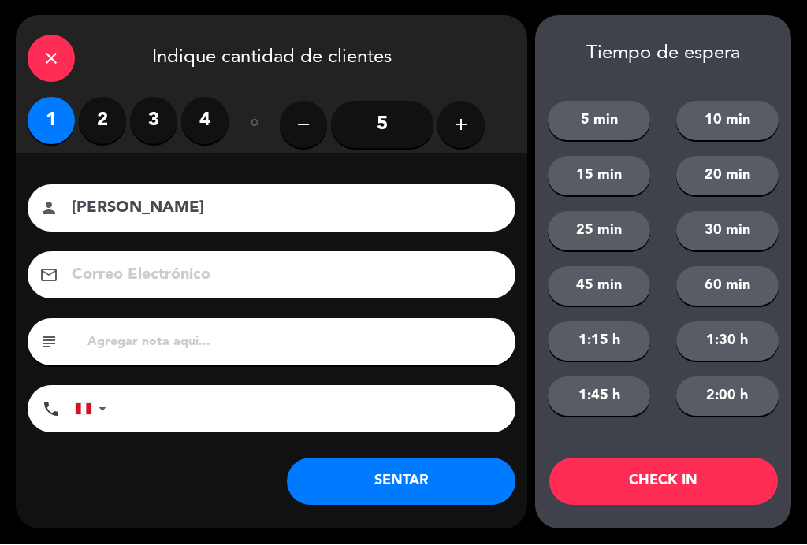
click at [418, 473] on button "SENTAR" at bounding box center [401, 481] width 228 height 47
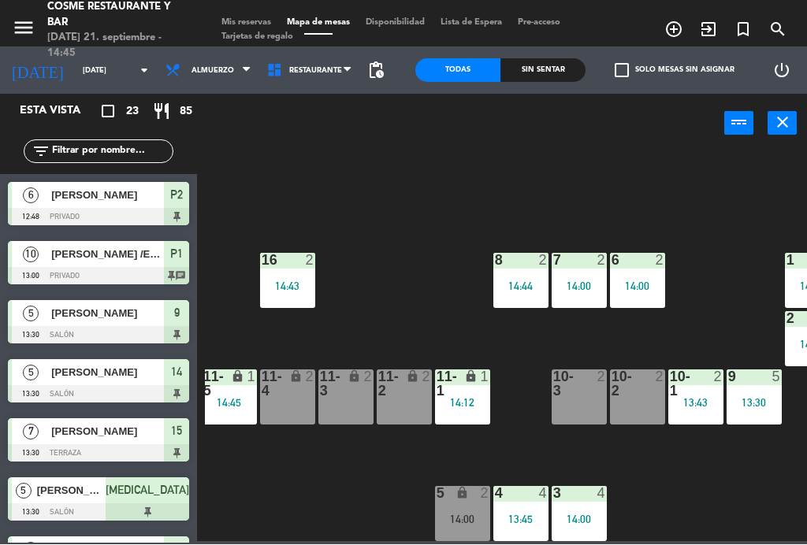
click at [233, 401] on div "14:45" at bounding box center [229, 403] width 55 height 11
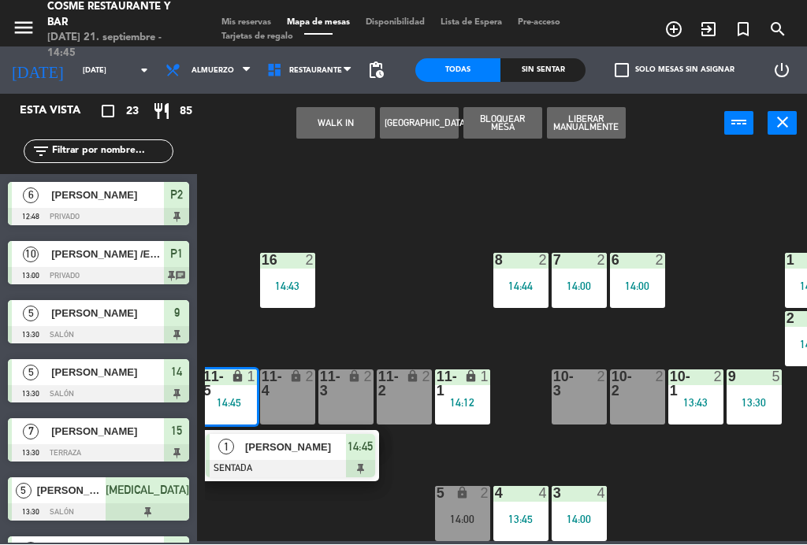
click at [288, 387] on div "lock" at bounding box center [287, 384] width 26 height 28
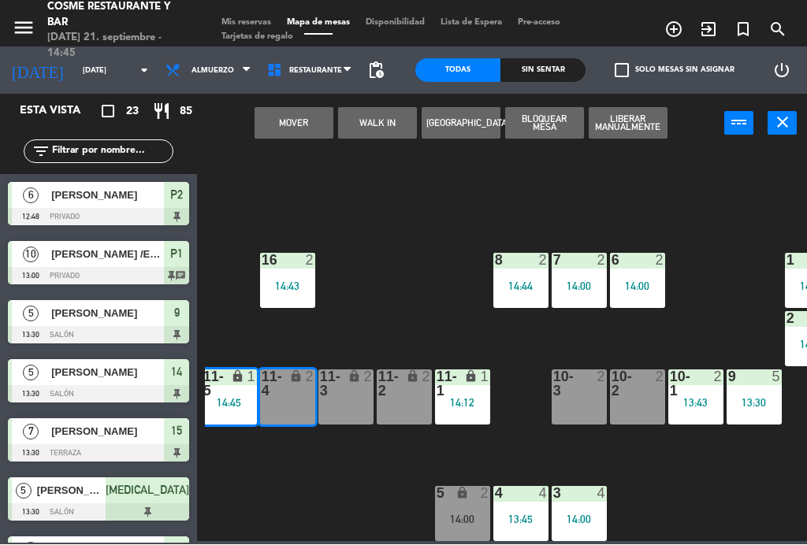
click at [306, 119] on button "Mover" at bounding box center [293, 124] width 79 height 32
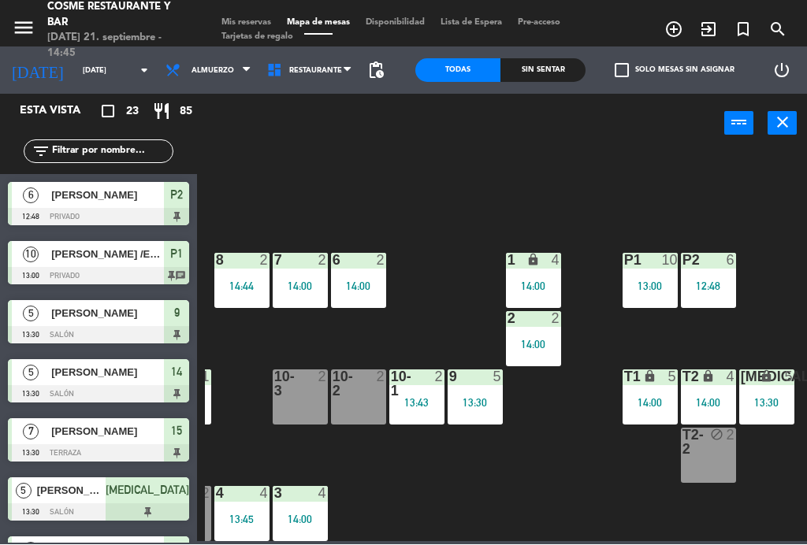
scroll to position [100, 401]
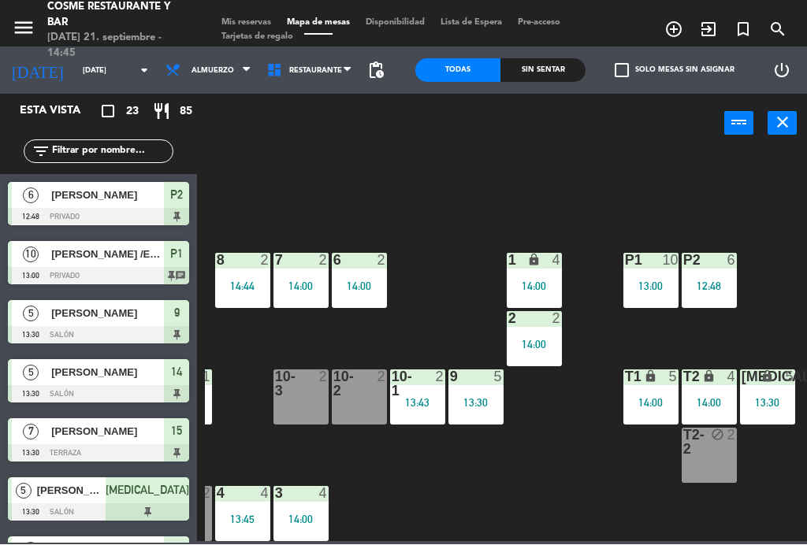
click at [710, 272] on div "P2 6 12:48" at bounding box center [708, 281] width 55 height 55
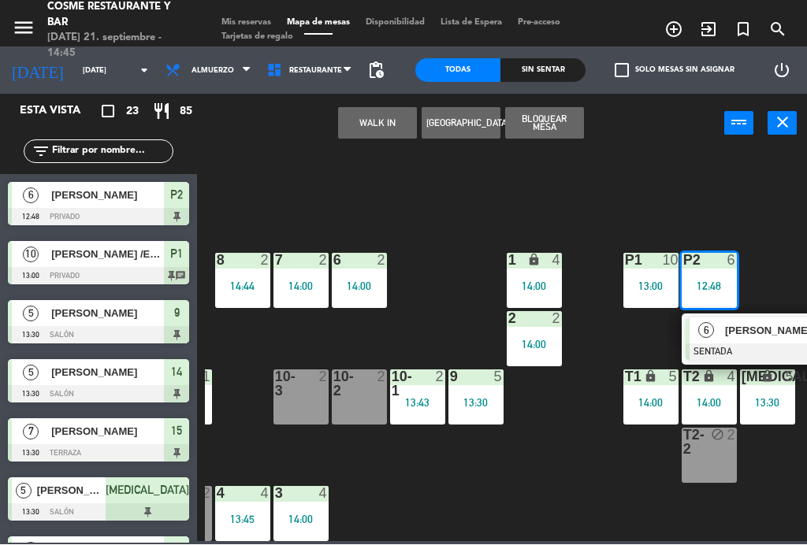
click at [777, 326] on span "[PERSON_NAME]" at bounding box center [775, 331] width 101 height 17
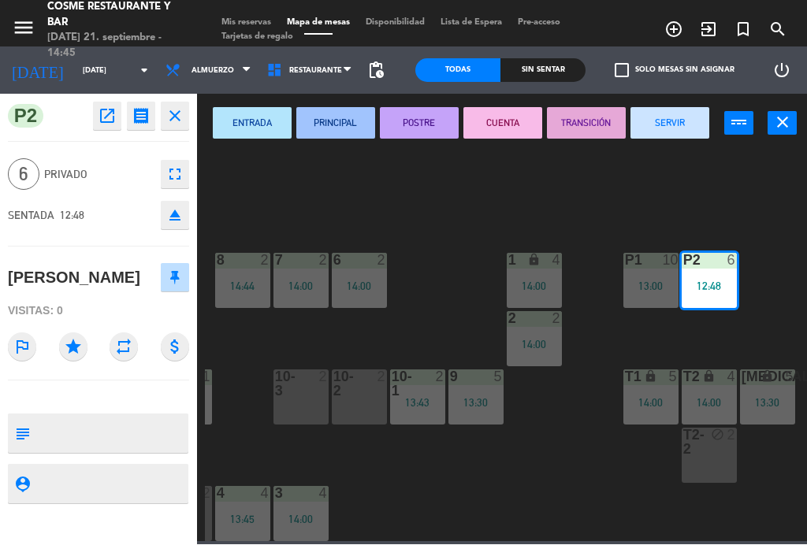
click at [678, 122] on button "SERVIR" at bounding box center [669, 124] width 79 height 32
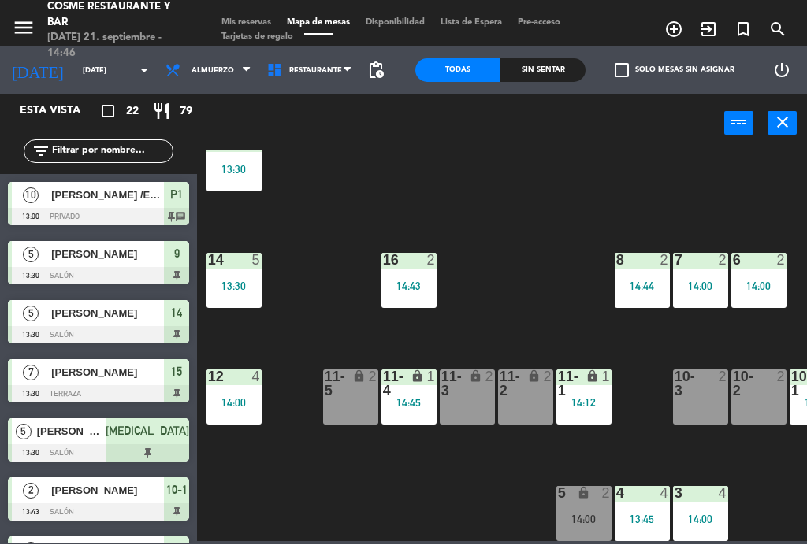
scroll to position [100, 2]
click at [405, 278] on div "16 2 14:43" at bounding box center [408, 281] width 55 height 55
click at [510, 250] on div "B1 lock 3 14:28 B2 lock 3 14:28 B3 lock 3 14:24 B4 lock 3 14:24 15 7 13:30 14 5…" at bounding box center [506, 345] width 602 height 391
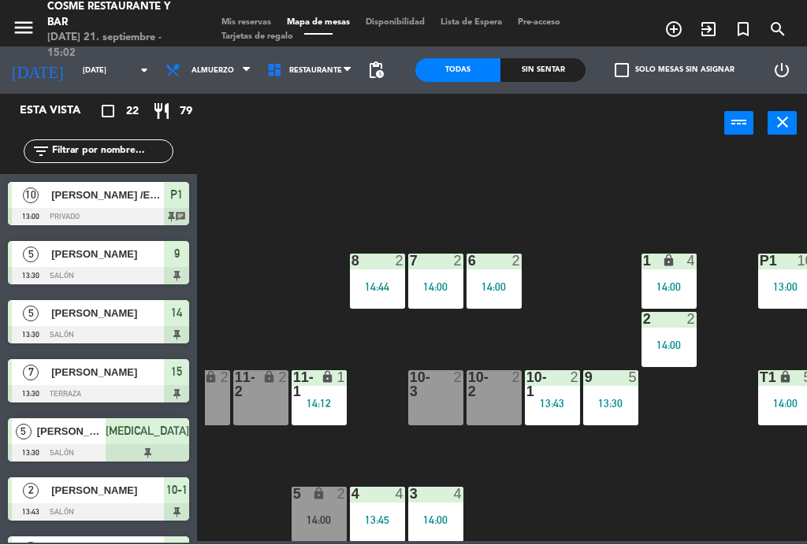
scroll to position [98, 263]
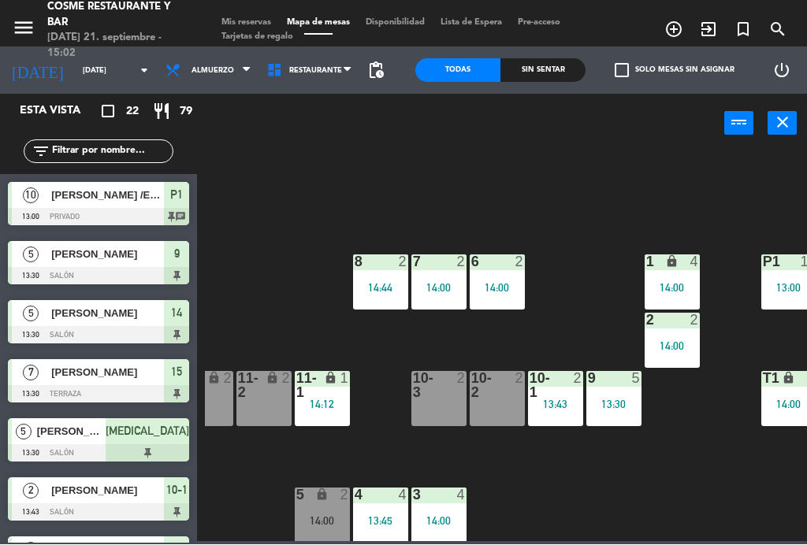
click at [447, 408] on div "10-3 2" at bounding box center [438, 399] width 55 height 55
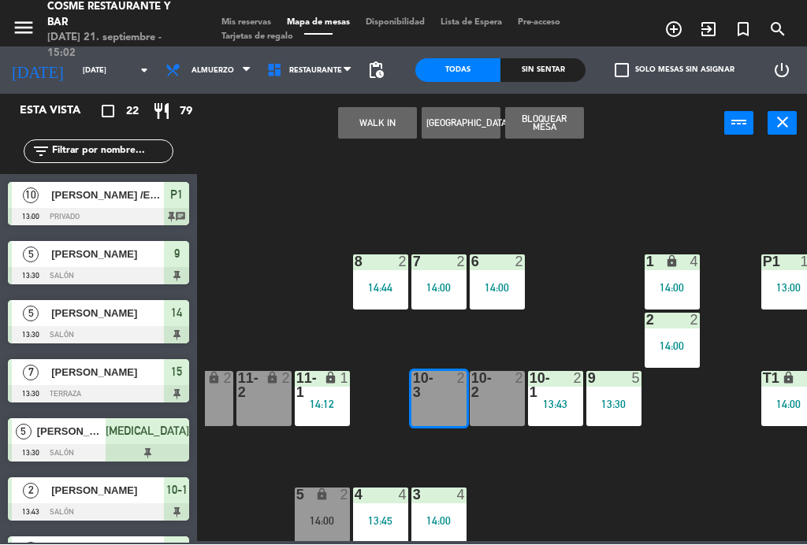
click at [383, 123] on button "WALK IN" at bounding box center [377, 124] width 79 height 32
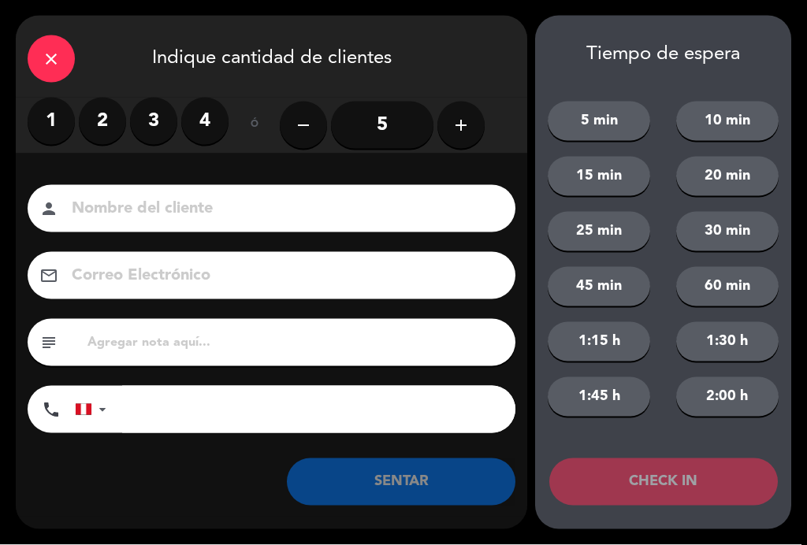
click at [98, 121] on label "2" at bounding box center [102, 121] width 47 height 47
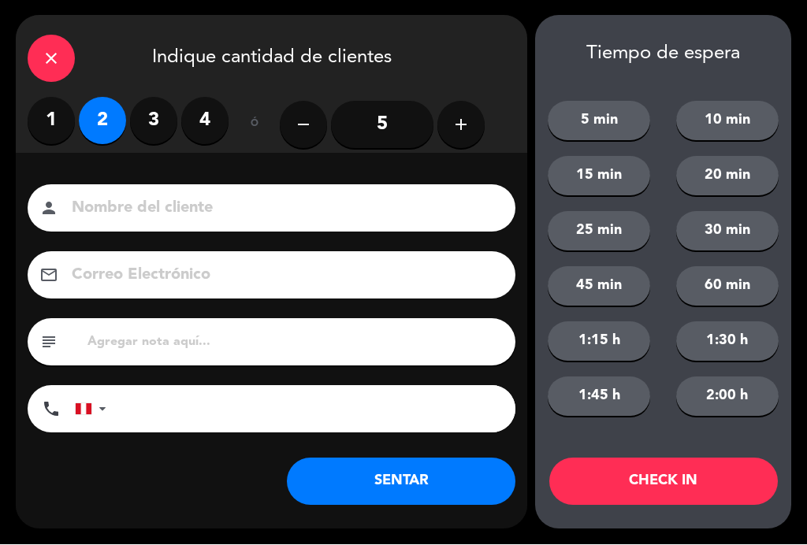
click at [321, 213] on input at bounding box center [282, 209] width 425 height 28
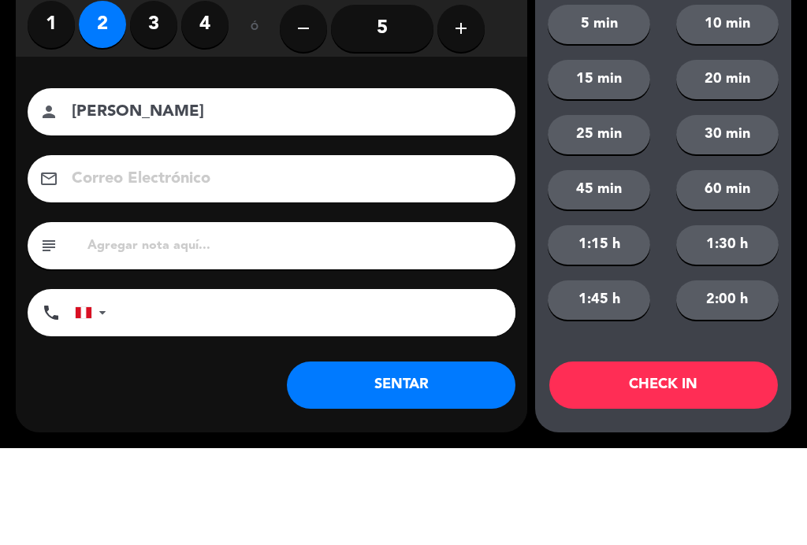
type input "[PERSON_NAME]"
click at [480, 154] on div "Nombre del cliente person [PERSON_NAME] Correo Electrónico email subject phone …" at bounding box center [271, 335] width 511 height 363
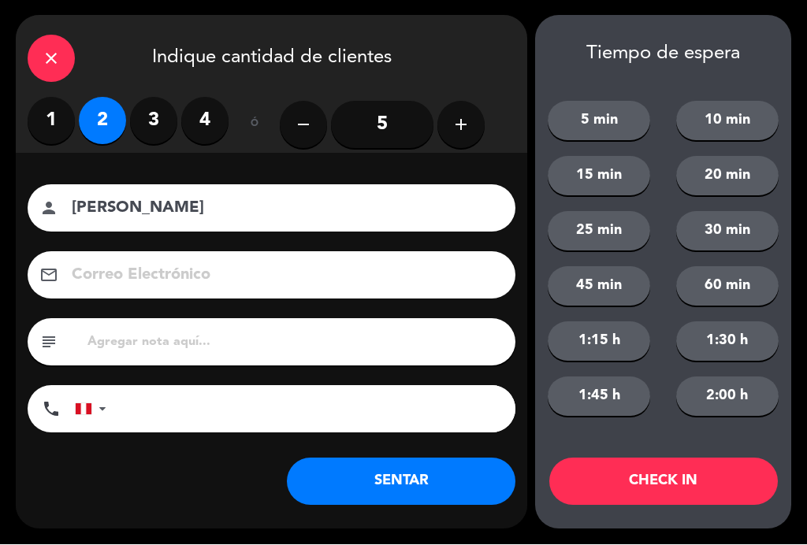
click at [432, 473] on button "SENTAR" at bounding box center [401, 481] width 228 height 47
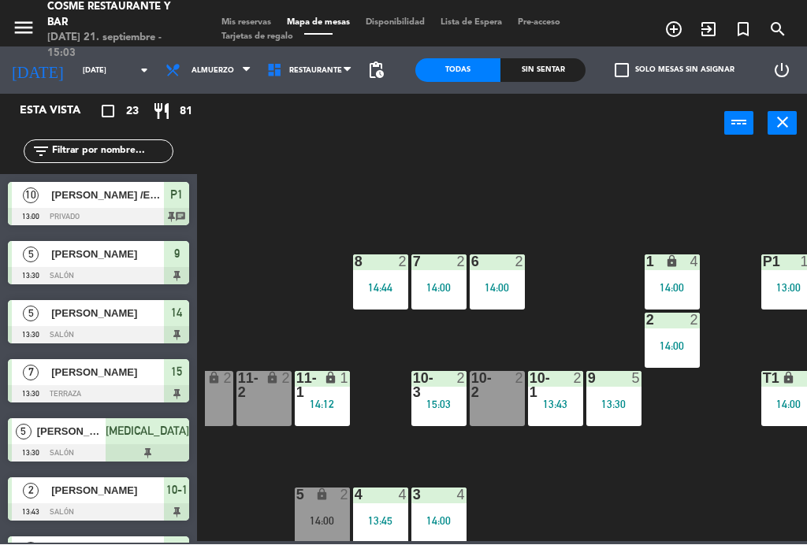
click at [505, 276] on div "6 2 14:00" at bounding box center [496, 282] width 55 height 55
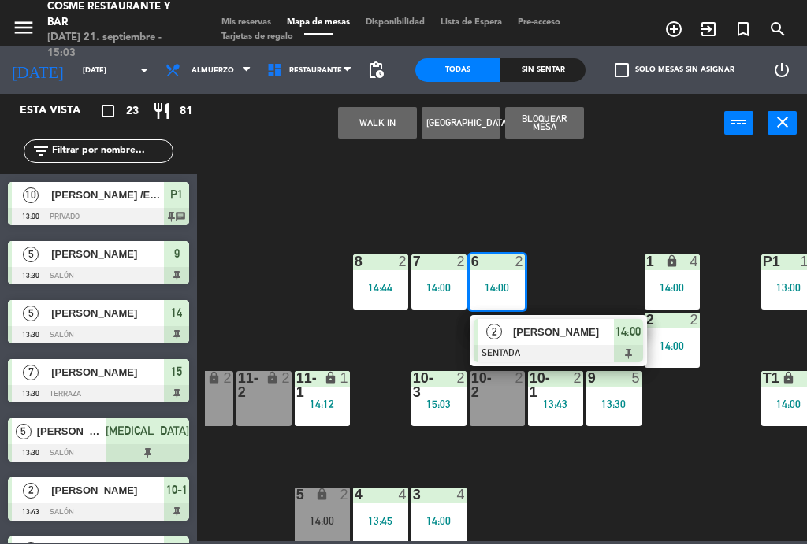
click at [568, 333] on span "[PERSON_NAME]" at bounding box center [563, 333] width 101 height 17
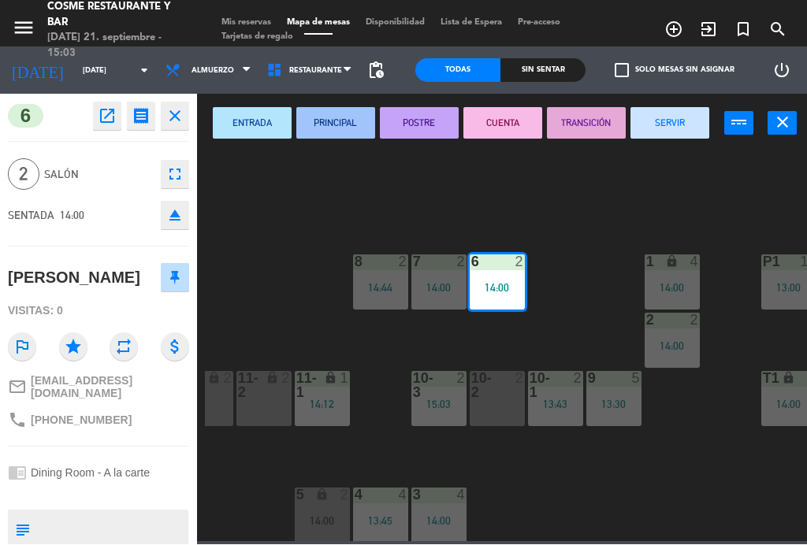
click at [677, 116] on button "SERVIR" at bounding box center [669, 124] width 79 height 32
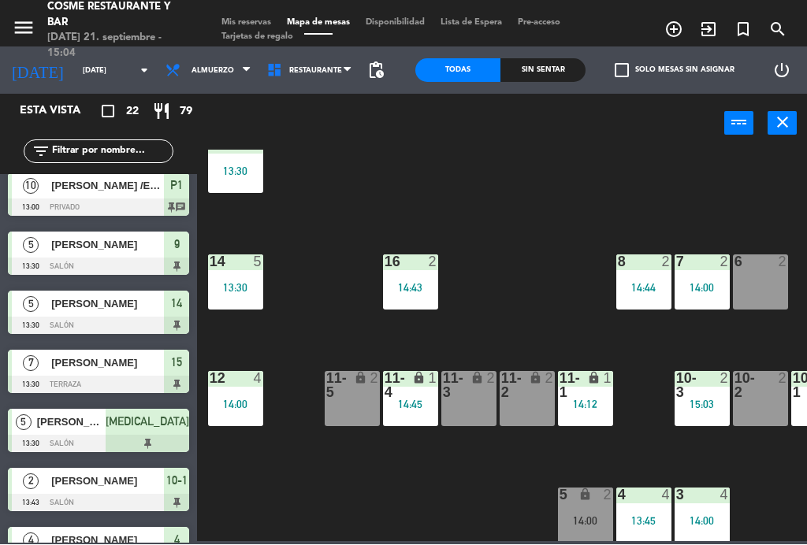
scroll to position [98, 0]
click at [243, 283] on div "13:30" at bounding box center [235, 288] width 55 height 11
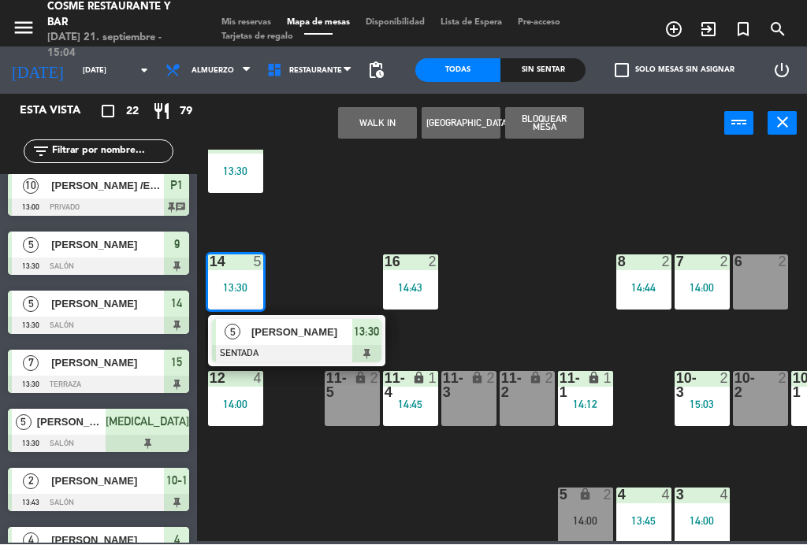
click at [306, 336] on span "[PERSON_NAME]" at bounding box center [301, 333] width 101 height 17
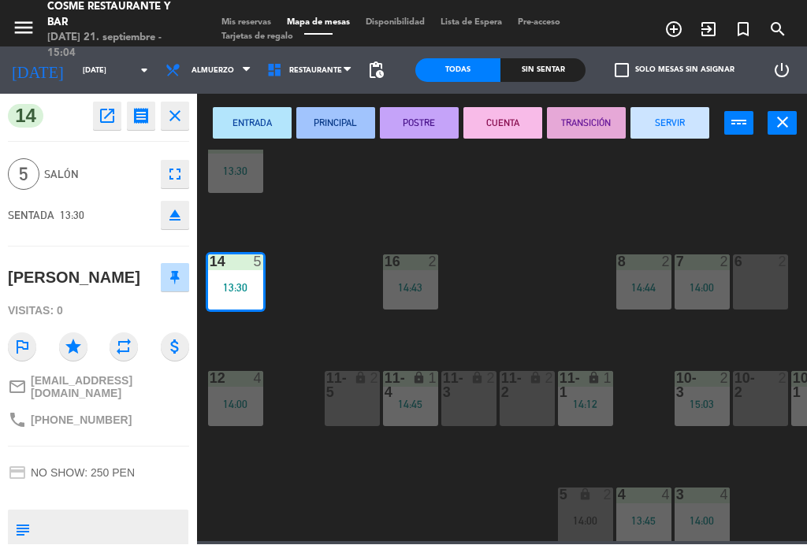
click at [677, 121] on button "SERVIR" at bounding box center [669, 124] width 79 height 32
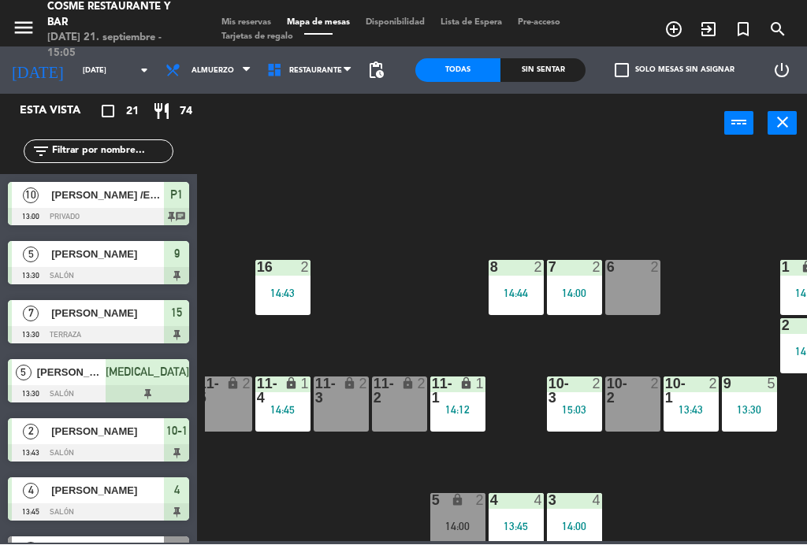
scroll to position [91, 133]
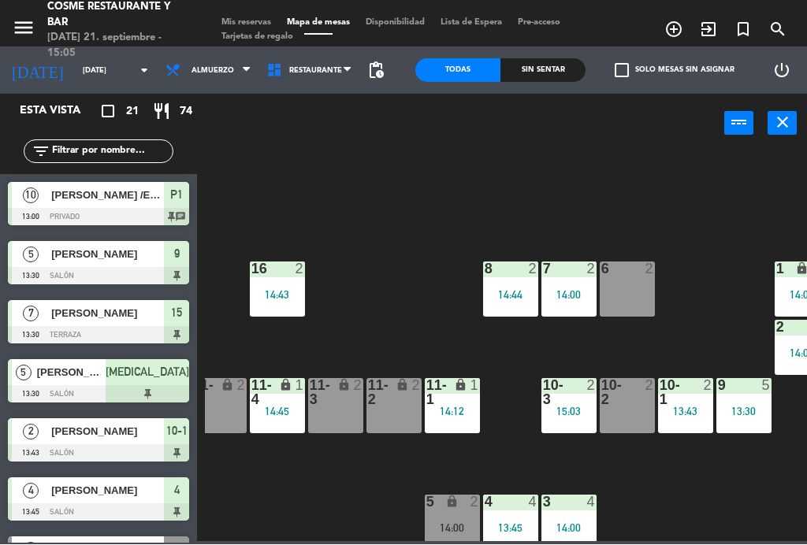
click at [670, 407] on div "13:43" at bounding box center [685, 411] width 55 height 11
click at [388, 210] on div "B1 lock 3 14:28 B2 lock 3 14:28 B3 lock 3 14:24 B4 lock 3 14:24 15 7 13:30 14 5…" at bounding box center [506, 345] width 602 height 391
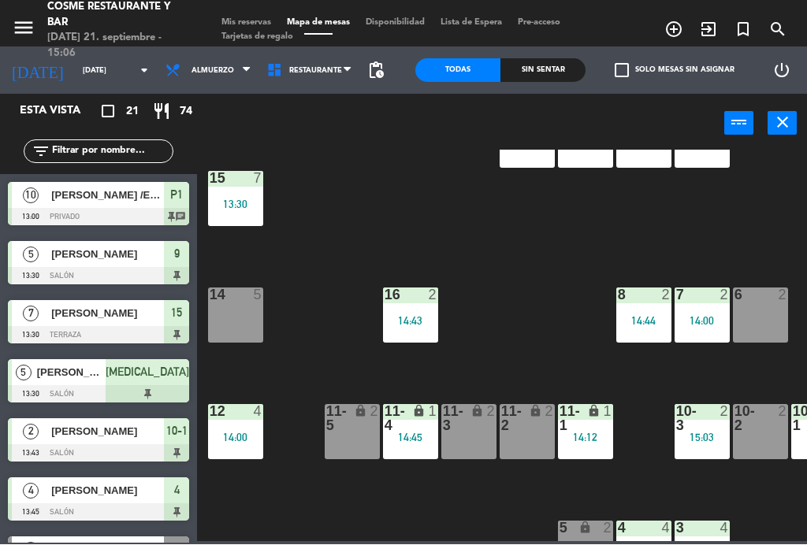
scroll to position [65, 0]
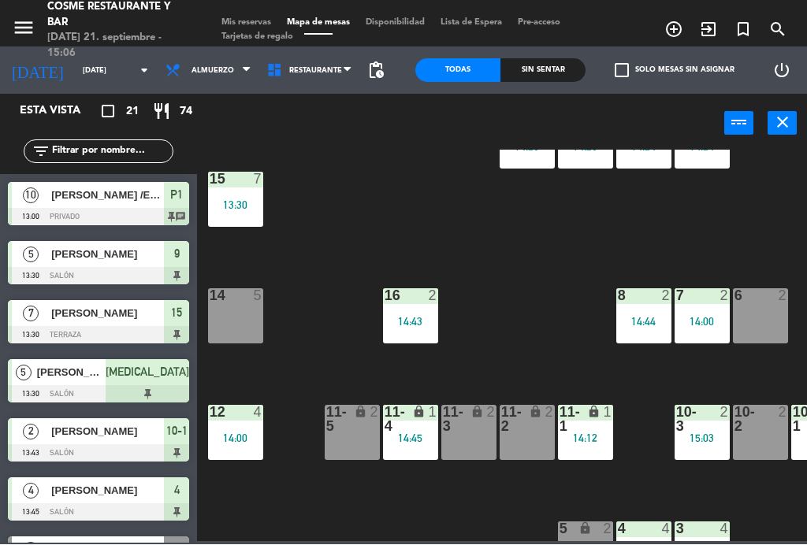
click at [242, 417] on div at bounding box center [235, 413] width 26 height 14
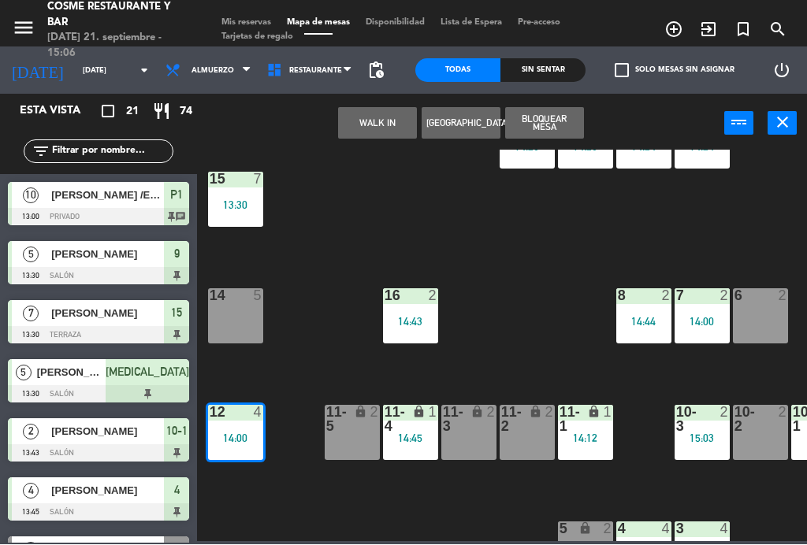
click at [217, 421] on div "12 4 14:00" at bounding box center [235, 433] width 55 height 55
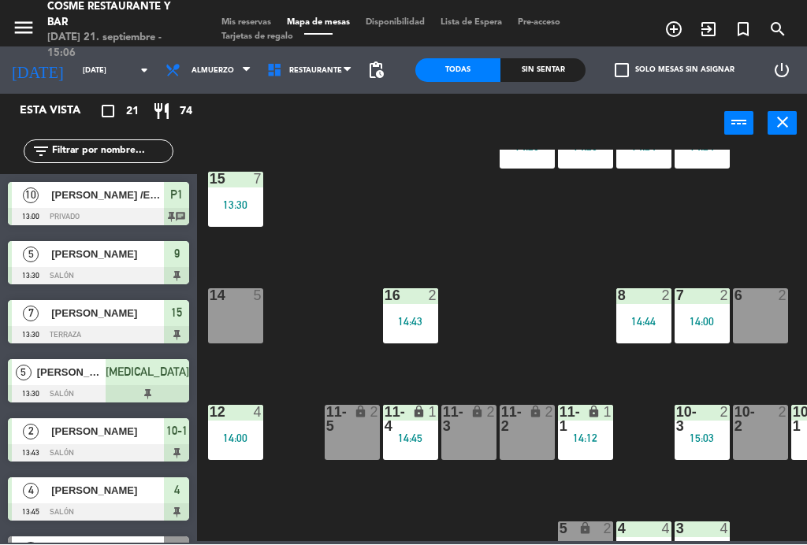
click at [213, 436] on div "14:00" at bounding box center [235, 438] width 55 height 11
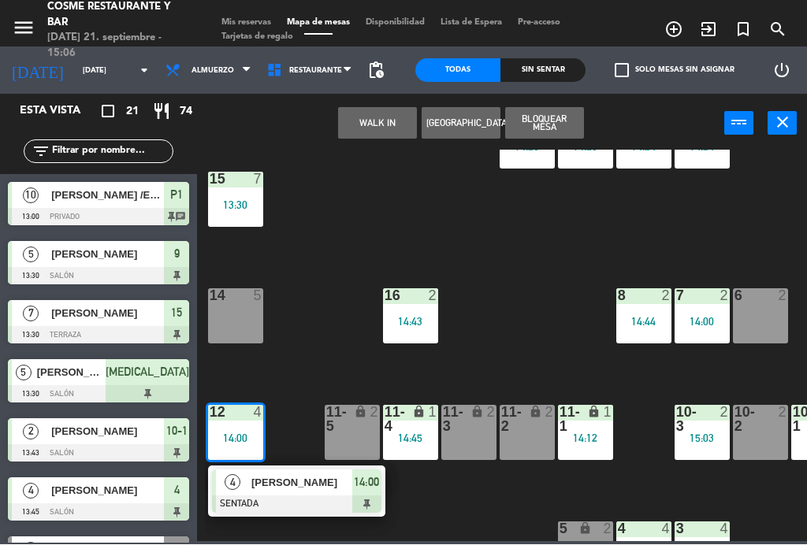
click at [241, 428] on div "12 4 14:00" at bounding box center [235, 433] width 55 height 55
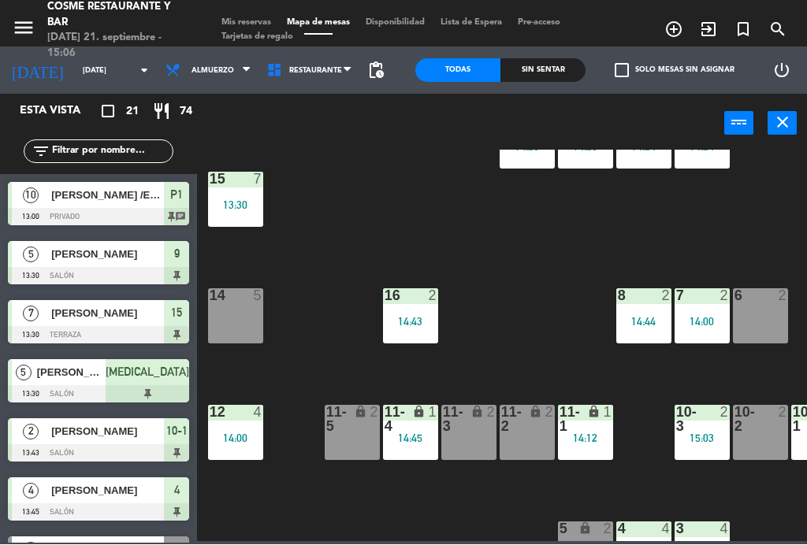
click at [233, 440] on div "14:00" at bounding box center [235, 438] width 55 height 11
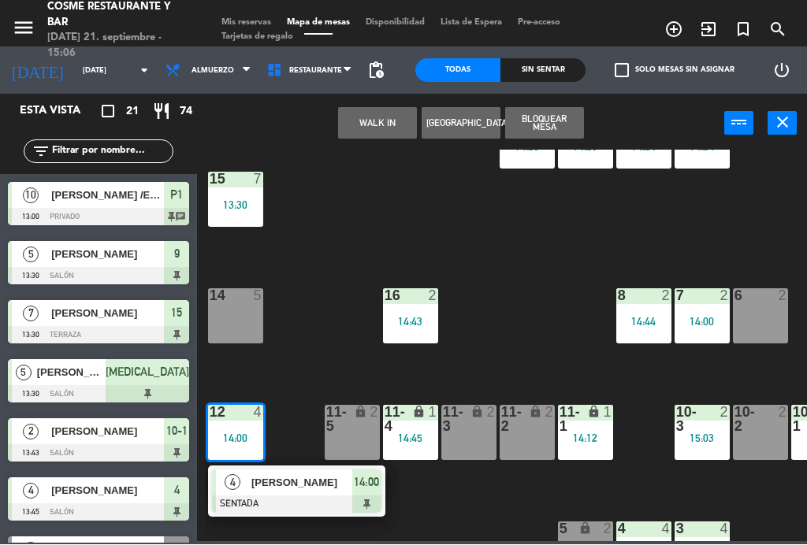
click at [279, 488] on span "[PERSON_NAME]" at bounding box center [301, 483] width 101 height 17
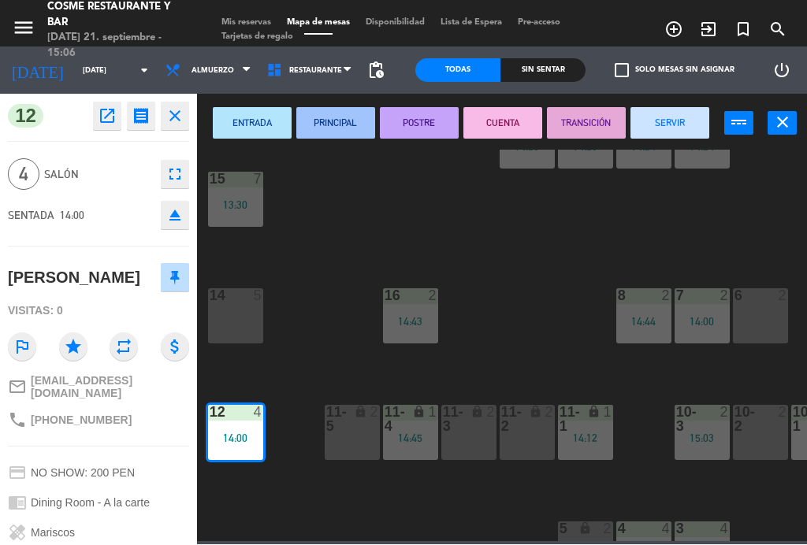
click at [683, 125] on button "SERVIR" at bounding box center [669, 124] width 79 height 32
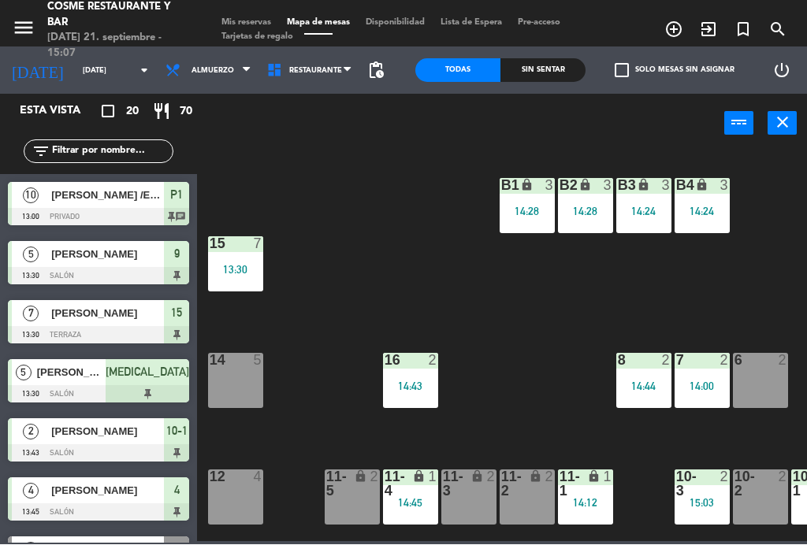
scroll to position [0, 0]
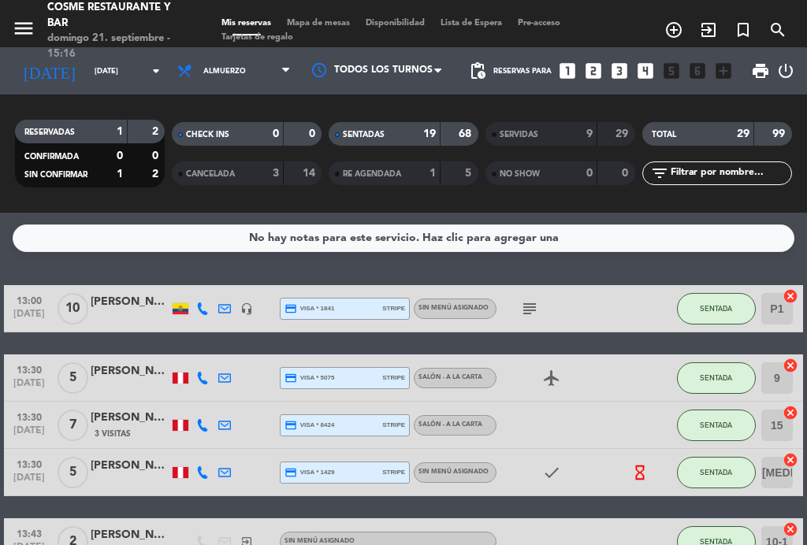
click at [87, 68] on input "[DATE]" at bounding box center [138, 71] width 103 height 24
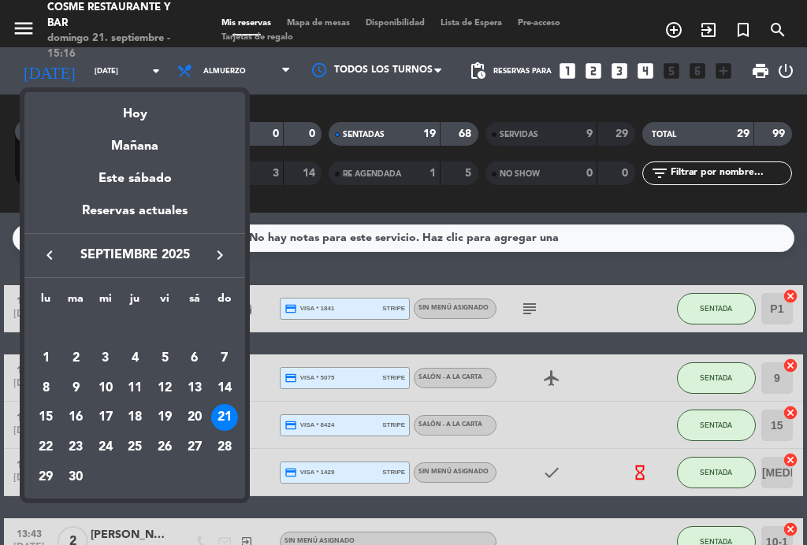
click at [48, 441] on div "22" at bounding box center [45, 447] width 27 height 27
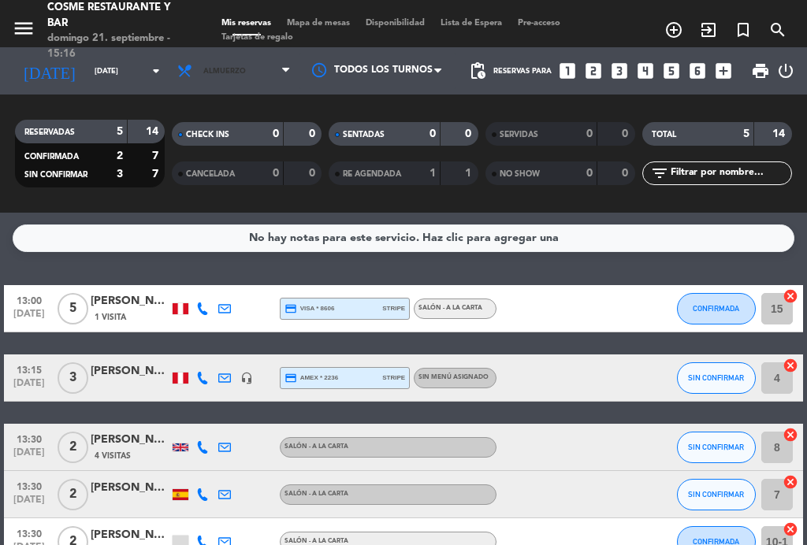
click at [221, 73] on span "Almuerzo" at bounding box center [224, 71] width 43 height 9
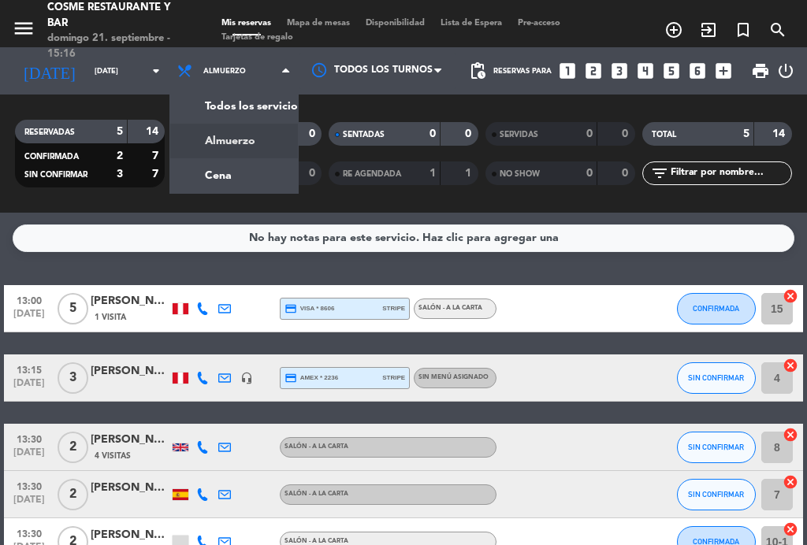
click at [231, 181] on div "menu [PERSON_NAME] Restaurante y Bar [DATE] 21. septiembre - 15:16 Mis reservas…" at bounding box center [403, 106] width 807 height 213
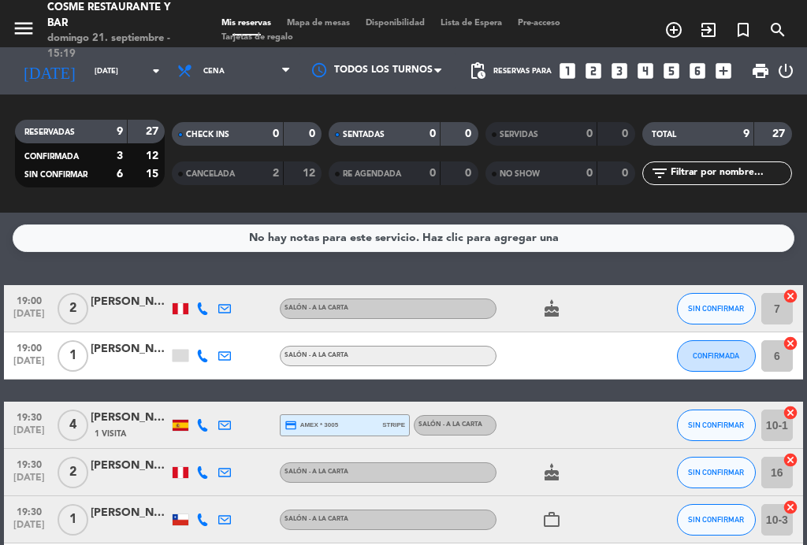
click at [87, 62] on input "[DATE]" at bounding box center [138, 71] width 103 height 24
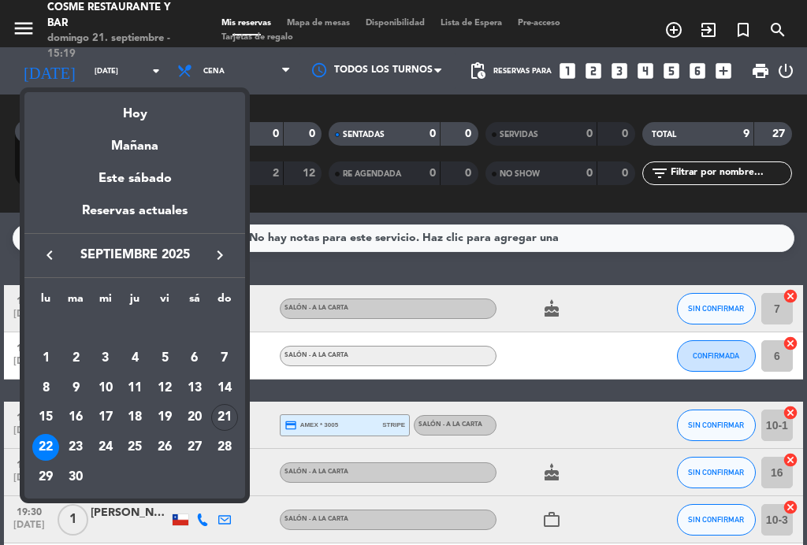
click at [223, 417] on div "21" at bounding box center [224, 417] width 27 height 27
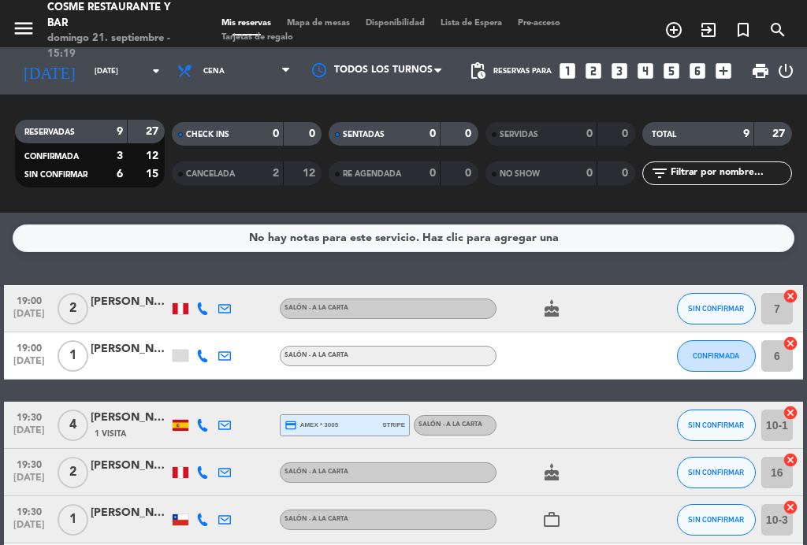
type input "[DATE]"
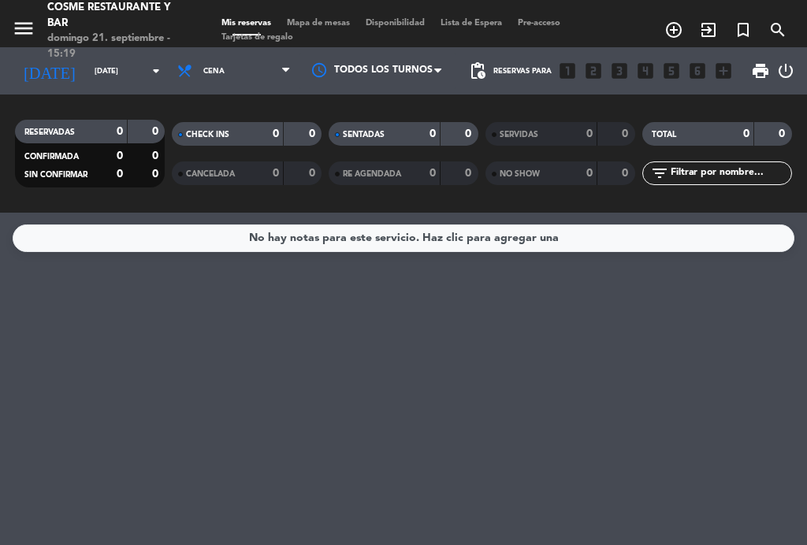
click at [187, 62] on span "Cena" at bounding box center [233, 71] width 129 height 35
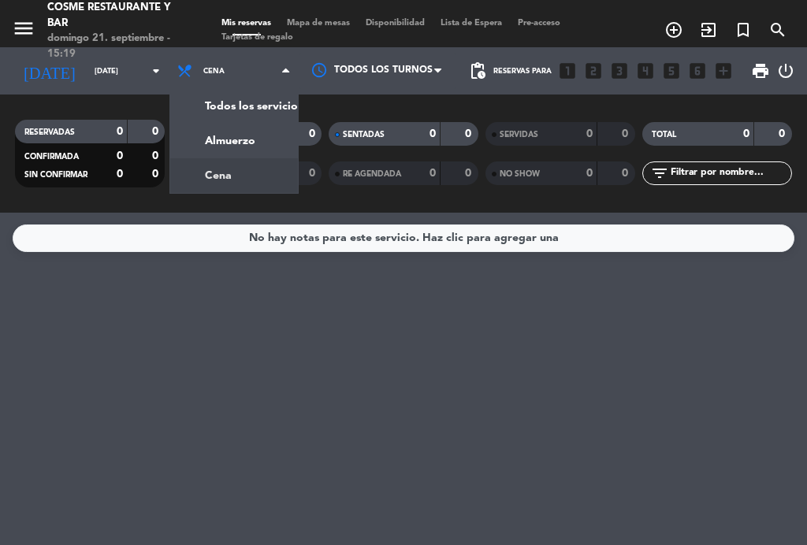
click at [198, 138] on div "menu [PERSON_NAME] Restaurante y Bar [DATE] 21. septiembre - 15:19 Mis reservas…" at bounding box center [403, 106] width 807 height 213
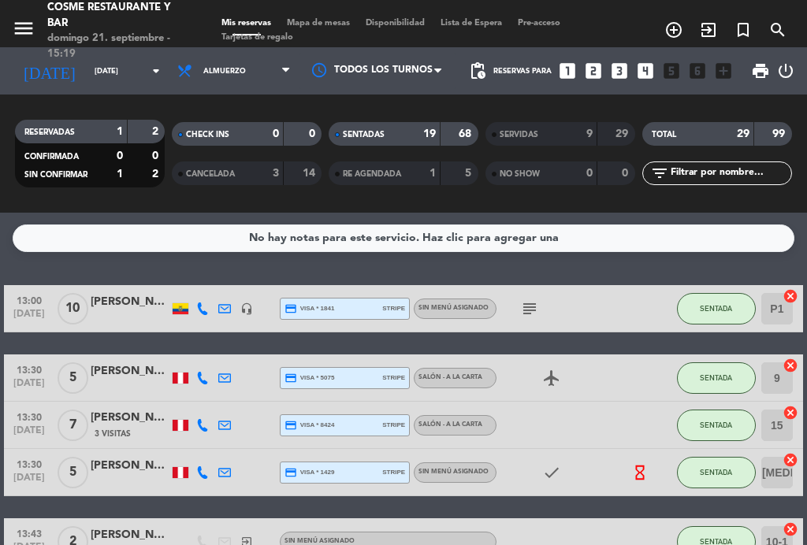
click at [323, 13] on div "menu [PERSON_NAME] Restaurante y Bar [DATE] 21. septiembre - 15:19 Mis reservas…" at bounding box center [403, 23] width 807 height 47
click at [335, 23] on span "Mapa de mesas" at bounding box center [318, 23] width 79 height 9
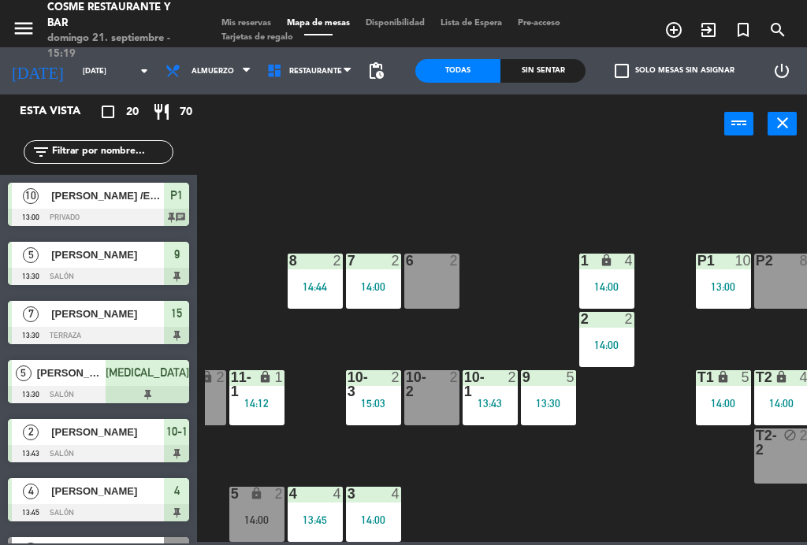
scroll to position [100, 329]
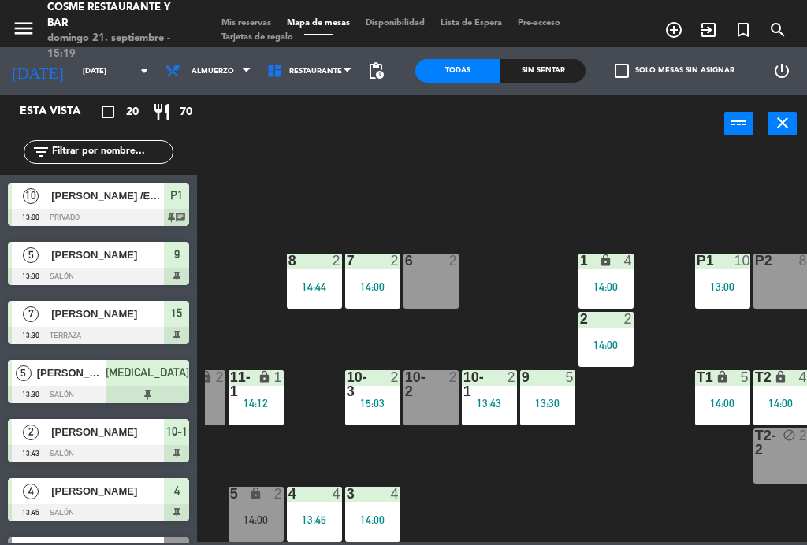
click at [546, 399] on div "13:30" at bounding box center [547, 403] width 55 height 11
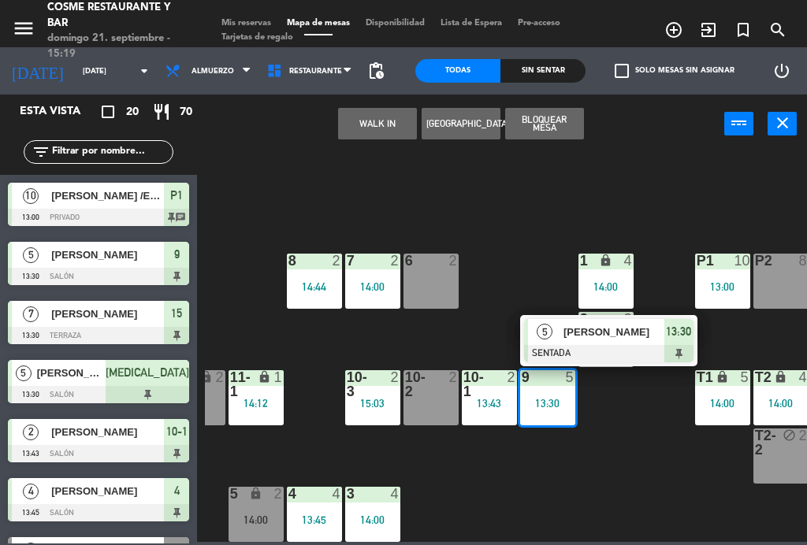
click at [596, 345] on div at bounding box center [608, 353] width 169 height 17
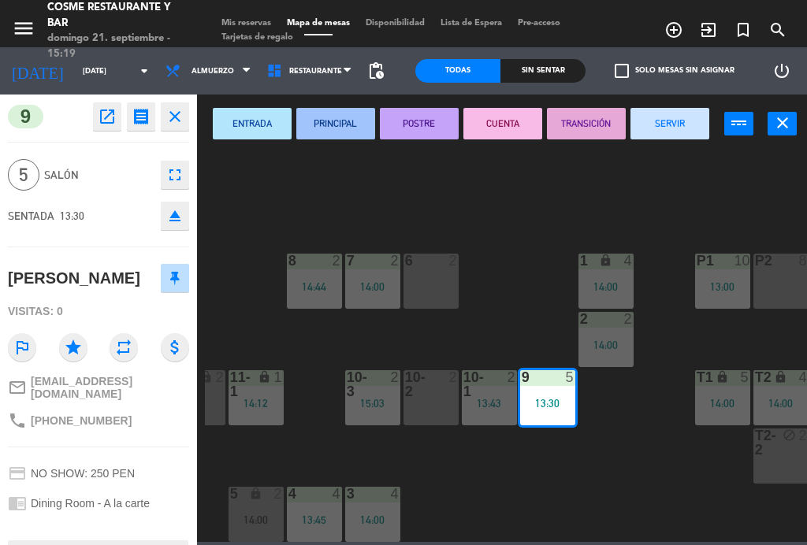
click at [680, 126] on button "SERVIR" at bounding box center [669, 124] width 79 height 32
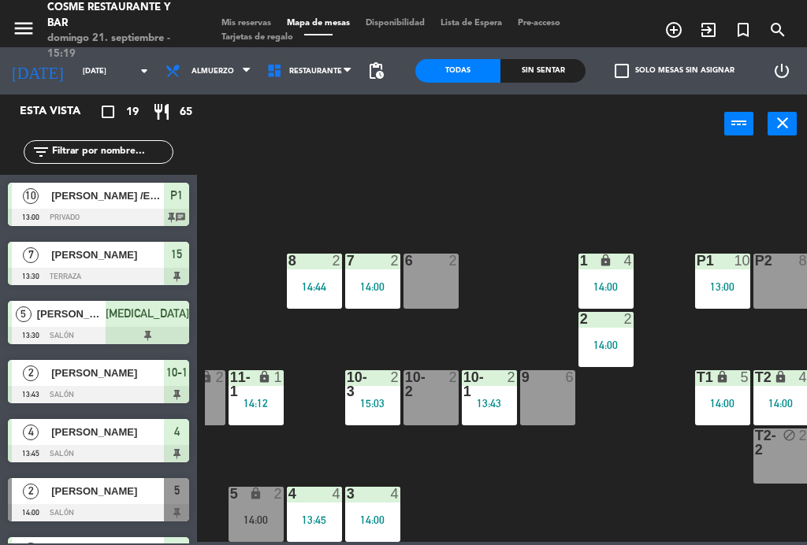
click at [483, 398] on div "13:43" at bounding box center [489, 403] width 55 height 11
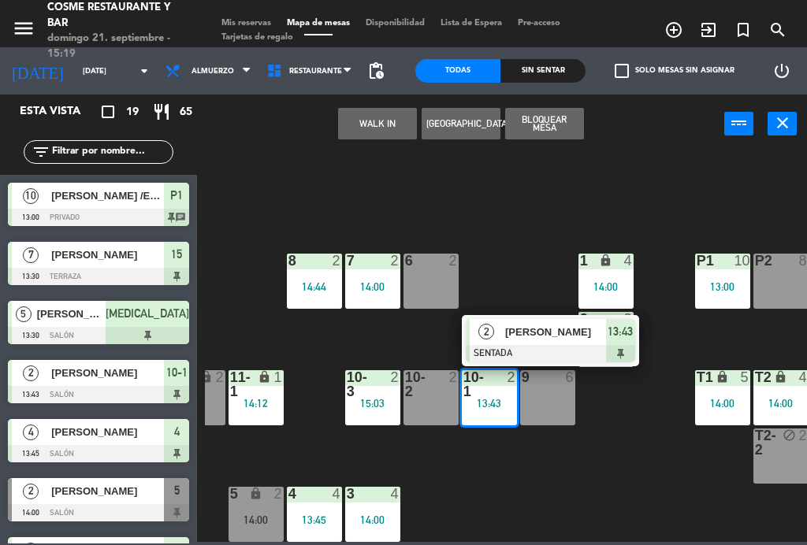
click at [552, 332] on span "[PERSON_NAME]" at bounding box center [555, 332] width 101 height 17
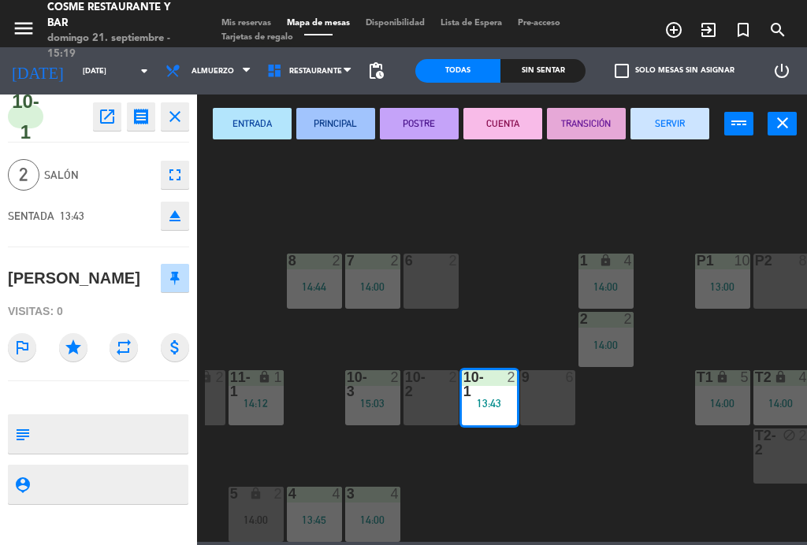
click at [677, 124] on button "SERVIR" at bounding box center [669, 124] width 79 height 32
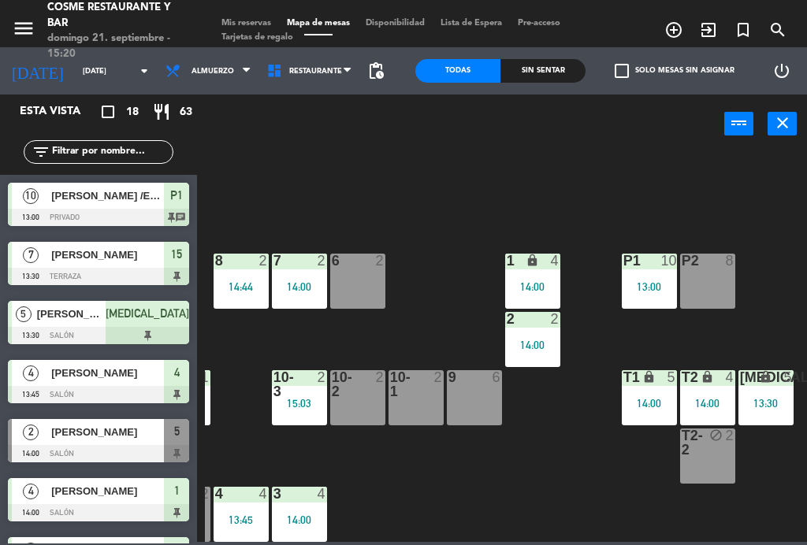
scroll to position [100, 401]
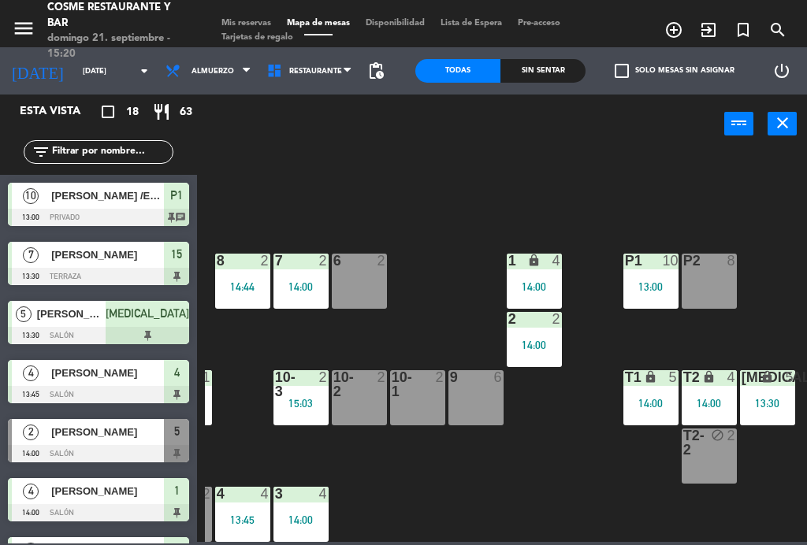
click at [776, 398] on div "13:30" at bounding box center [767, 403] width 55 height 11
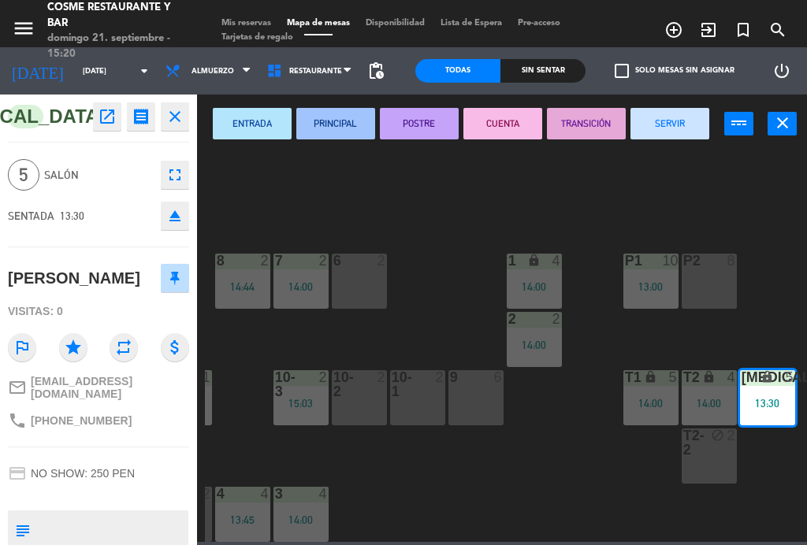
click at [684, 133] on button "SERVIR" at bounding box center [669, 124] width 79 height 32
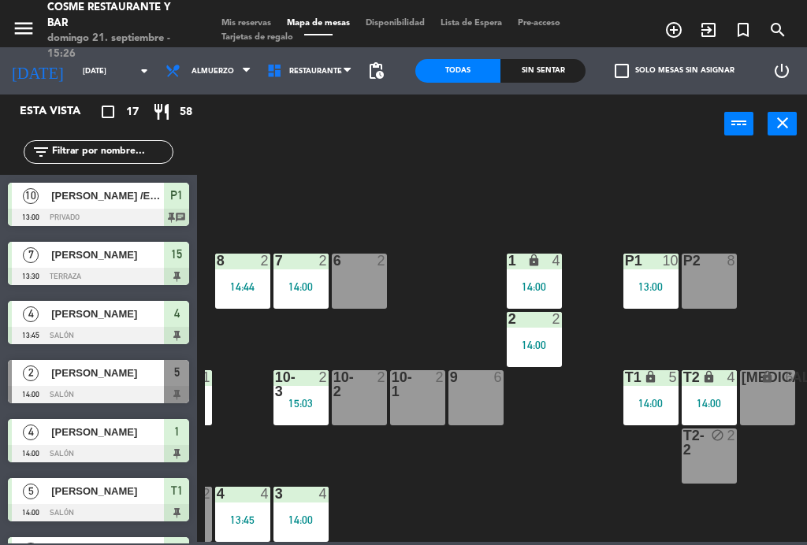
click at [538, 281] on div "14:00" at bounding box center [533, 286] width 55 height 11
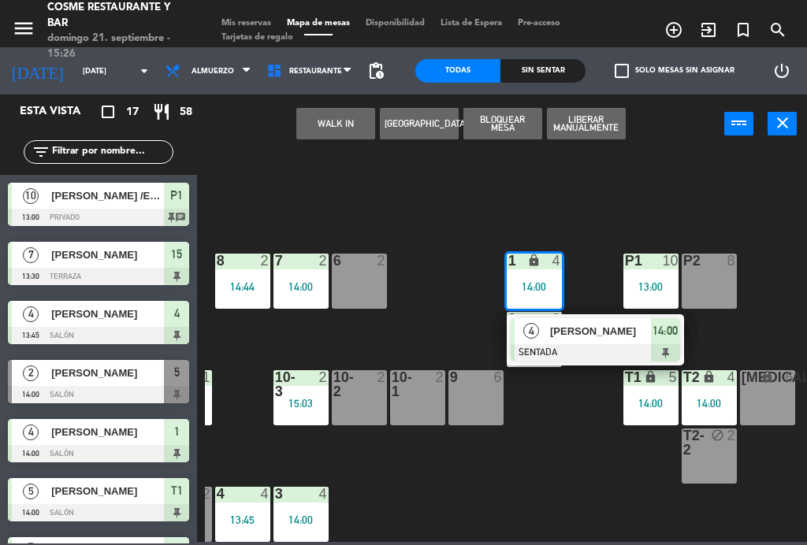
click at [603, 328] on span "[PERSON_NAME]" at bounding box center [600, 331] width 101 height 17
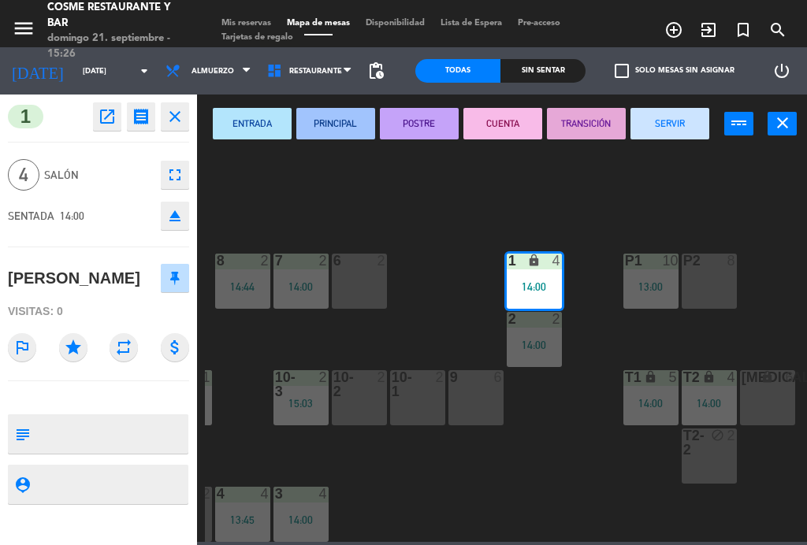
click at [671, 124] on button "SERVIR" at bounding box center [669, 124] width 79 height 32
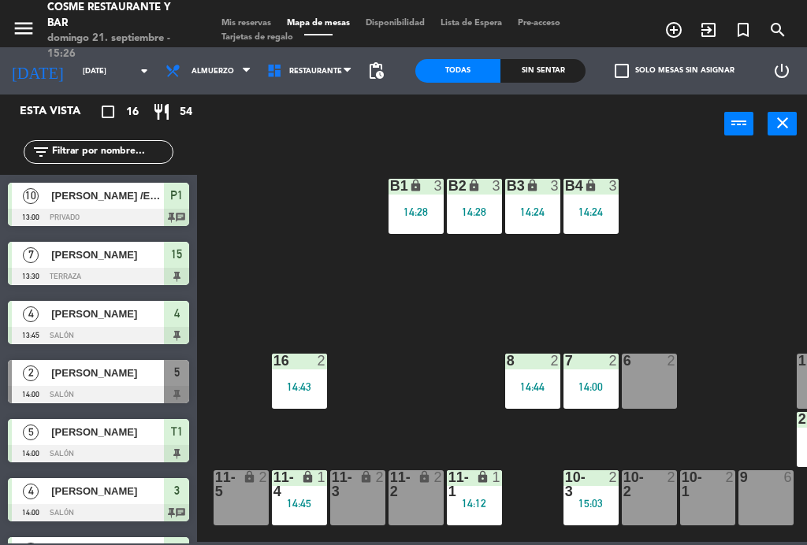
scroll to position [0, 109]
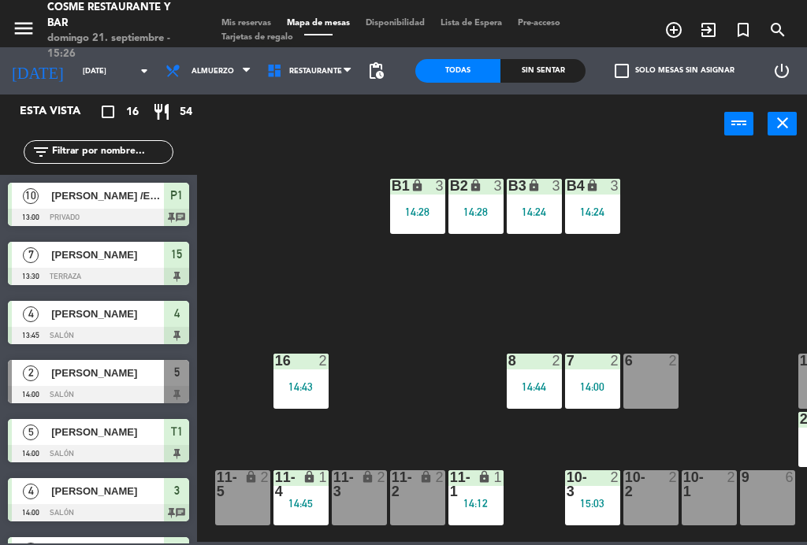
click at [435, 206] on div "14:28" at bounding box center [417, 212] width 55 height 12
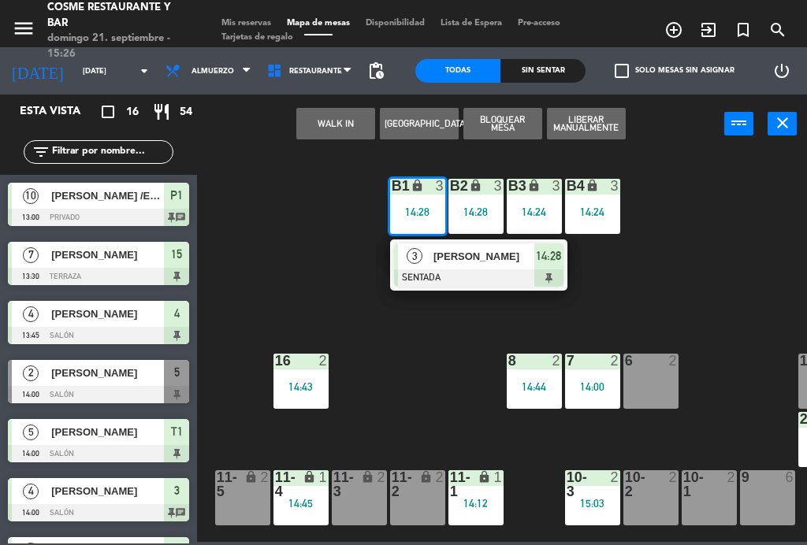
click at [477, 260] on span "[PERSON_NAME]" at bounding box center [483, 256] width 101 height 17
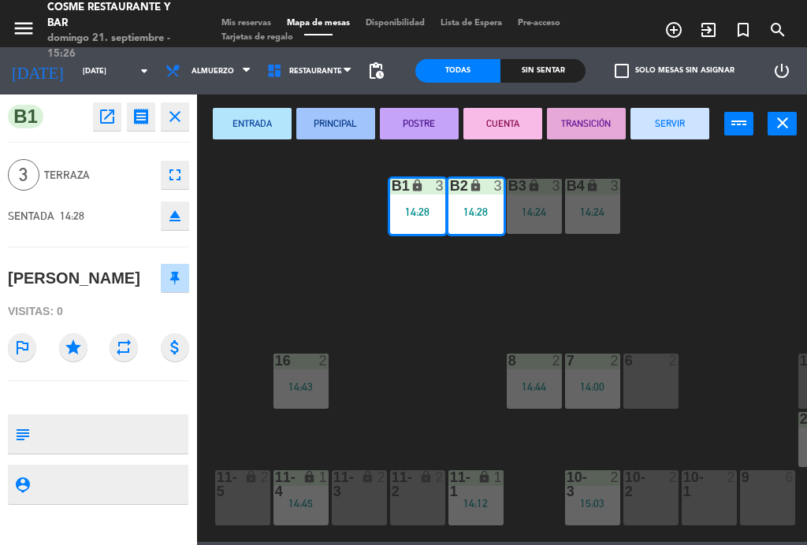
click at [686, 122] on button "SERVIR" at bounding box center [669, 124] width 79 height 32
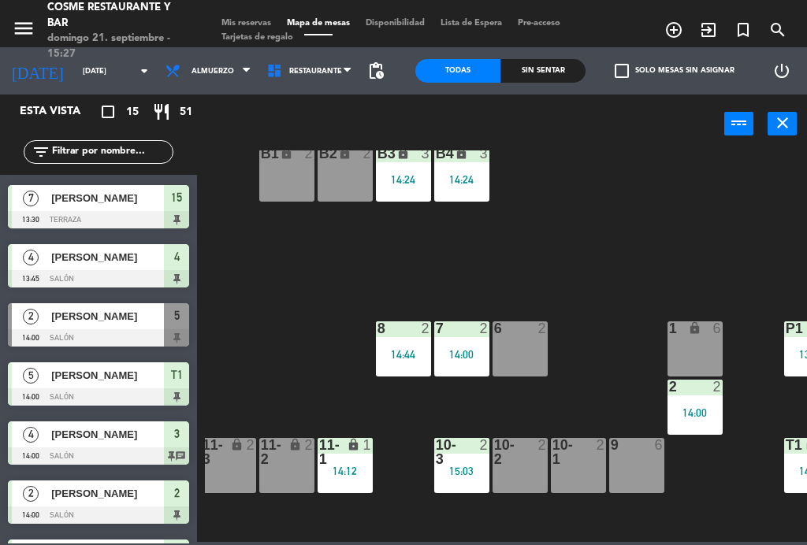
scroll to position [32, 240]
click at [528, 346] on div "6 2" at bounding box center [519, 348] width 55 height 55
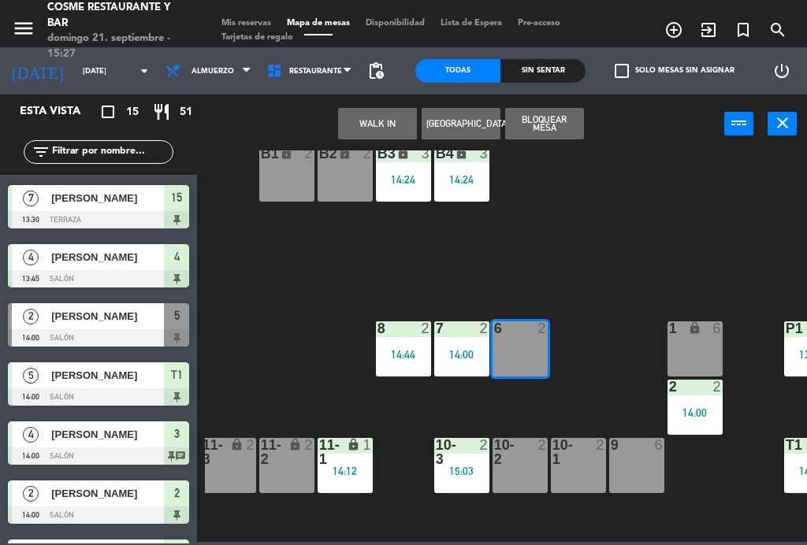
click at [384, 124] on button "WALK IN" at bounding box center [377, 124] width 79 height 32
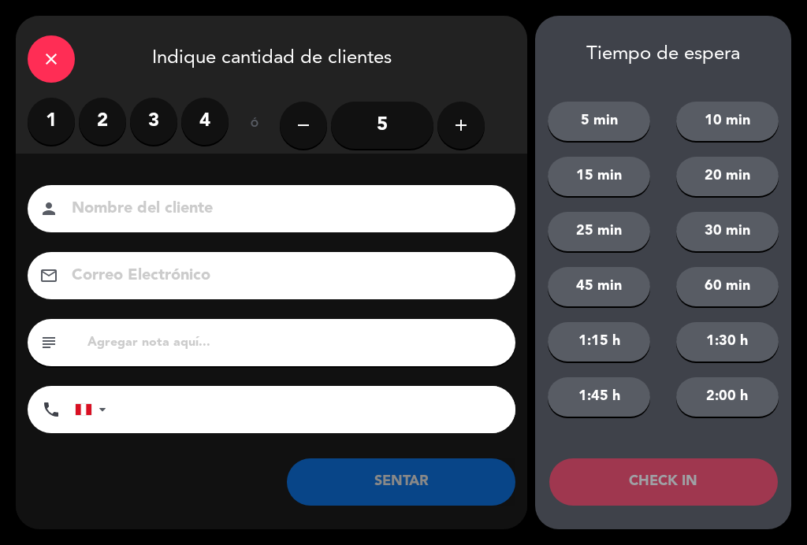
click at [113, 112] on label "2" at bounding box center [102, 121] width 47 height 47
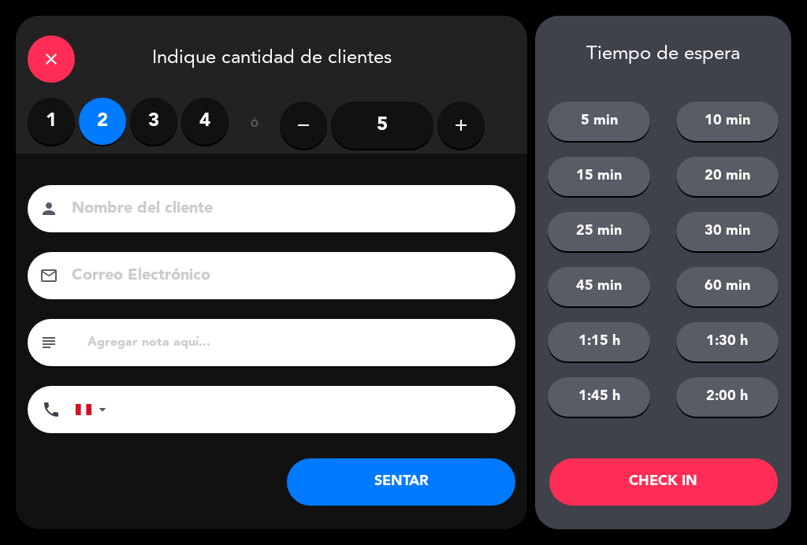
click at [290, 219] on input at bounding box center [282, 209] width 425 height 28
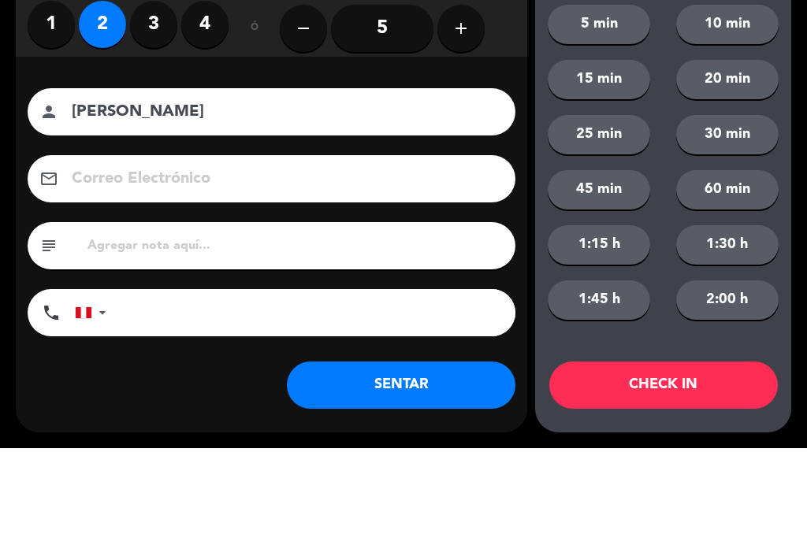
type input "[PERSON_NAME]"
click at [495, 154] on div "Nombre del cliente person [PERSON_NAME] Electrónico email subject phone [GEOGRA…" at bounding box center [271, 335] width 511 height 363
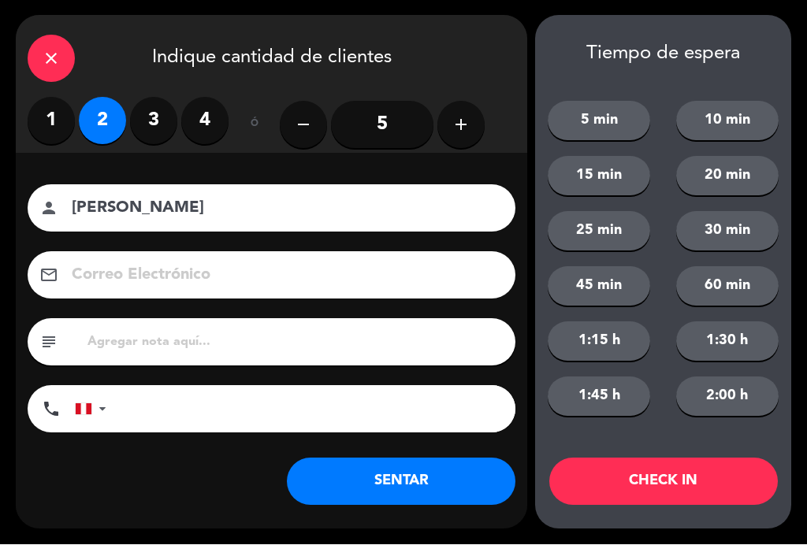
click at [414, 487] on button "SENTAR" at bounding box center [401, 481] width 228 height 47
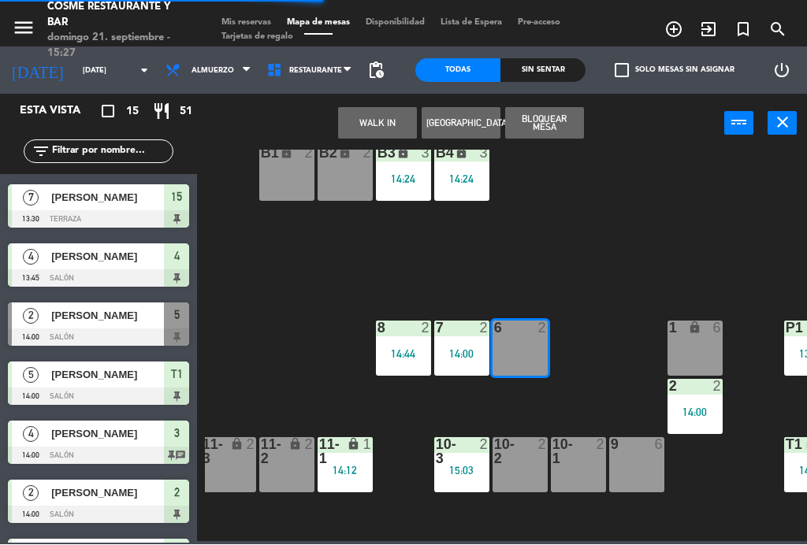
scroll to position [0, 0]
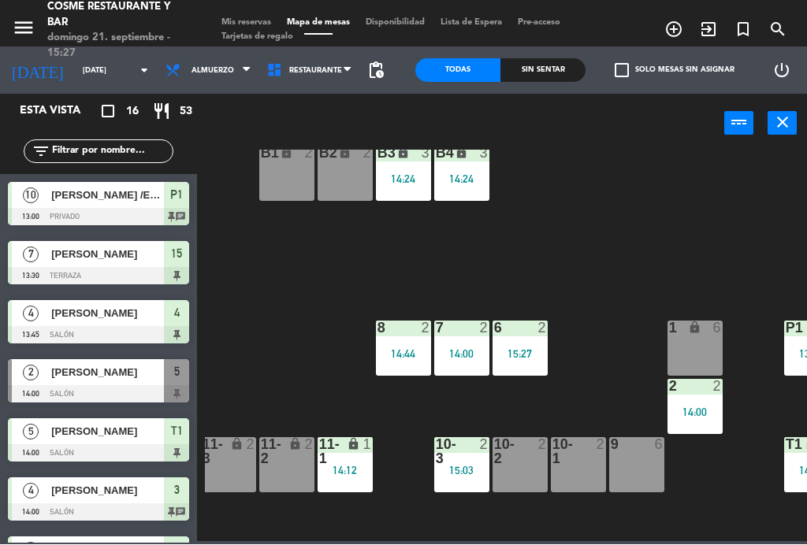
click at [617, 223] on div "B1 lock 2 B2 lock 2 B3 lock 3 14:24 B4 lock 3 14:24 15 7 13:30 14 5 8 2 14:44 7…" at bounding box center [506, 345] width 602 height 391
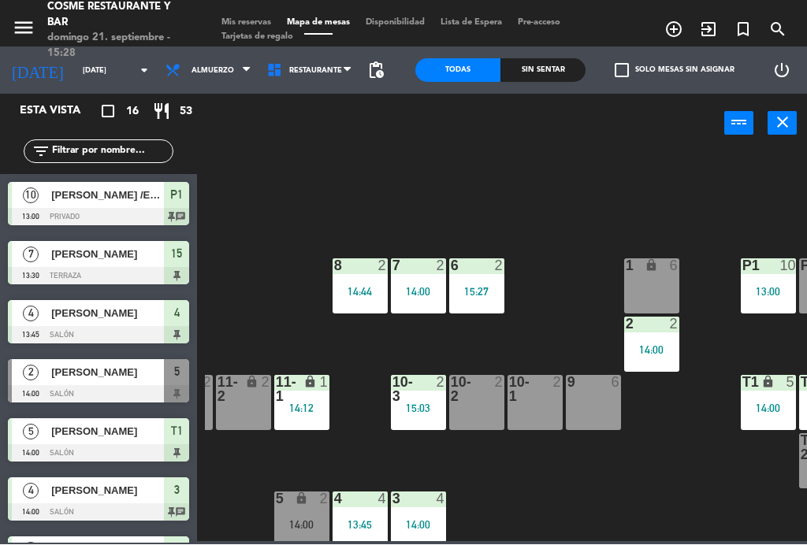
scroll to position [96, 284]
